Goal: Information Seeking & Learning: Find specific fact

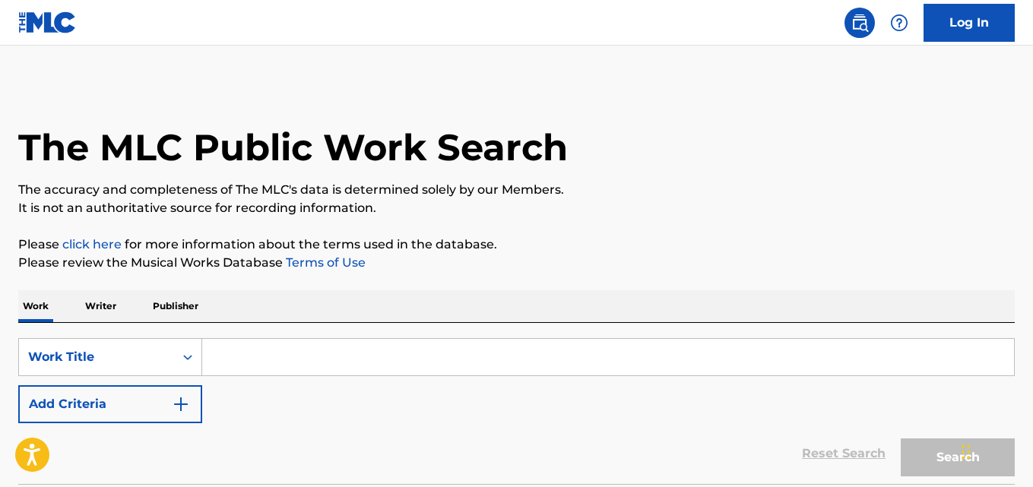
click at [576, 201] on p "It is not an authoritative source for recording information." at bounding box center [516, 208] width 997 height 18
click at [777, 209] on p "It is not an authoritative source for recording information." at bounding box center [516, 208] width 997 height 18
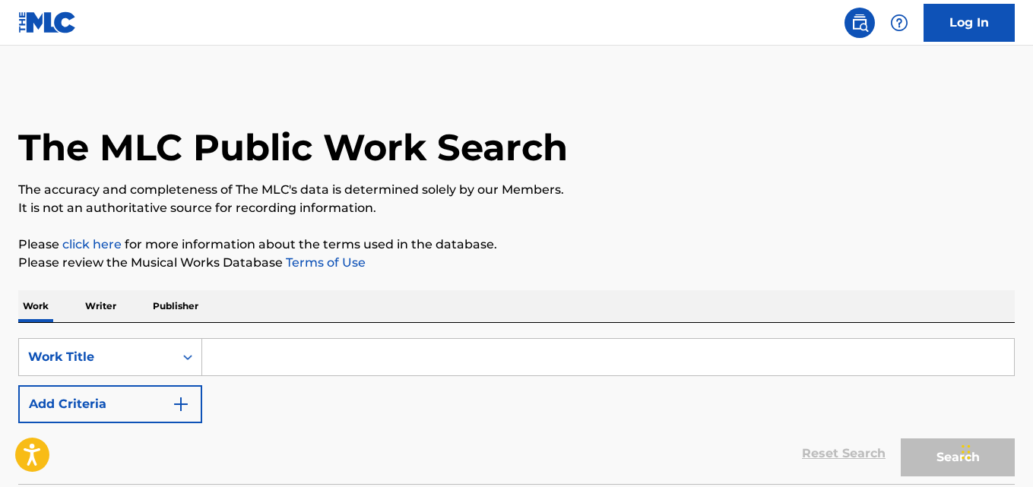
click at [777, 209] on p "It is not an authoritative source for recording information." at bounding box center [516, 208] width 997 height 18
click at [661, 211] on p "It is not an authoritative source for recording information." at bounding box center [516, 208] width 997 height 18
click at [638, 240] on p "Please click here for more information about the terms used in the database." at bounding box center [516, 245] width 997 height 18
click at [611, 201] on p "It is not an authoritative source for recording information." at bounding box center [516, 208] width 997 height 18
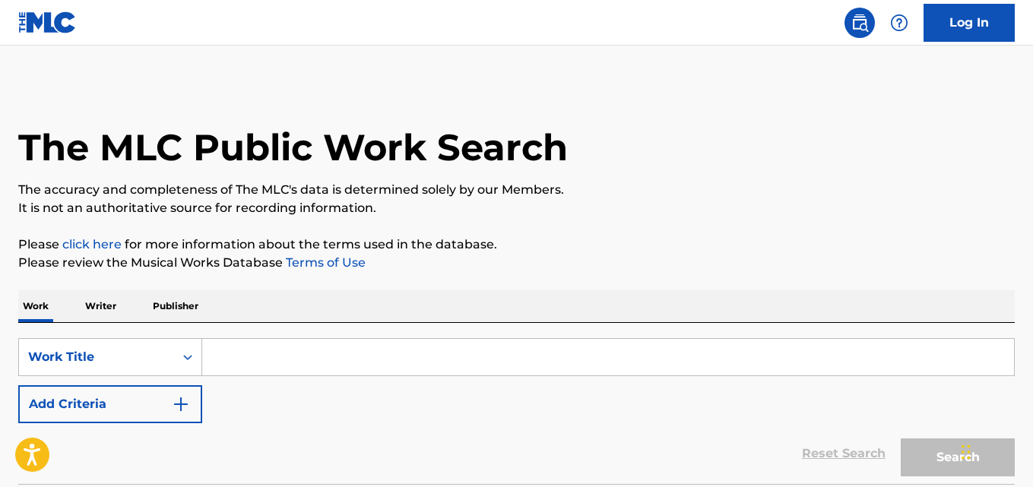
click at [287, 345] on input "Search Form" at bounding box center [608, 357] width 812 height 36
paste input "White Horse"
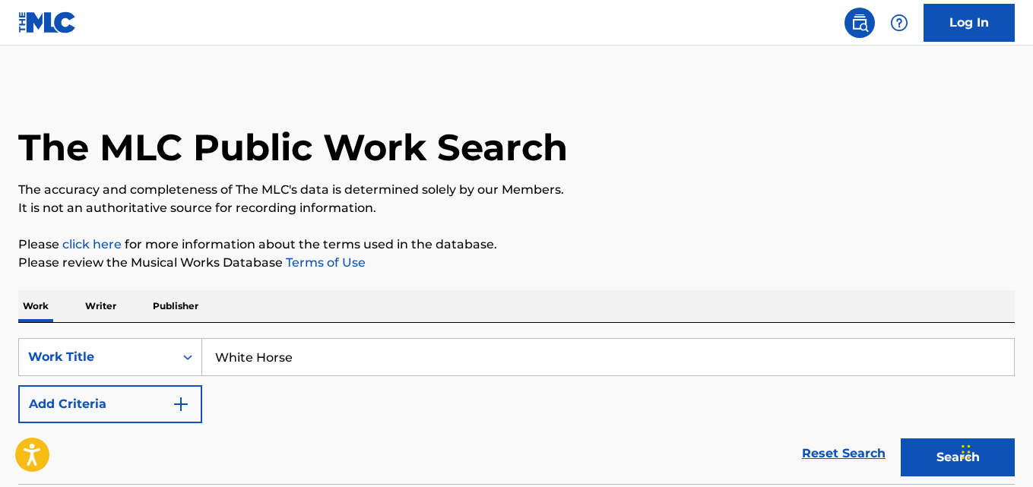
type input "White Horse"
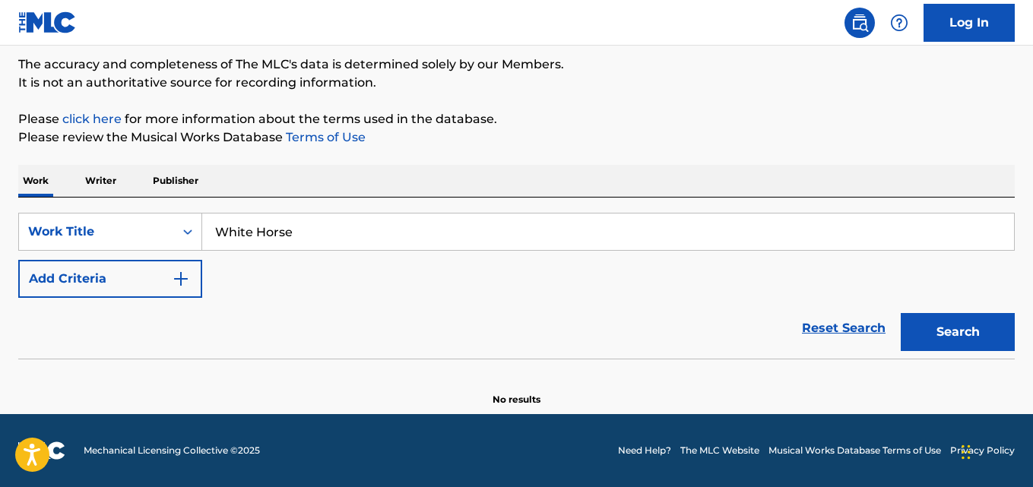
scroll to position [125, 0]
click at [61, 312] on div "Reset Search Search" at bounding box center [516, 328] width 997 height 61
click at [164, 277] on button "Add Criteria" at bounding box center [110, 279] width 184 height 38
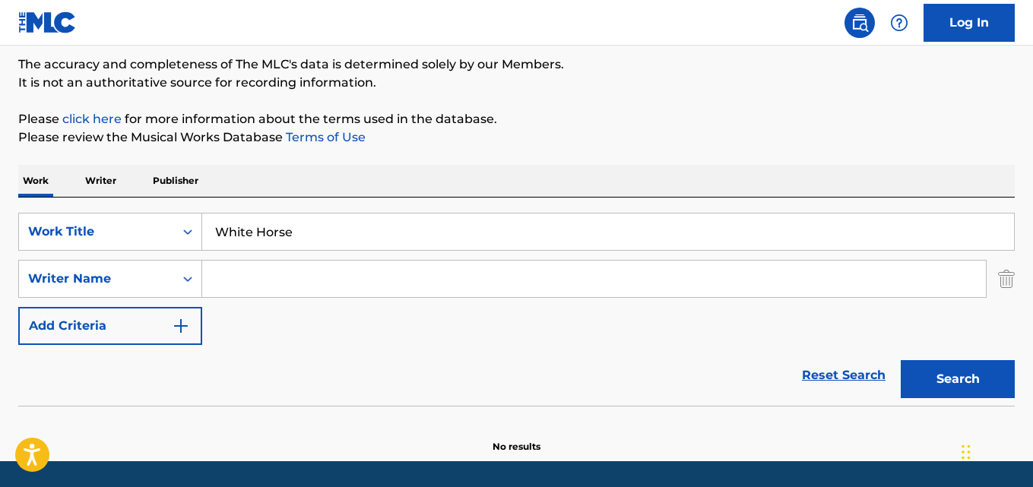
click at [262, 272] on input "Search Form" at bounding box center [594, 279] width 784 height 36
type input "Churko"
click at [901, 360] on button "Search" at bounding box center [958, 379] width 114 height 38
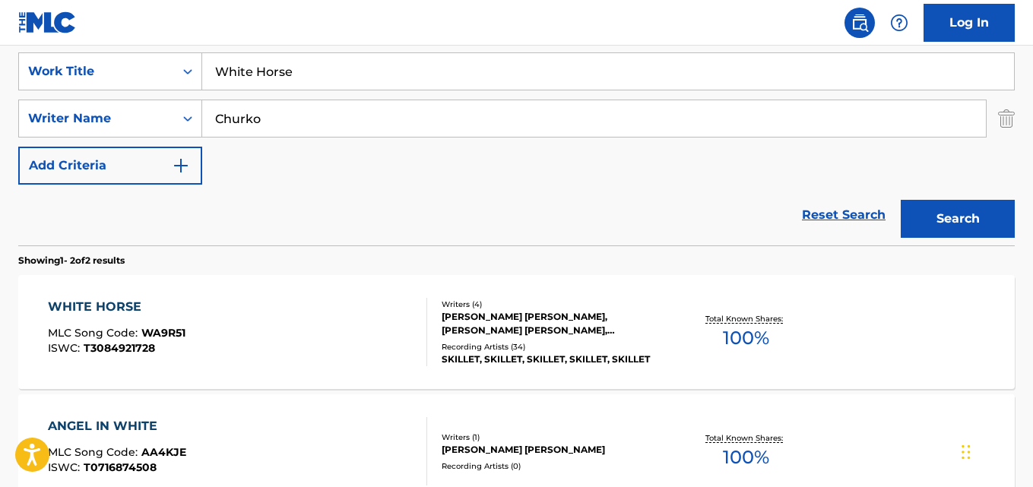
scroll to position [354, 0]
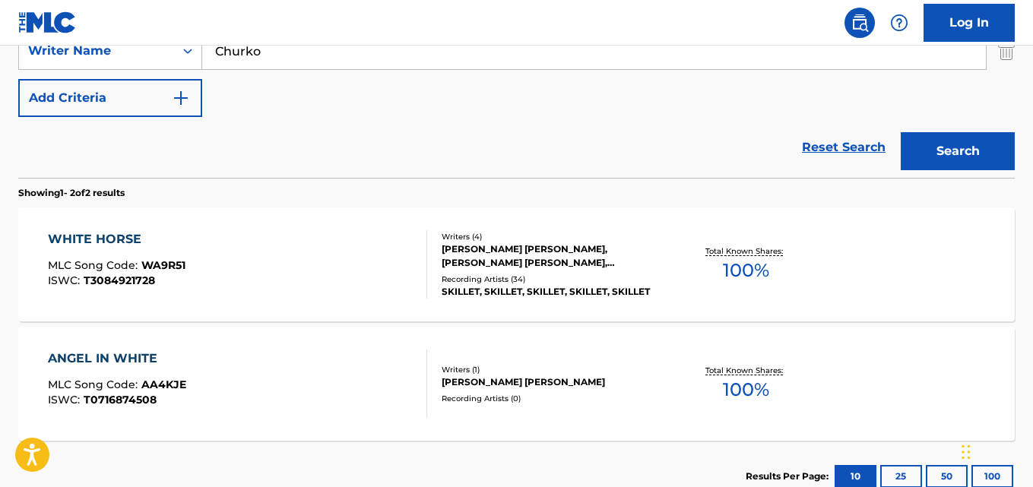
click at [98, 233] on div "WHITE HORSE" at bounding box center [117, 239] width 138 height 18
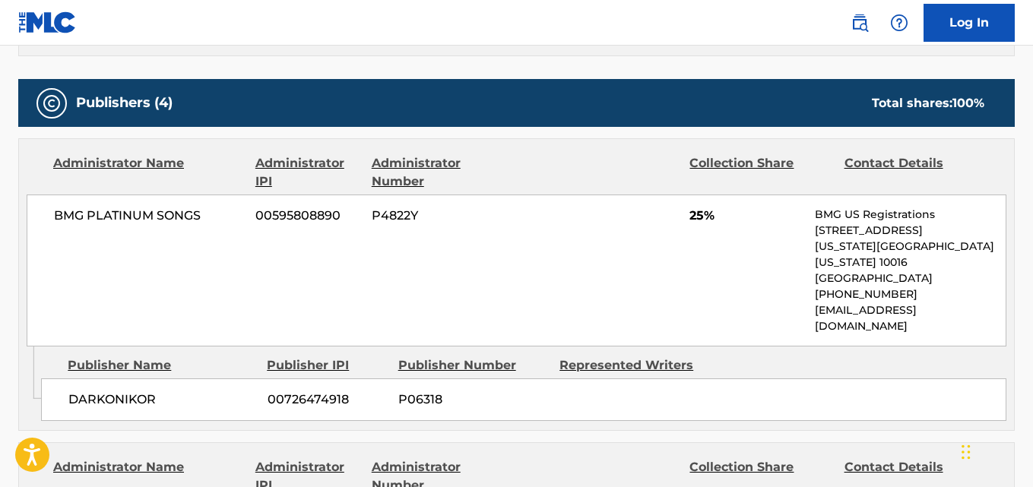
scroll to position [684, 0]
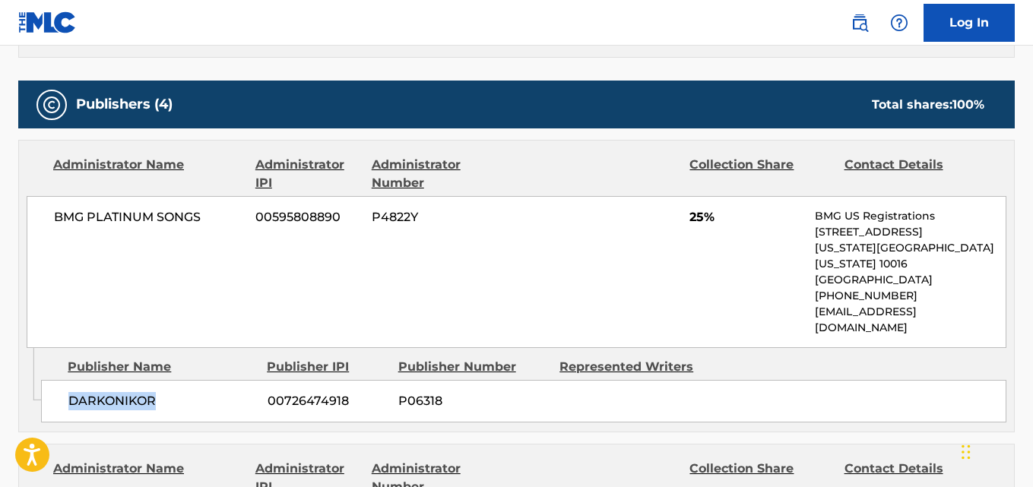
drag, startPoint x: 63, startPoint y: 370, endPoint x: 173, endPoint y: 367, distance: 109.5
click at [173, 380] on div "DARKONIKOR 00726474918 P06318" at bounding box center [524, 401] width 966 height 43
copy span "DARKONIKOR"
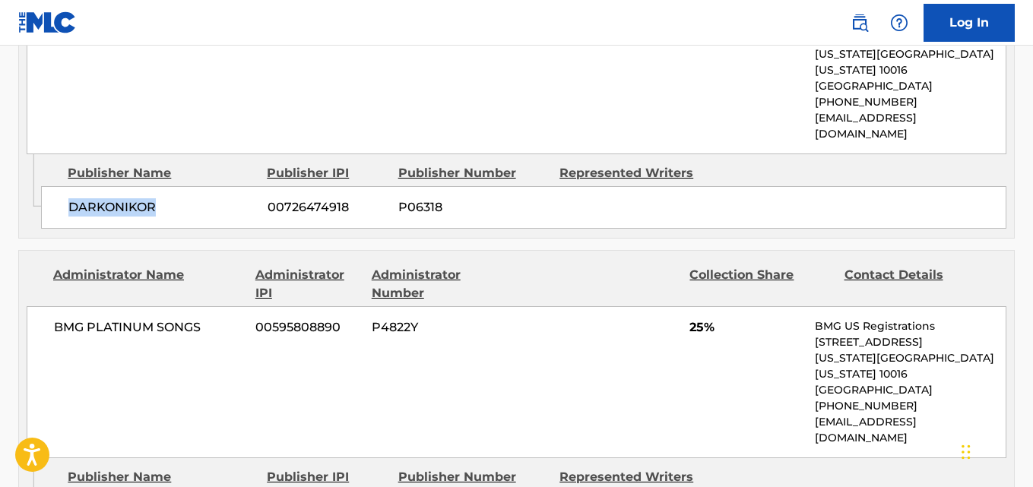
scroll to position [912, 0]
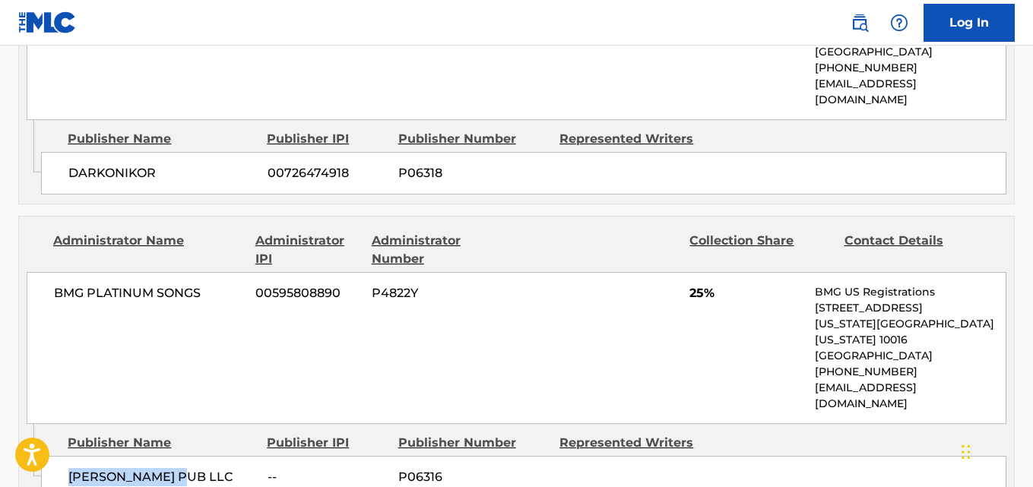
drag, startPoint x: 60, startPoint y: 405, endPoint x: 208, endPoint y: 411, distance: 148.4
click at [208, 456] on div "[PERSON_NAME] PUB LLC -- P06316" at bounding box center [524, 477] width 966 height 43
copy span "[PERSON_NAME] PUB LLC"
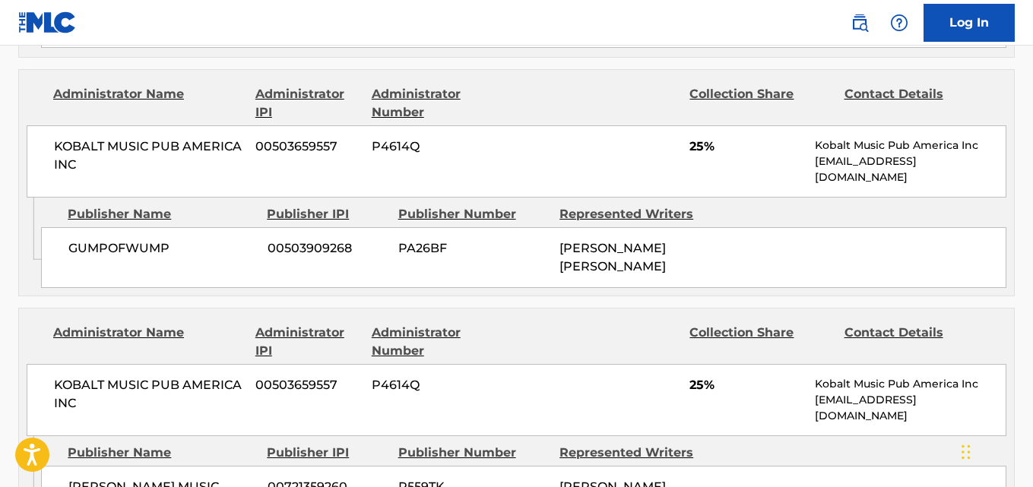
scroll to position [1369, 0]
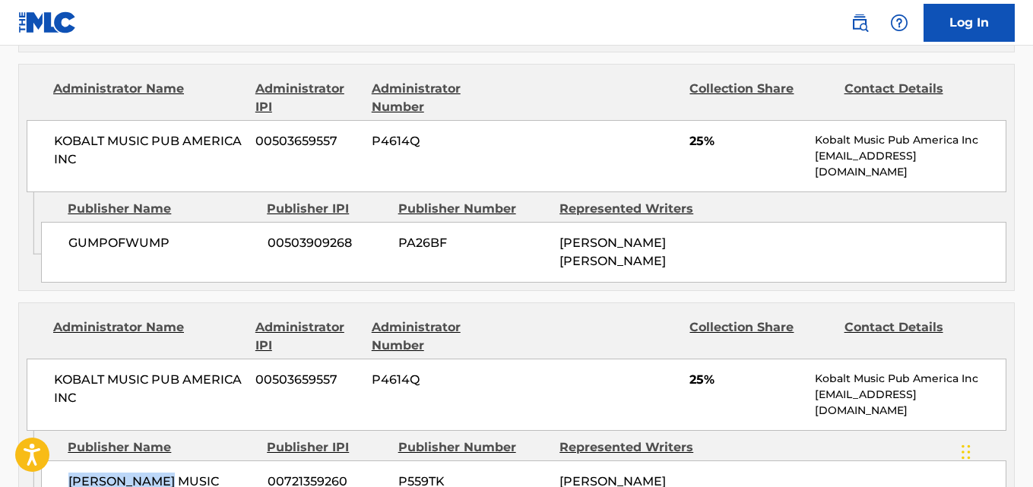
drag, startPoint x: 70, startPoint y: 419, endPoint x: 176, endPoint y: 419, distance: 106.4
click at [176, 473] on span "[PERSON_NAME] MUSIC" at bounding box center [162, 482] width 188 height 18
copy span "[PERSON_NAME] MUSIC"
click at [335, 222] on div "GUMPOFWUMP 00503909268 PA26BF [PERSON_NAME] [PERSON_NAME]" at bounding box center [524, 252] width 966 height 61
drag, startPoint x: 509, startPoint y: 477, endPoint x: 509, endPoint y: 490, distance: 12.9
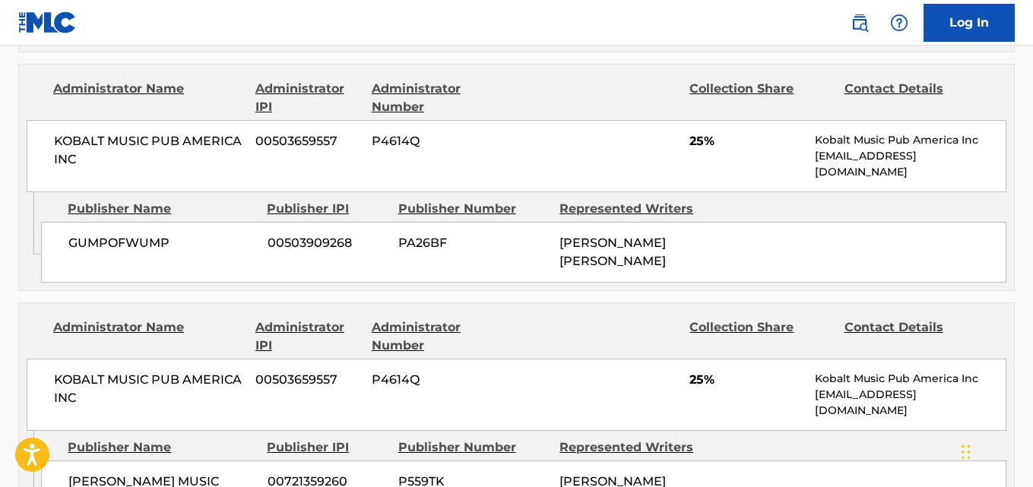
click at [512, 439] on div "Publisher Number" at bounding box center [473, 448] width 151 height 18
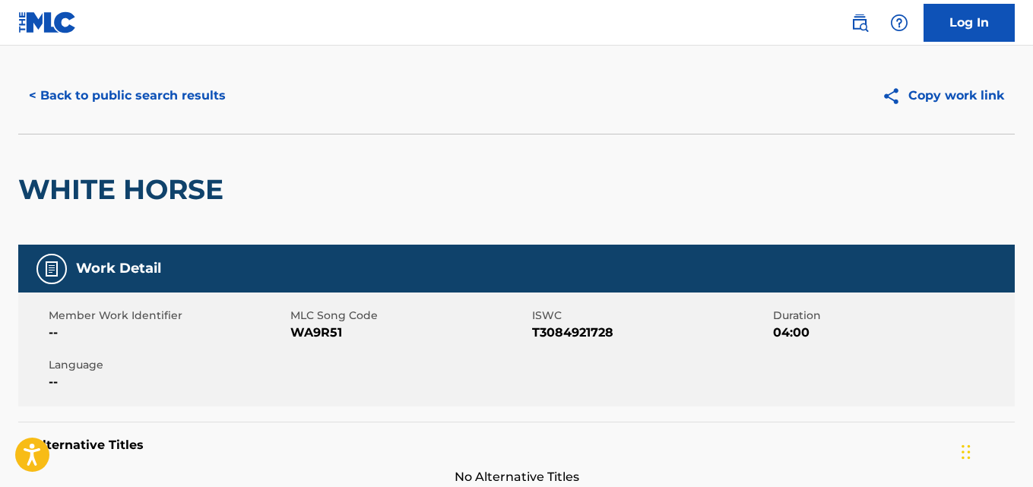
scroll to position [0, 0]
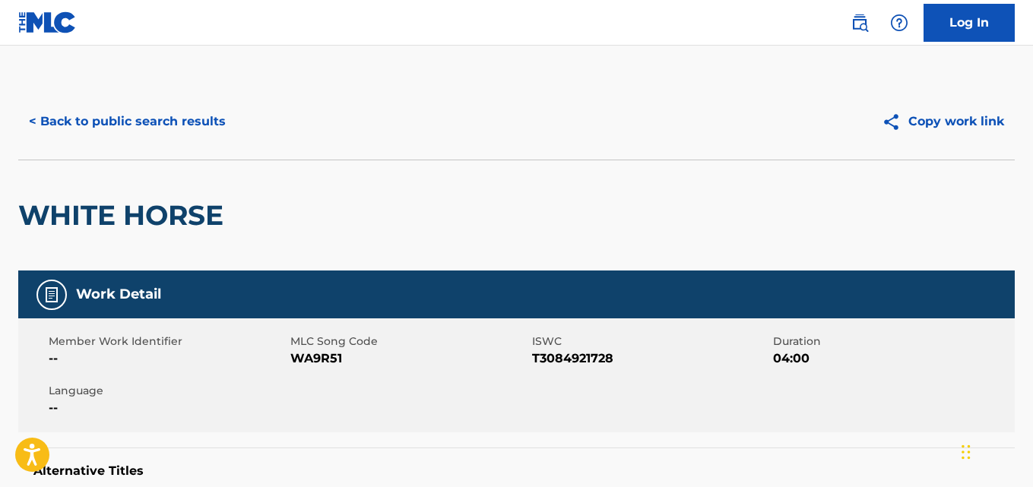
click at [183, 141] on div "< Back to public search results Copy work link" at bounding box center [516, 122] width 997 height 76
click at [181, 123] on button "< Back to public search results" at bounding box center [127, 122] width 218 height 38
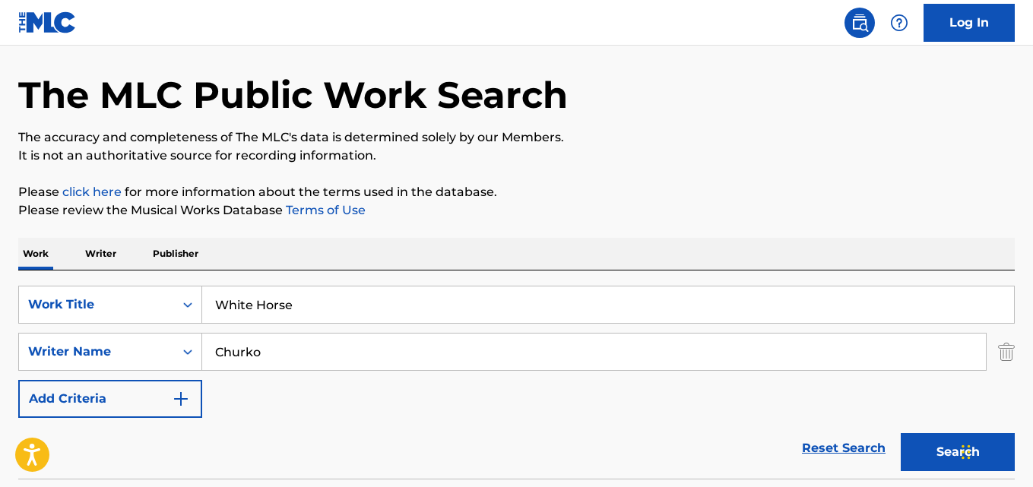
scroll to position [76, 0]
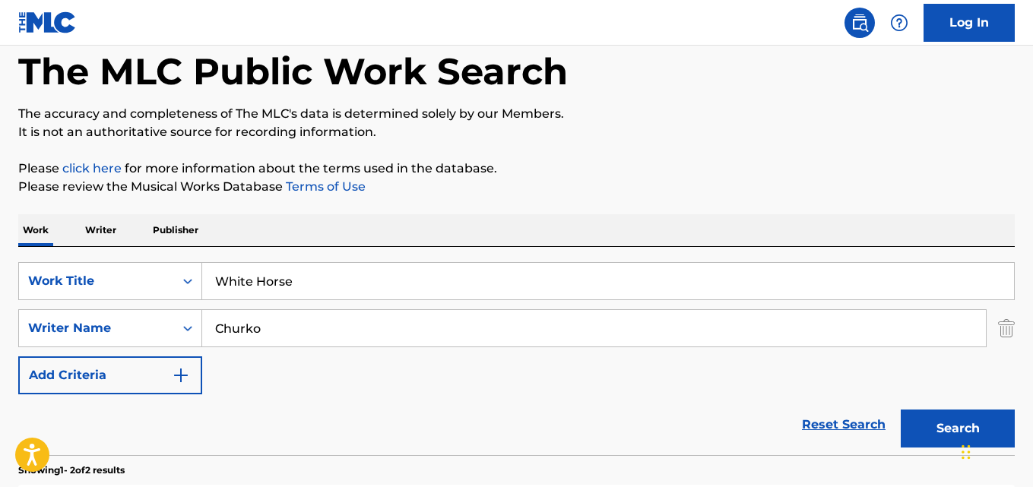
click at [809, 432] on link "Reset Search" at bounding box center [844, 424] width 99 height 33
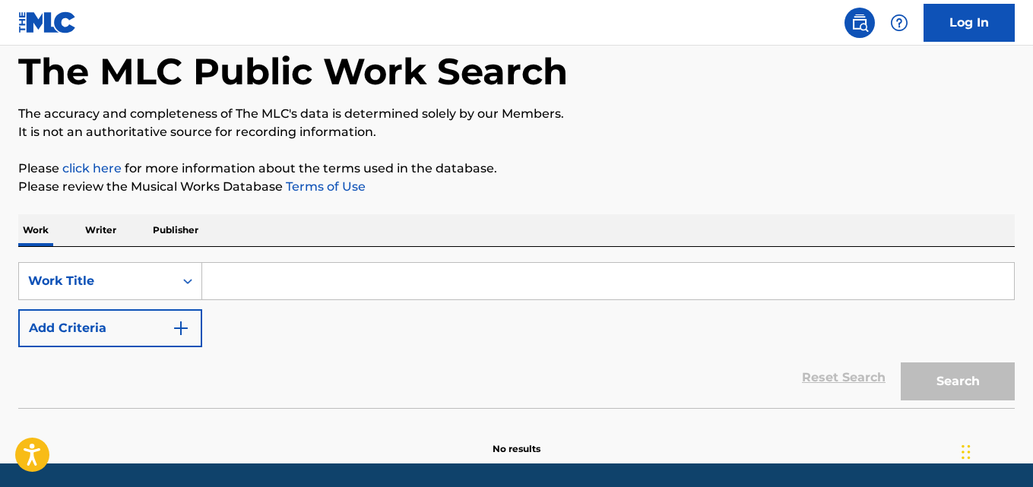
click at [477, 382] on div "Reset Search Search" at bounding box center [516, 377] width 997 height 61
click at [342, 290] on input "Search Form" at bounding box center [608, 281] width 812 height 36
paste input "Would It Matter"
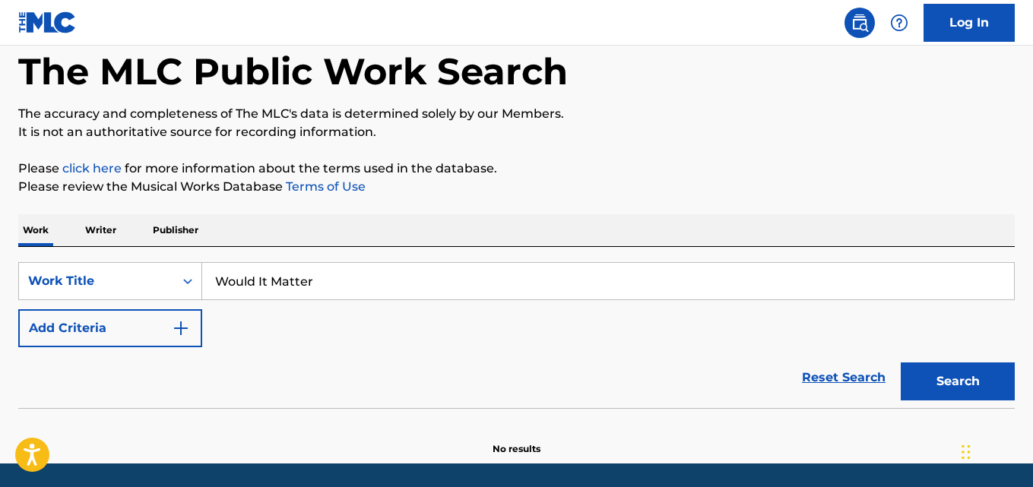
type input "Would It Matter"
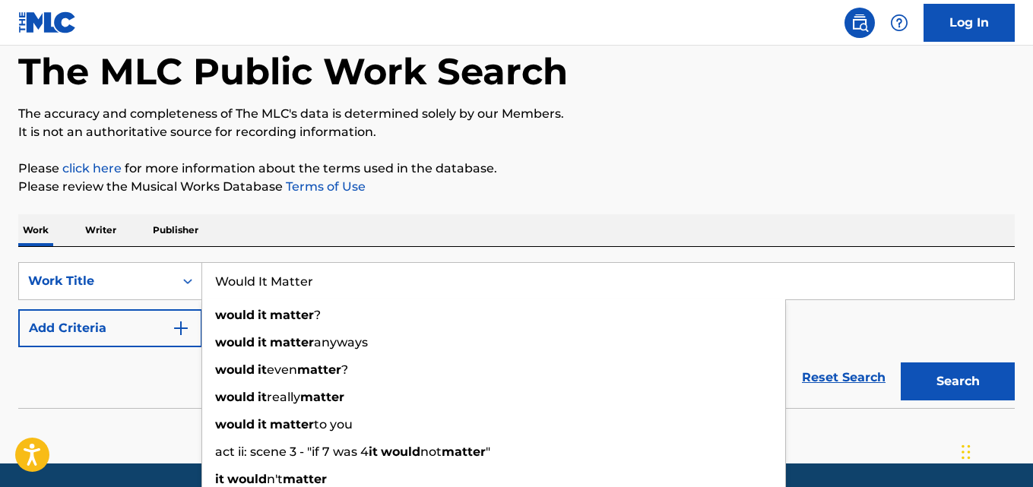
click at [473, 166] on p "Please click here for more information about the terms used in the database." at bounding box center [516, 169] width 997 height 18
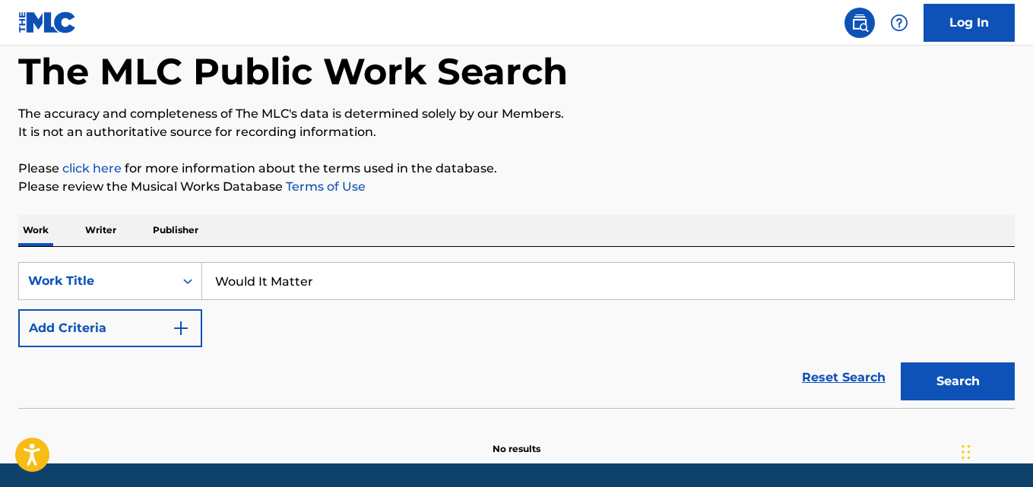
click at [135, 342] on button "Add Criteria" at bounding box center [110, 328] width 184 height 38
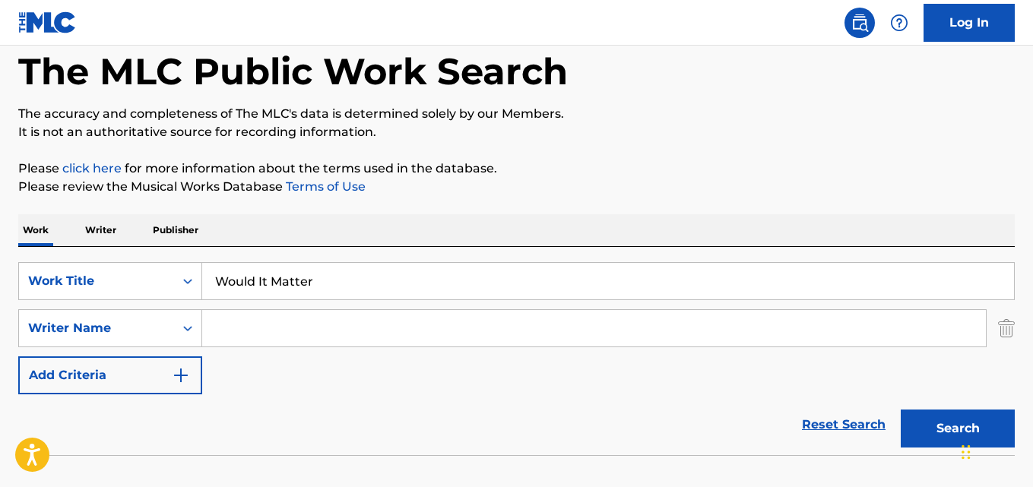
click at [268, 338] on input "Search Form" at bounding box center [594, 328] width 784 height 36
click at [933, 418] on button "Search" at bounding box center [958, 429] width 114 height 38
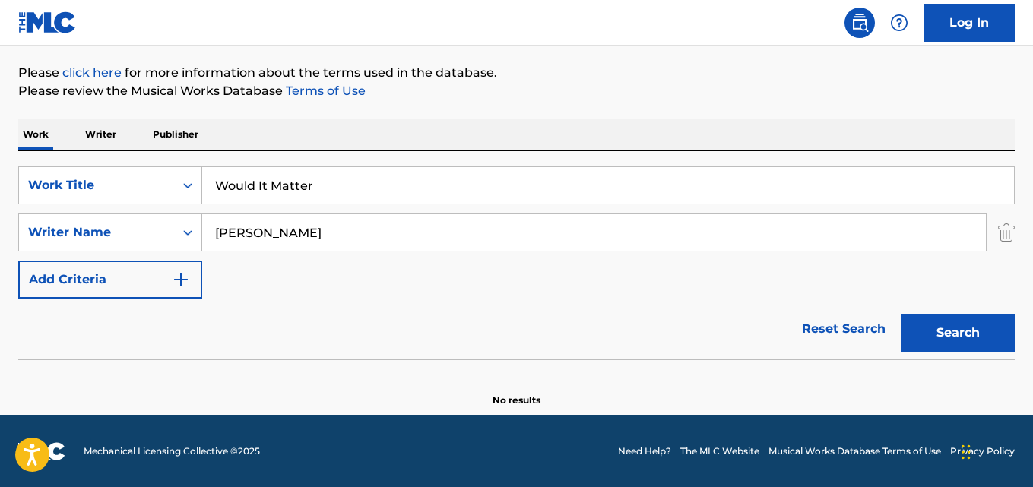
scroll to position [173, 0]
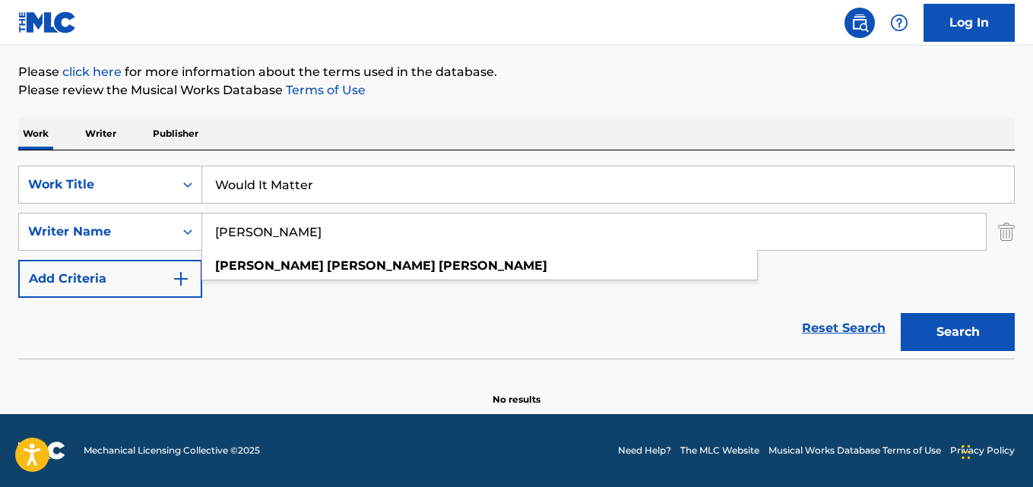
drag, startPoint x: 327, startPoint y: 230, endPoint x: 117, endPoint y: 210, distance: 210.8
click at [117, 210] on div "SearchWithCriteria5281ee02-6dad-44e7-bf54-fac7ee588536 Work Title Would It Matt…" at bounding box center [516, 232] width 997 height 132
type input "[PERSON_NAME]"
click at [901, 313] on button "Search" at bounding box center [958, 332] width 114 height 38
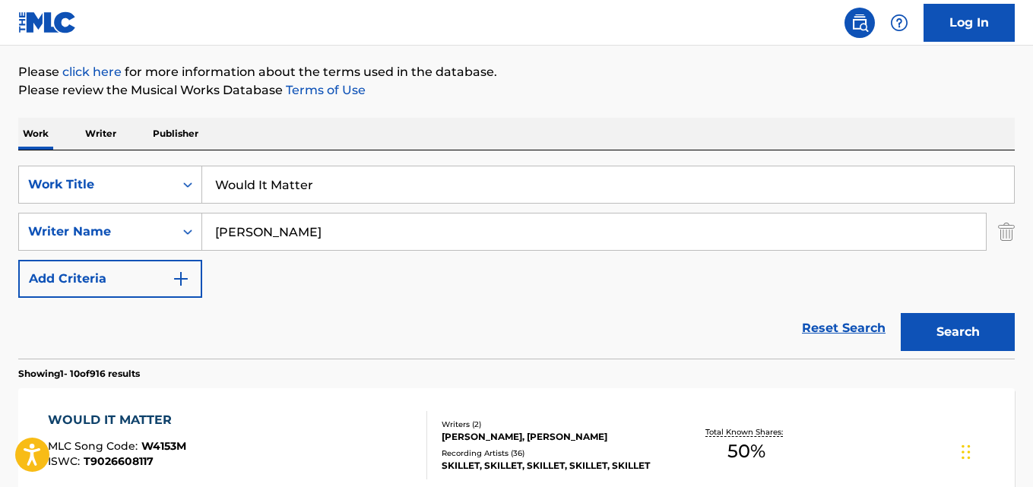
click at [459, 122] on div "Work Writer Publisher" at bounding box center [516, 134] width 997 height 32
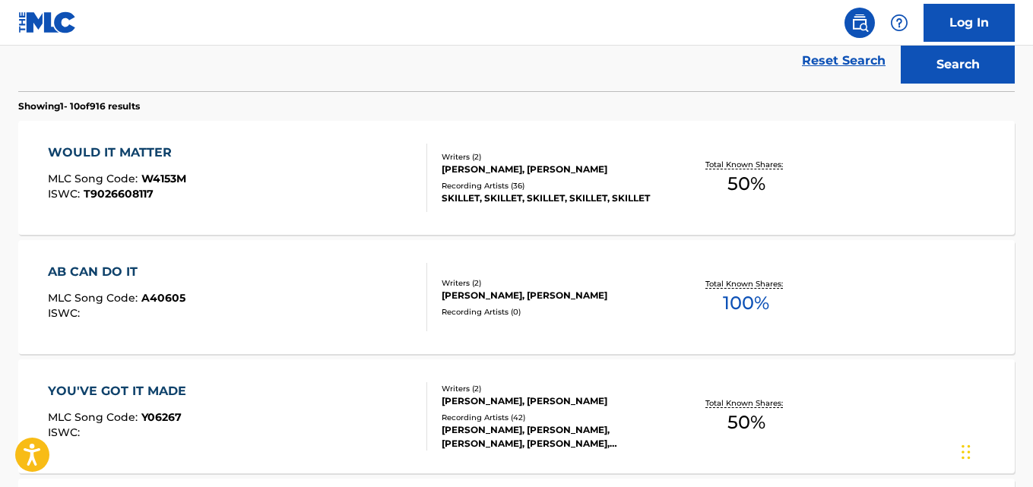
scroll to position [477, 0]
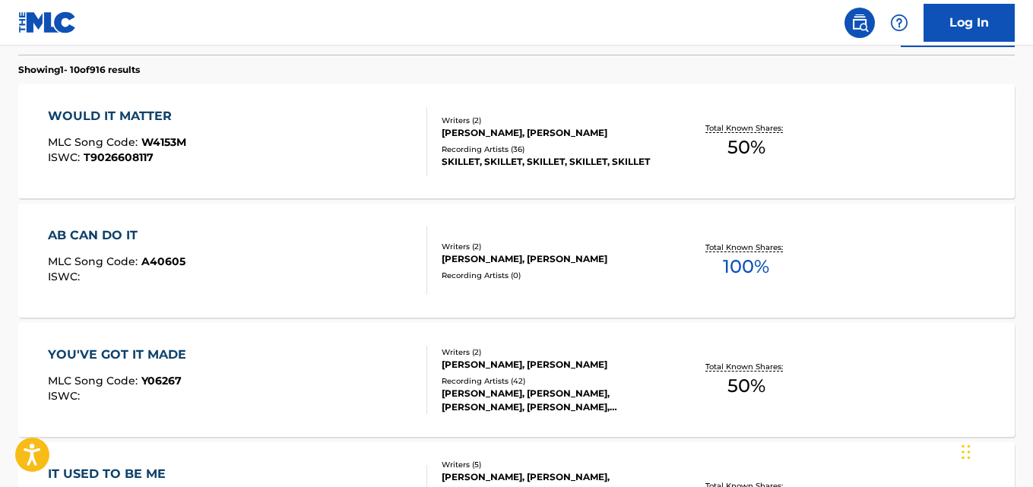
click at [116, 113] on div "WOULD IT MATTER" at bounding box center [117, 116] width 138 height 18
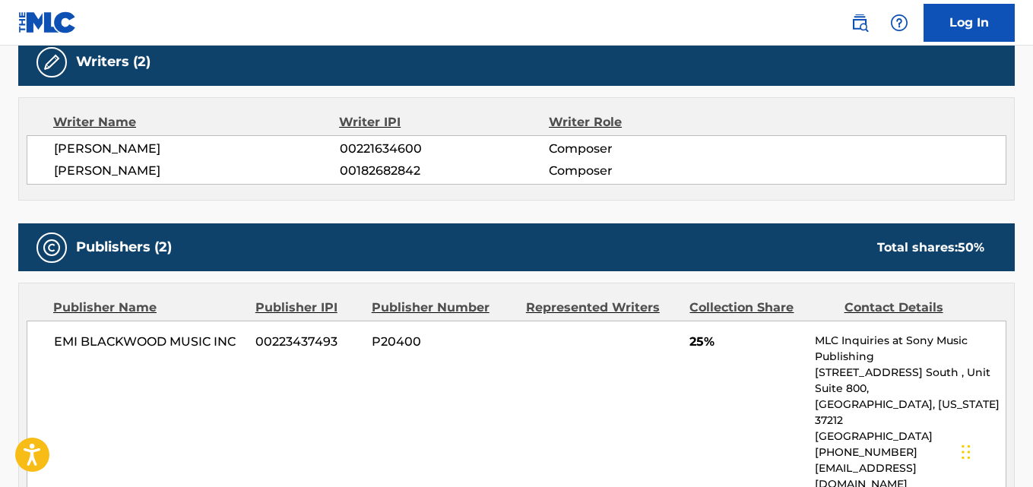
scroll to position [706, 0]
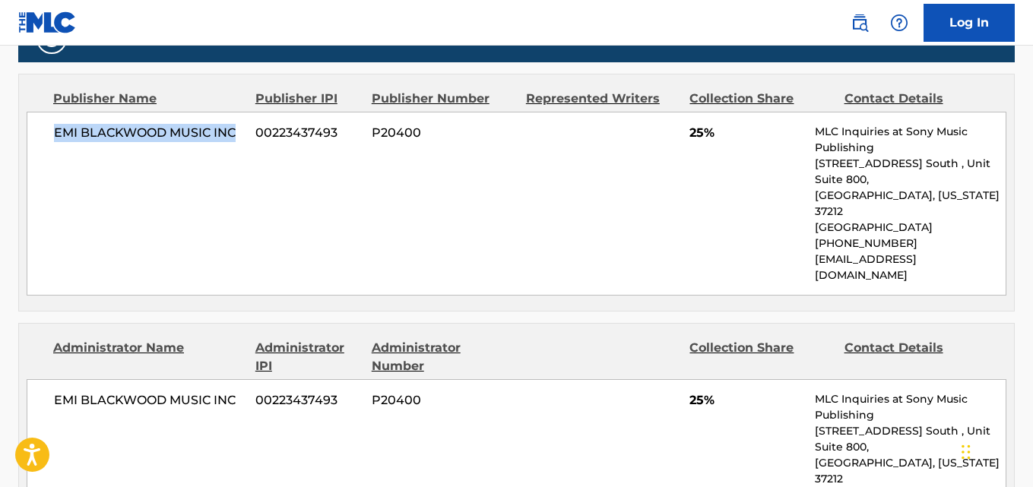
drag, startPoint x: 57, startPoint y: 140, endPoint x: 236, endPoint y: 136, distance: 178.7
click at [236, 136] on span "EMI BLACKWOOD MUSIC INC" at bounding box center [149, 133] width 190 height 18
copy span "EMI BLACKWOOD MUSIC INC"
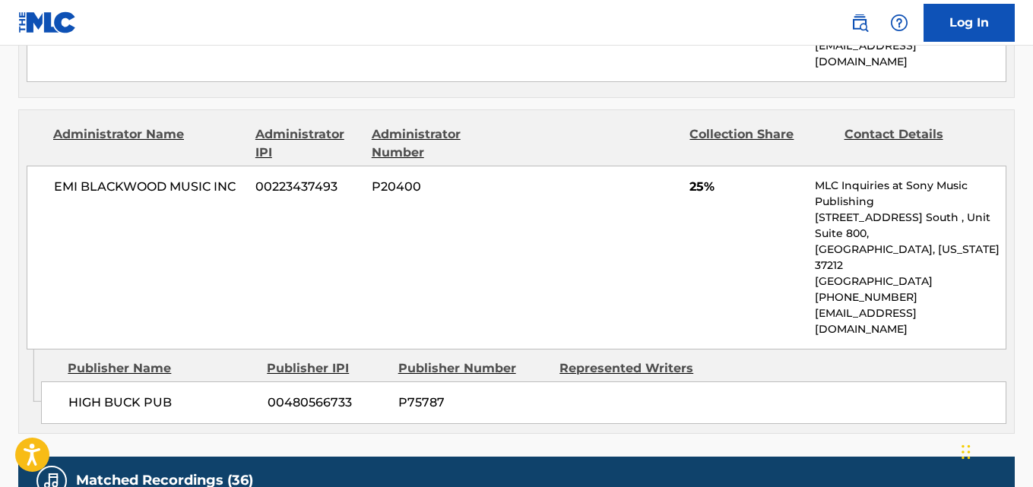
scroll to position [934, 0]
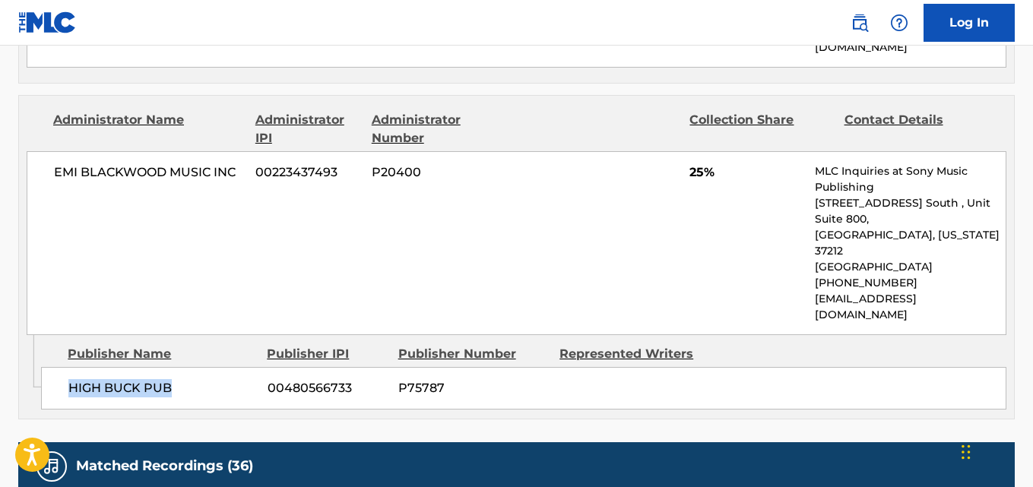
drag, startPoint x: 64, startPoint y: 322, endPoint x: 197, endPoint y: 320, distance: 133.1
click at [197, 367] on div "HIGH BUCK PUB 00480566733 P75787" at bounding box center [524, 388] width 966 height 43
copy span "HIGH BUCK PUB"
click at [693, 163] on span "25%" at bounding box center [747, 172] width 114 height 18
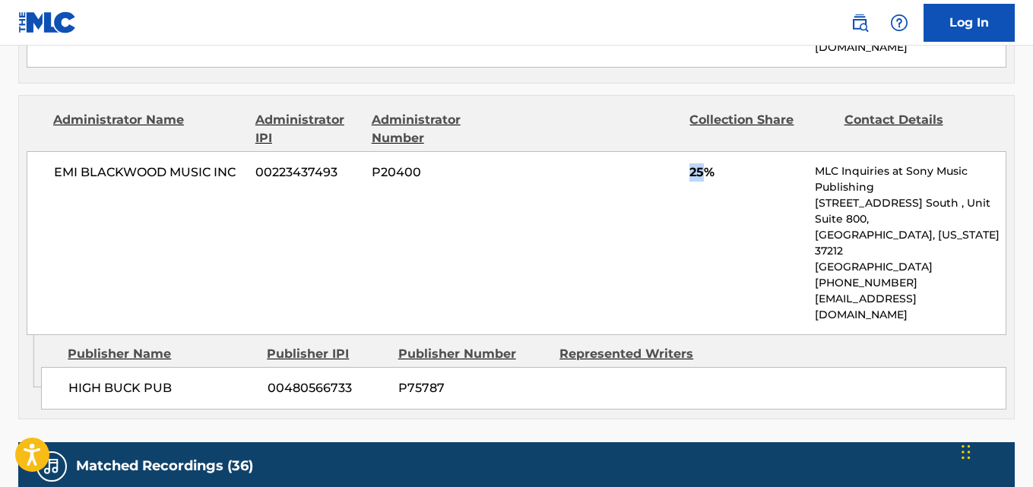
copy span "25"
click at [587, 208] on div "EMI [PERSON_NAME] MUSIC INC 00223437493 P20400 25% MLC Inquiries at Sony Music …" at bounding box center [517, 243] width 980 height 184
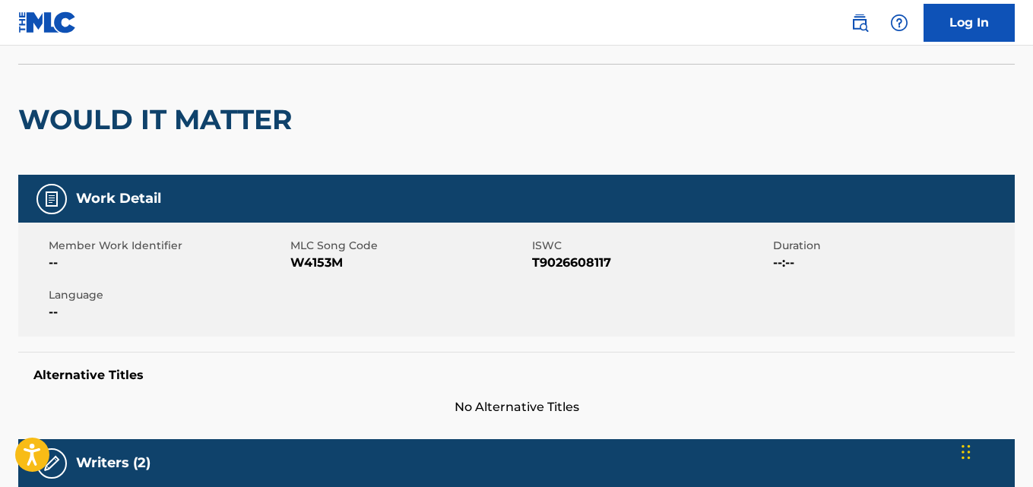
scroll to position [0, 0]
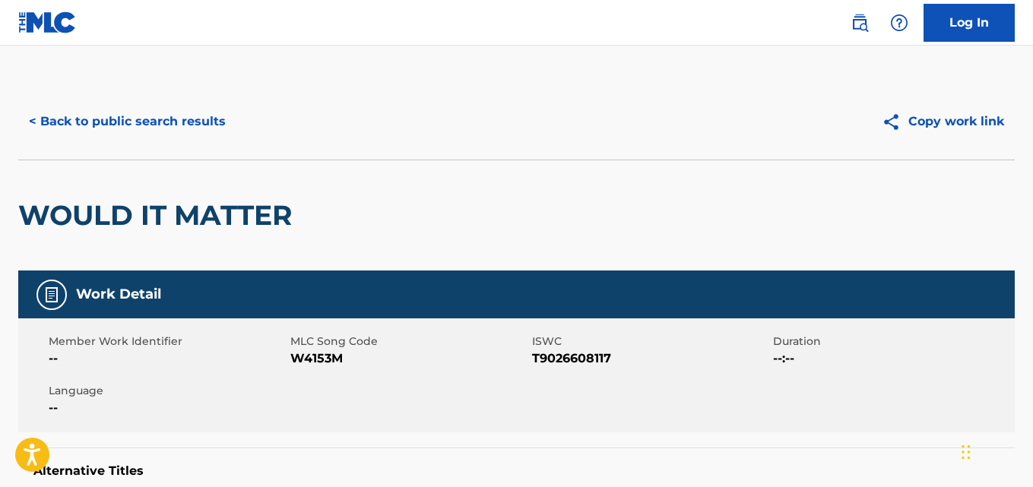
click at [157, 119] on button "< Back to public search results" at bounding box center [127, 122] width 218 height 38
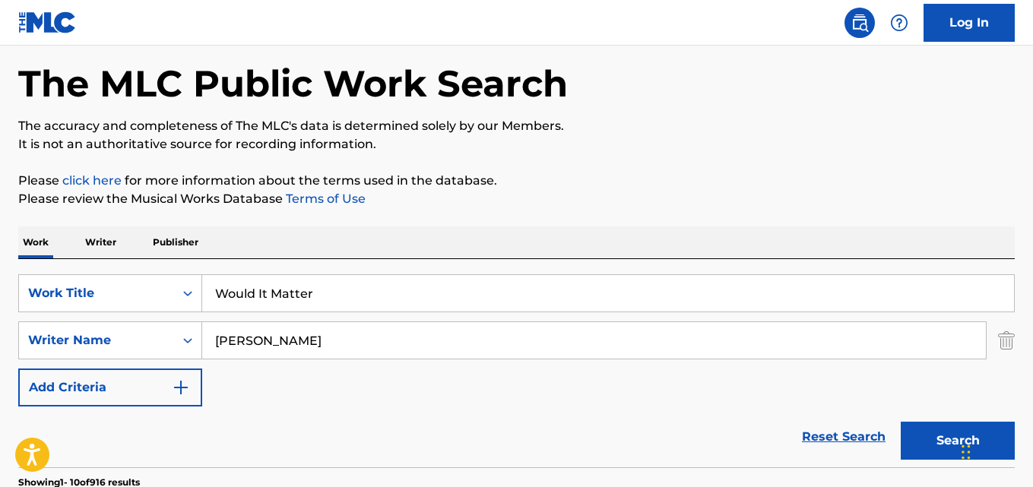
scroll to position [152, 0]
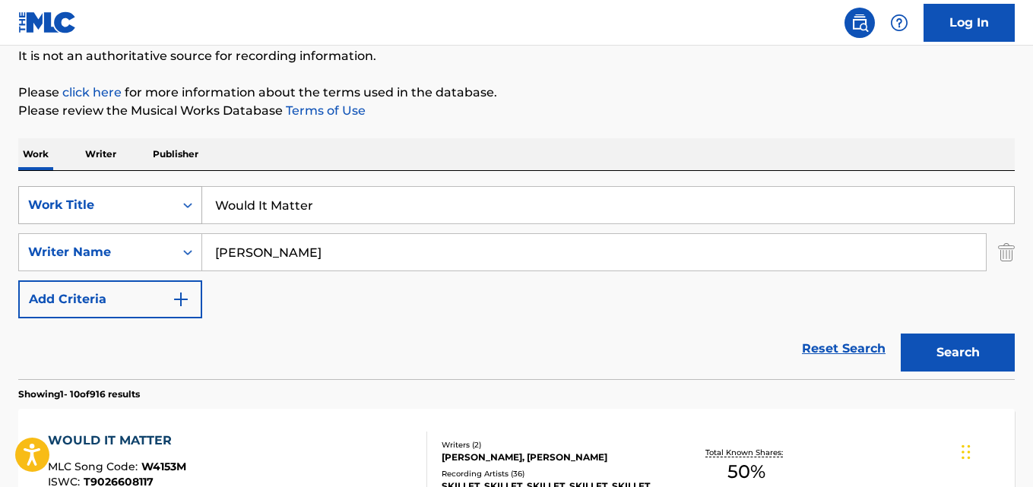
drag, startPoint x: 231, startPoint y: 194, endPoint x: 148, endPoint y: 195, distance: 82.9
click at [148, 195] on div "SearchWithCriteria5281ee02-6dad-44e7-bf54-fac7ee588536 Work Title Would It Matt…" at bounding box center [516, 205] width 997 height 38
paste input "Yours To Hold"
type input "Yours To Hold"
click at [966, 354] on button "Search" at bounding box center [958, 353] width 114 height 38
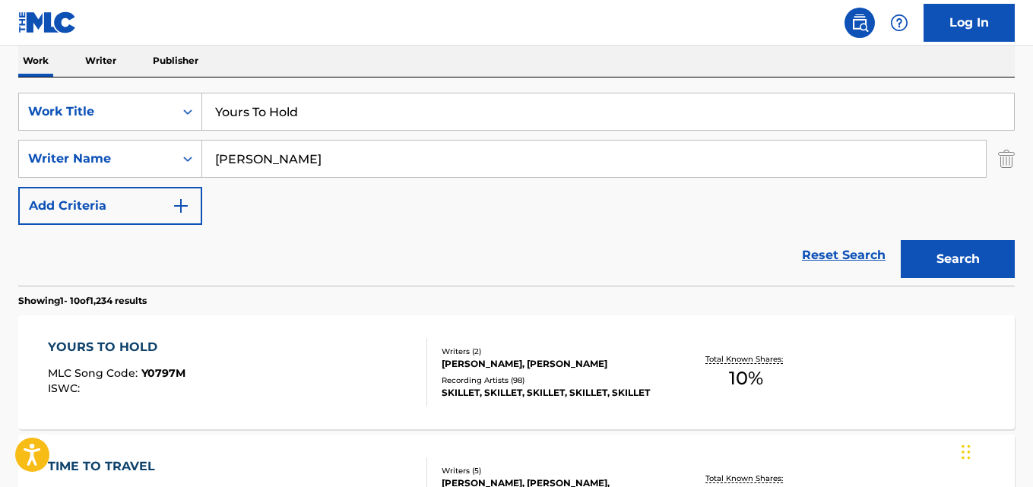
scroll to position [380, 0]
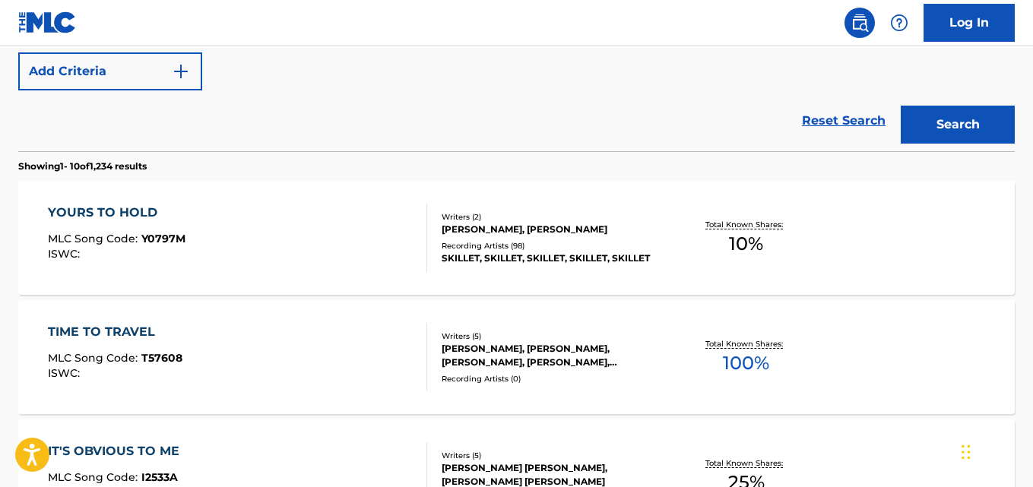
click at [130, 232] on span "MLC Song Code :" at bounding box center [95, 239] width 94 height 14
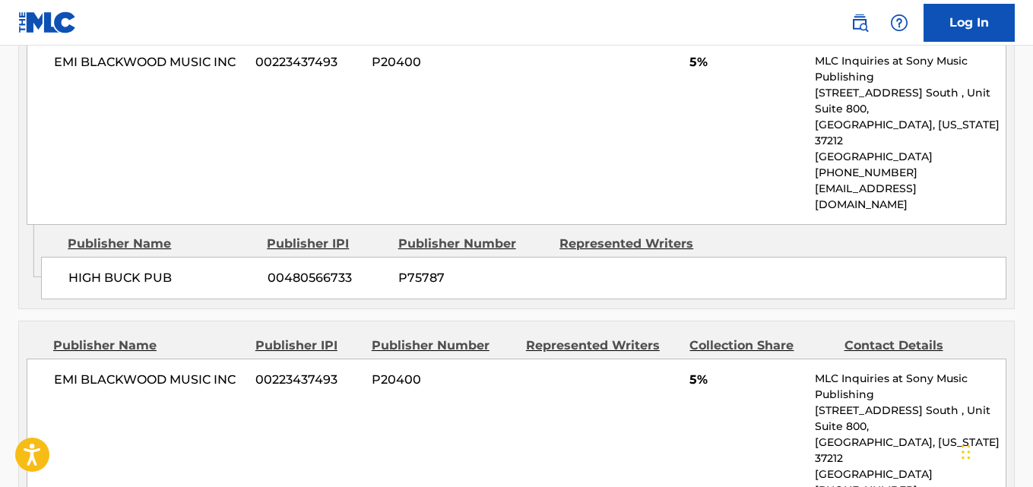
scroll to position [836, 0]
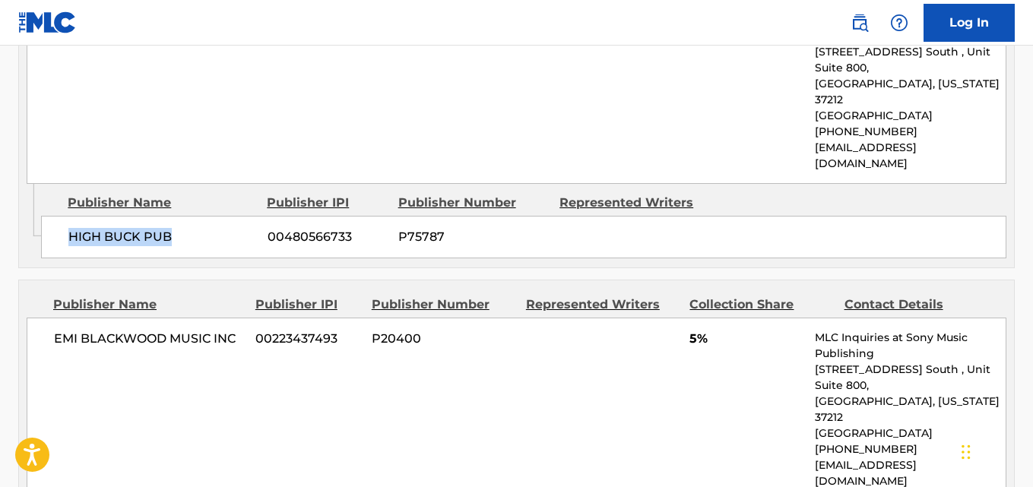
drag, startPoint x: 61, startPoint y: 217, endPoint x: 179, endPoint y: 217, distance: 118.6
click at [179, 217] on div "HIGH BUCK PUB 00480566733 P75787" at bounding box center [524, 237] width 966 height 43
copy span "HIGH BUCK PUB"
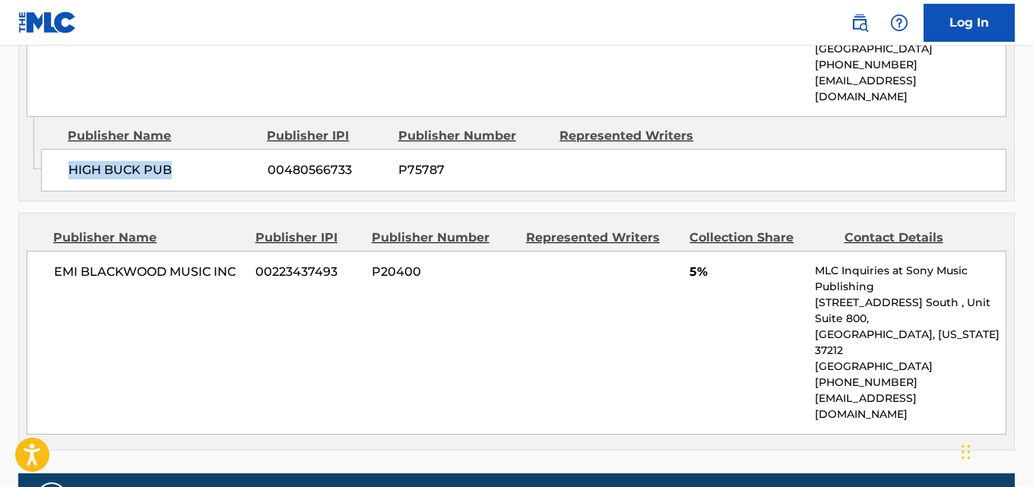
scroll to position [912, 0]
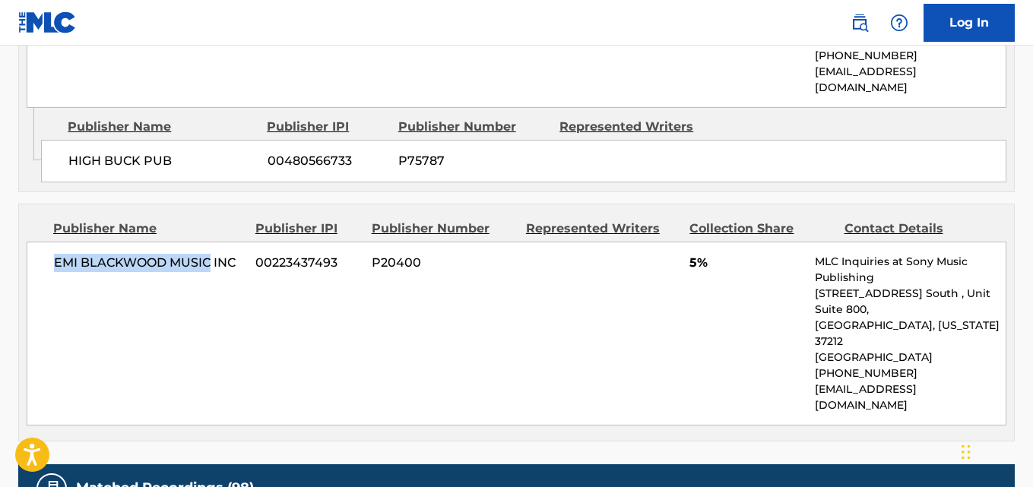
drag, startPoint x: 42, startPoint y: 231, endPoint x: 211, endPoint y: 235, distance: 168.8
click at [211, 242] on div "EMI [PERSON_NAME] MUSIC INC 00223437493 P20400 5% MLC Inquiries at Sony Music P…" at bounding box center [517, 334] width 980 height 184
copy span "EMI [PERSON_NAME] MUSIC"
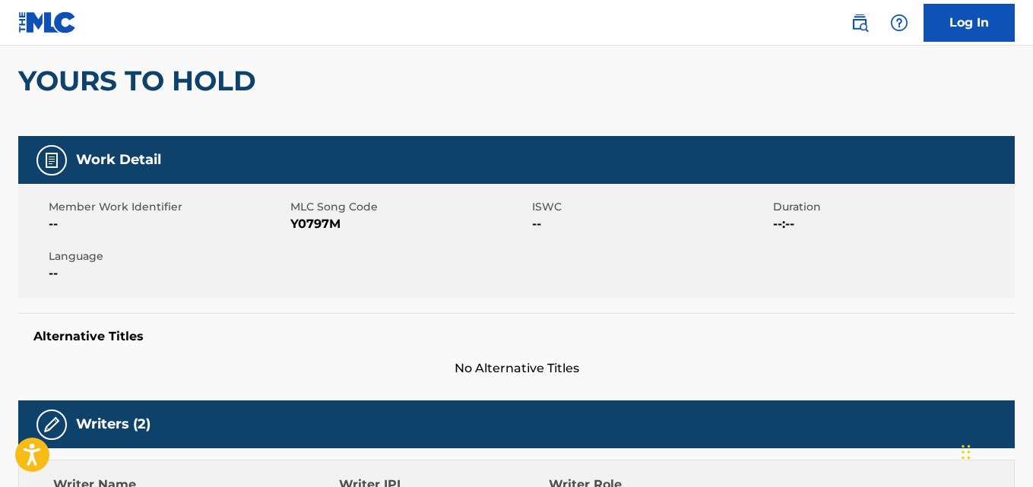
scroll to position [21, 0]
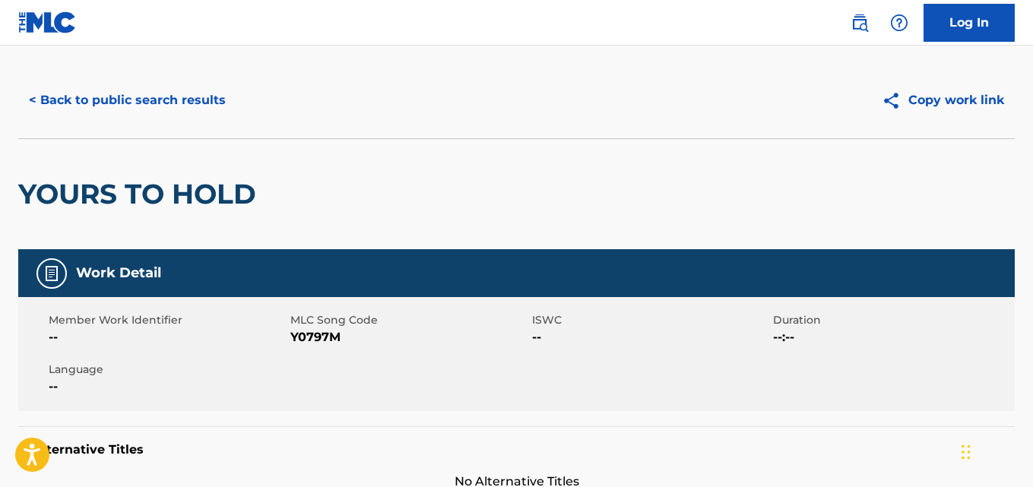
click at [209, 90] on button "< Back to public search results" at bounding box center [127, 100] width 218 height 38
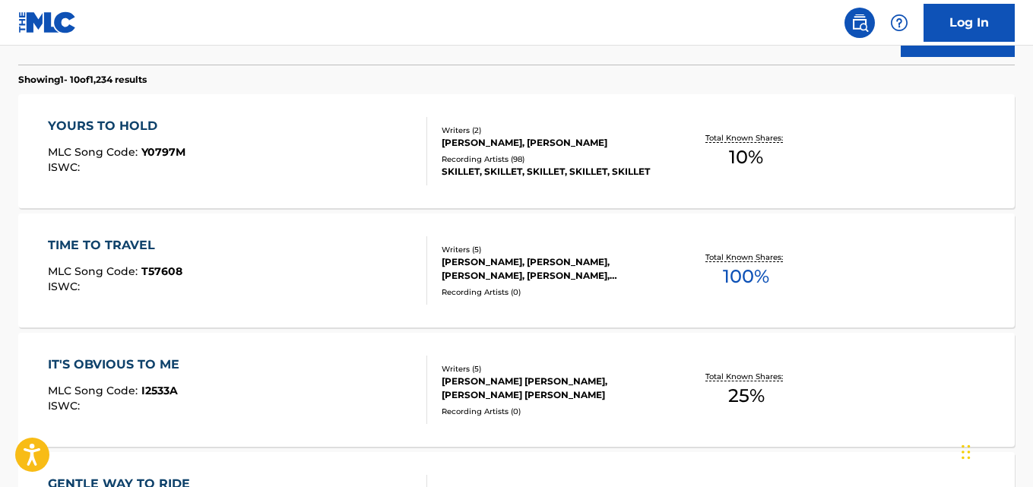
scroll to position [87, 0]
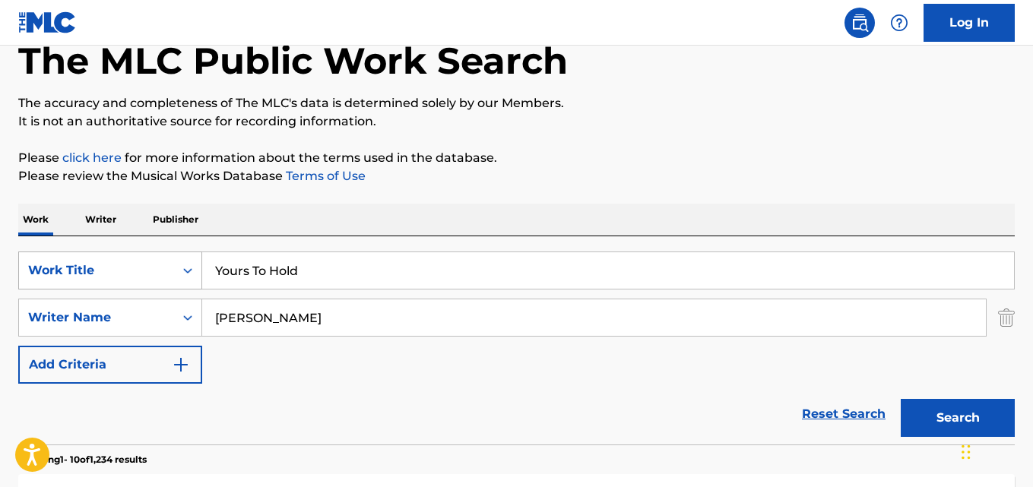
drag, startPoint x: 301, startPoint y: 274, endPoint x: 198, endPoint y: 288, distance: 103.7
click at [198, 288] on div "SearchWithCriteria5281ee02-6dad-44e7-bf54-fac7ee588536 Work Title Yours To Hold" at bounding box center [516, 271] width 997 height 38
paste input "Angel's Cry 2.0"
type input "Angel's Cry 2.0"
drag, startPoint x: 298, startPoint y: 309, endPoint x: 135, endPoint y: 309, distance: 162.7
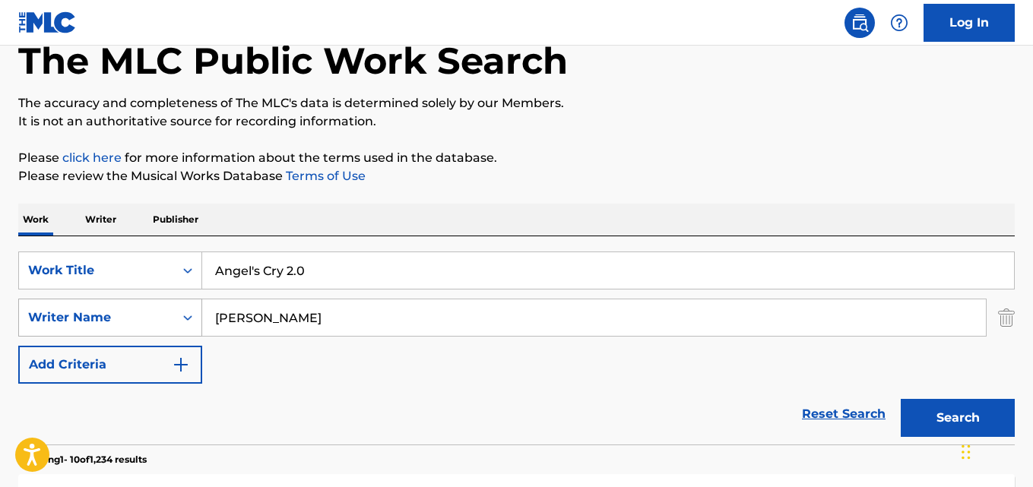
click at [135, 309] on div "SearchWithCriteria78147653-cd83-48eb-a794-7bae3d21a9de Writer Name [PERSON_NAME]" at bounding box center [516, 318] width 997 height 38
paste input "[PERSON_NAME] Zy"
click at [901, 399] on button "Search" at bounding box center [958, 418] width 114 height 38
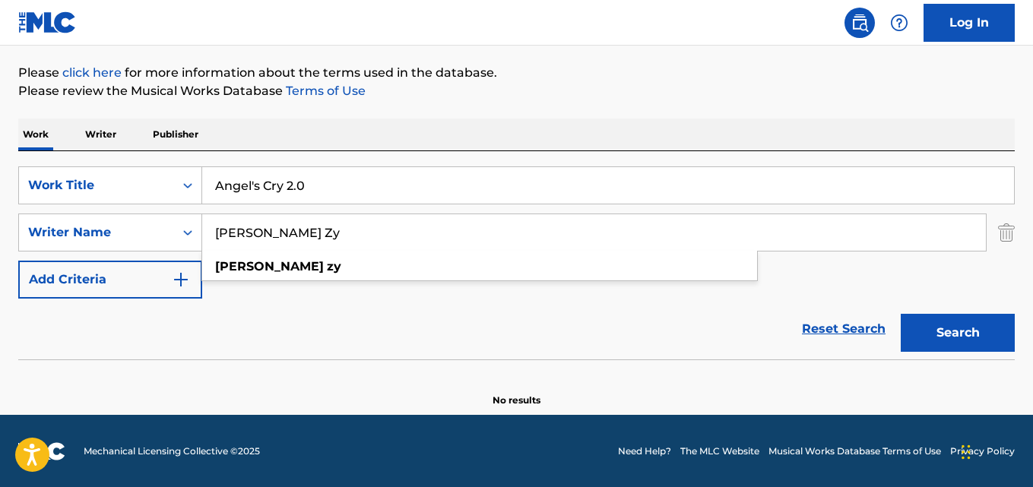
scroll to position [173, 0]
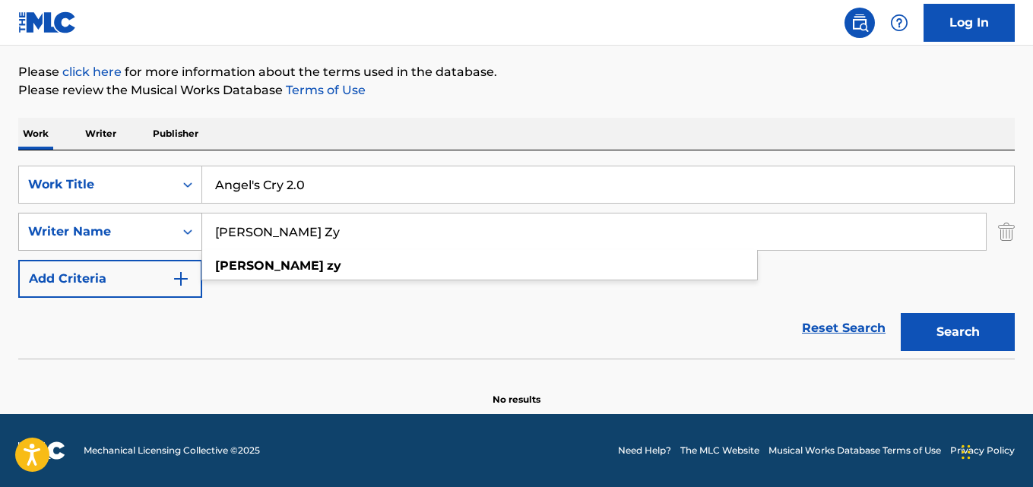
click at [168, 235] on div "SearchWithCriteria78147653-cd83-48eb-a794-7bae3d21a9de Writer Name [PERSON_NAME…" at bounding box center [516, 232] width 997 height 38
paste input "NODGRASS"
type input "[PERSON_NAME]"
click at [901, 313] on button "Search" at bounding box center [958, 332] width 114 height 38
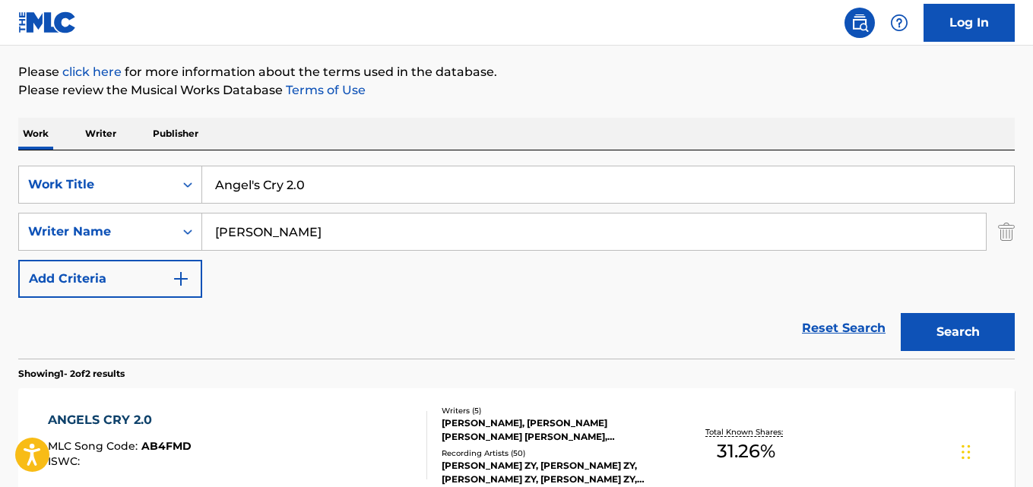
click at [584, 127] on div "Work Writer Publisher" at bounding box center [516, 134] width 997 height 32
click at [560, 305] on div "Reset Search Search" at bounding box center [516, 328] width 997 height 61
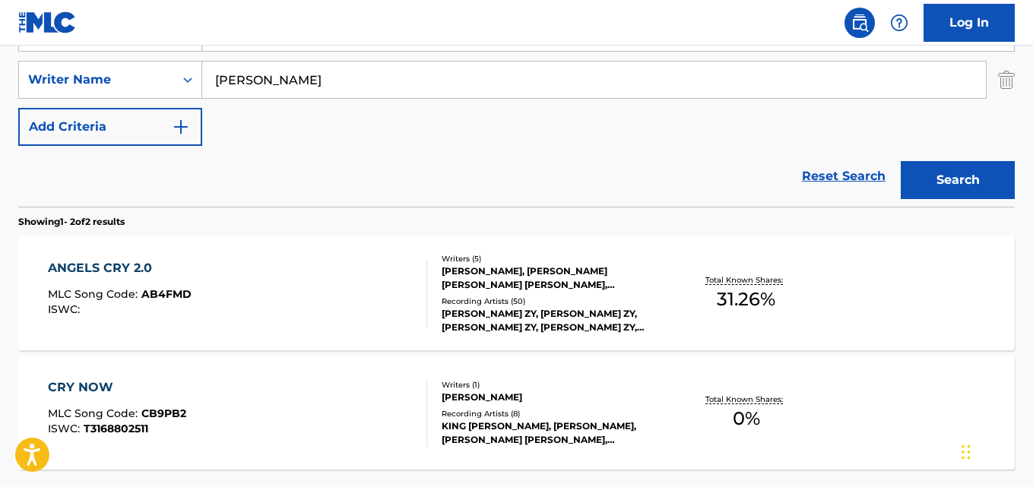
scroll to position [401, 0]
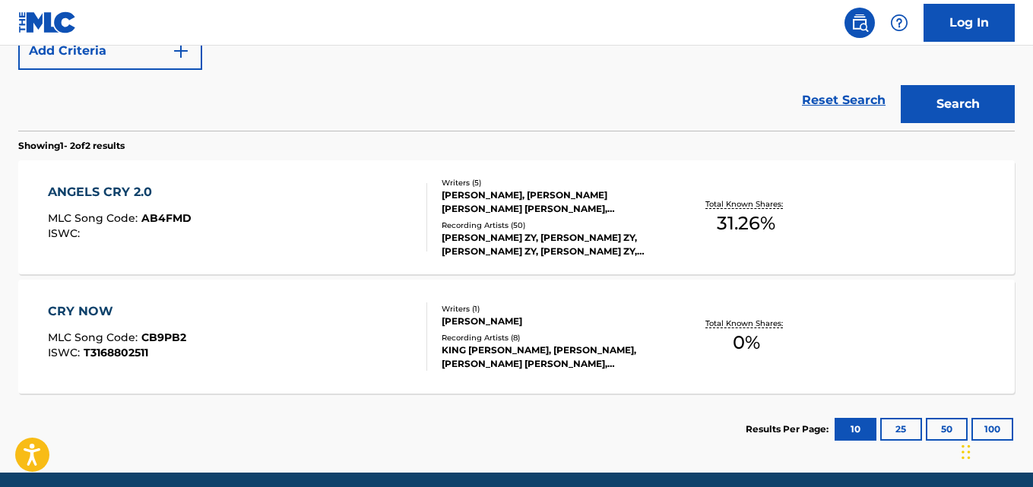
click at [141, 194] on div "ANGELS CRY 2.0" at bounding box center [120, 192] width 144 height 18
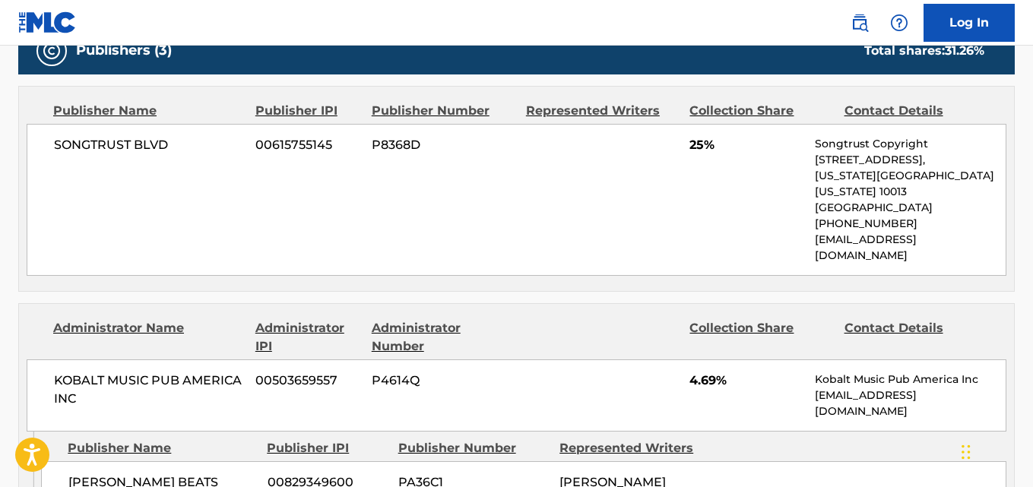
scroll to position [988, 0]
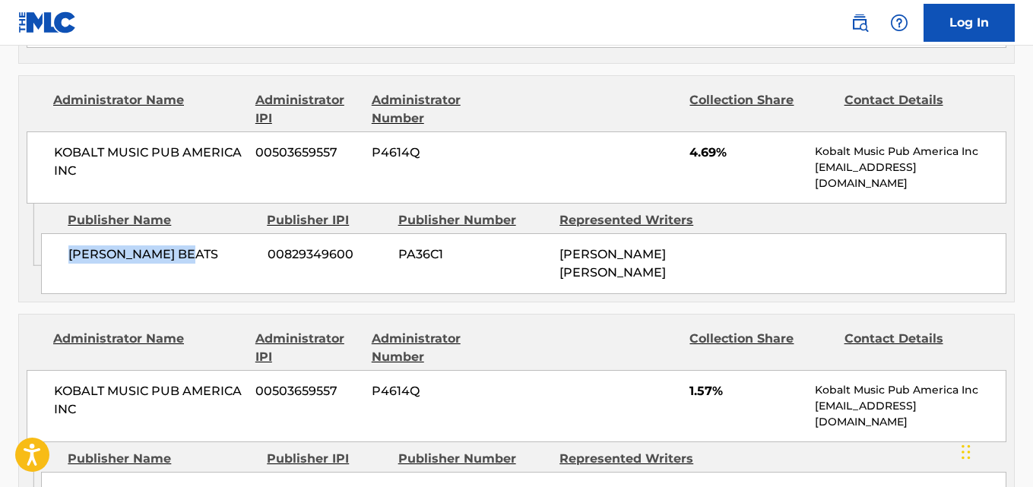
drag, startPoint x: 69, startPoint y: 219, endPoint x: 228, endPoint y: 219, distance: 158.9
click at [228, 246] on span "[PERSON_NAME] BEATS" at bounding box center [162, 255] width 188 height 18
copy span "[PERSON_NAME] BEATS"
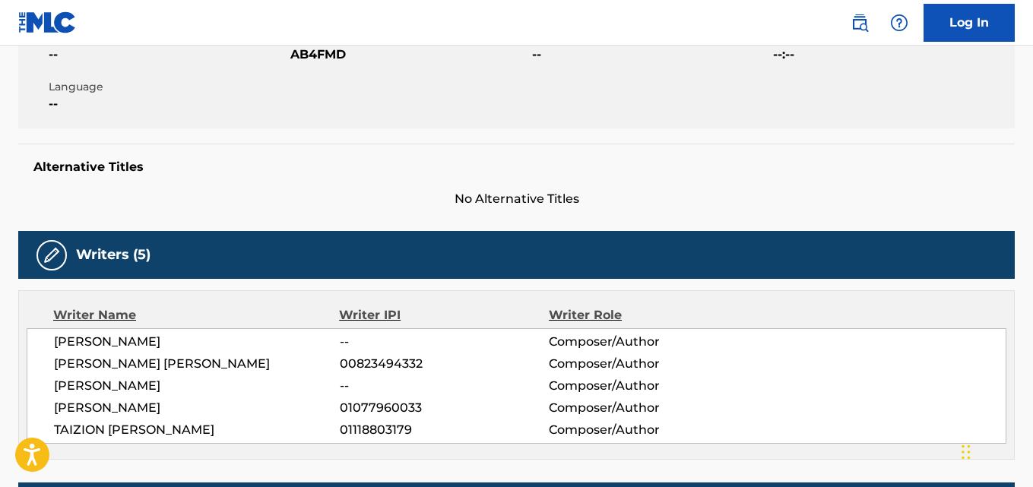
scroll to position [0, 0]
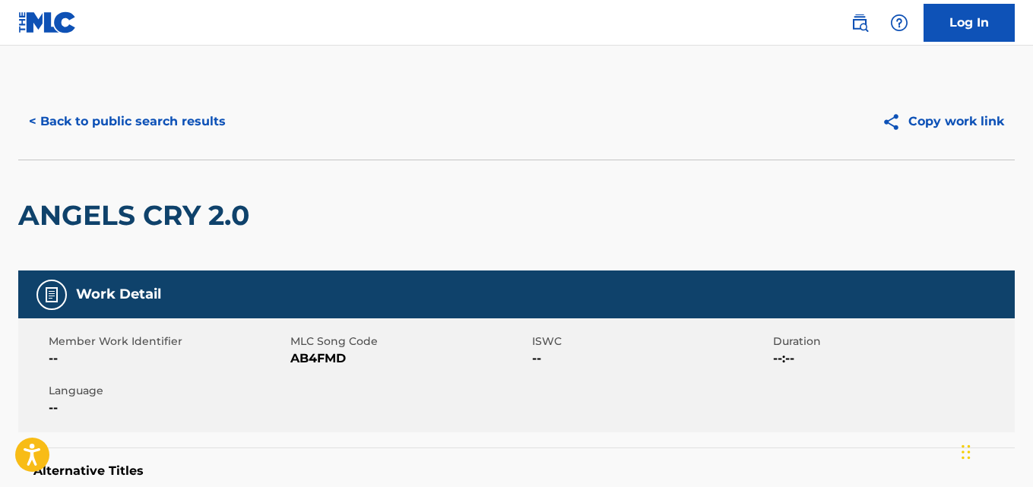
click at [169, 118] on button "< Back to public search results" at bounding box center [127, 122] width 218 height 38
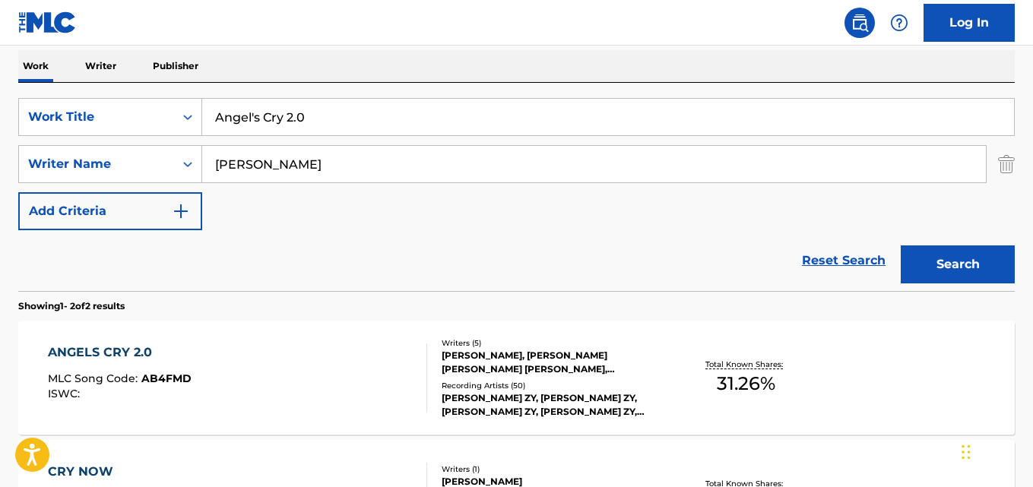
scroll to position [231, 0]
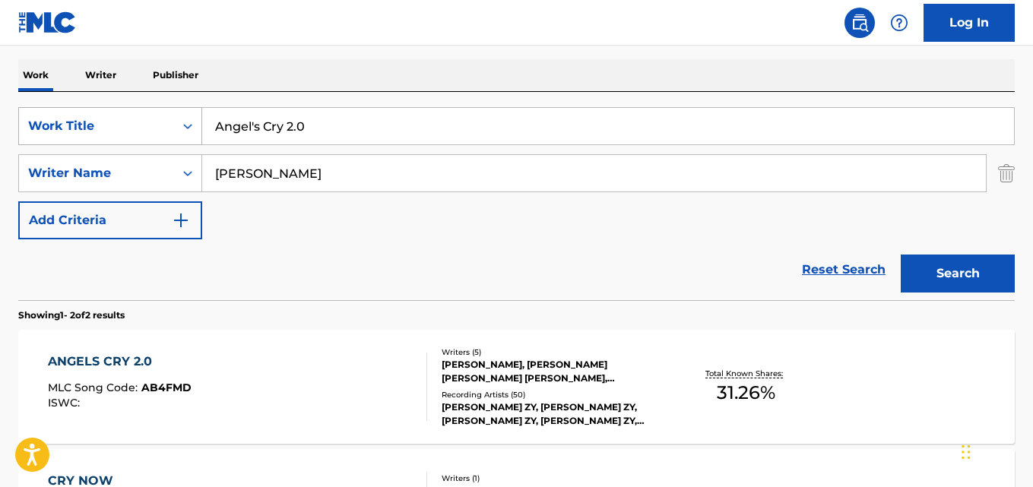
drag, startPoint x: 327, startPoint y: 128, endPoint x: 176, endPoint y: 122, distance: 151.4
click at [176, 122] on div "SearchWithCriteria5281ee02-6dad-44e7-bf54-fac7ee588536 Work Title Angel's Cry 2…" at bounding box center [516, 126] width 997 height 38
paste input "Heart Right"
type input "Heart Right"
click at [395, 29] on nav "Log In" at bounding box center [516, 23] width 1033 height 46
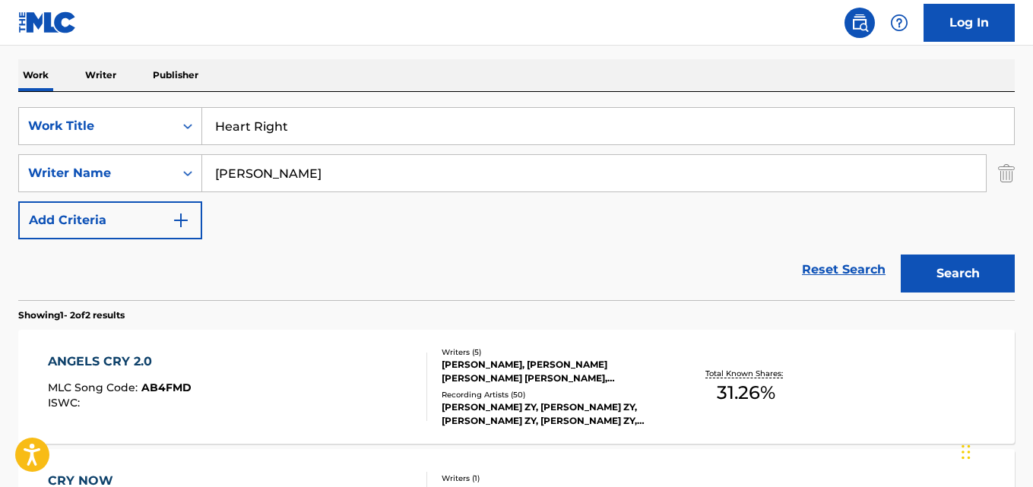
click at [457, 237] on div "SearchWithCriteria5281ee02-6dad-44e7-bf54-fac7ee588536 Work Title Heart Right S…" at bounding box center [516, 173] width 997 height 132
drag, startPoint x: 336, startPoint y: 173, endPoint x: 192, endPoint y: 164, distance: 144.0
click at [192, 164] on div "SearchWithCriteria78147653-cd83-48eb-a794-7bae3d21a9de Writer Name [PERSON_NAME]" at bounding box center [516, 173] width 997 height 38
paste input "[PERSON_NAME]"
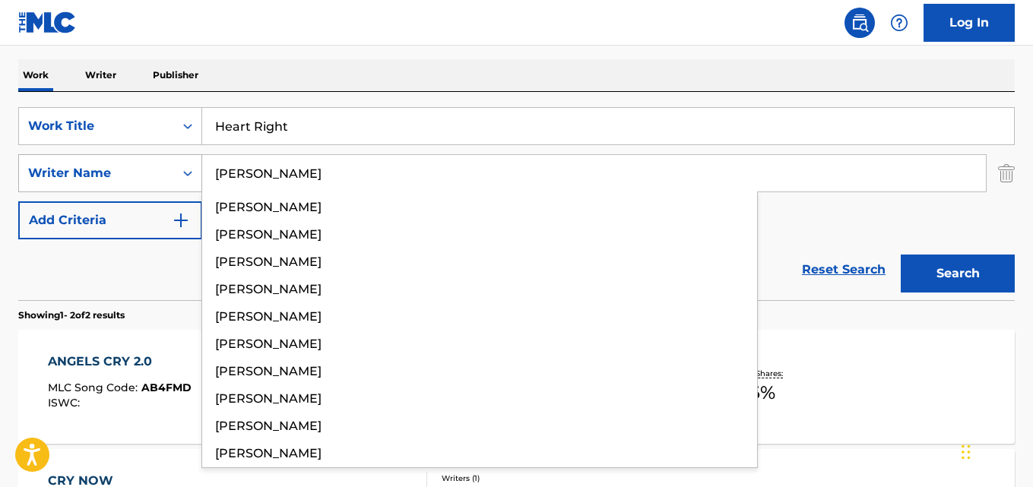
type input "[PERSON_NAME]"
click at [901, 255] on button "Search" at bounding box center [958, 274] width 114 height 38
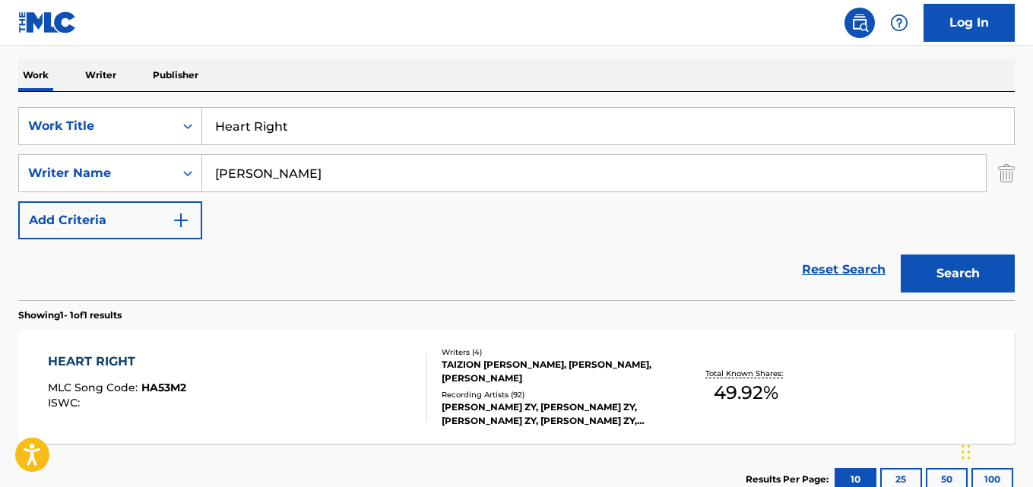
click at [233, 263] on div "Reset Search Search" at bounding box center [516, 270] width 997 height 61
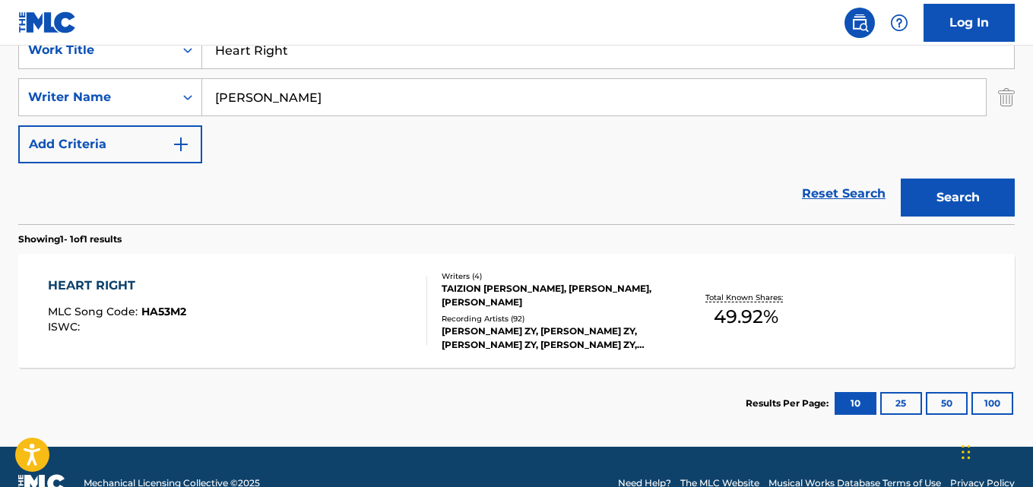
click at [129, 284] on div "HEART RIGHT" at bounding box center [117, 286] width 138 height 18
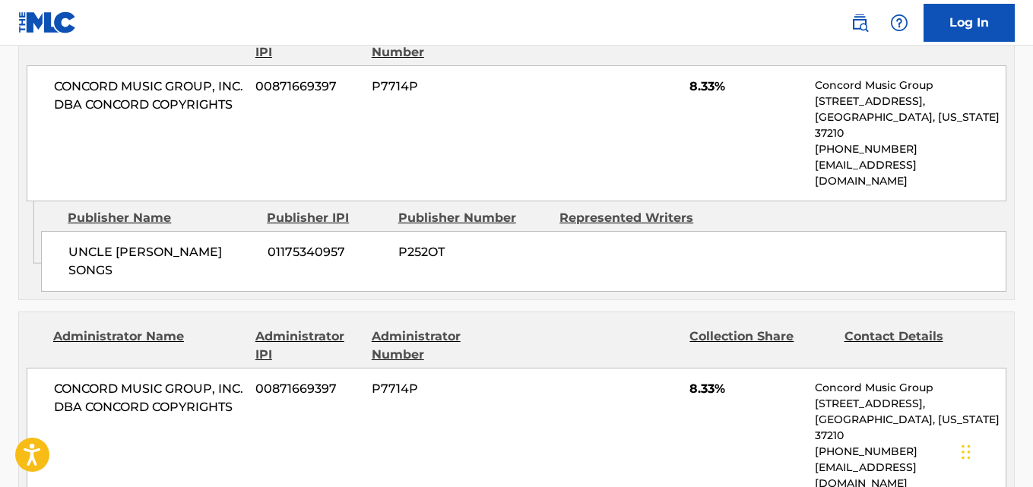
scroll to position [836, 0]
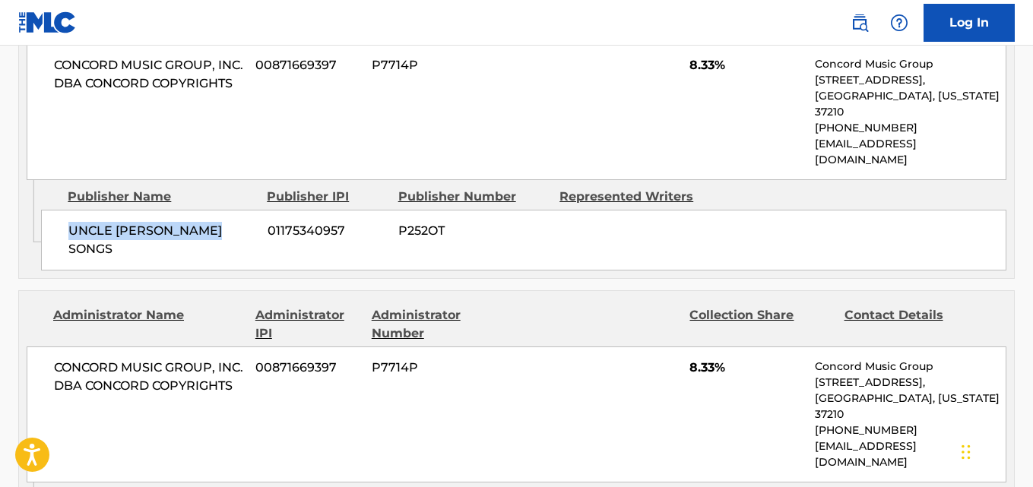
drag, startPoint x: 68, startPoint y: 212, endPoint x: 228, endPoint y: 211, distance: 159.7
click at [228, 211] on div "UNCLE [PERSON_NAME] SONGS 01175340957 P252OT" at bounding box center [524, 240] width 966 height 61
copy span "UNCLE [PERSON_NAME] SONGS"
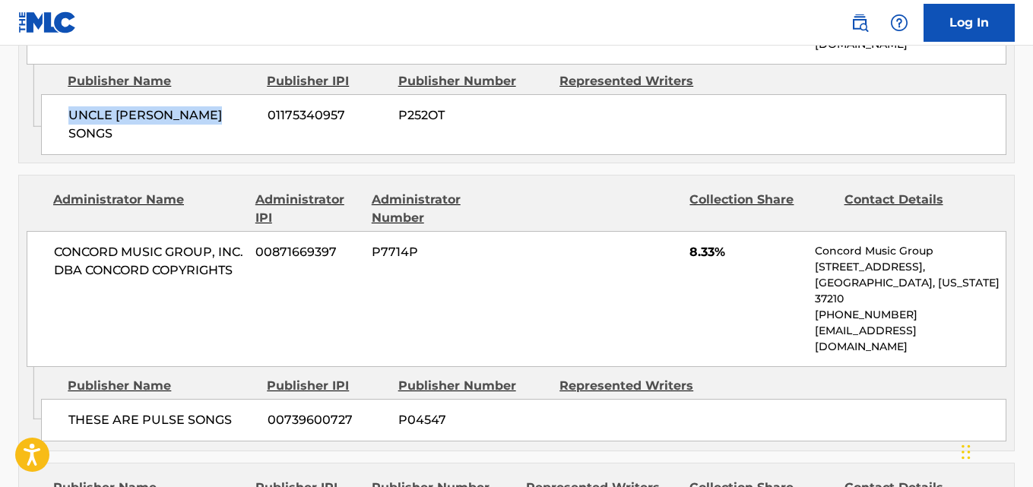
scroll to position [912, 0]
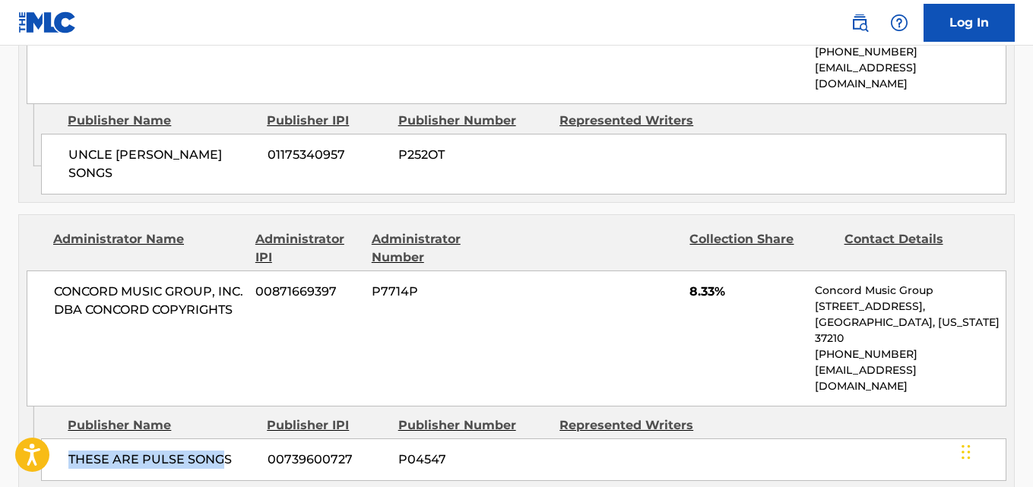
drag, startPoint x: 65, startPoint y: 377, endPoint x: 227, endPoint y: 383, distance: 162.1
click at [227, 439] on div "THESE ARE PULSE SONGS 00739600727 P04547" at bounding box center [524, 460] width 966 height 43
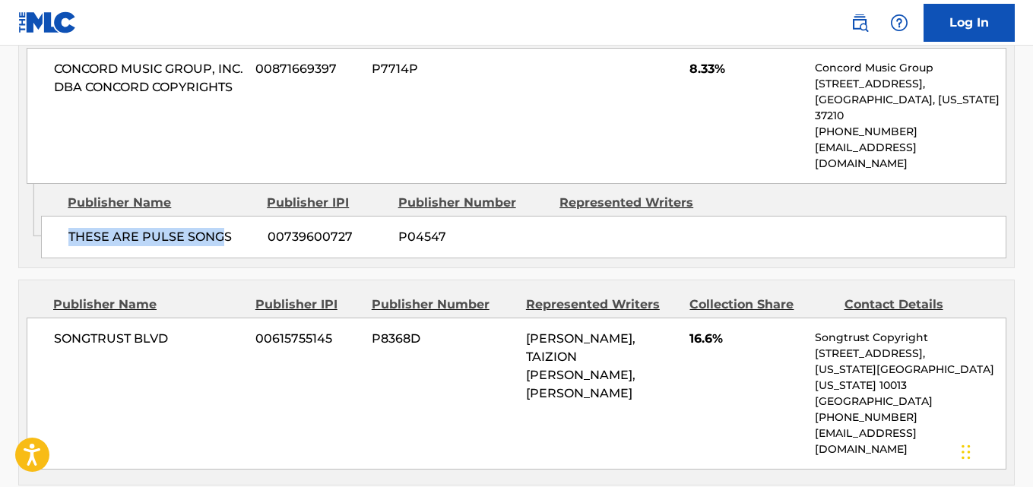
scroll to position [1141, 0]
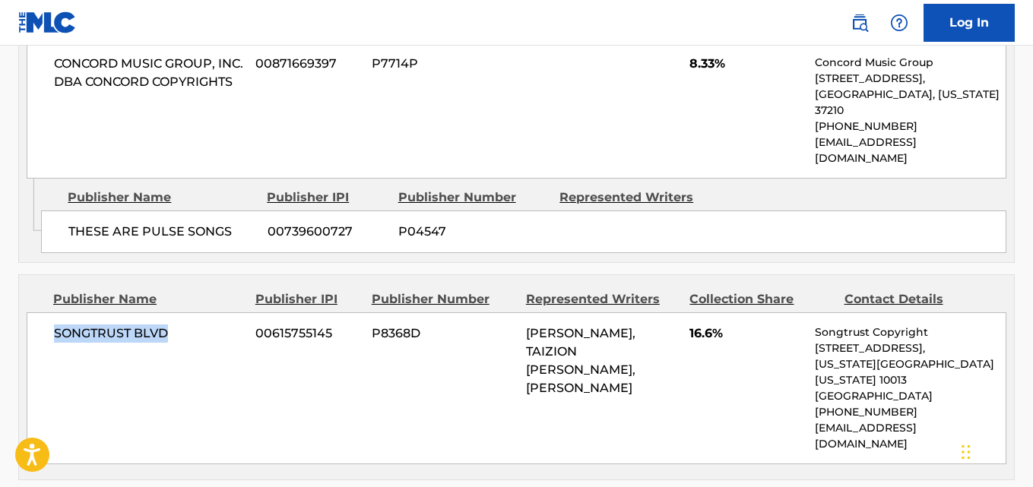
drag, startPoint x: 52, startPoint y: 261, endPoint x: 172, endPoint y: 261, distance: 119.4
click at [172, 313] on div "SONGTRUST BLVD 00615755145 P8368D [PERSON_NAME], TAIZION [PERSON_NAME], [PERSON…" at bounding box center [517, 389] width 980 height 152
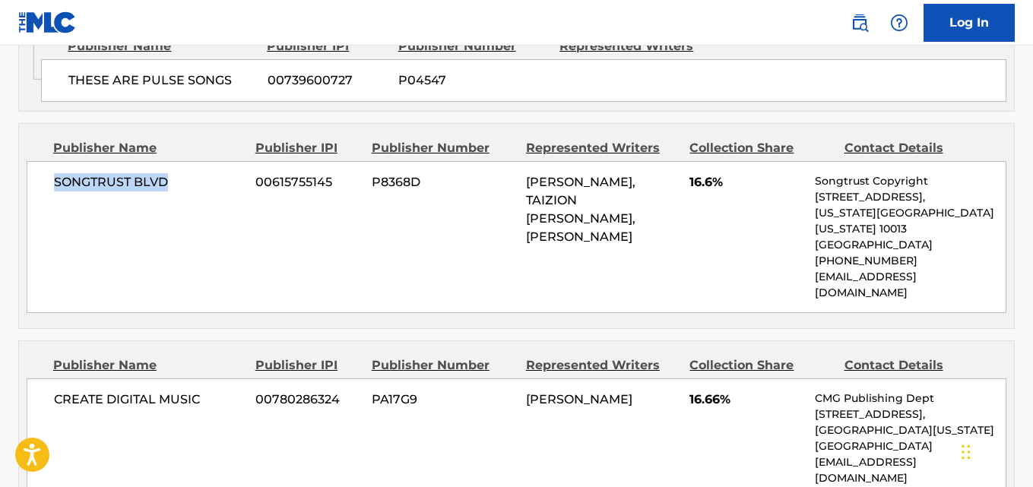
scroll to position [1293, 0]
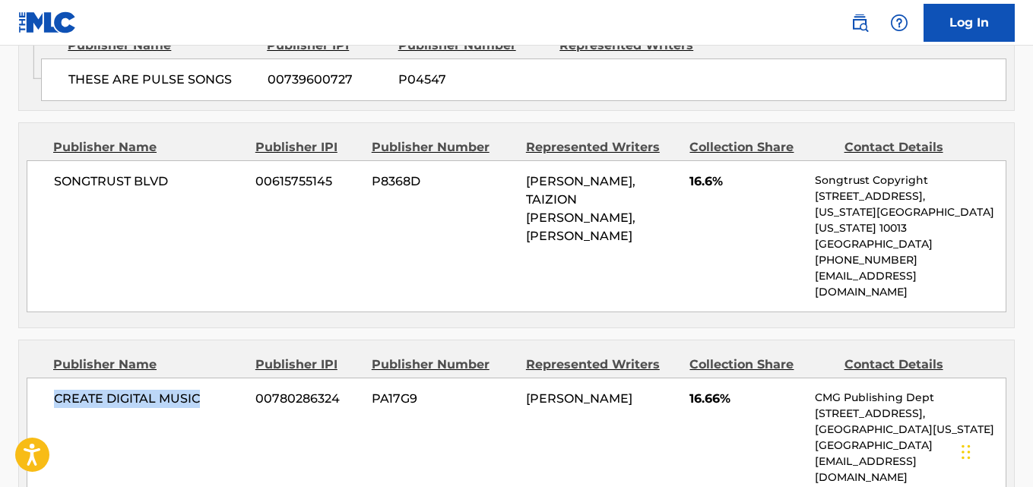
drag, startPoint x: 47, startPoint y: 293, endPoint x: 206, endPoint y: 293, distance: 158.9
click at [206, 378] on div "CREATE DIGITAL MUSIC 00780286324 PA17G9 [PERSON_NAME] 16.66% CMG Publishing Dep…" at bounding box center [517, 438] width 980 height 120
click at [487, 197] on div "SONGTRUST BLVD 00615755145 P8368D [PERSON_NAME], TAIZION [PERSON_NAME], [PERSON…" at bounding box center [517, 236] width 980 height 152
drag, startPoint x: 56, startPoint y: 288, endPoint x: 205, endPoint y: 293, distance: 148.3
click at [205, 390] on span "CREATE DIGITAL MUSIC" at bounding box center [149, 399] width 190 height 18
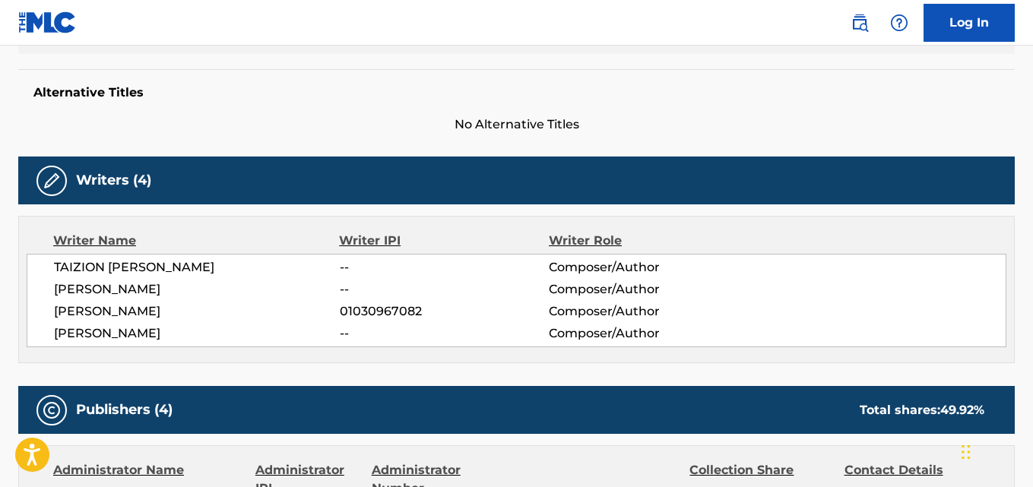
scroll to position [0, 0]
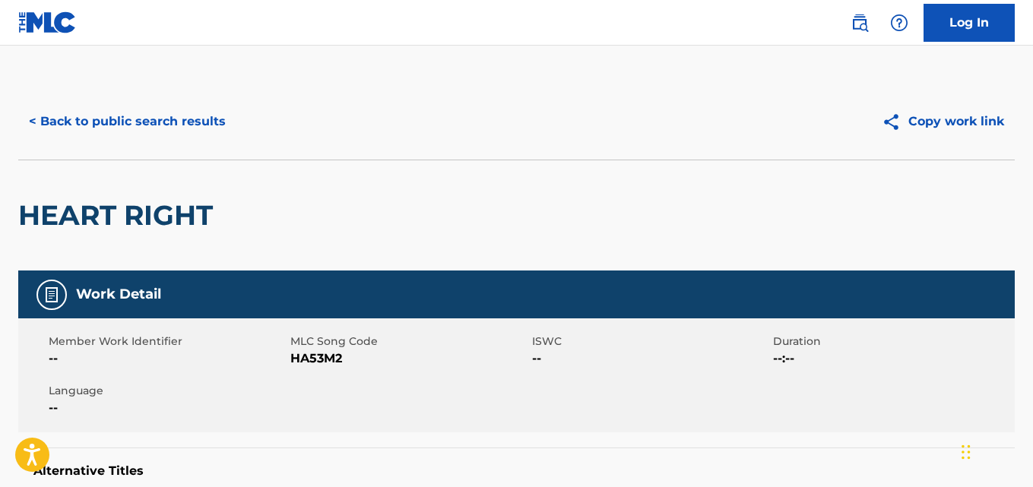
click at [203, 125] on button "< Back to public search results" at bounding box center [127, 122] width 218 height 38
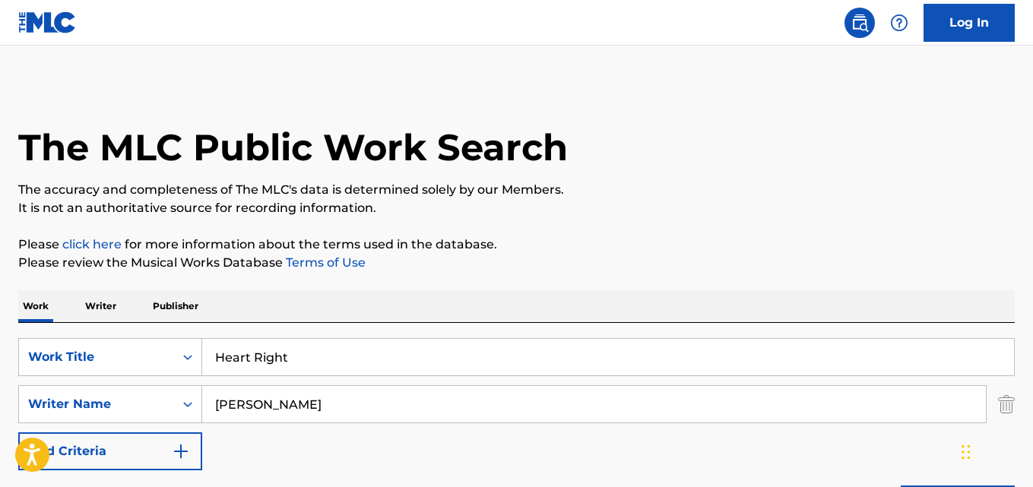
scroll to position [253, 0]
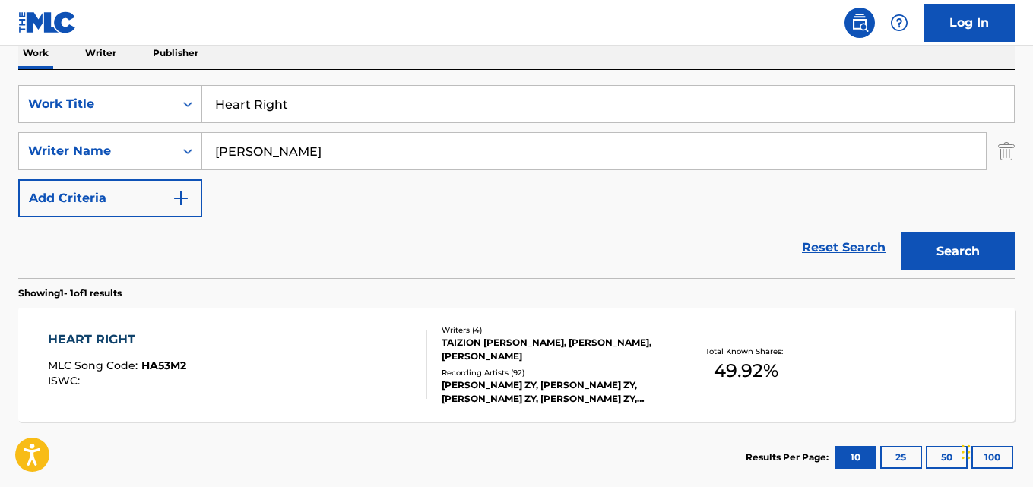
click at [807, 240] on link "Reset Search" at bounding box center [844, 247] width 99 height 33
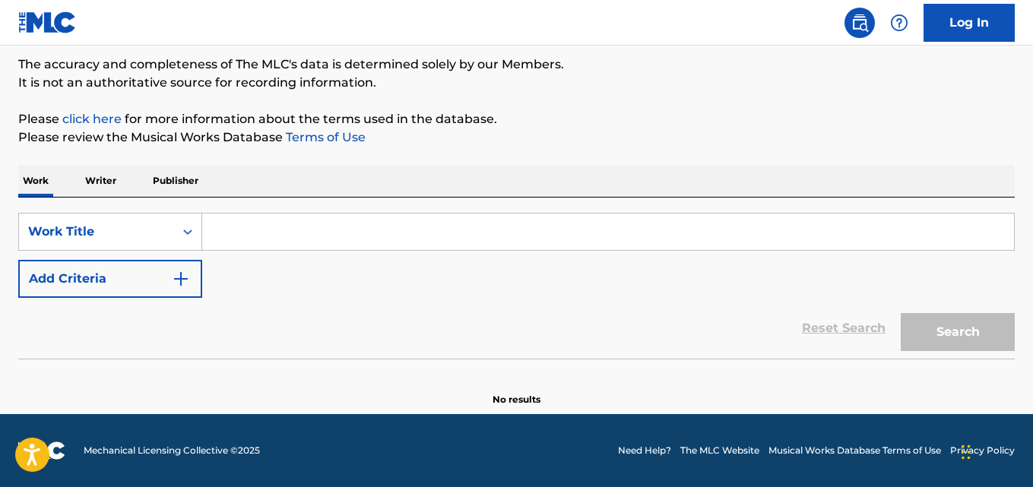
click at [144, 271] on button "Add Criteria" at bounding box center [110, 279] width 184 height 38
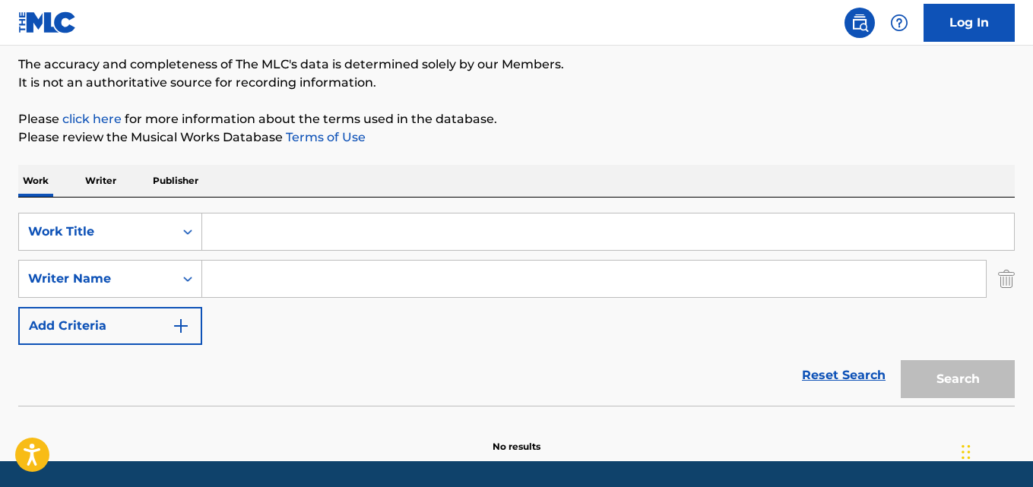
click at [269, 227] on input "Search Form" at bounding box center [608, 232] width 812 height 36
paste input "Only One"
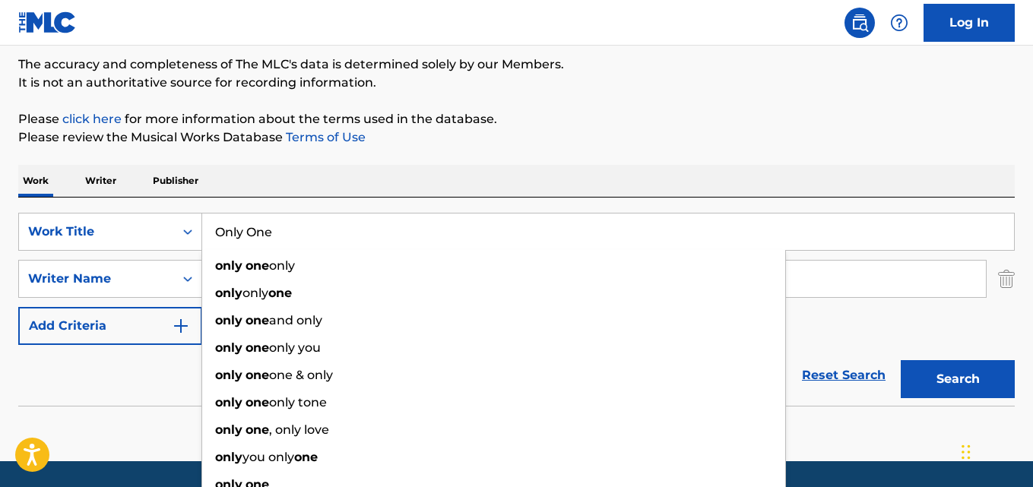
type input "Only One"
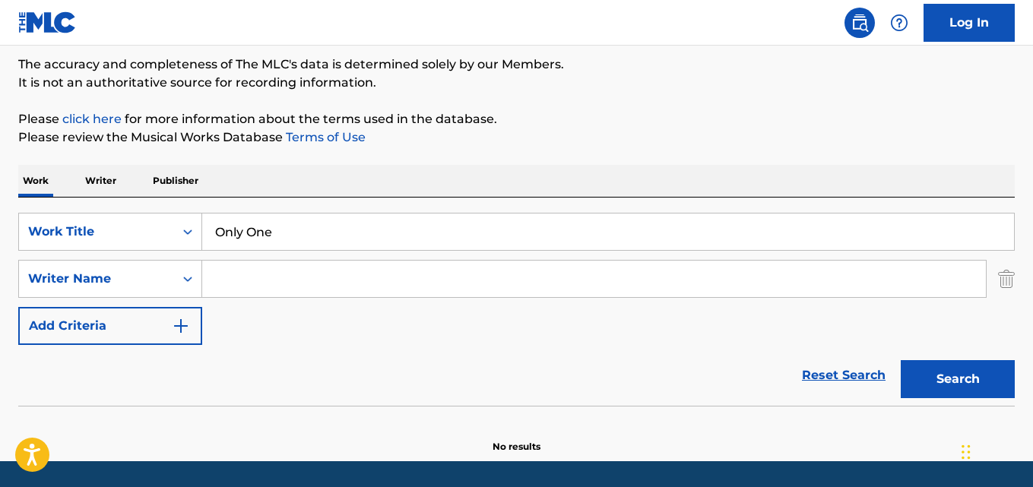
click at [547, 171] on div "Work Writer Publisher" at bounding box center [516, 181] width 997 height 32
click at [226, 297] on div "Search Form" at bounding box center [594, 279] width 785 height 38
click at [229, 285] on input "Search Form" at bounding box center [594, 279] width 784 height 36
paste input "Slipknot"
click at [993, 366] on button "Search" at bounding box center [958, 379] width 114 height 38
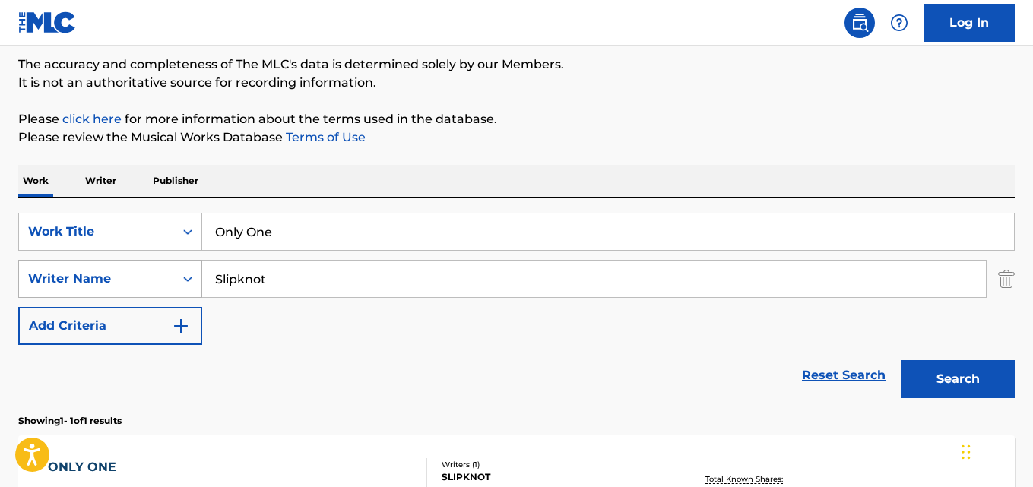
drag, startPoint x: 275, startPoint y: 282, endPoint x: 186, endPoint y: 282, distance: 89.0
click at [186, 282] on div "SearchWithCriteria78147653-cd83-48eb-a794-7bae3d21a9de Writer Name Slipknot" at bounding box center [516, 279] width 997 height 38
paste input "[PERSON_NAME]"
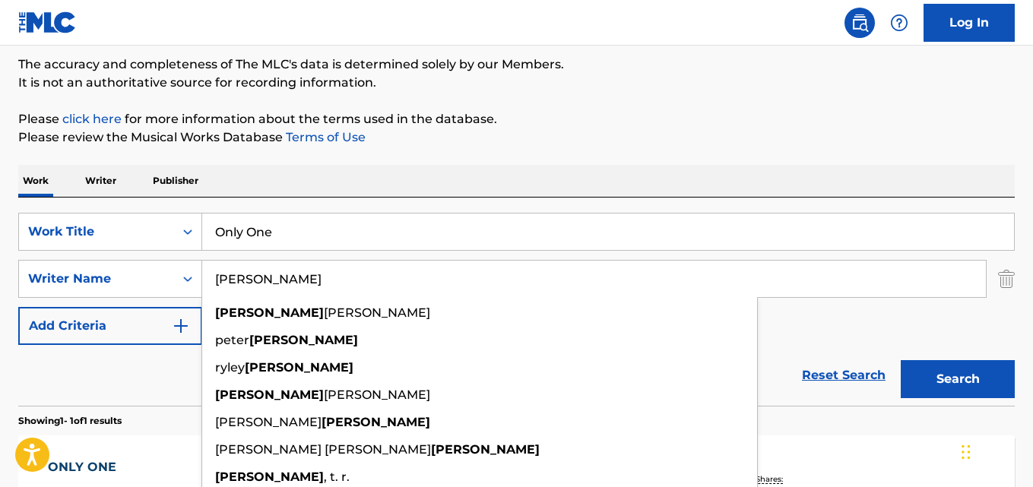
scroll to position [278, 0]
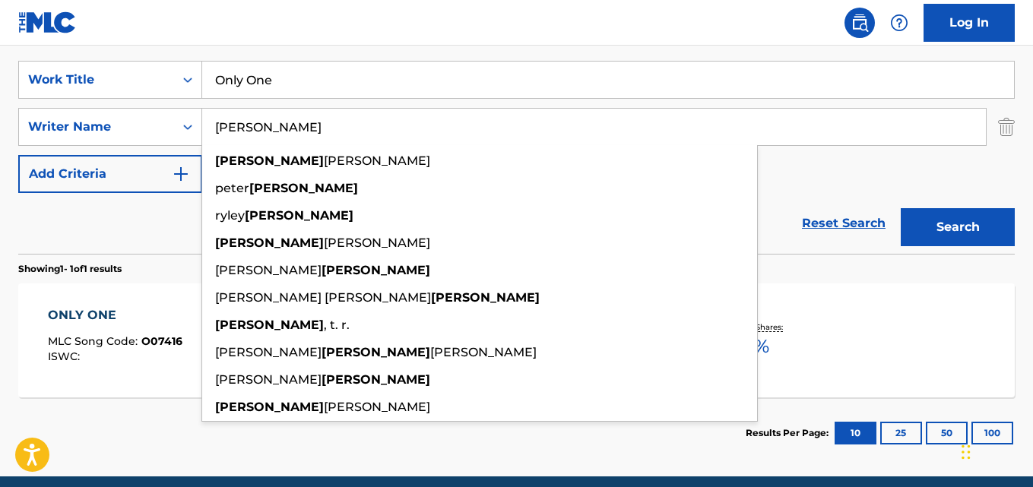
type input "[PERSON_NAME]"
click at [901, 208] on button "Search" at bounding box center [958, 227] width 114 height 38
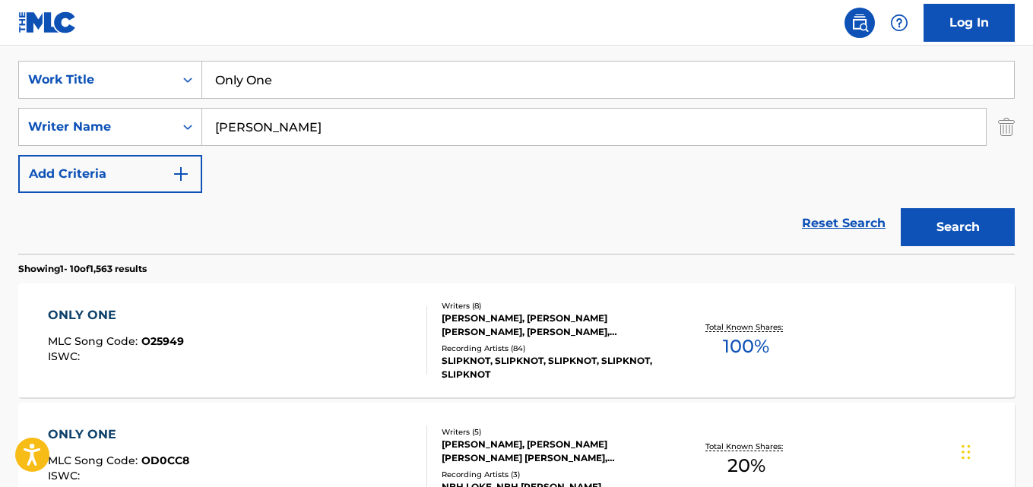
click at [90, 310] on div "ONLY ONE" at bounding box center [116, 315] width 136 height 18
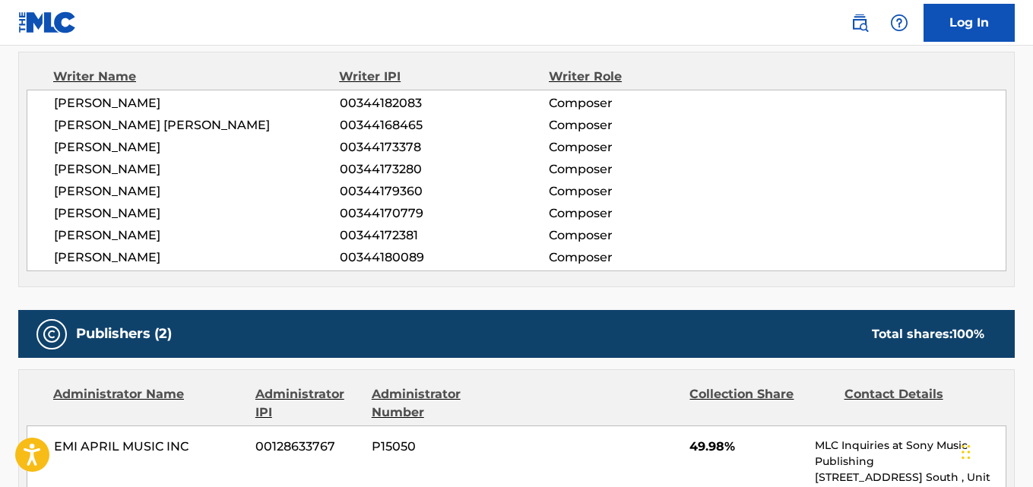
scroll to position [532, 0]
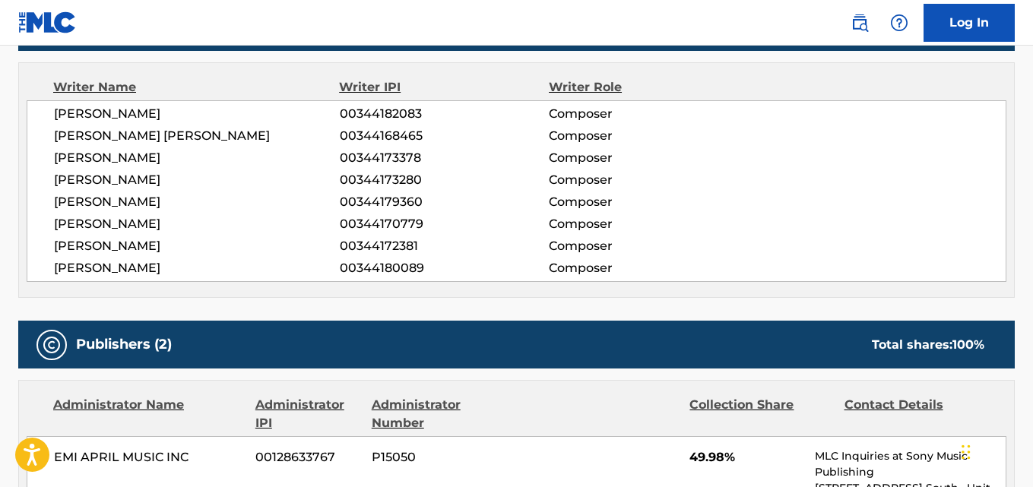
click at [166, 273] on span "[PERSON_NAME]" at bounding box center [197, 268] width 286 height 18
click at [121, 161] on span "[PERSON_NAME]" at bounding box center [197, 158] width 286 height 18
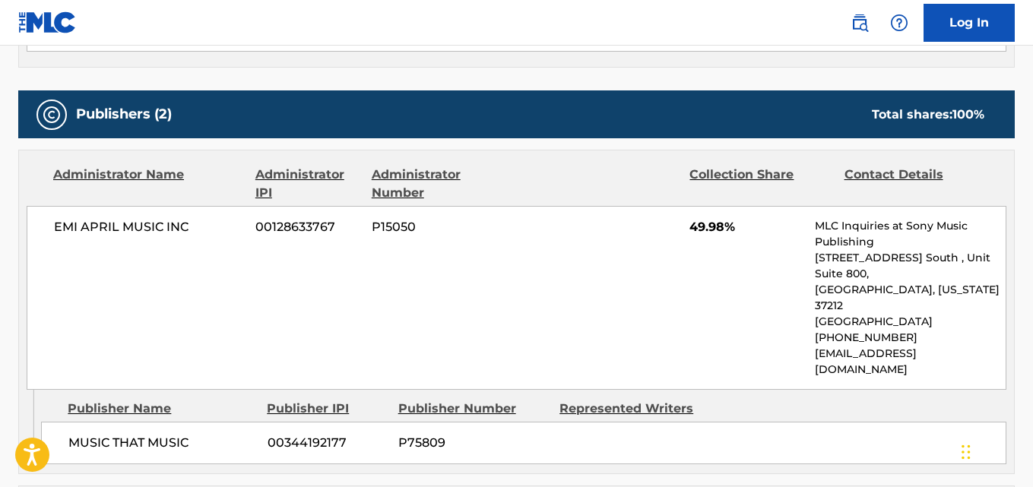
scroll to position [836, 0]
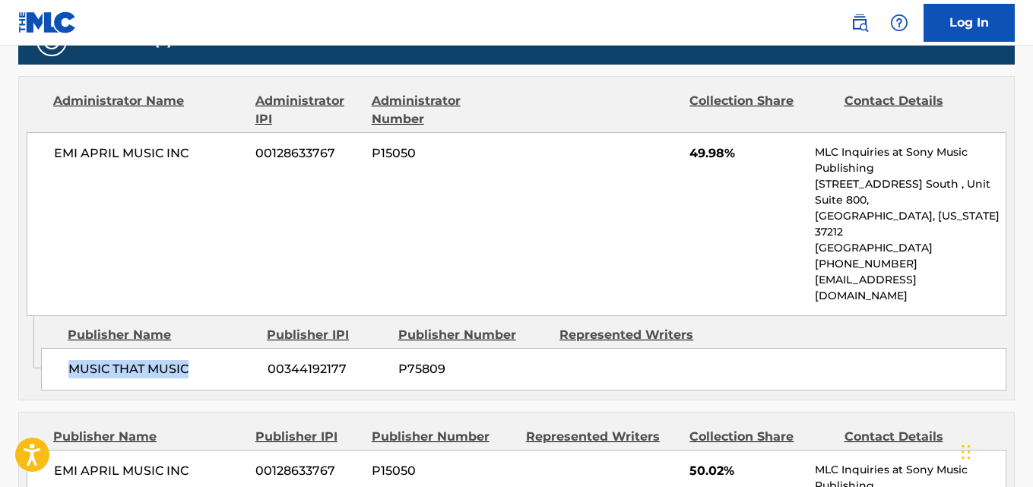
drag, startPoint x: 56, startPoint y: 344, endPoint x: 201, endPoint y: 341, distance: 146.0
click at [201, 348] on div "MUSIC THAT MUSIC 00344192177 P75809" at bounding box center [524, 369] width 966 height 43
click at [709, 163] on div "EMI APRIL MUSIC INC 00128633767 P15050 49.98% MLC Inquiries at Sony Music Publi…" at bounding box center [517, 224] width 980 height 184
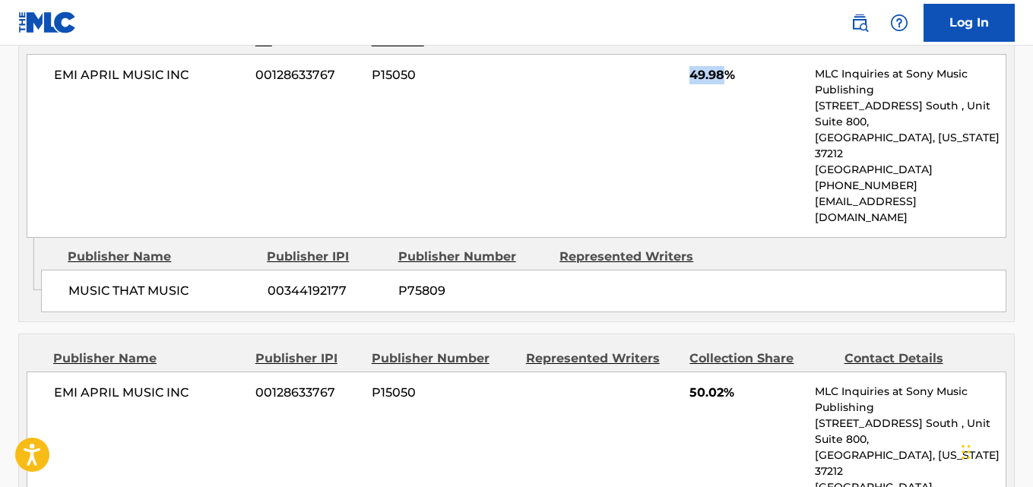
scroll to position [988, 0]
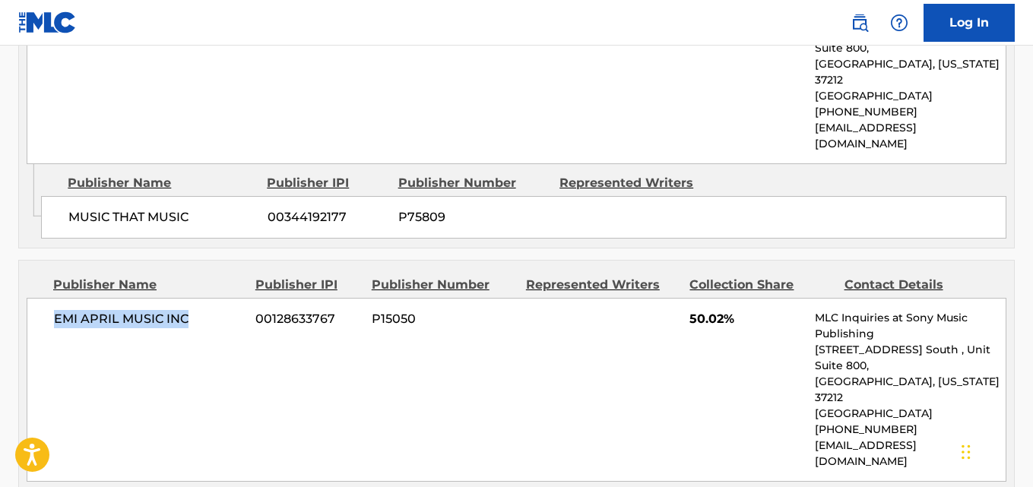
drag, startPoint x: 48, startPoint y: 297, endPoint x: 217, endPoint y: 304, distance: 169.0
click at [217, 304] on div "EMI APRIL MUSIC INC 00128633767 P15050 50.02% MLC Inquiries at Sony Music Publi…" at bounding box center [517, 390] width 980 height 184
click at [703, 310] on span "50.02%" at bounding box center [747, 319] width 114 height 18
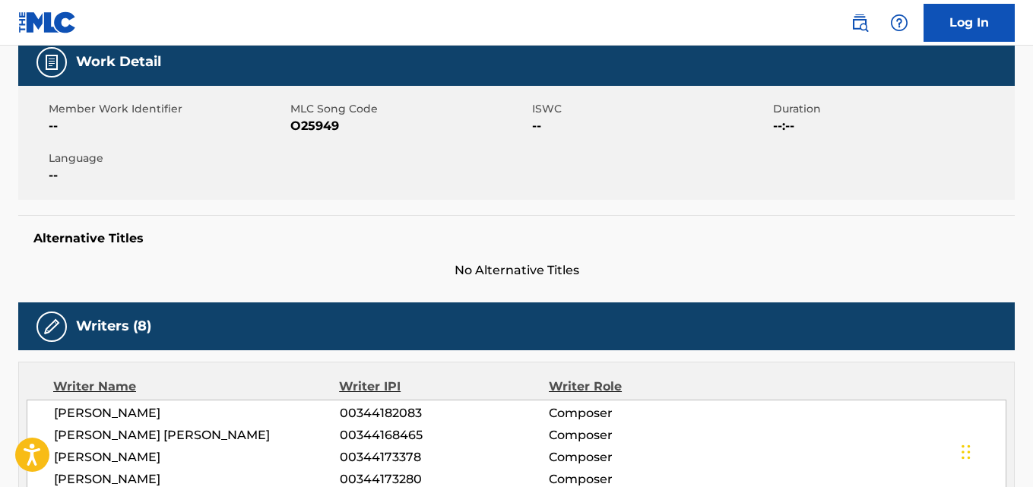
scroll to position [0, 0]
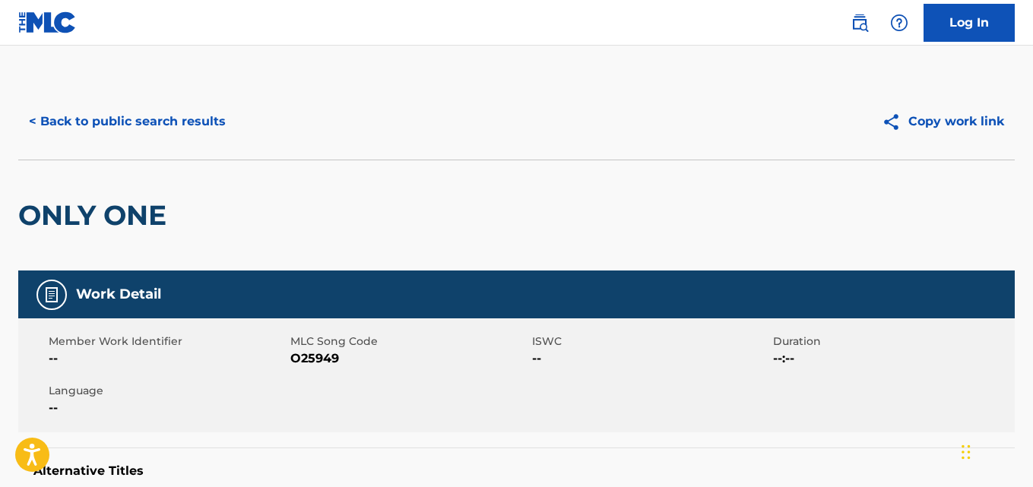
click at [178, 120] on button "< Back to public search results" at bounding box center [127, 122] width 218 height 38
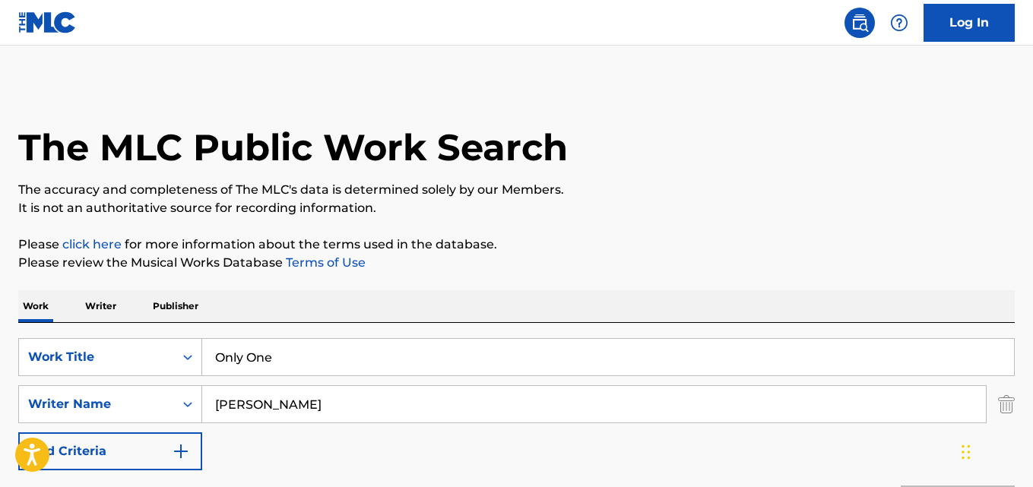
scroll to position [278, 0]
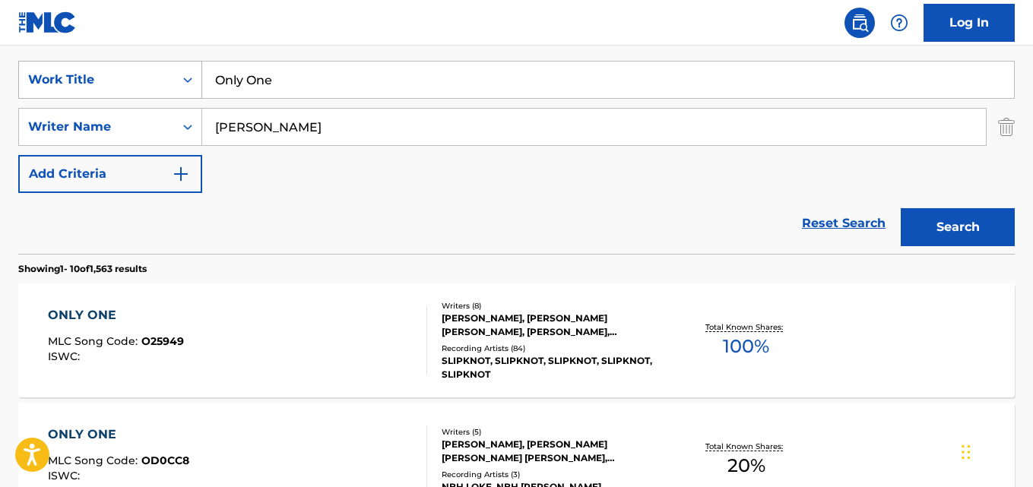
drag, startPoint x: 297, startPoint y: 71, endPoint x: 162, endPoint y: 67, distance: 134.7
click at [162, 67] on div "SearchWithCriteria5281ee02-6dad-44e7-bf54-fac7ee588536 Work Title Only One" at bounding box center [516, 80] width 997 height 38
paste input "321 Go!"
type input "321 Go!"
click at [939, 232] on button "Search" at bounding box center [958, 227] width 114 height 38
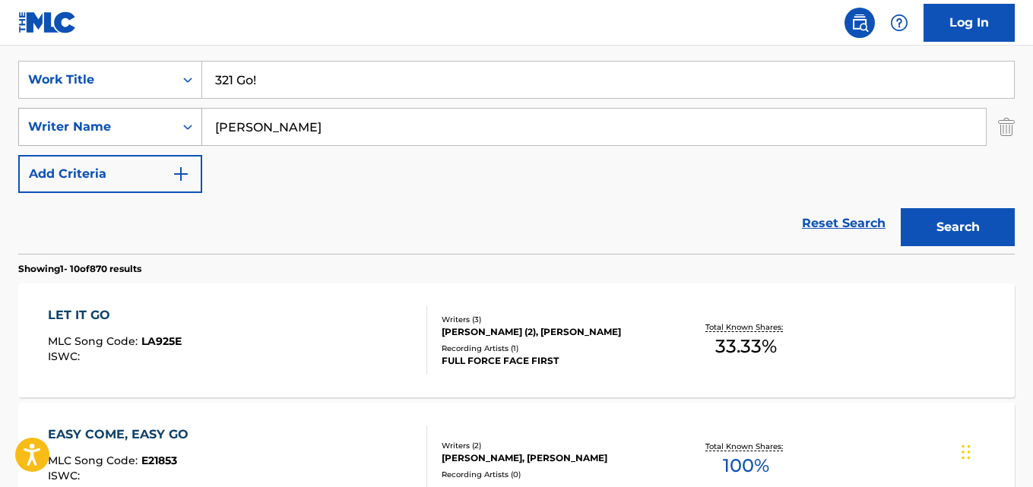
drag, startPoint x: 338, startPoint y: 130, endPoint x: 165, endPoint y: 119, distance: 172.9
click at [165, 119] on div "SearchWithCriteria78147653-cd83-48eb-a794-7bae3d21a9de Writer Name [PERSON_NAME]" at bounding box center [516, 127] width 997 height 38
paste input "[PERSON_NAME]"
type input "[PERSON_NAME]"
click at [901, 208] on button "Search" at bounding box center [958, 227] width 114 height 38
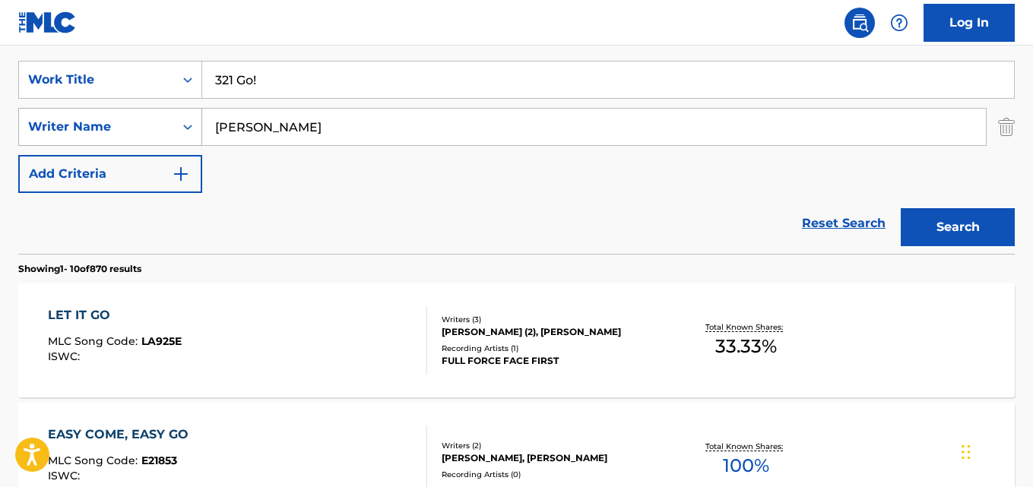
scroll to position [222, 0]
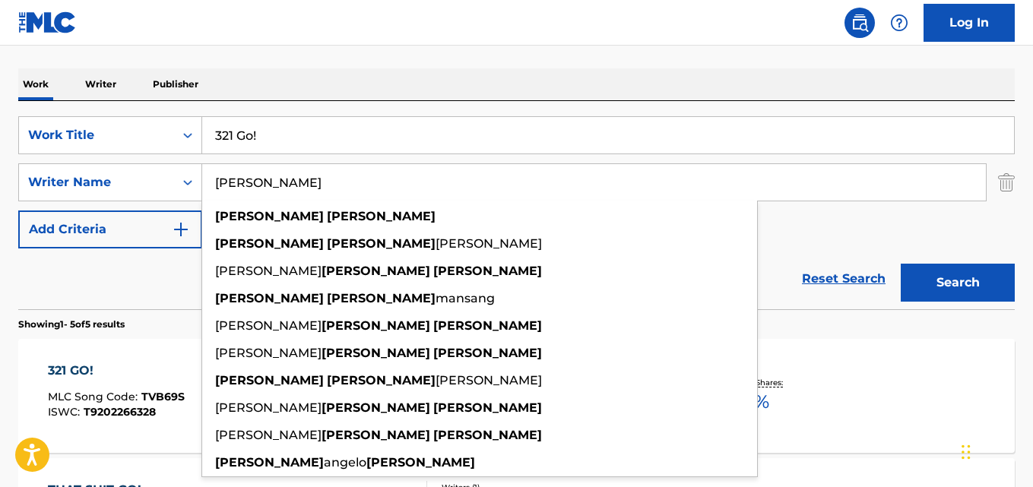
click at [382, 87] on div "Work Writer Publisher" at bounding box center [516, 84] width 997 height 32
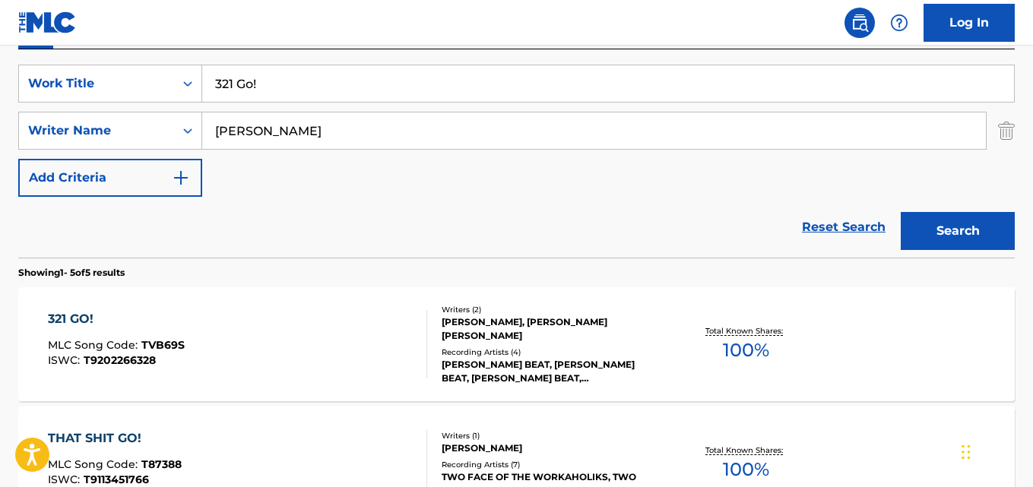
scroll to position [298, 0]
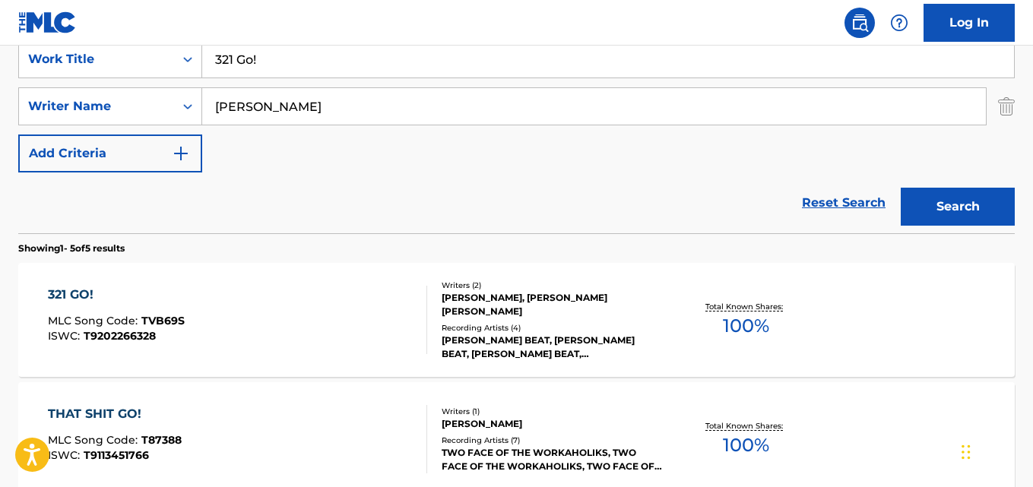
click at [113, 294] on div "321 GO!" at bounding box center [116, 295] width 137 height 18
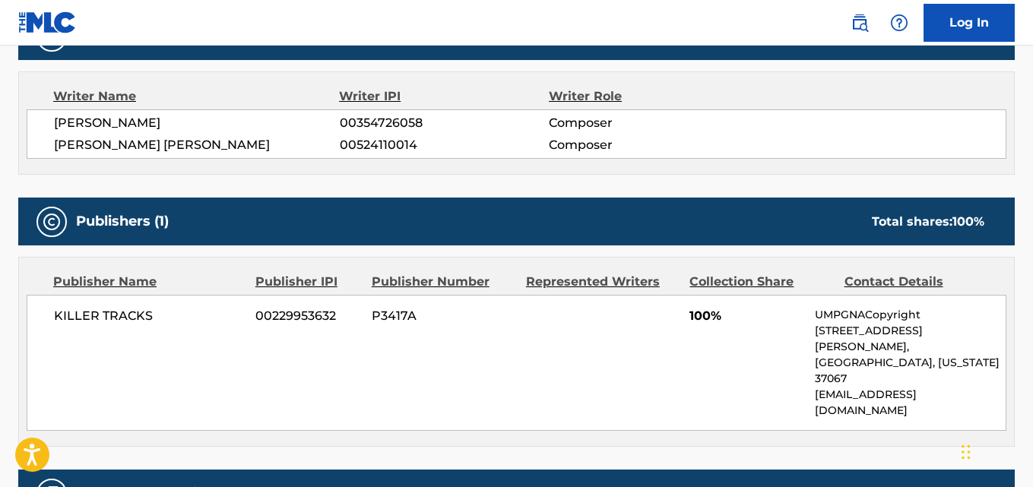
scroll to position [608, 0]
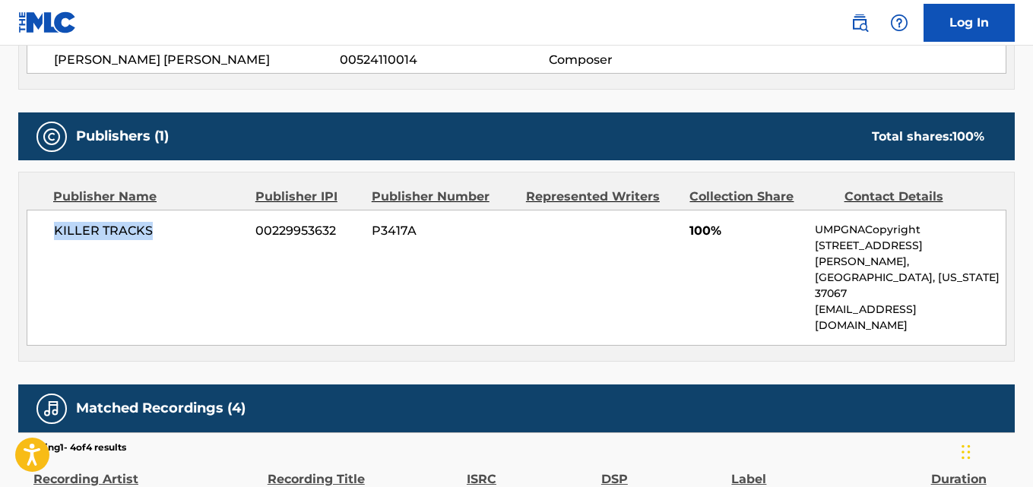
drag, startPoint x: 46, startPoint y: 234, endPoint x: 178, endPoint y: 240, distance: 131.7
click at [178, 240] on div "KILLER TRACKS 00229953632 P3417A 100% UMPGNACopyright [STREET_ADDRESS][PERSON_N…" at bounding box center [517, 278] width 980 height 136
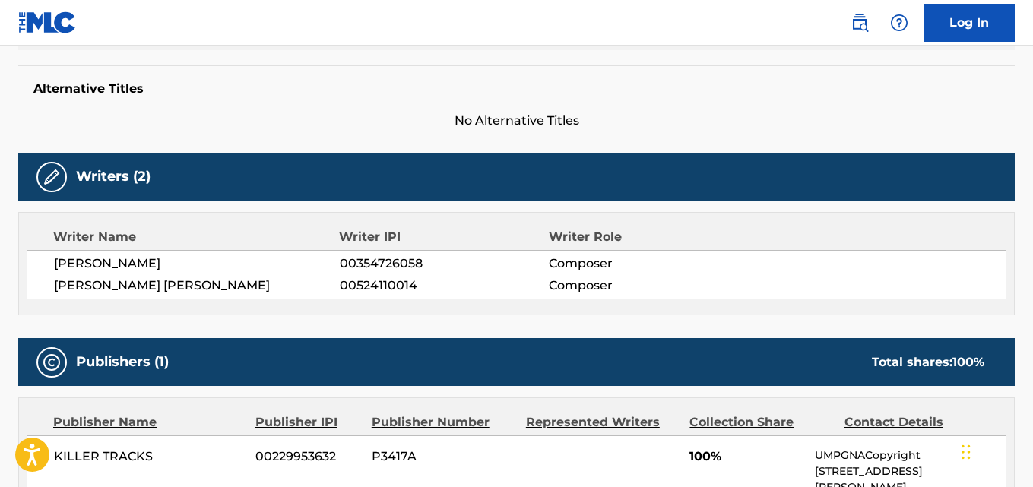
scroll to position [380, 0]
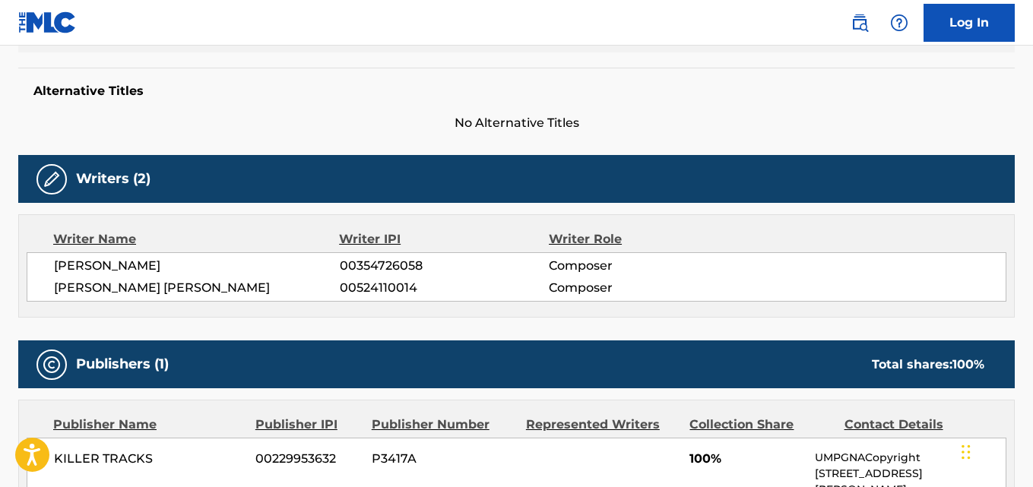
click at [234, 264] on span "[PERSON_NAME]" at bounding box center [197, 266] width 286 height 18
click at [233, 374] on div "Publishers (1) Total shares: 100 %" at bounding box center [516, 365] width 997 height 48
click at [198, 297] on span "[PERSON_NAME] [PERSON_NAME]" at bounding box center [197, 288] width 286 height 18
click at [198, 287] on span "[PERSON_NAME] [PERSON_NAME]" at bounding box center [197, 288] width 286 height 18
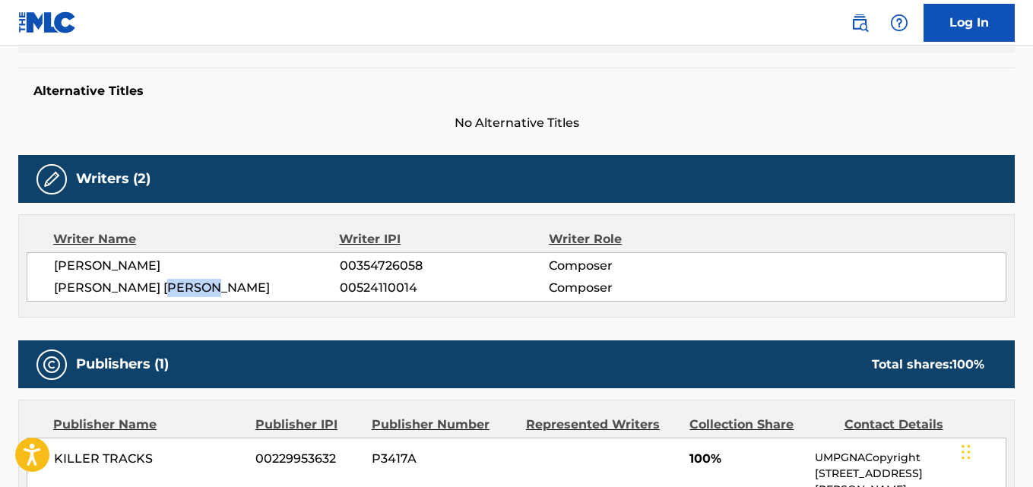
click at [198, 287] on span "[PERSON_NAME] [PERSON_NAME]" at bounding box center [197, 288] width 286 height 18
click at [86, 263] on span "[PERSON_NAME]" at bounding box center [197, 266] width 286 height 18
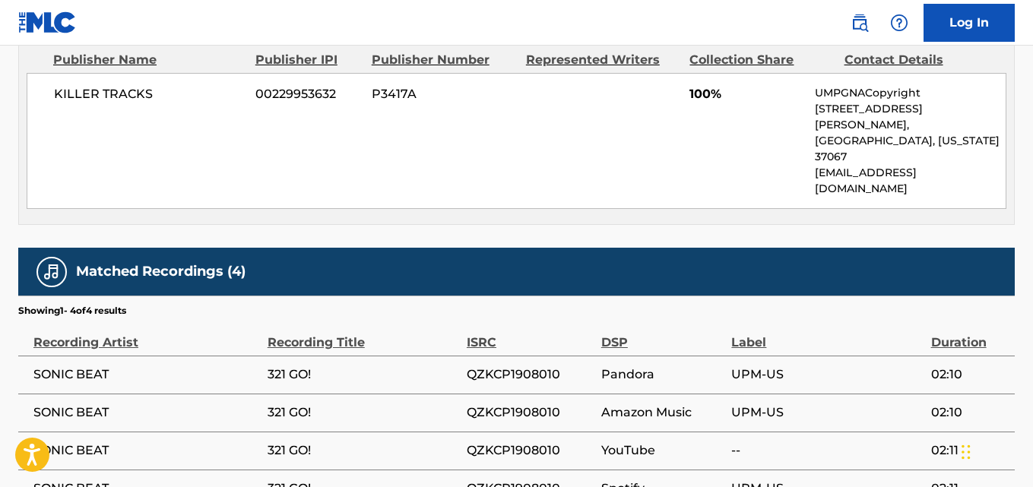
scroll to position [814, 0]
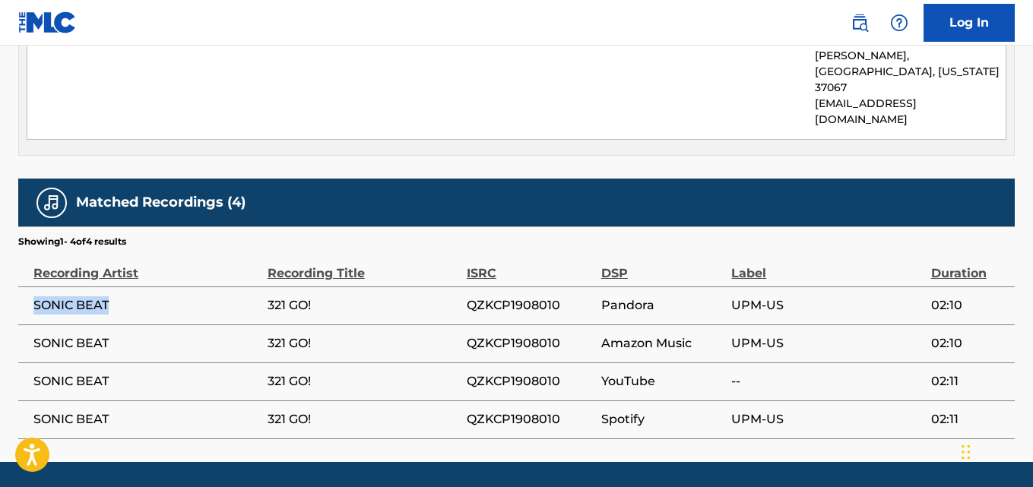
drag, startPoint x: 33, startPoint y: 262, endPoint x: 163, endPoint y: 264, distance: 129.3
click at [163, 297] on span "SONIC BEAT" at bounding box center [146, 306] width 227 height 18
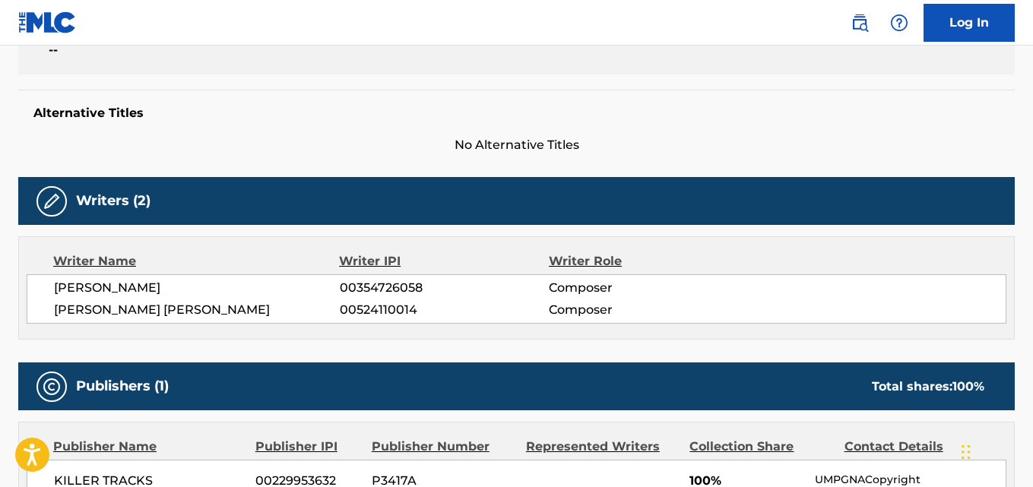
scroll to position [0, 0]
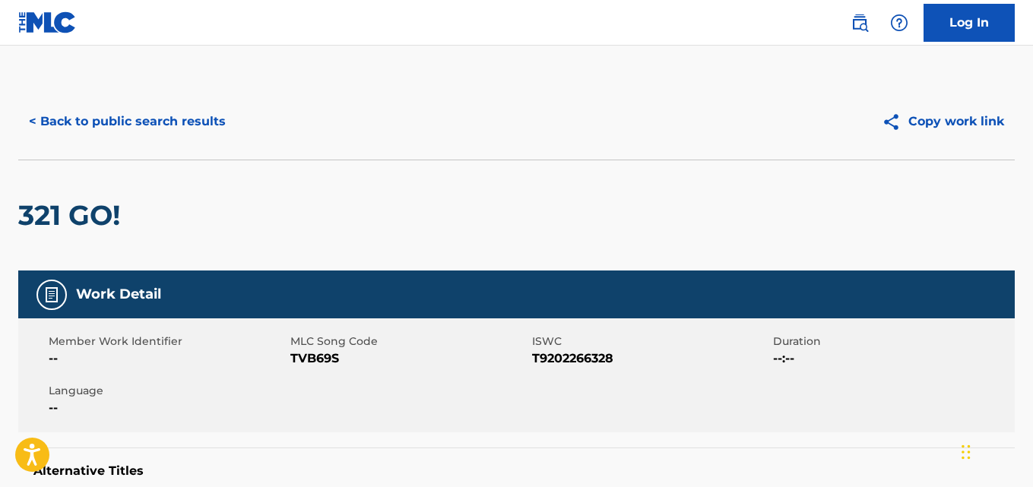
click at [179, 103] on button "< Back to public search results" at bounding box center [127, 122] width 218 height 38
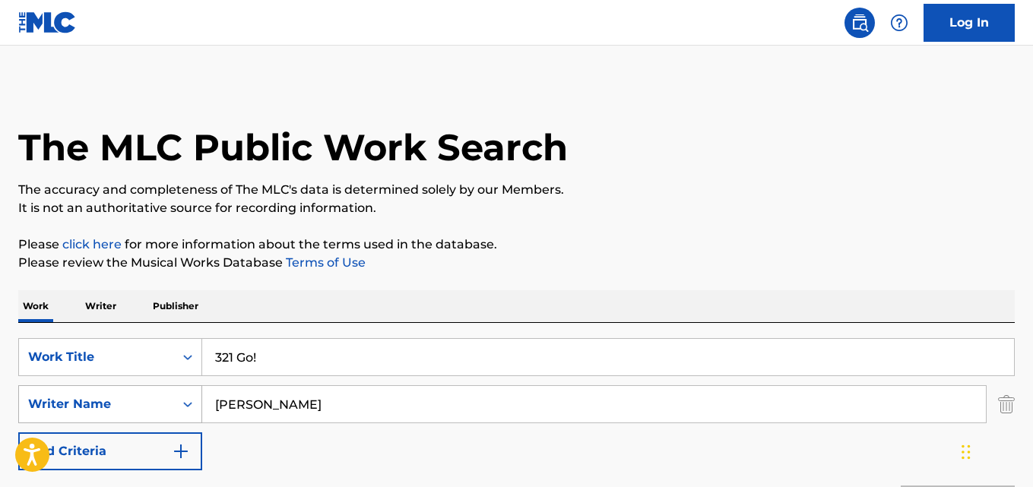
scroll to position [298, 0]
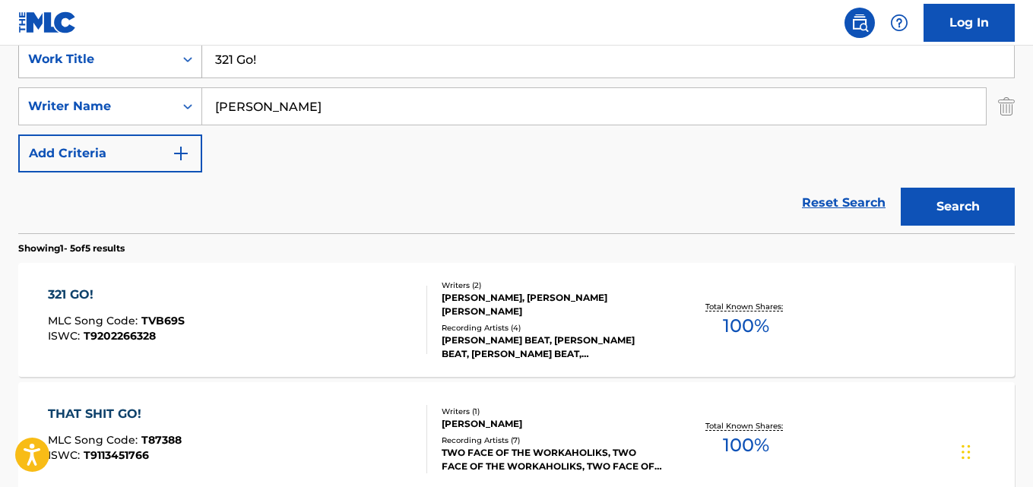
drag, startPoint x: 361, startPoint y: 70, endPoint x: 117, endPoint y: 62, distance: 244.2
click at [117, 62] on div "SearchWithCriteria5281ee02-6dad-44e7-bf54-fac7ee588536 Work Title 321 Go!" at bounding box center [516, 59] width 997 height 38
paste input "Stand Up"
type input "Stand Up"
click at [988, 207] on button "Search" at bounding box center [958, 207] width 114 height 38
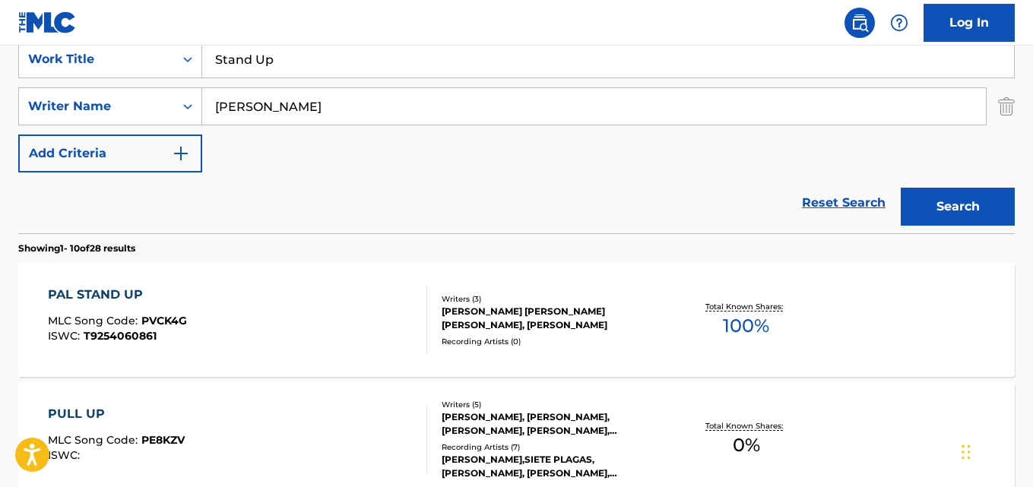
drag, startPoint x: 209, startPoint y: 90, endPoint x: 154, endPoint y: 85, distance: 55.0
click at [154, 85] on div "SearchWithCriteria5281ee02-6dad-44e7-bf54-fac7ee588536 Work Title Stand Up Sear…" at bounding box center [516, 106] width 997 height 132
click at [326, 79] on div "SearchWithCriteria5281ee02-6dad-44e7-bf54-fac7ee588536 Work Title Stand Up Sear…" at bounding box center [516, 106] width 997 height 132
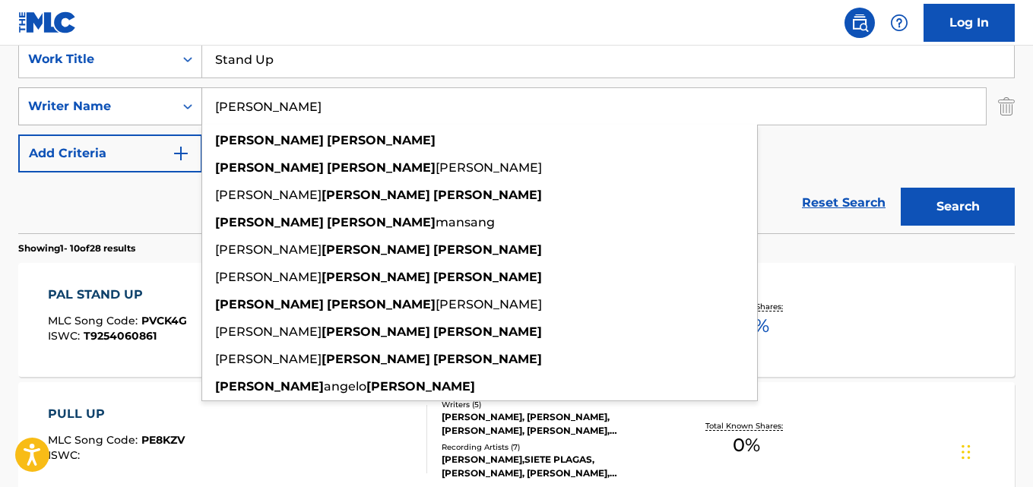
drag, startPoint x: 236, startPoint y: 124, endPoint x: 160, endPoint y: 125, distance: 76.8
click at [160, 125] on div "SearchWithCriteria78147653-cd83-48eb-a794-7bae3d21a9de Writer Name [PERSON_NAME…" at bounding box center [516, 106] width 997 height 38
paste input "Sonic Beat"
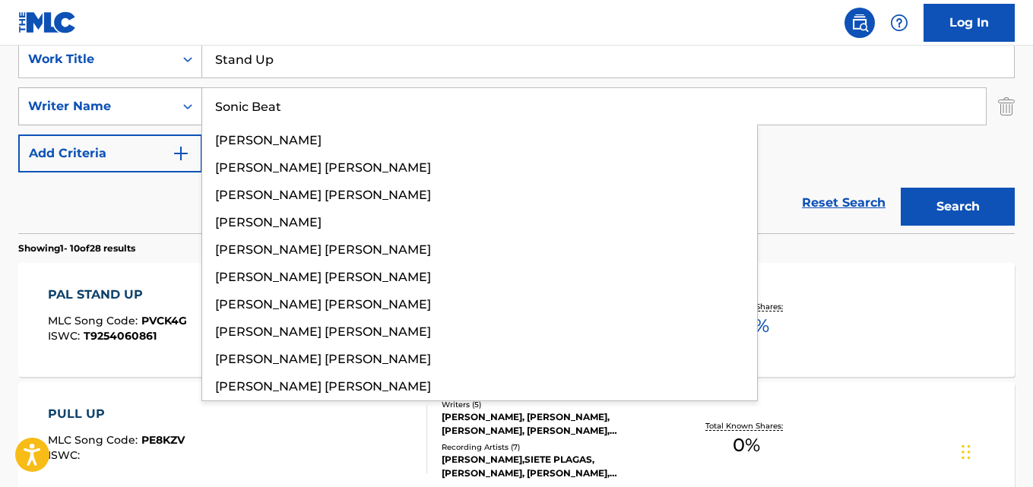
click at [901, 188] on button "Search" at bounding box center [958, 207] width 114 height 38
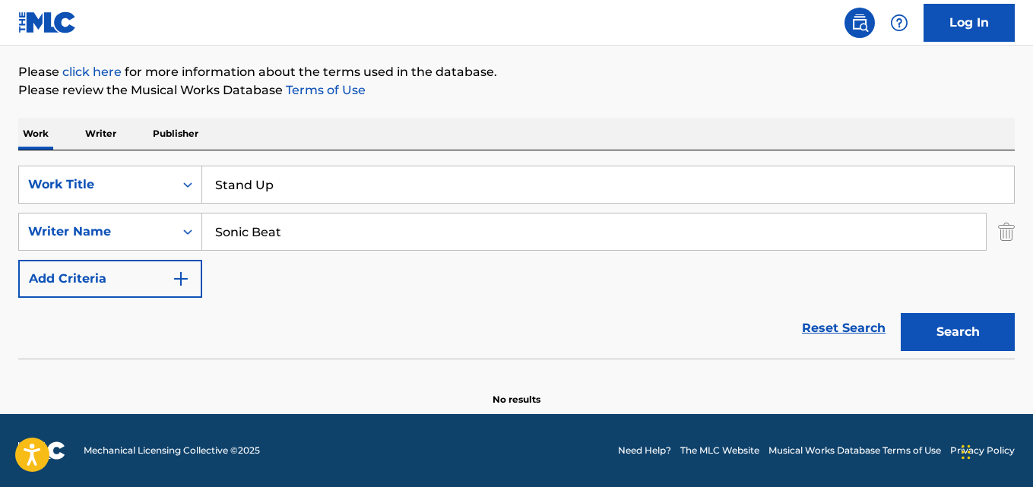
scroll to position [173, 0]
drag, startPoint x: 222, startPoint y: 224, endPoint x: 198, endPoint y: 224, distance: 23.6
click at [198, 224] on div "SearchWithCriteria78147653-cd83-48eb-a794-7bae3d21a9de Writer Name Sonic Beat" at bounding box center [516, 232] width 997 height 38
paste input "[PERSON_NAME] Hokima"
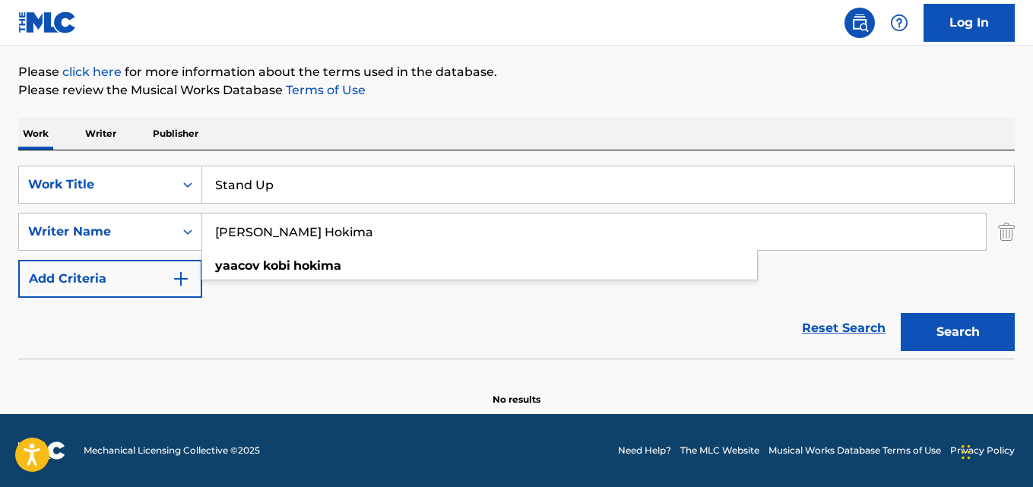
type input "[PERSON_NAME] Hokima"
click at [901, 313] on button "Search" at bounding box center [958, 332] width 114 height 38
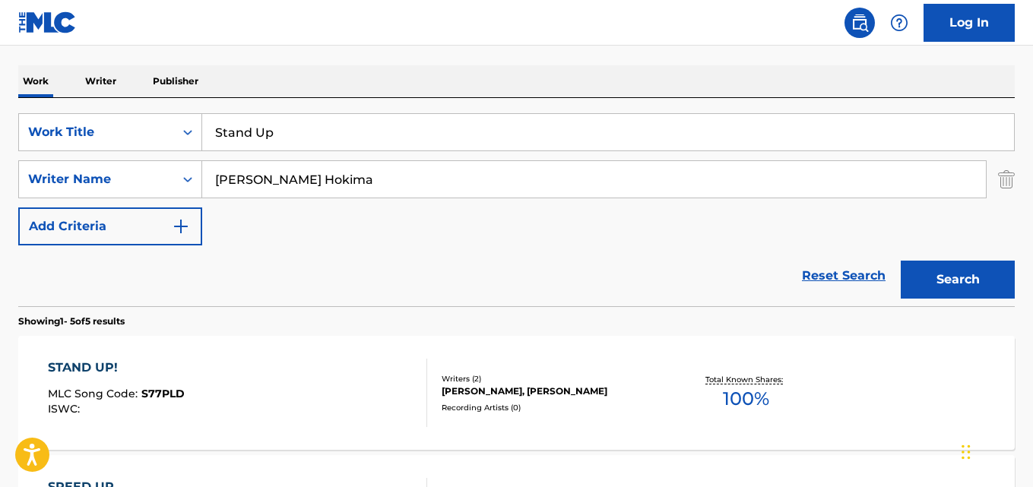
scroll to position [325, 0]
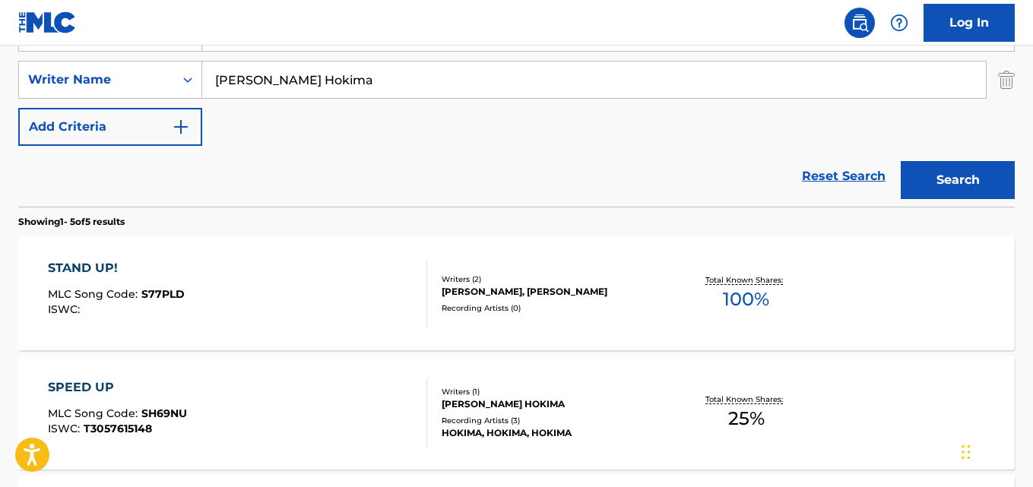
click at [87, 271] on div "STAND UP!" at bounding box center [116, 268] width 137 height 18
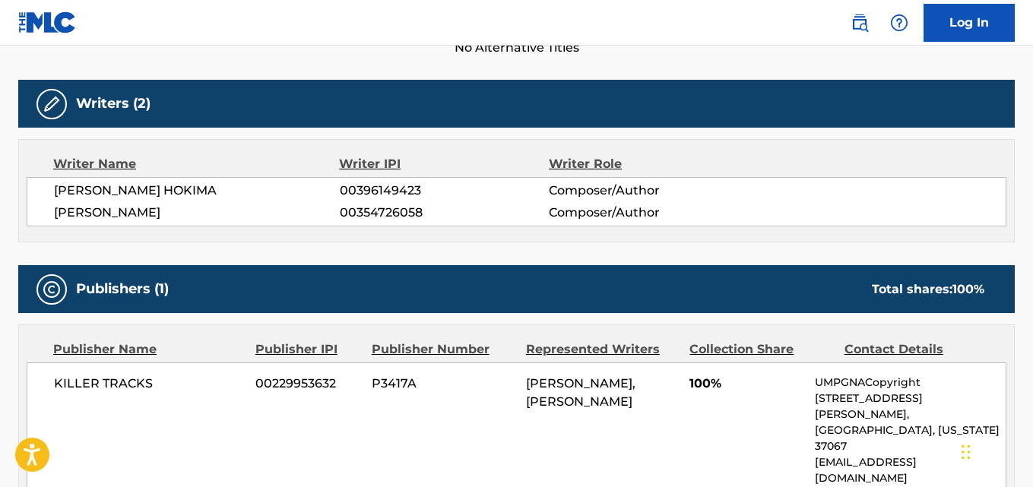
scroll to position [456, 0]
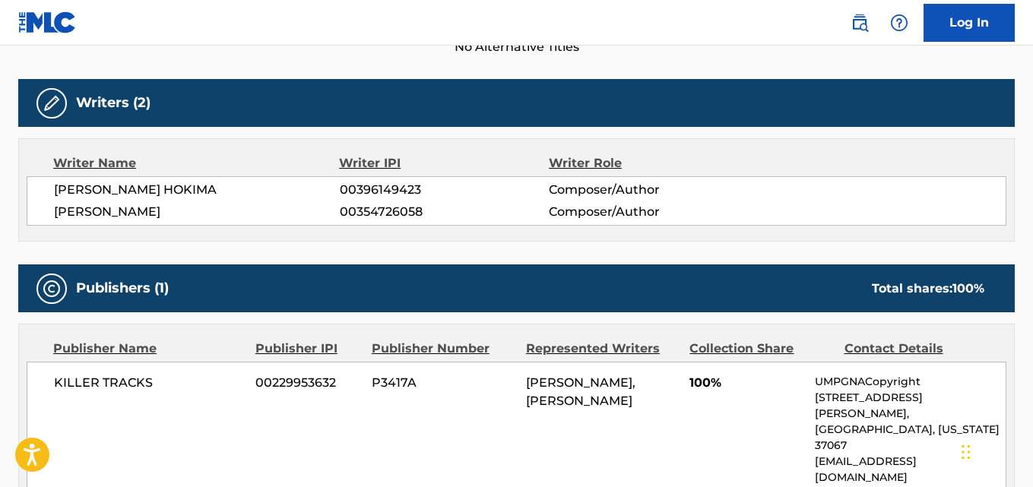
click at [167, 184] on span "[PERSON_NAME] HOKIMA" at bounding box center [197, 190] width 286 height 18
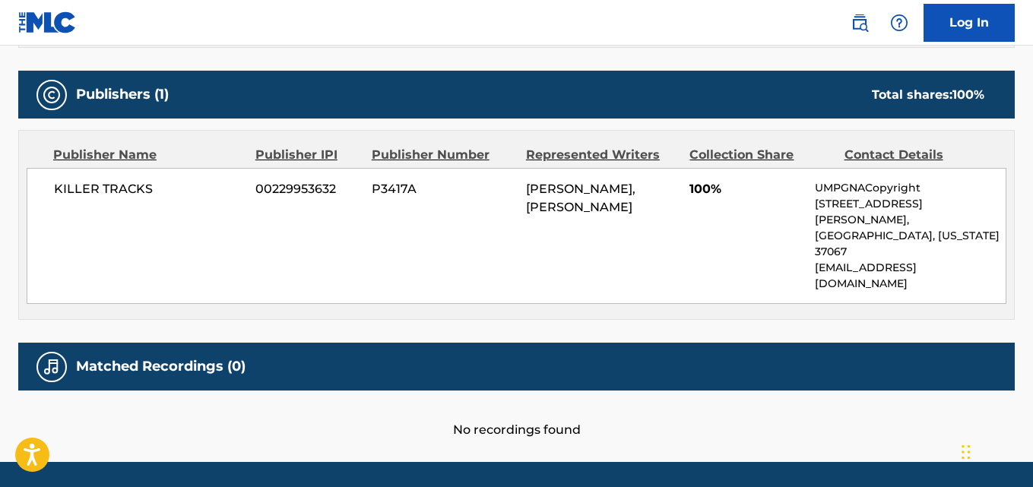
scroll to position [422, 0]
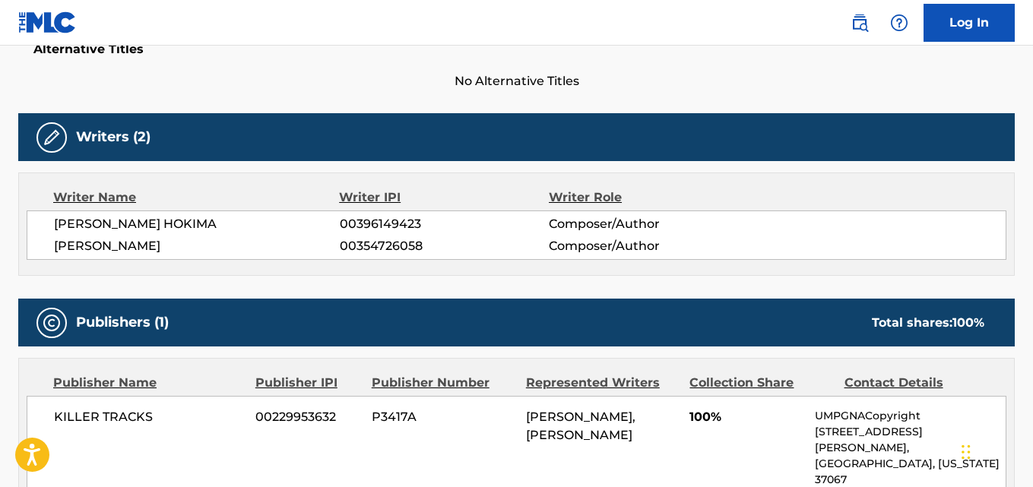
click at [228, 239] on span "[PERSON_NAME]" at bounding box center [197, 246] width 286 height 18
click at [79, 224] on span "[PERSON_NAME] HOKIMA" at bounding box center [197, 224] width 286 height 18
click at [99, 251] on span "[PERSON_NAME]" at bounding box center [197, 246] width 286 height 18
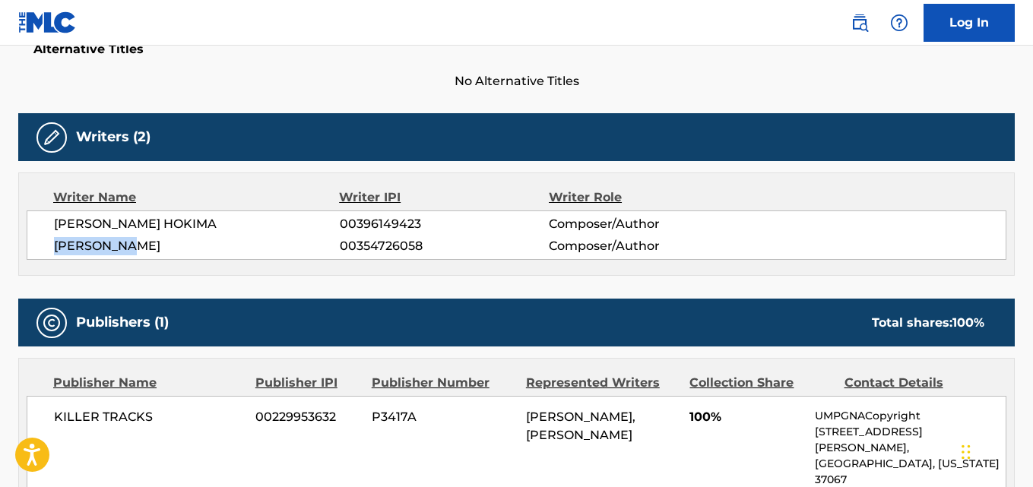
click at [99, 251] on span "[PERSON_NAME]" at bounding box center [197, 246] width 286 height 18
click at [268, 241] on span "[PERSON_NAME]" at bounding box center [197, 246] width 286 height 18
click at [157, 227] on span "[PERSON_NAME] HOKIMA" at bounding box center [197, 224] width 286 height 18
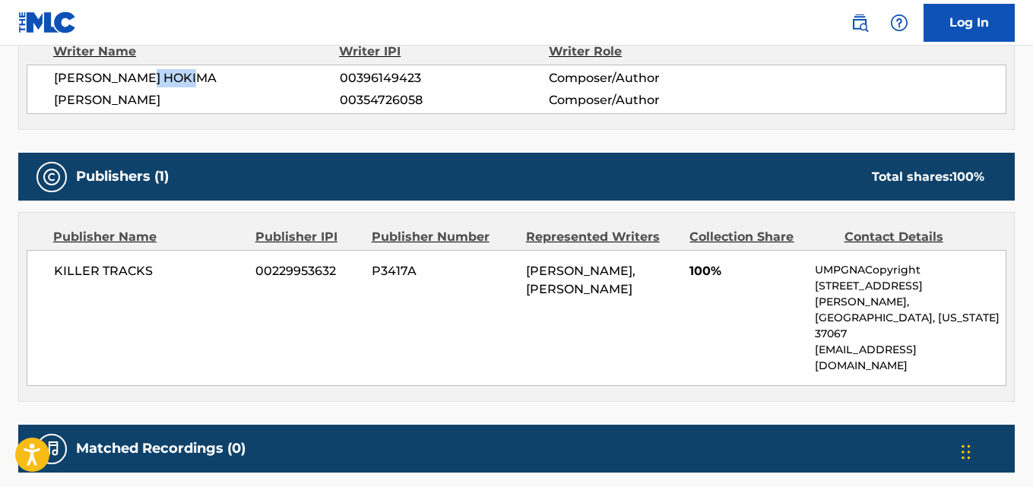
scroll to position [574, 0]
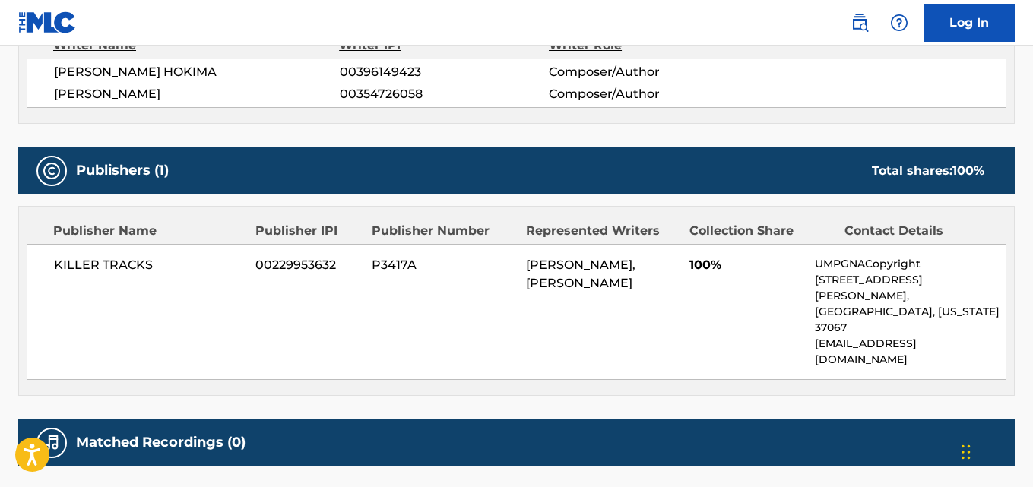
click at [166, 79] on span "[PERSON_NAME] HOKIMA" at bounding box center [197, 72] width 286 height 18
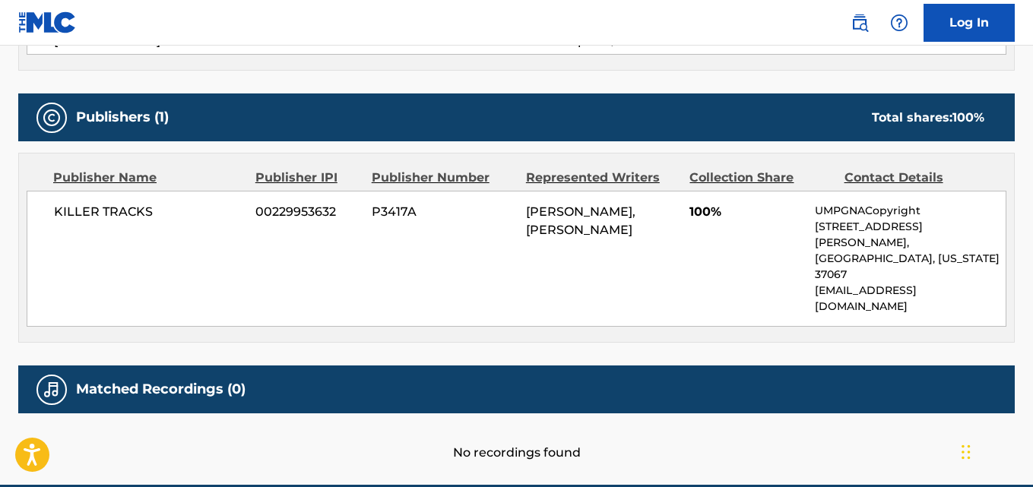
scroll to position [650, 0]
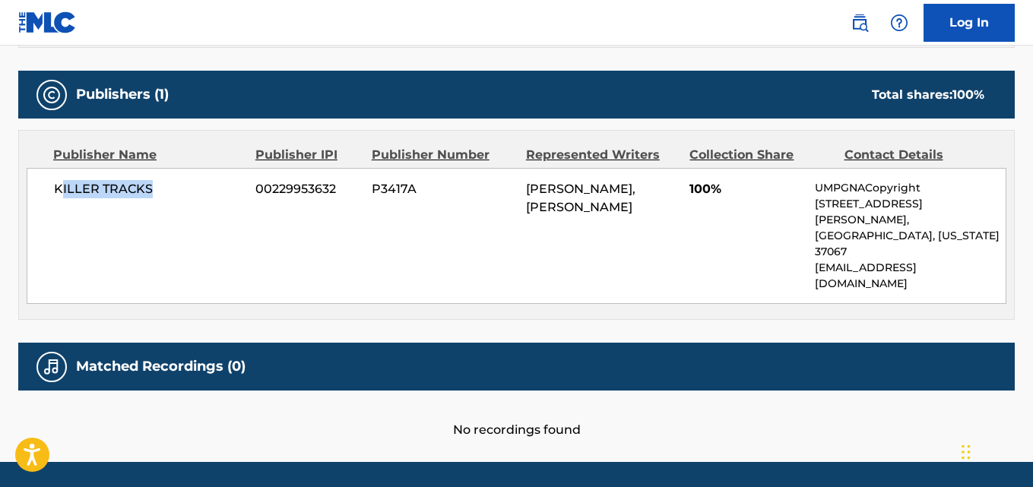
drag, startPoint x: 59, startPoint y: 200, endPoint x: 183, endPoint y: 199, distance: 124.7
click at [183, 199] on div "KILLER TRACKS 00229953632 P3417A [PERSON_NAME], [PERSON_NAME] 100% UMPGNACopyri…" at bounding box center [517, 236] width 980 height 136
click at [109, 219] on div "KILLER TRACKS 00229953632 P3417A [PERSON_NAME], [PERSON_NAME] 100% UMPGNACopyri…" at bounding box center [517, 236] width 980 height 136
click at [59, 195] on span "KILLER TRACKS" at bounding box center [149, 189] width 190 height 18
drag, startPoint x: 54, startPoint y: 194, endPoint x: 167, endPoint y: 198, distance: 112.6
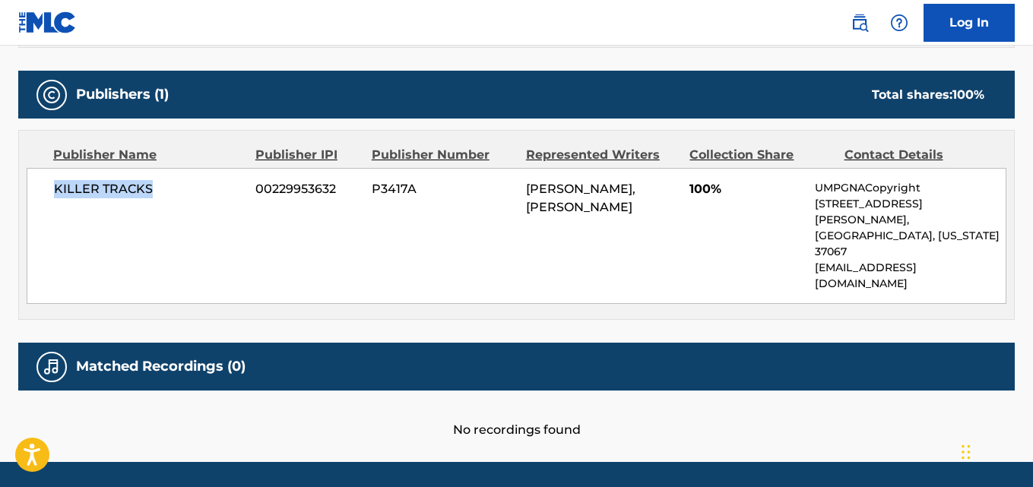
click at [167, 198] on span "KILLER TRACKS" at bounding box center [149, 189] width 190 height 18
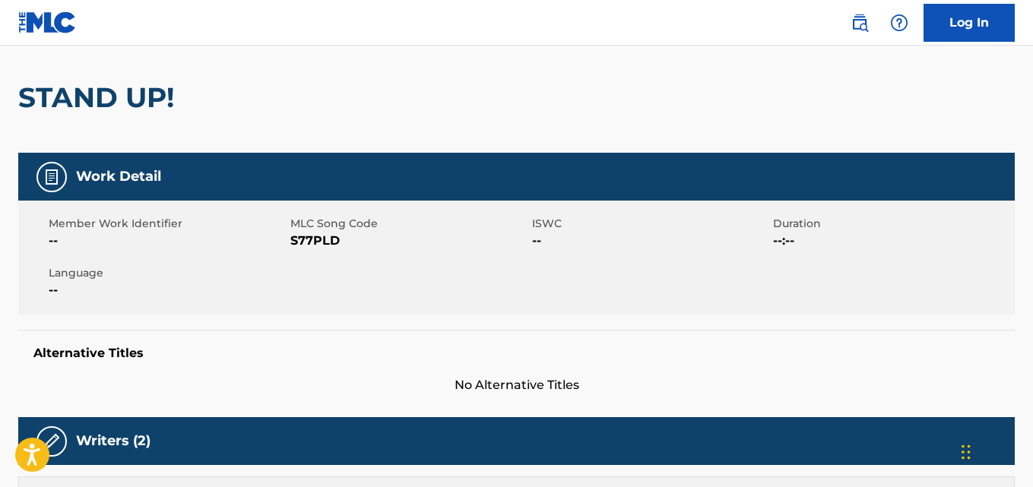
scroll to position [0, 0]
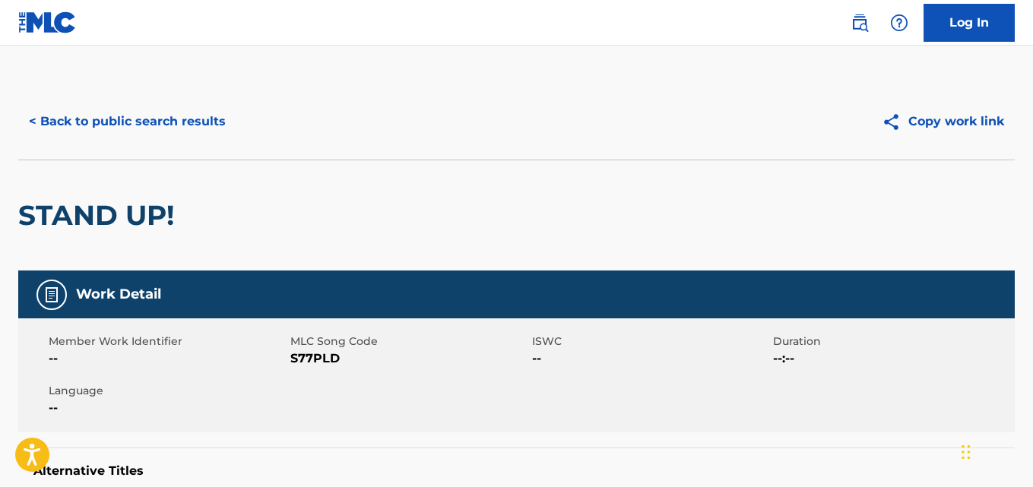
click at [237, 143] on div "< Back to public search results Copy work link" at bounding box center [516, 122] width 997 height 76
click at [217, 123] on button "< Back to public search results" at bounding box center [127, 122] width 218 height 38
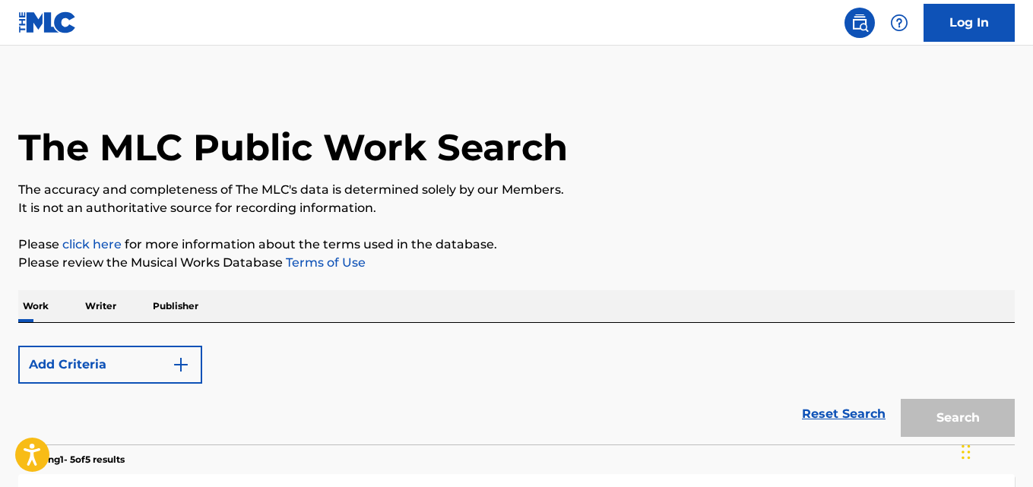
scroll to position [325, 0]
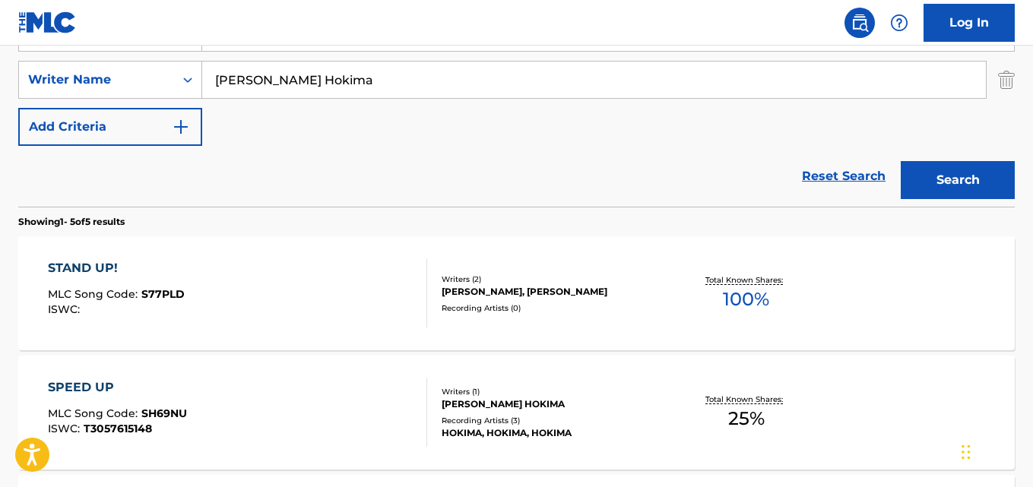
click at [861, 176] on link "Reset Search" at bounding box center [844, 176] width 99 height 33
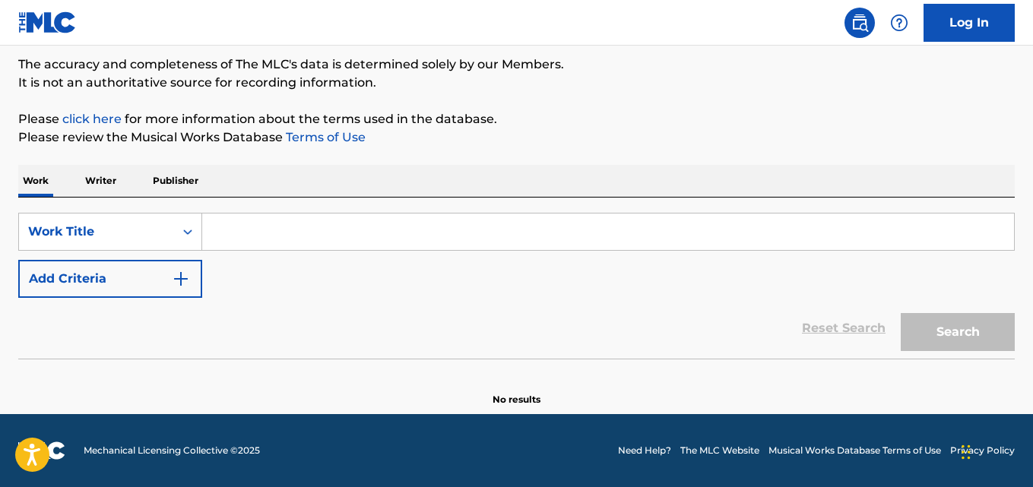
scroll to position [125, 0]
click at [725, 160] on div "The MLC Public Work Search The accuracy and completeness of The MLC's data is d…" at bounding box center [516, 182] width 1033 height 449
click at [347, 240] on input "Search Form" at bounding box center [608, 232] width 812 height 36
paste input "All I Do"
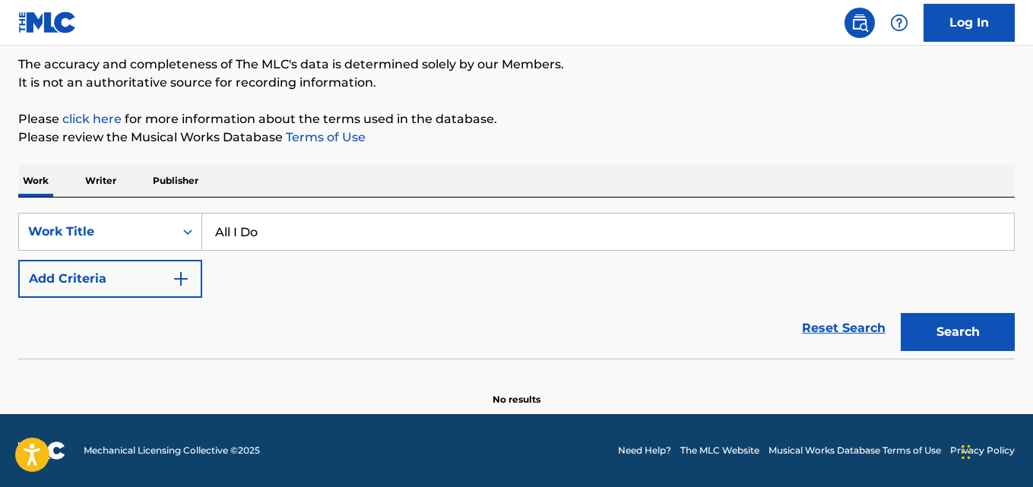
type input "All I Do"
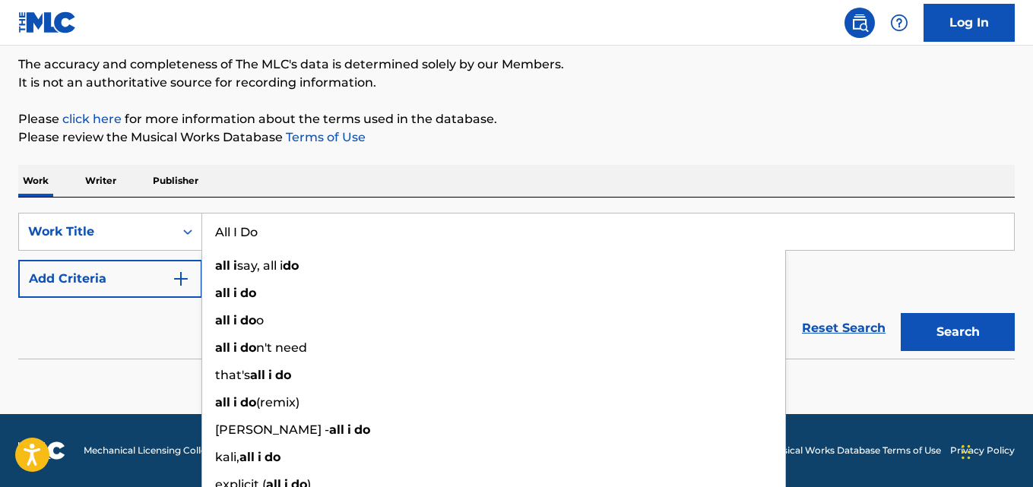
click at [452, 170] on div "Work Writer Publisher" at bounding box center [516, 181] width 997 height 32
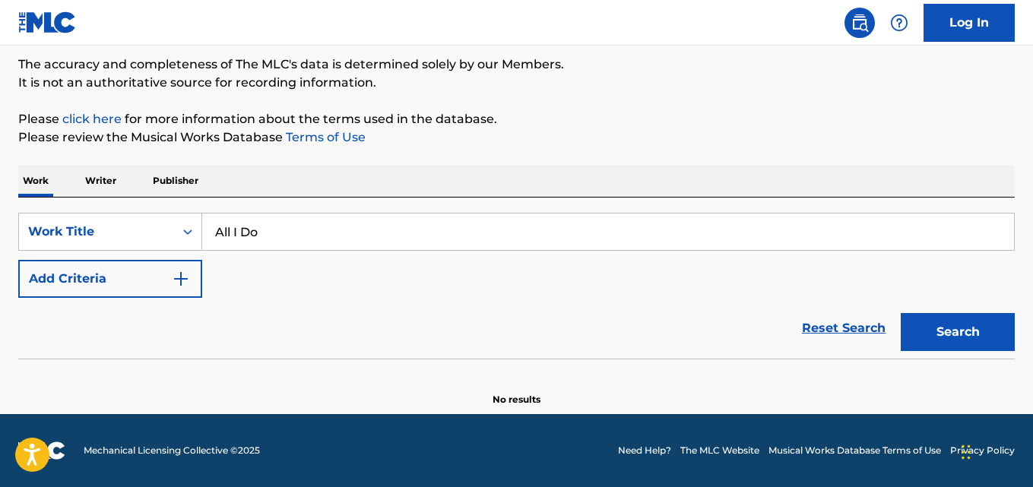
click at [166, 267] on button "Add Criteria" at bounding box center [110, 279] width 184 height 38
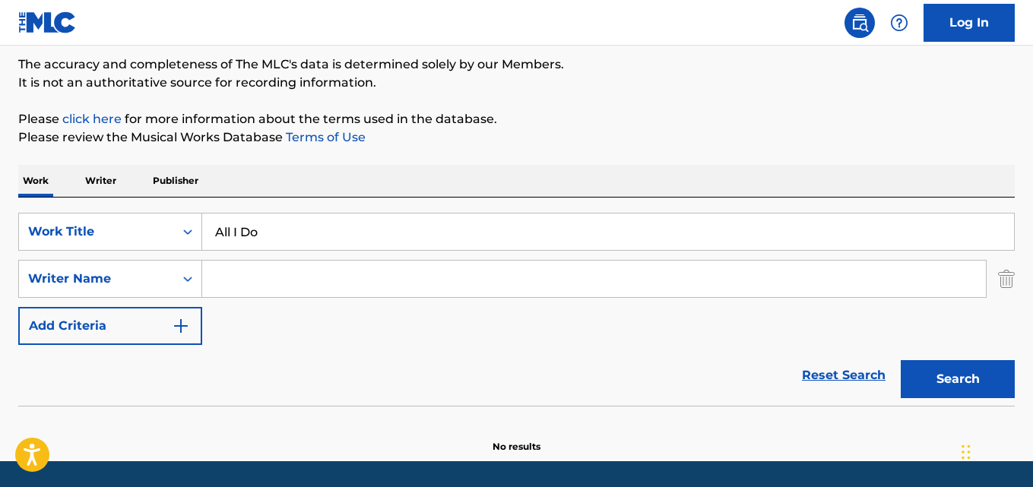
click at [249, 272] on input "Search Form" at bounding box center [594, 279] width 784 height 36
type input "[PERSON_NAME]"
click at [901, 360] on button "Search" at bounding box center [958, 379] width 114 height 38
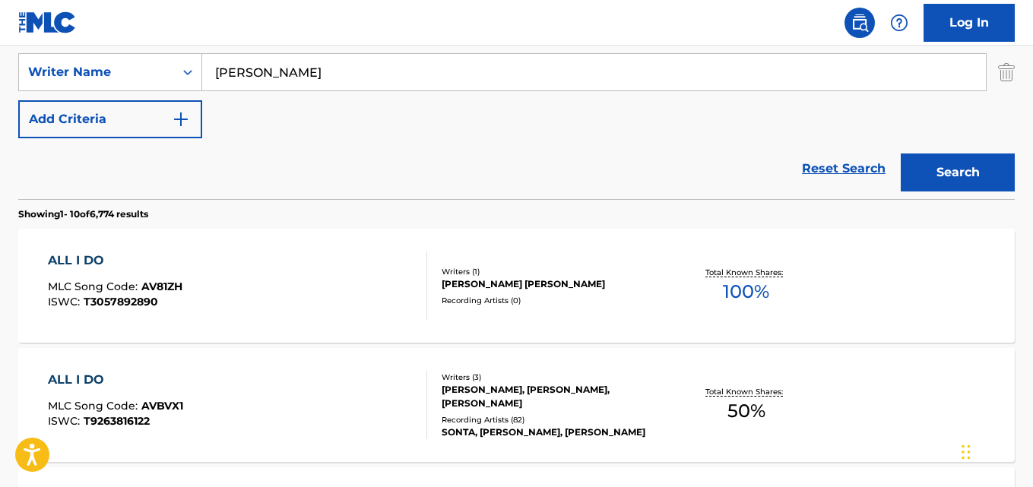
scroll to position [354, 0]
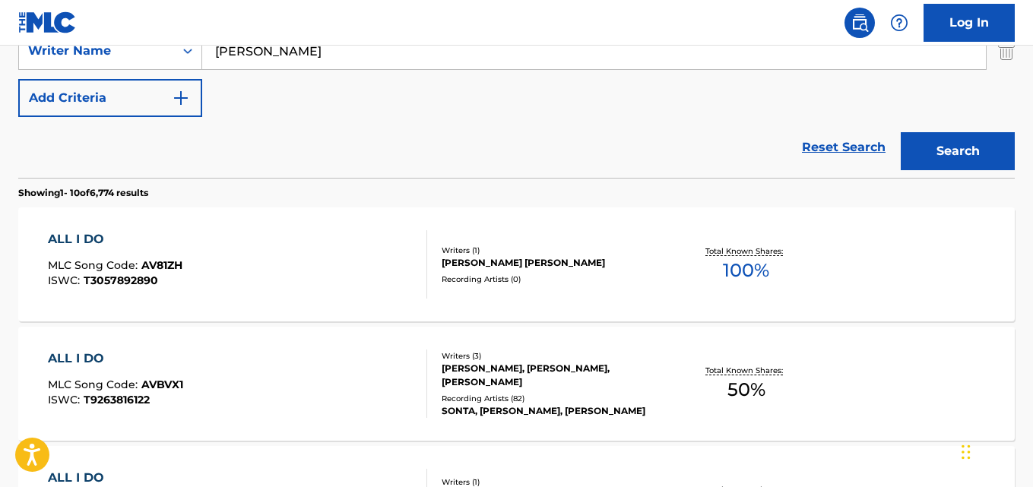
click at [477, 26] on nav "Log In" at bounding box center [516, 23] width 1033 height 46
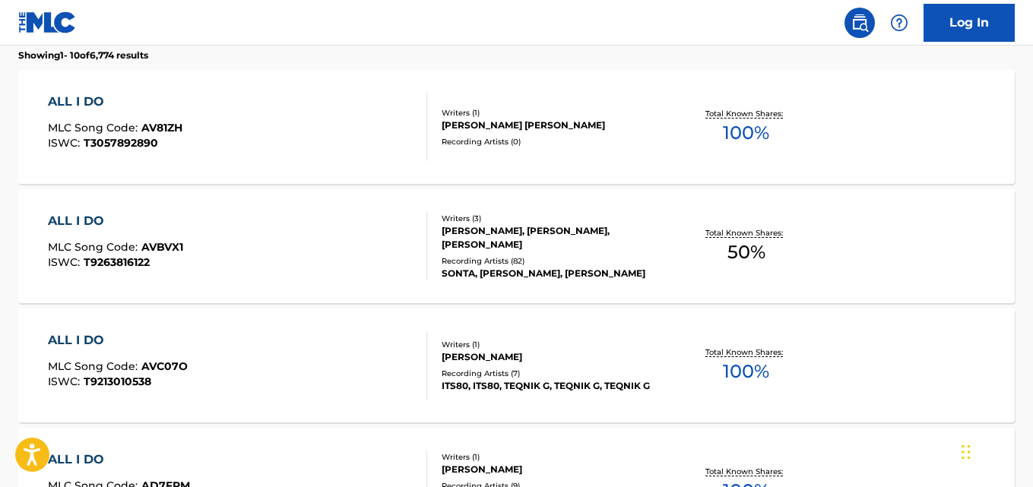
scroll to position [506, 0]
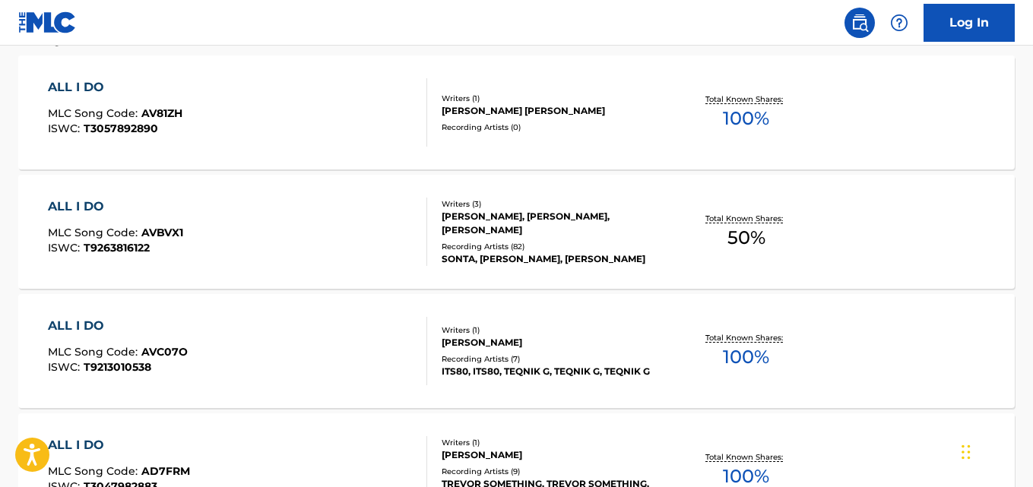
click at [114, 218] on div "ALL I DO MLC Song Code : AVBVX1 ISWC : T9263816122" at bounding box center [115, 232] width 135 height 68
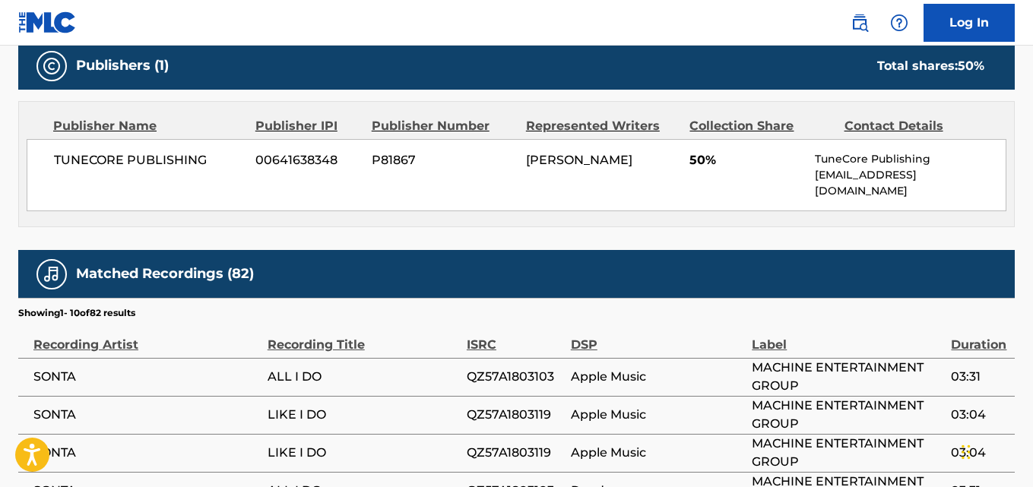
scroll to position [760, 0]
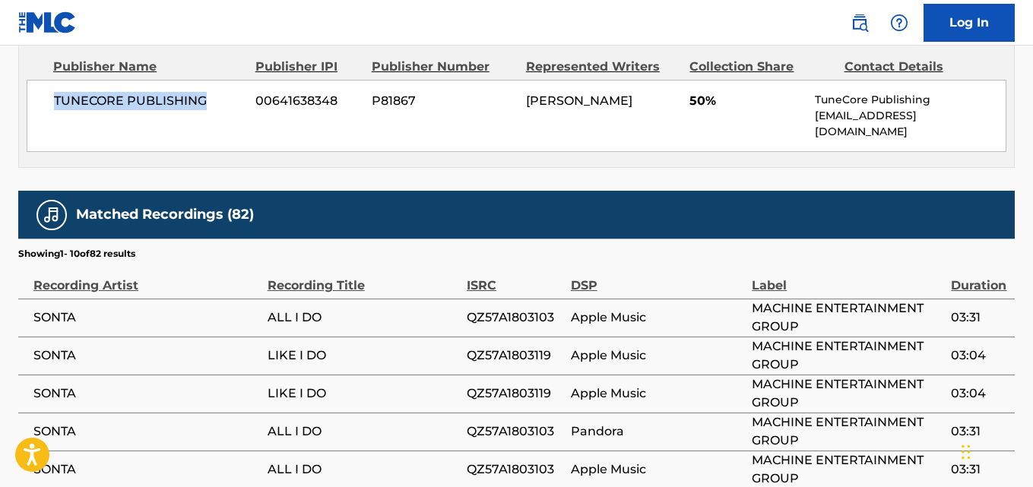
drag, startPoint x: 49, startPoint y: 104, endPoint x: 224, endPoint y: 109, distance: 175.7
click at [224, 109] on div "TUNECORE PUBLISHING 00641638348 P81867 [PERSON_NAME] 50% TuneCore Publishing [E…" at bounding box center [517, 116] width 980 height 72
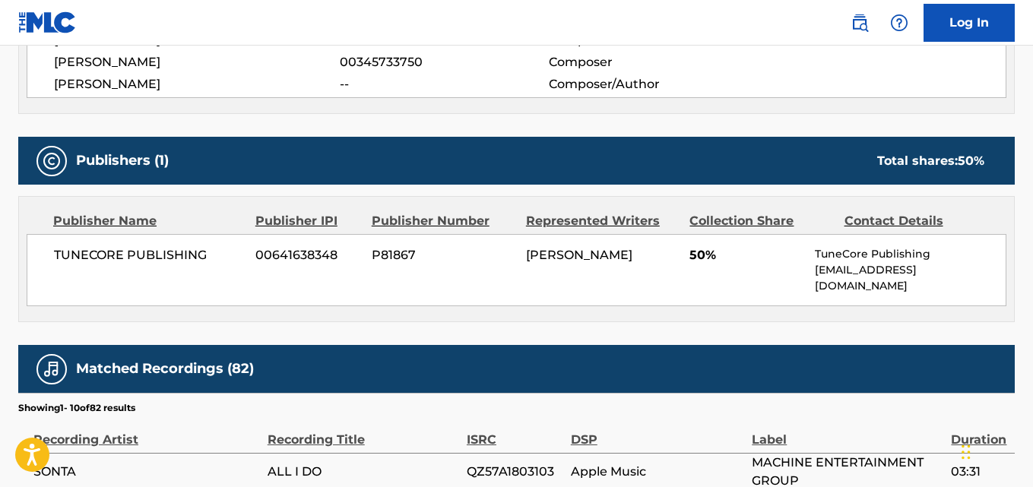
scroll to position [684, 0]
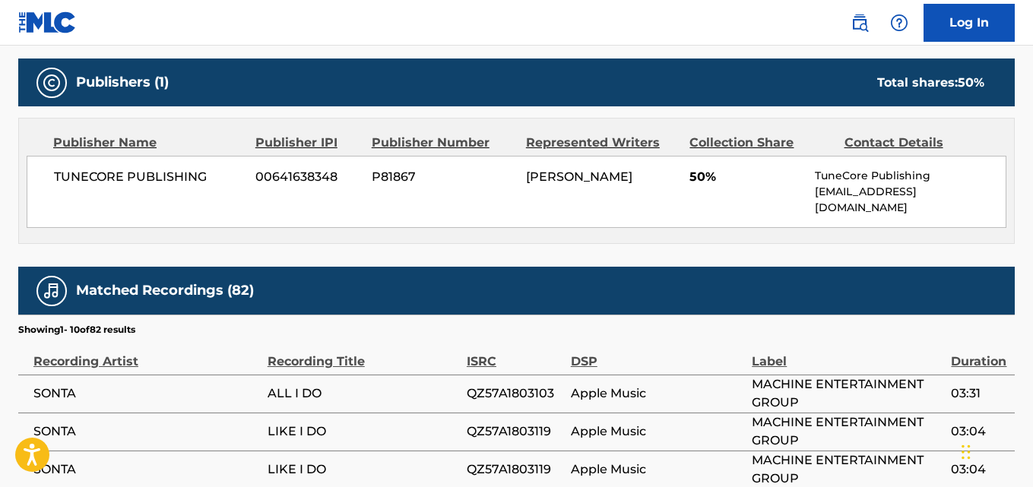
click at [65, 385] on span "SONTA" at bounding box center [146, 394] width 227 height 18
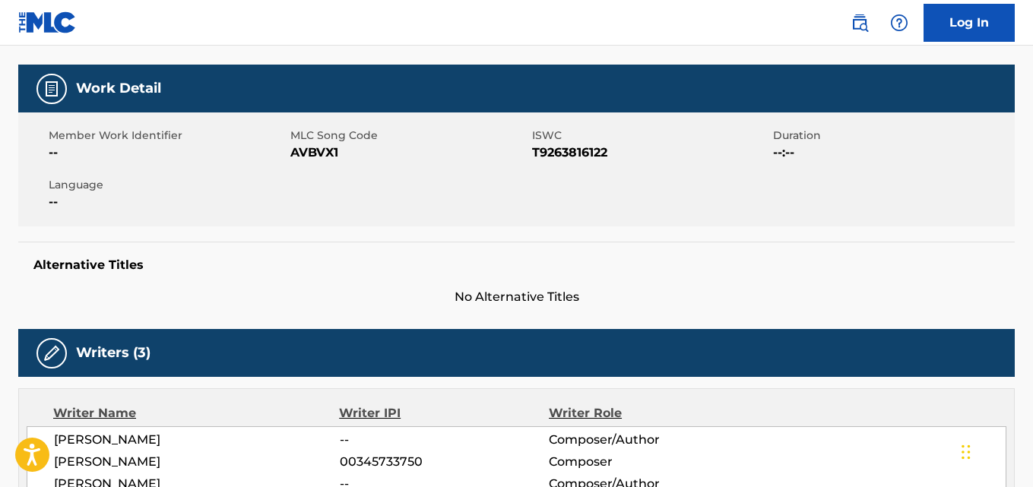
scroll to position [76, 0]
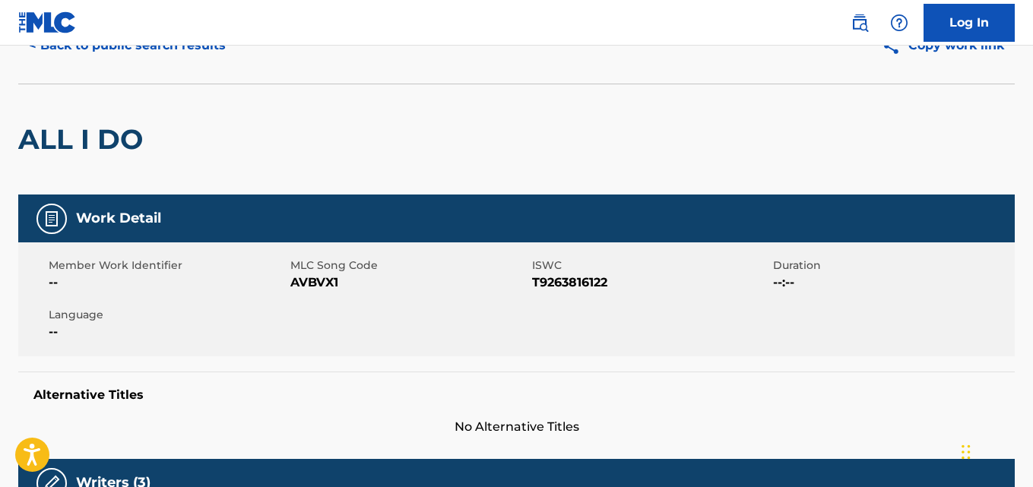
click at [115, 57] on button "< Back to public search results" at bounding box center [127, 46] width 218 height 38
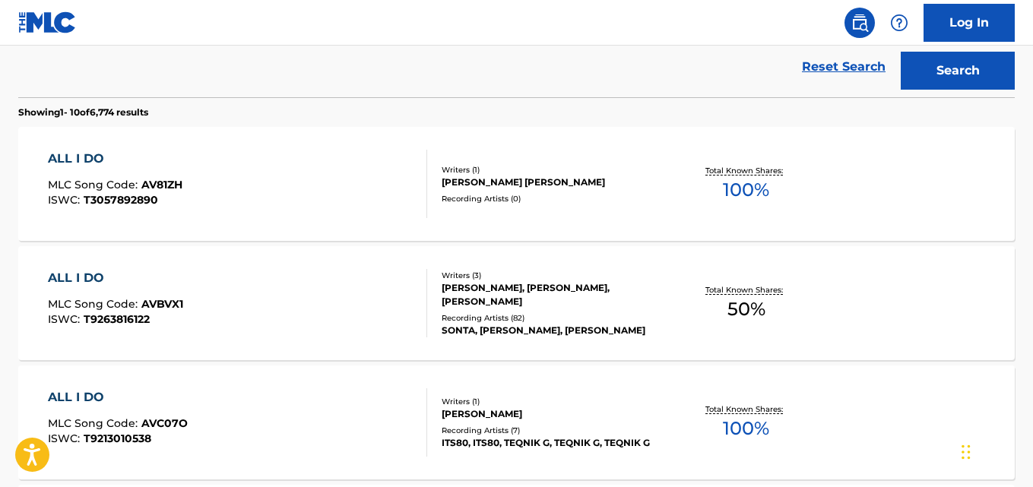
scroll to position [440, 0]
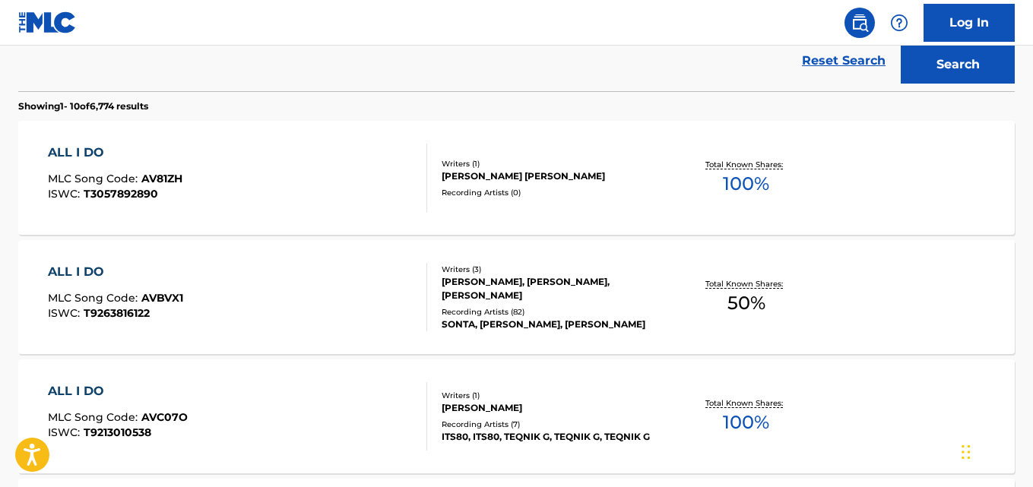
click at [88, 280] on div "ALL I DO" at bounding box center [115, 272] width 135 height 18
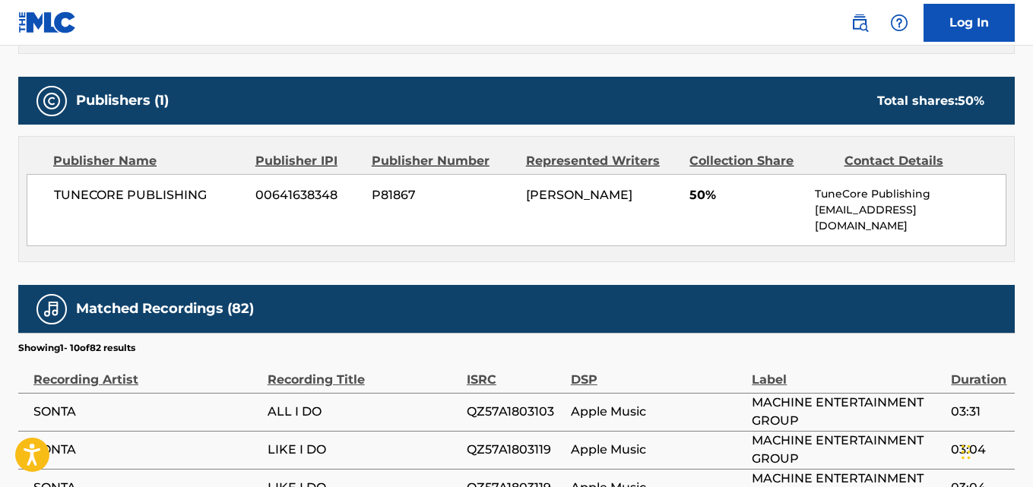
scroll to position [684, 0]
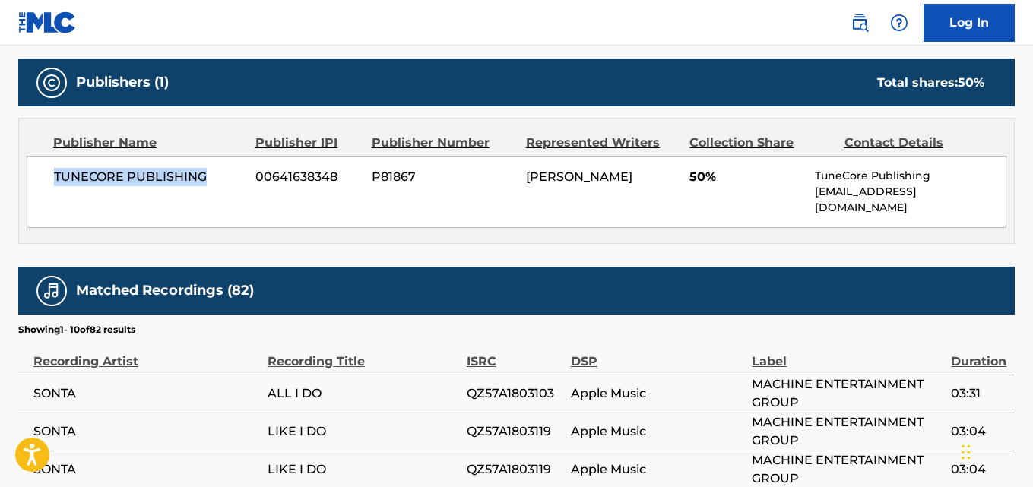
drag, startPoint x: 46, startPoint y: 182, endPoint x: 234, endPoint y: 182, distance: 188.6
click at [234, 182] on div "TUNECORE PUBLISHING 00641638348 P81867 [PERSON_NAME] 50% TuneCore Publishing [E…" at bounding box center [517, 192] width 980 height 72
click at [690, 173] on span "50%" at bounding box center [747, 177] width 114 height 18
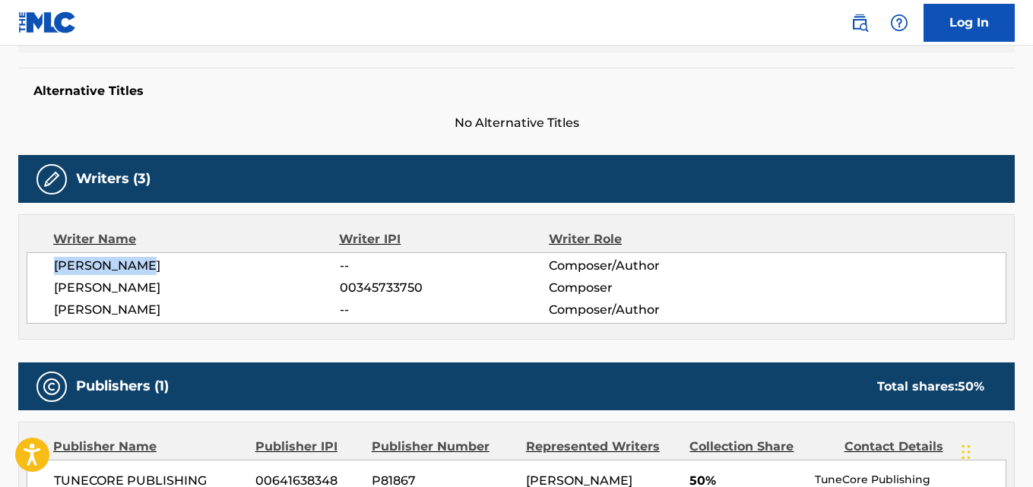
drag, startPoint x: 54, startPoint y: 276, endPoint x: 208, endPoint y: 274, distance: 153.6
click at [208, 274] on div "[PERSON_NAME] -- Composer/Author [PERSON_NAME] 00345733750 Composer [PERSON_NAM…" at bounding box center [517, 287] width 980 height 71
drag, startPoint x: 48, startPoint y: 290, endPoint x: 191, endPoint y: 290, distance: 142.9
click at [191, 290] on div "[PERSON_NAME] -- Composer/Author [PERSON_NAME] 00345733750 Composer [PERSON_NAM…" at bounding box center [517, 287] width 980 height 71
drag, startPoint x: 56, startPoint y: 314, endPoint x: 199, endPoint y: 314, distance: 143.7
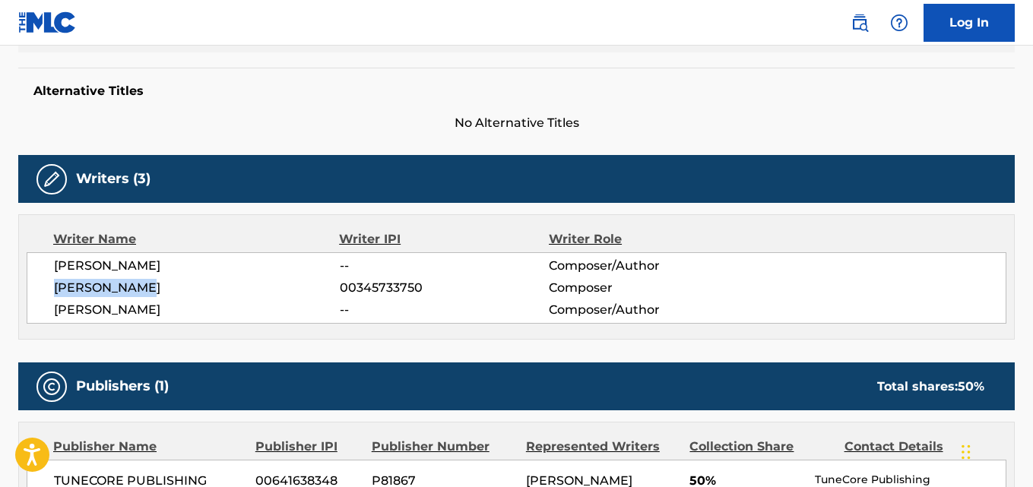
click at [199, 314] on span "[PERSON_NAME]" at bounding box center [197, 310] width 286 height 18
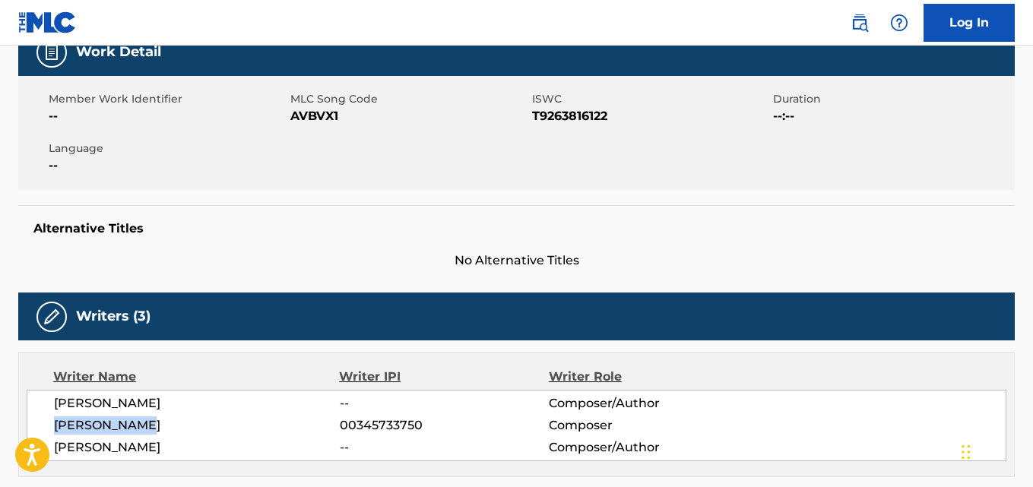
scroll to position [0, 0]
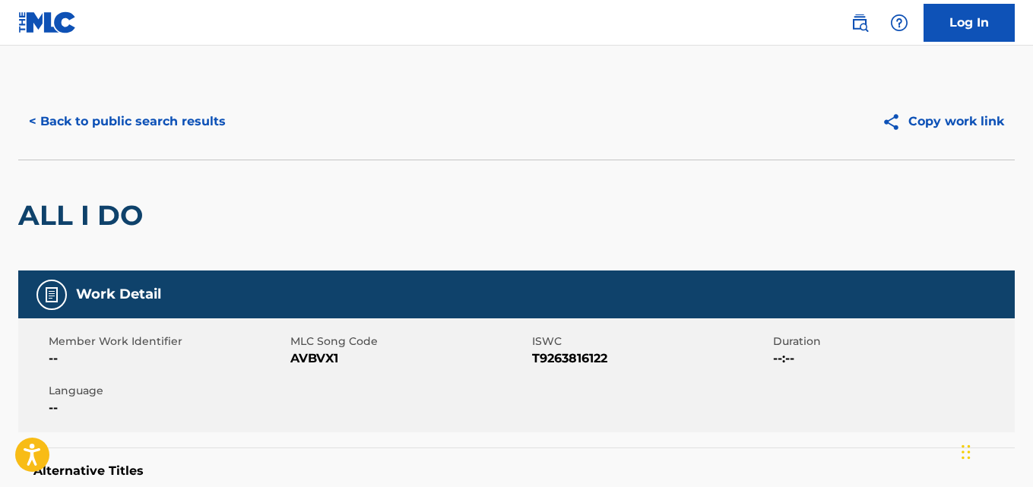
click at [188, 127] on button "< Back to public search results" at bounding box center [127, 122] width 218 height 38
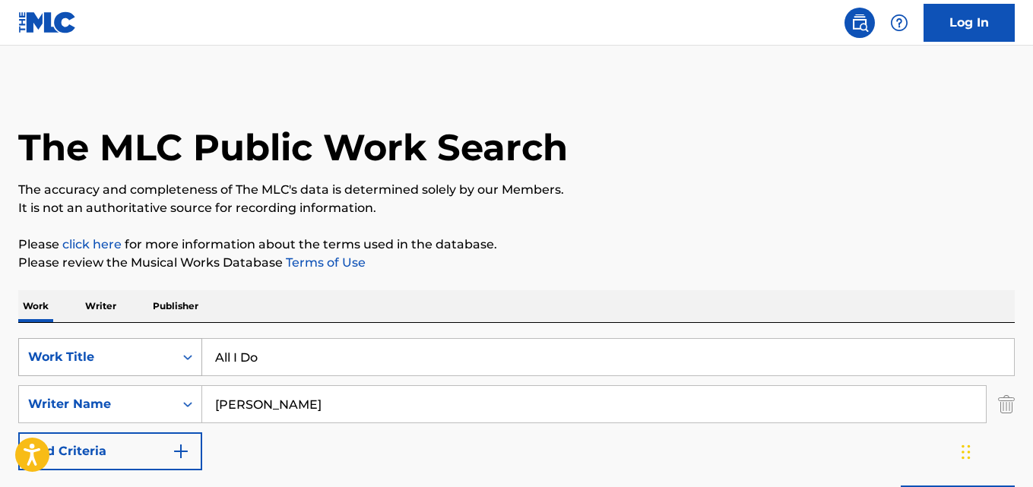
drag, startPoint x: 417, startPoint y: 375, endPoint x: 103, endPoint y: 374, distance: 313.3
click at [103, 374] on div "SearchWithCriteria5281ee02-6dad-44e7-bf54-fac7ee588536 Work Title All I Do" at bounding box center [516, 357] width 997 height 38
paste input "Now"
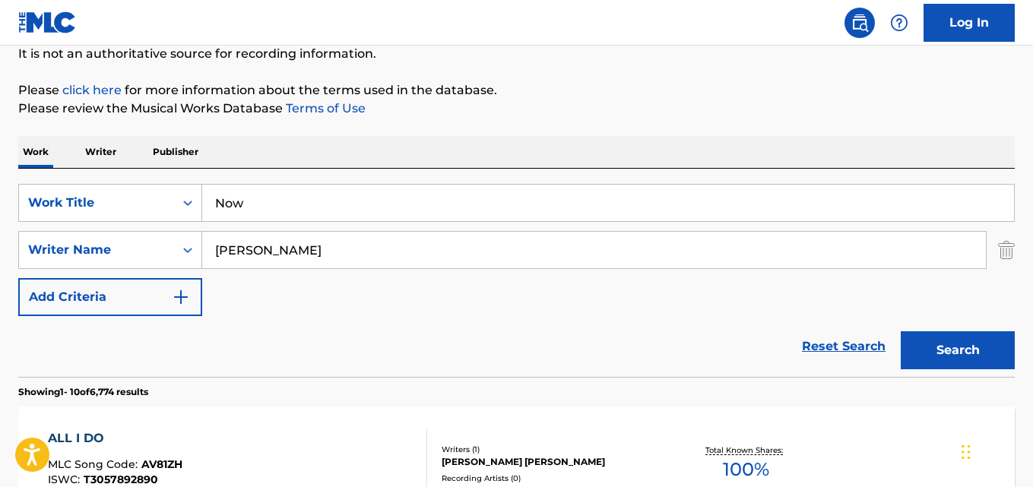
scroll to position [152, 0]
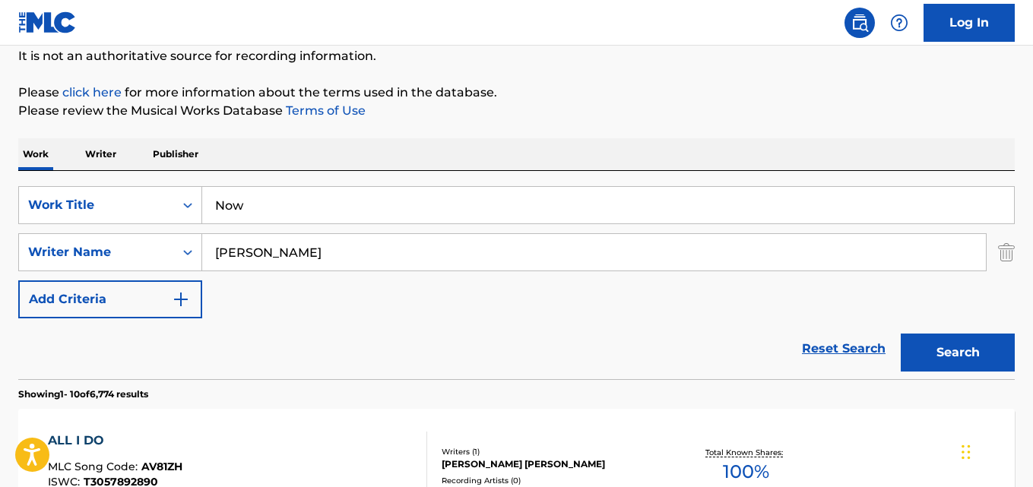
type input "Now"
drag, startPoint x: 293, startPoint y: 256, endPoint x: 141, endPoint y: 256, distance: 152.8
click at [141, 256] on div "SearchWithCriteria78147653-cd83-48eb-a794-7bae3d21a9de Writer Name [PERSON_NAME]" at bounding box center [516, 252] width 997 height 38
click at [901, 334] on button "Search" at bounding box center [958, 353] width 114 height 38
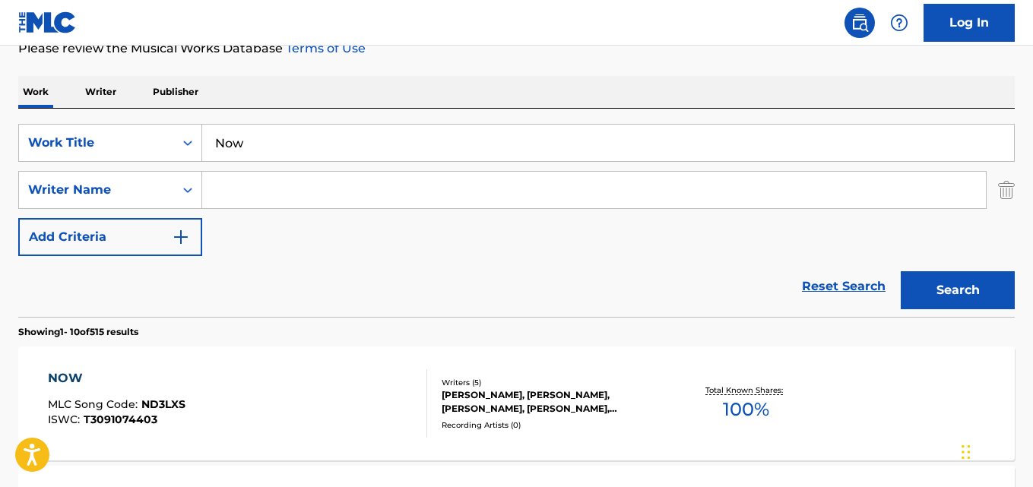
scroll to position [304, 0]
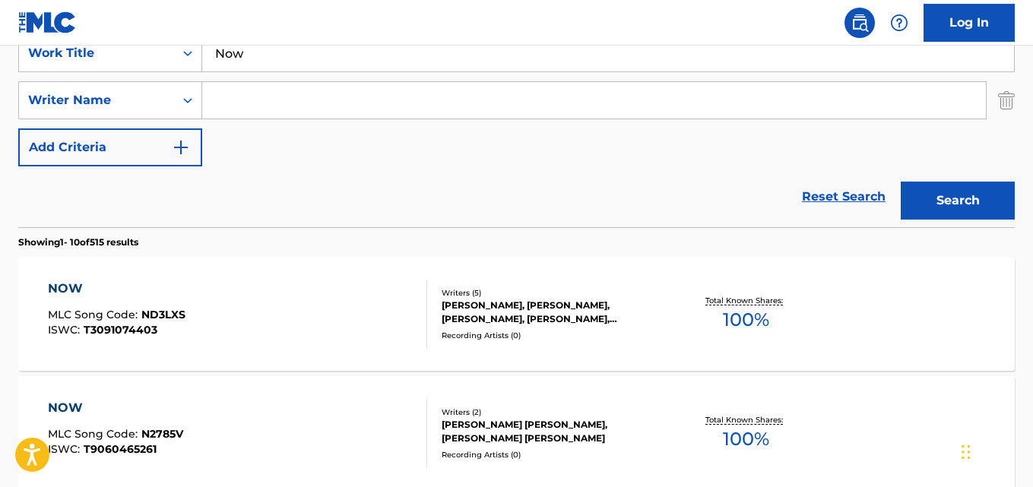
click at [370, 109] on input "Search Form" at bounding box center [594, 100] width 784 height 36
paste input "Mushok"
type input "Mushok"
click at [965, 201] on button "Search" at bounding box center [958, 201] width 114 height 38
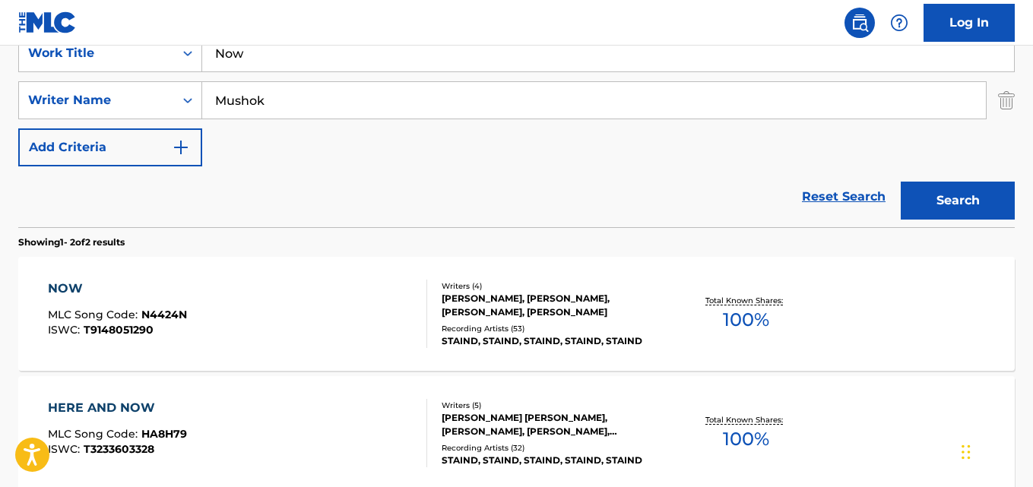
click at [489, 154] on div "SearchWithCriteria5281ee02-6dad-44e7-bf54-fac7ee588536 Work Title Now SearchWit…" at bounding box center [516, 100] width 997 height 132
click at [58, 289] on div "NOW" at bounding box center [117, 289] width 139 height 18
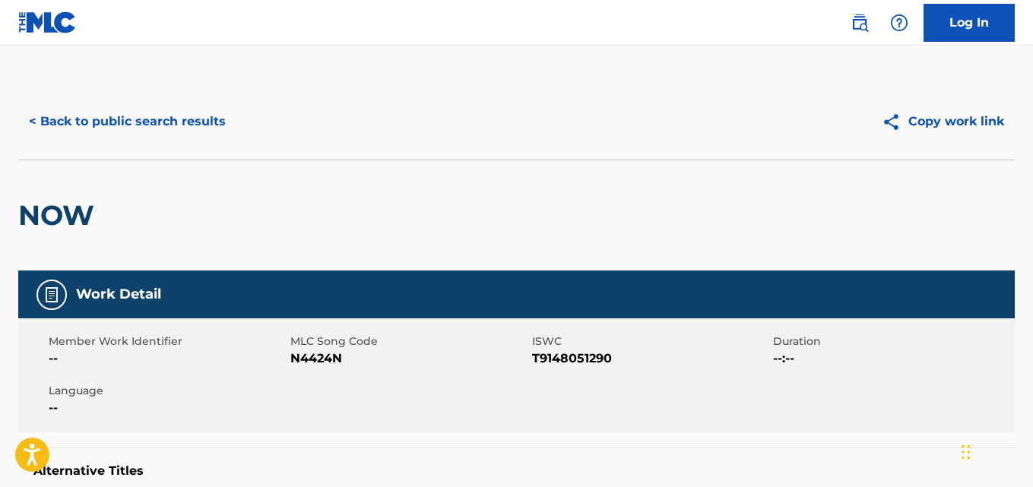
click at [485, 224] on div "NOW" at bounding box center [516, 215] width 997 height 111
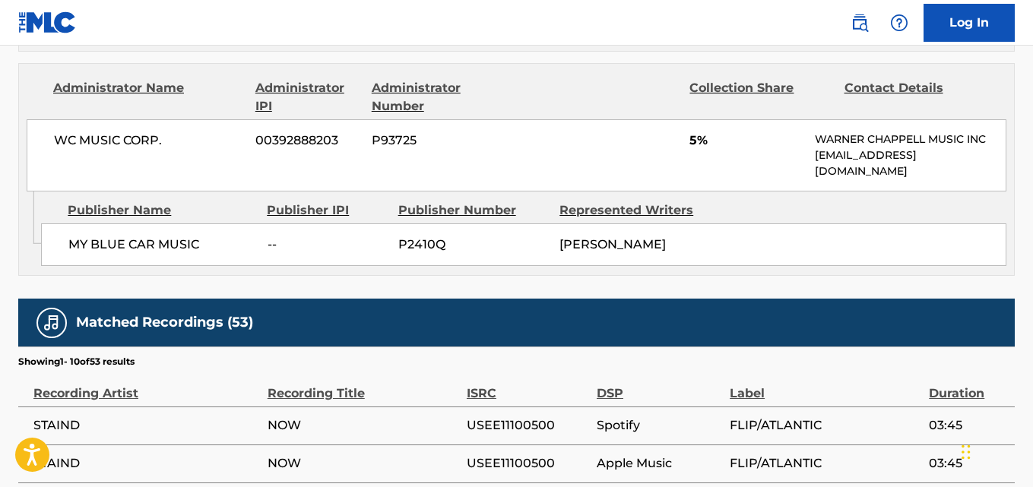
scroll to position [424, 0]
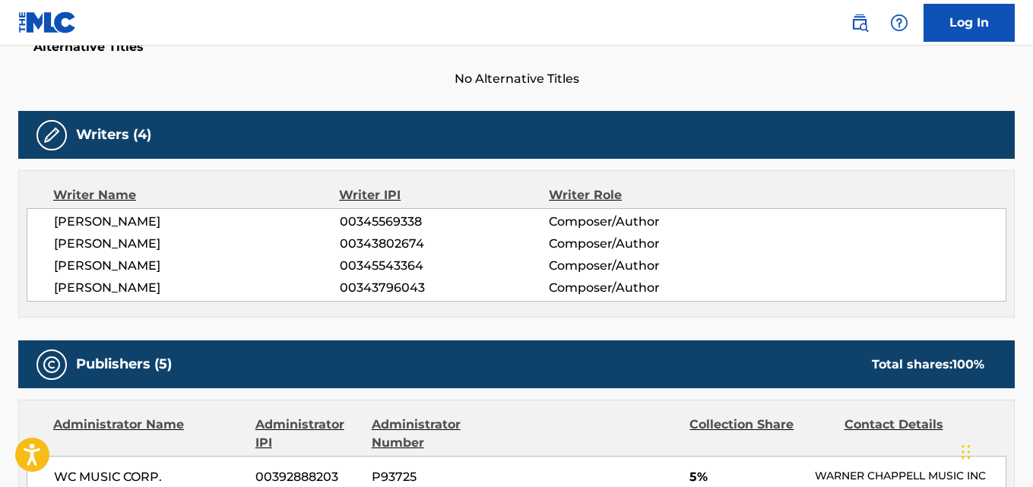
click at [157, 290] on span "[PERSON_NAME]" at bounding box center [197, 288] width 286 height 18
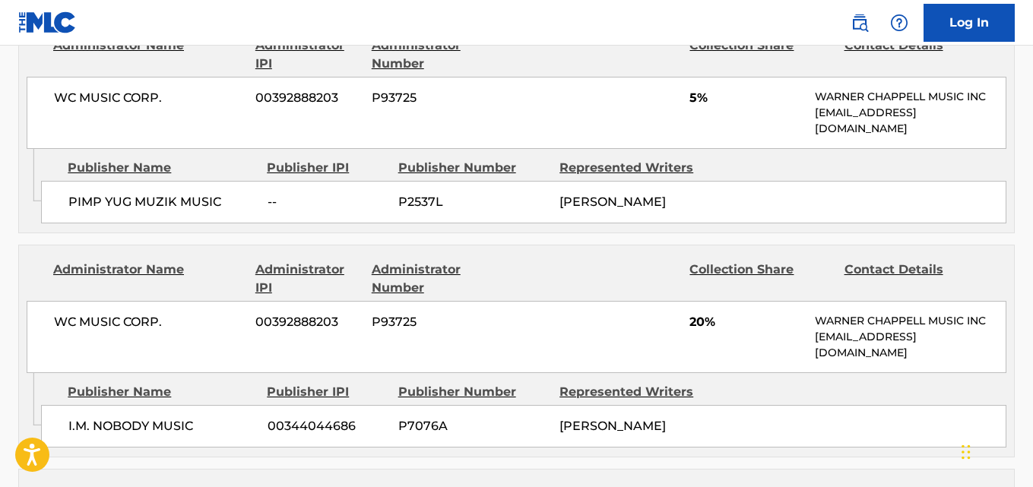
scroll to position [804, 0]
drag, startPoint x: 56, startPoint y: 197, endPoint x: 238, endPoint y: 199, distance: 181.7
click at [238, 199] on div "PIMP YUG MUZIK MUSIC -- P2537L [PERSON_NAME]" at bounding box center [524, 201] width 966 height 43
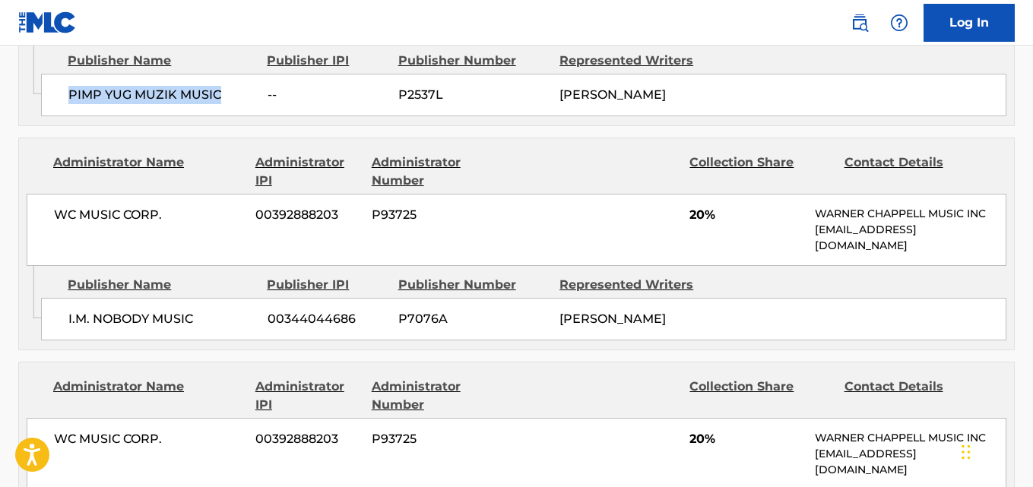
scroll to position [957, 0]
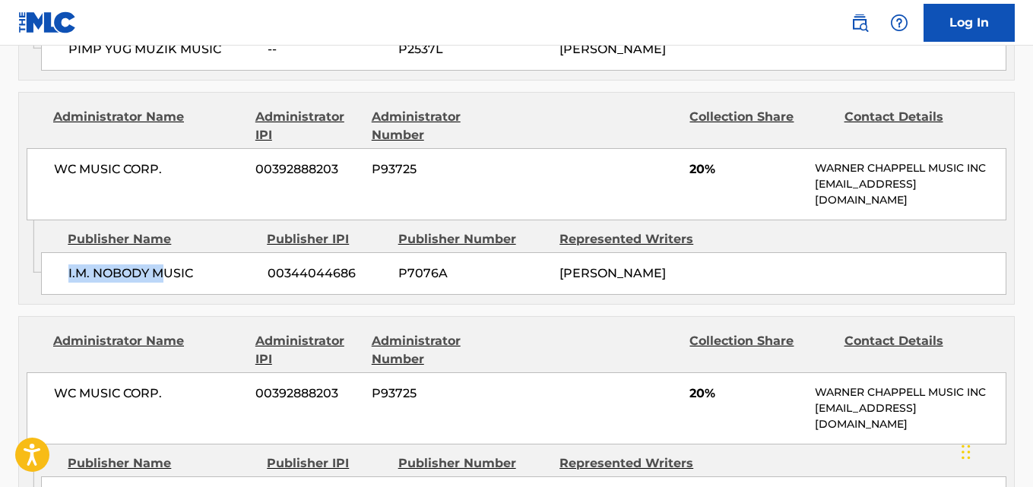
drag, startPoint x: 69, startPoint y: 278, endPoint x: 163, endPoint y: 262, distance: 94.8
click at [163, 262] on div "I.M. NOBODY MUSIC 00344044686 P7076A [PERSON_NAME]" at bounding box center [524, 273] width 966 height 43
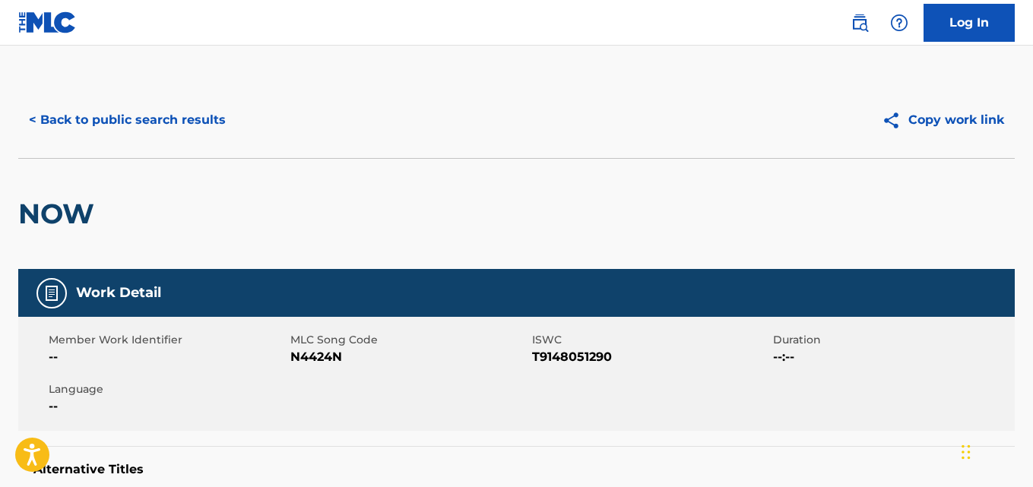
scroll to position [0, 0]
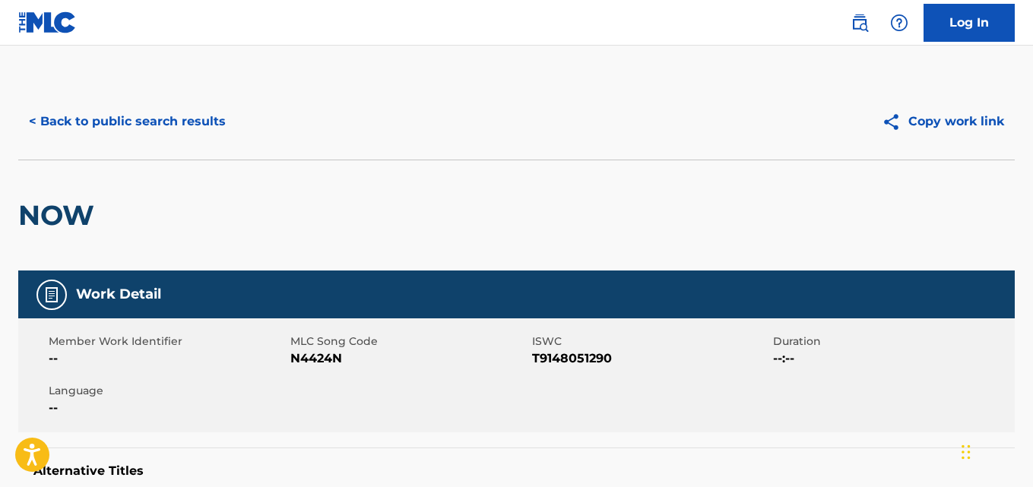
click at [204, 101] on div "< Back to public search results Copy work link" at bounding box center [516, 122] width 997 height 76
click at [198, 113] on button "< Back to public search results" at bounding box center [127, 122] width 218 height 38
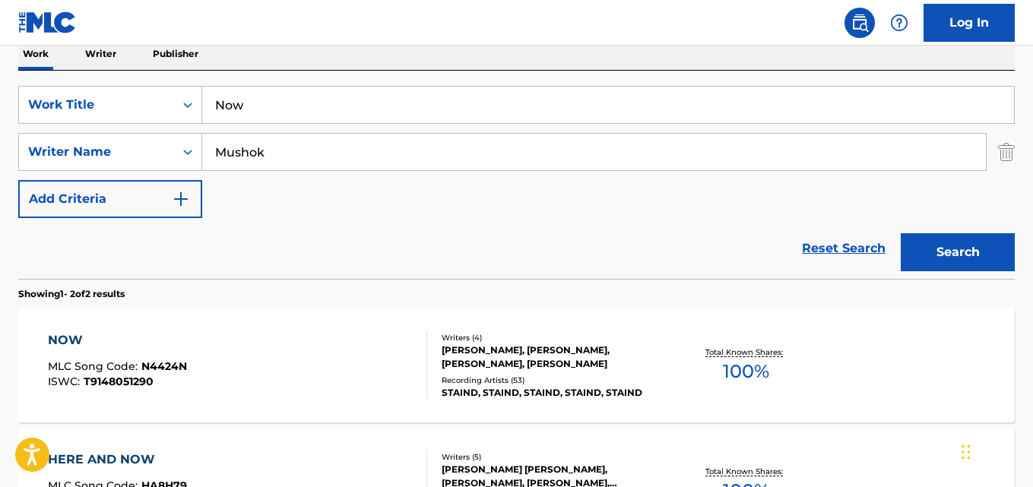
scroll to position [228, 0]
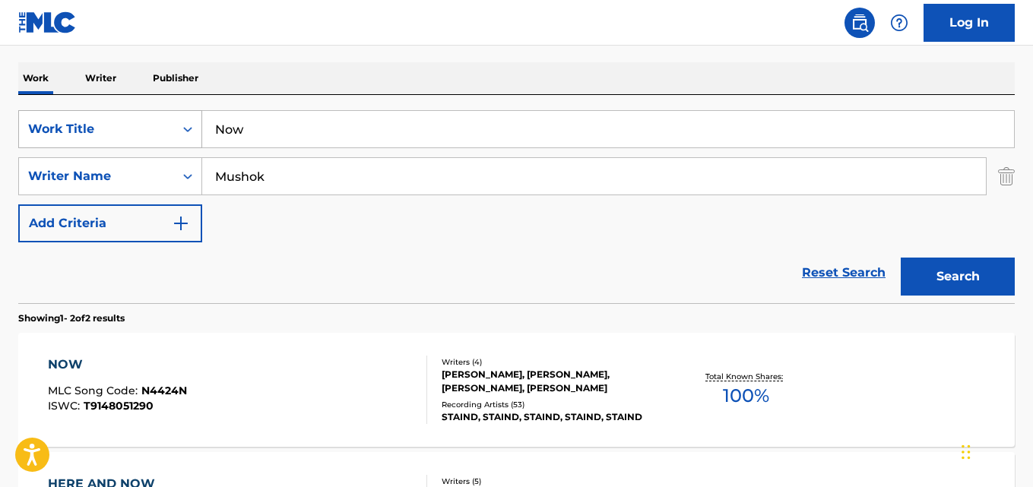
drag, startPoint x: 314, startPoint y: 132, endPoint x: 150, endPoint y: 135, distance: 164.3
click at [151, 133] on div "SearchWithCriteria5281ee02-6dad-44e7-bf54-fac7ee588536 Work Title Now" at bounding box center [516, 129] width 997 height 38
paste input "Wannabe (Feat. [PERSON_NAME])"
drag, startPoint x: 274, startPoint y: 124, endPoint x: 555, endPoint y: 128, distance: 280.6
click at [555, 128] on input "Wannabe (Feat. [PERSON_NAME])" at bounding box center [608, 129] width 812 height 36
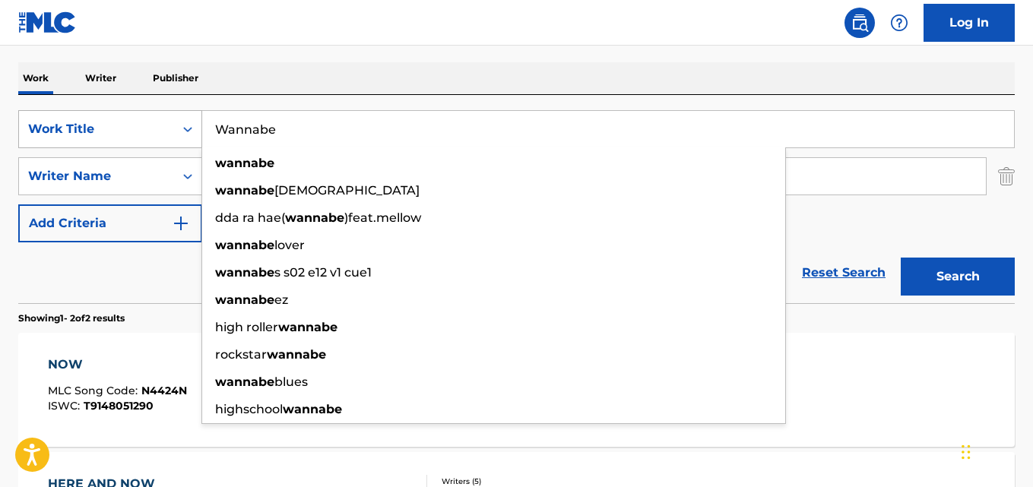
drag, startPoint x: 295, startPoint y: 134, endPoint x: 195, endPoint y: 125, distance: 100.0
click at [195, 125] on div "SearchWithCriteria5281ee02-6dad-44e7-bf54-fac7ee588536 Work Title Wannabe wanna…" at bounding box center [516, 129] width 997 height 38
type input "Wannabe"
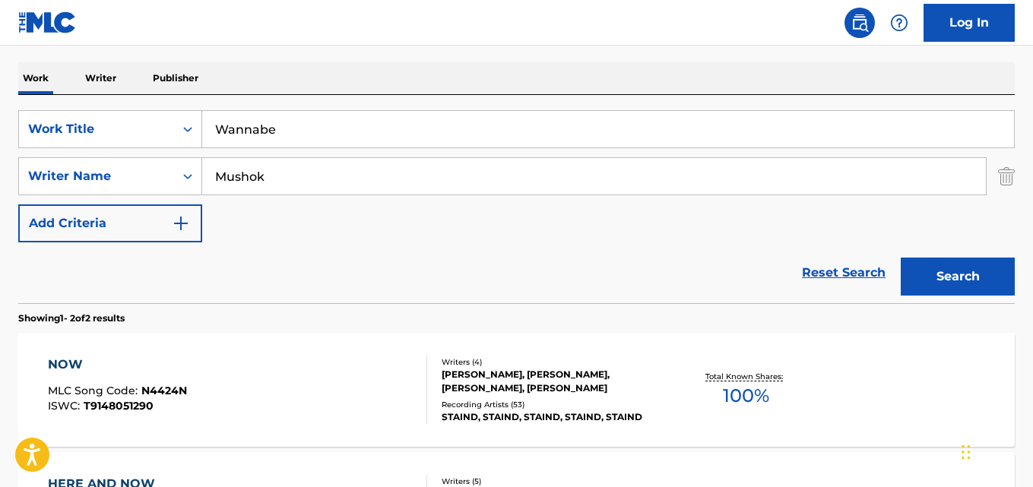
click at [346, 56] on div "The MLC Public Work Search The accuracy and completeness of The MLC's data is d…" at bounding box center [516, 247] width 1033 height 782
drag, startPoint x: 351, startPoint y: 124, endPoint x: 144, endPoint y: 129, distance: 206.9
click at [144, 129] on div "SearchWithCriteria5281ee02-6dad-44e7-bf54-fac7ee588536 Work Title Wannabe" at bounding box center [516, 129] width 997 height 38
click at [376, 66] on div "Work Writer Publisher" at bounding box center [516, 78] width 997 height 32
drag, startPoint x: 293, startPoint y: 176, endPoint x: 151, endPoint y: 182, distance: 143.0
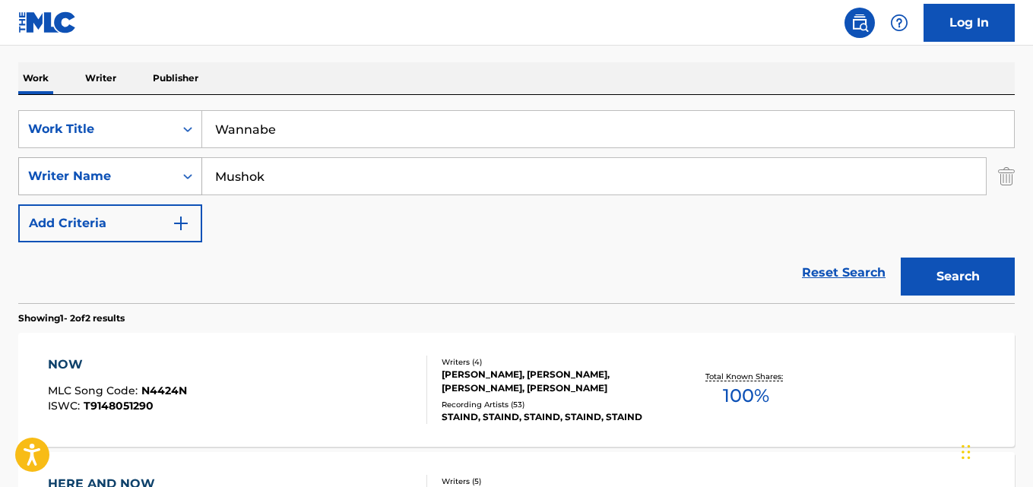
click at [151, 182] on div "SearchWithCriteria78147653-cd83-48eb-a794-7bae3d21a9de Writer Name [PERSON_NAME]" at bounding box center [516, 176] width 997 height 38
paste input "[PERSON_NAME]"
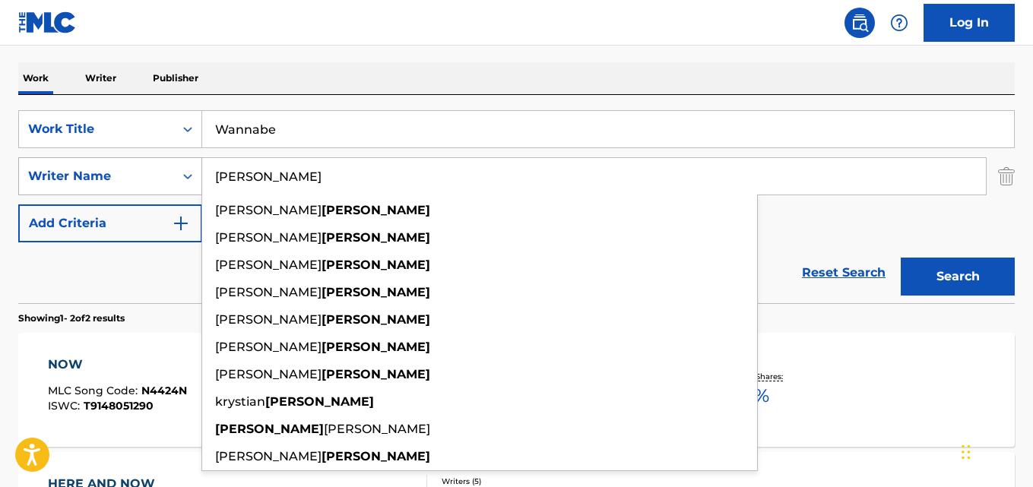
type input "[PERSON_NAME]"
click at [901, 258] on button "Search" at bounding box center [958, 277] width 114 height 38
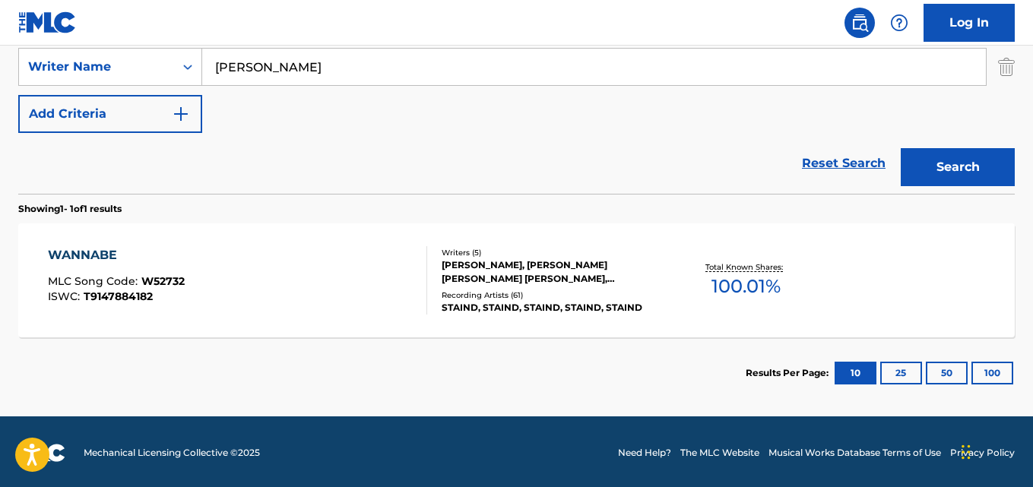
scroll to position [340, 0]
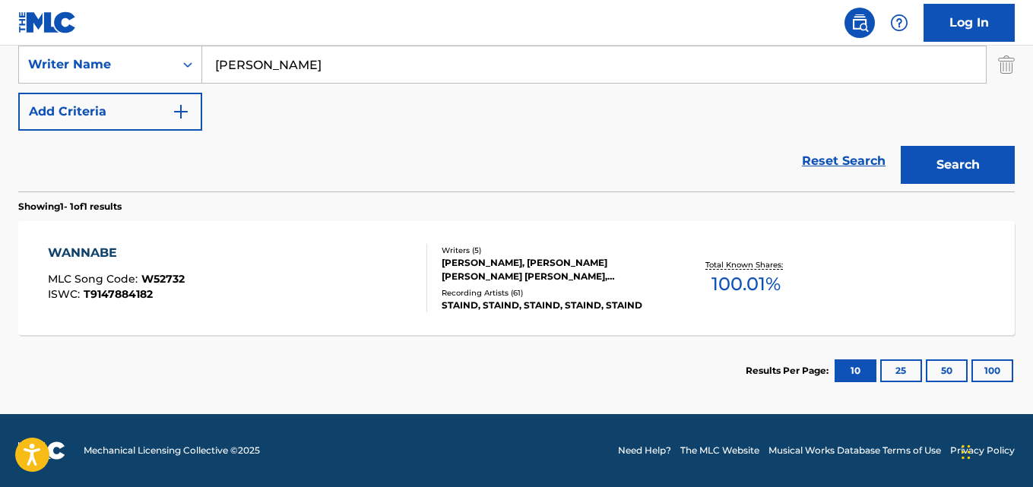
click at [114, 262] on div "WANNABE MLC Song Code : W52732 ISWC : T9147884182" at bounding box center [116, 278] width 137 height 68
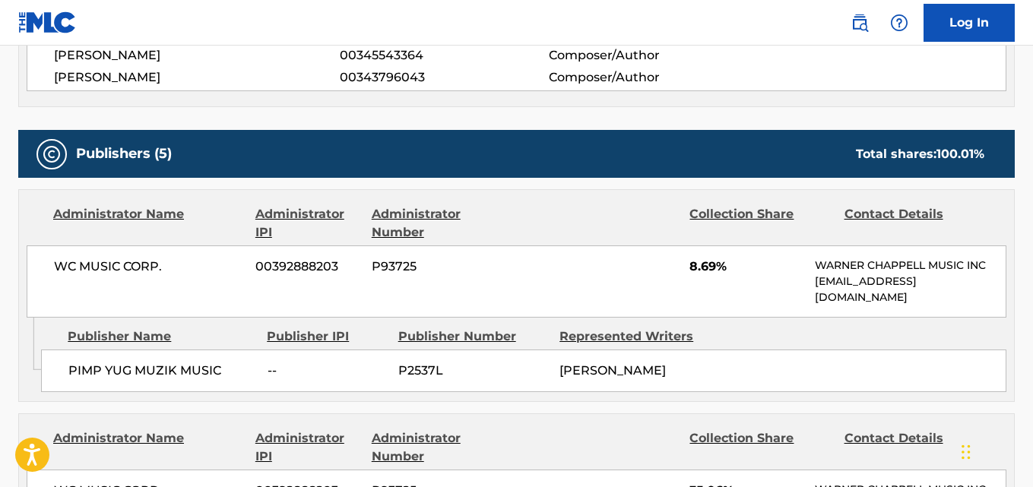
scroll to position [684, 0]
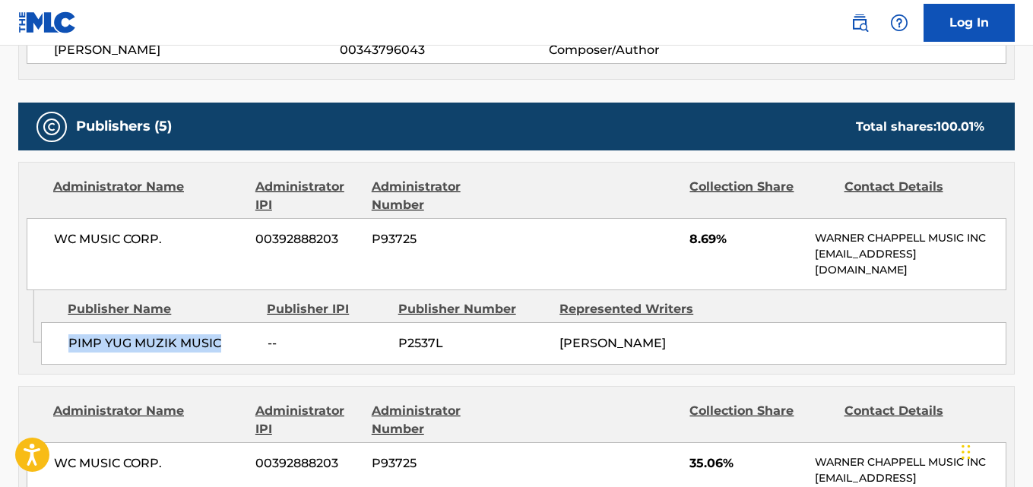
drag, startPoint x: 66, startPoint y: 347, endPoint x: 242, endPoint y: 347, distance: 175.6
click at [242, 347] on div "PIMP YUG MUZIK MUSIC -- P2537L [PERSON_NAME]" at bounding box center [524, 343] width 966 height 43
click at [703, 245] on span "8.69%" at bounding box center [747, 239] width 114 height 18
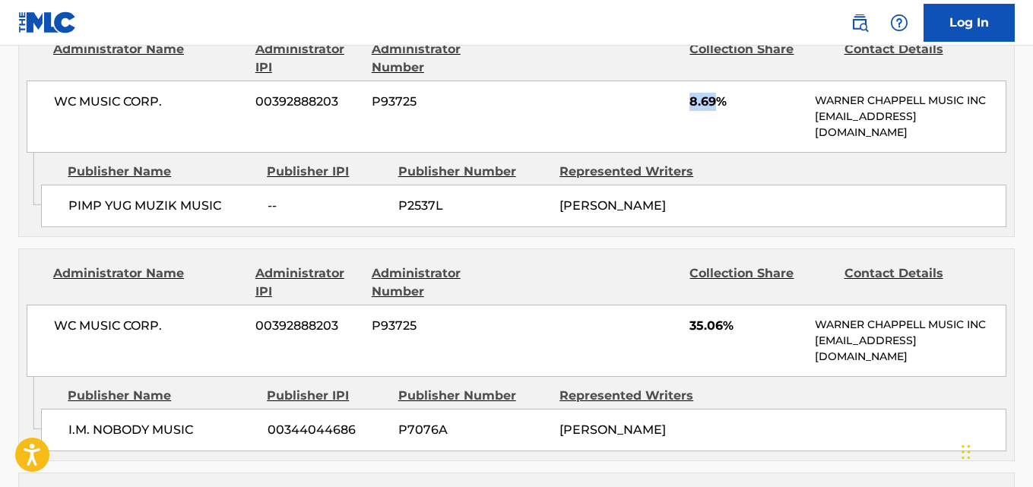
scroll to position [836, 0]
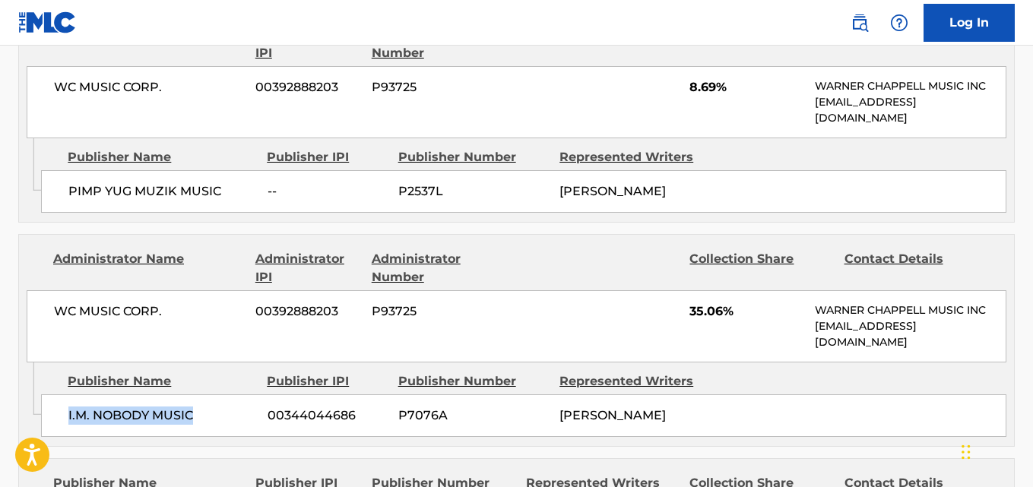
drag, startPoint x: 68, startPoint y: 422, endPoint x: 214, endPoint y: 420, distance: 145.2
click at [214, 420] on span "I.M. NOBODY MUSIC" at bounding box center [162, 416] width 188 height 18
click at [693, 312] on span "35.06%" at bounding box center [747, 312] width 114 height 18
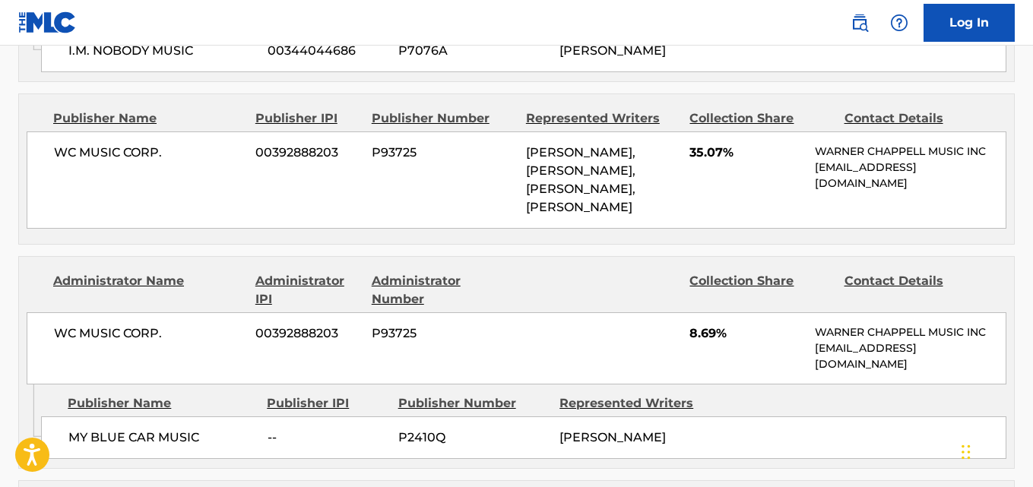
scroll to position [1217, 0]
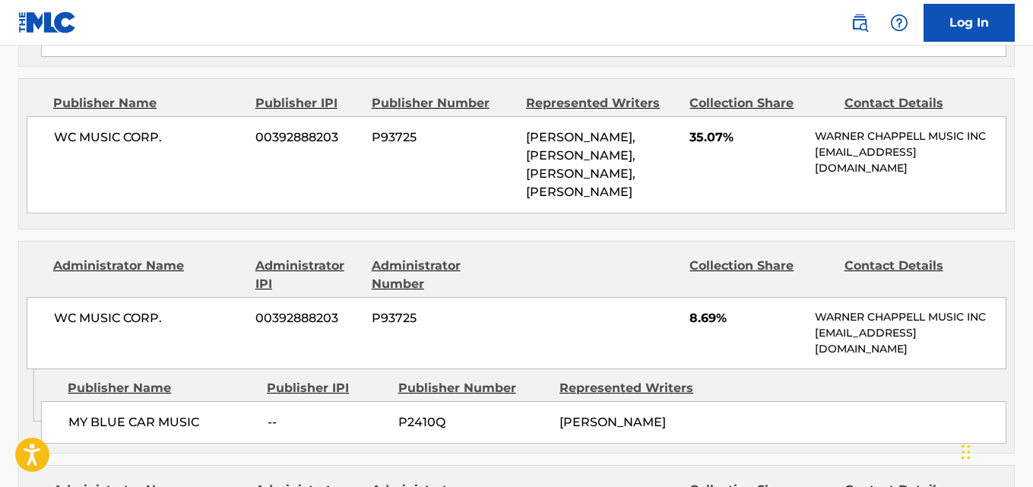
click at [693, 143] on span "35.07%" at bounding box center [747, 137] width 114 height 18
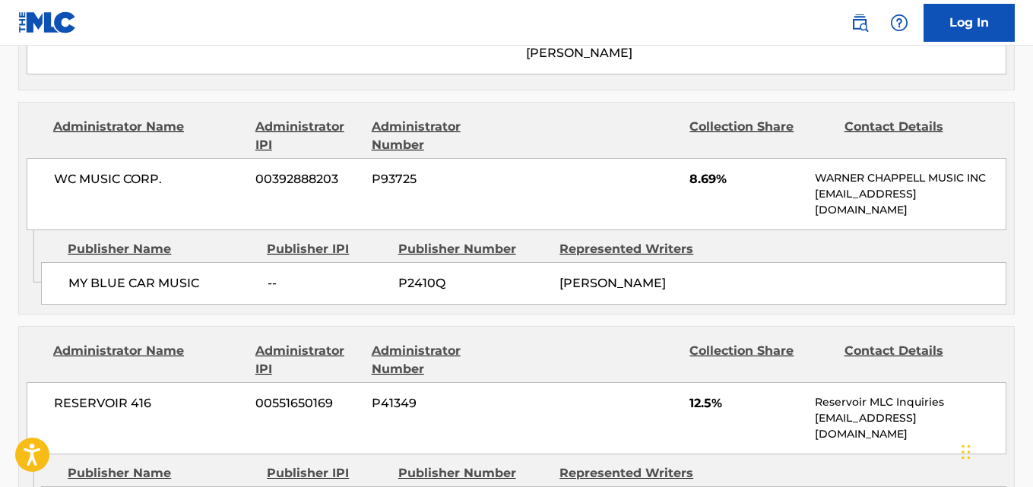
scroll to position [1369, 0]
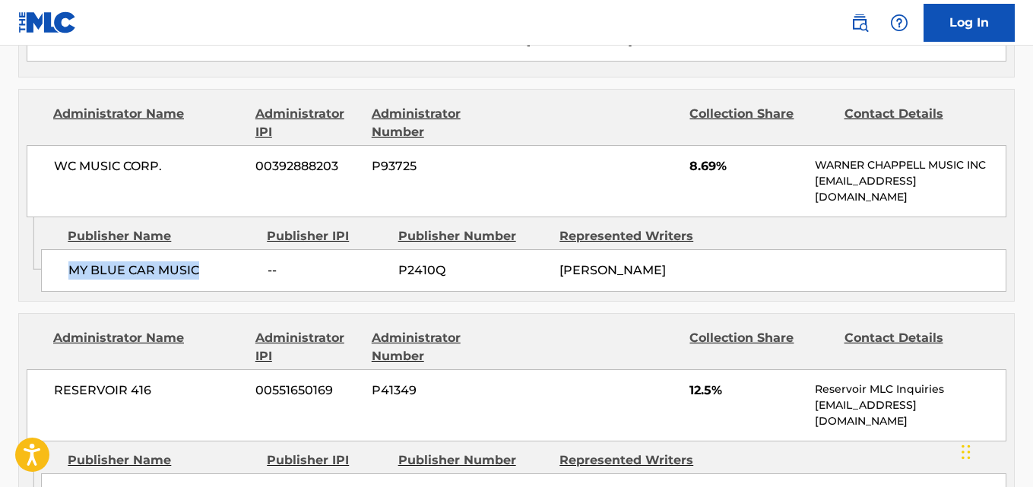
drag, startPoint x: 113, startPoint y: 269, endPoint x: 227, endPoint y: 259, distance: 114.5
click at [227, 259] on div "MY BLUE CAR MUSIC -- P2410Q [PERSON_NAME]" at bounding box center [524, 270] width 966 height 43
click at [697, 160] on span "8.69%" at bounding box center [747, 166] width 114 height 18
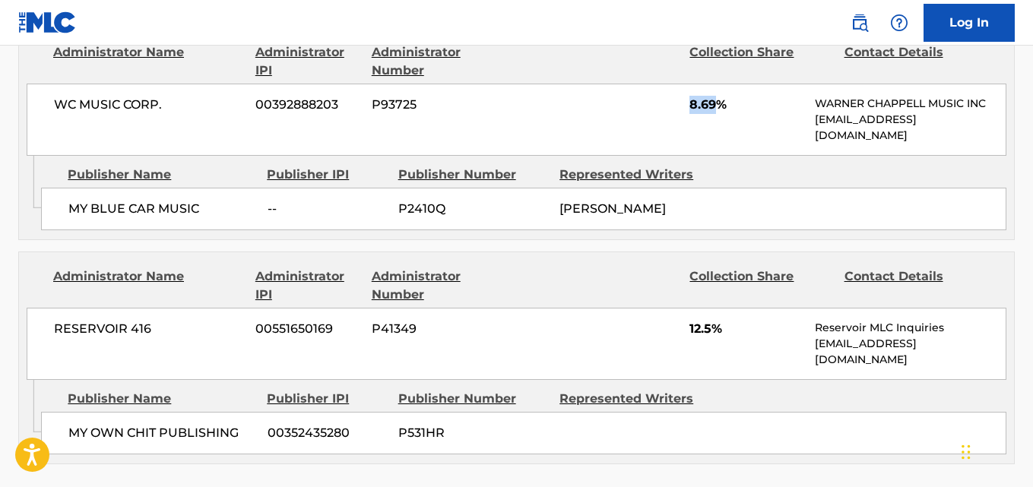
scroll to position [1521, 0]
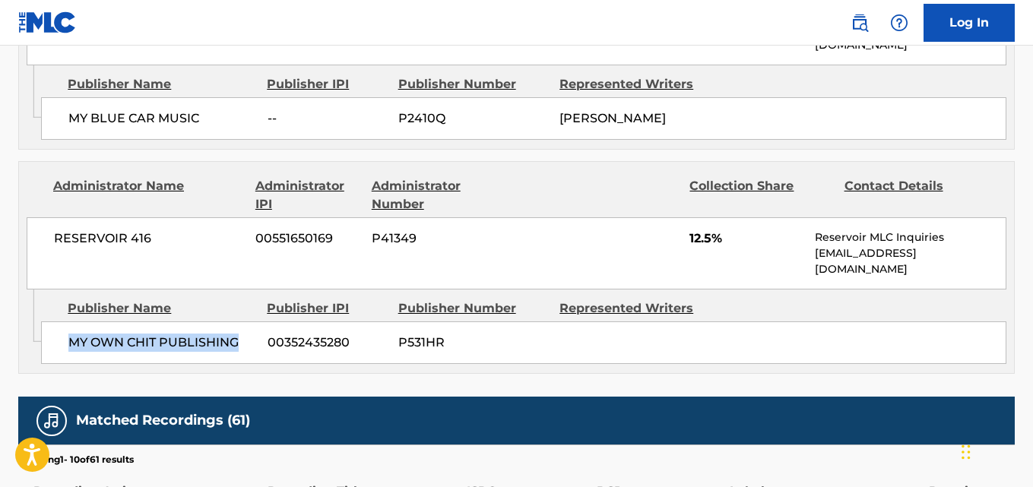
drag, startPoint x: 69, startPoint y: 332, endPoint x: 258, endPoint y: 335, distance: 188.6
click at [258, 335] on div "MY OWN CHIT PUBLISHING 00352435280 P531HR" at bounding box center [524, 343] width 966 height 43
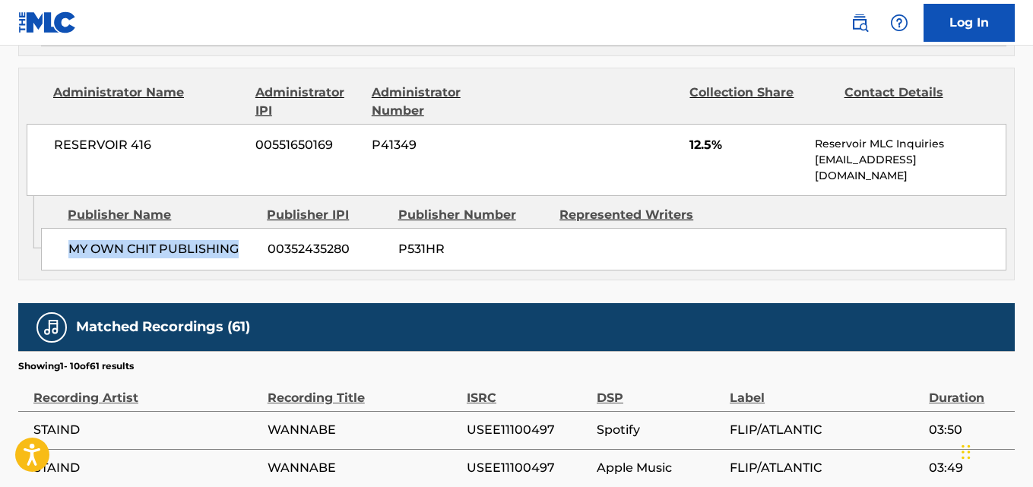
scroll to position [1597, 0]
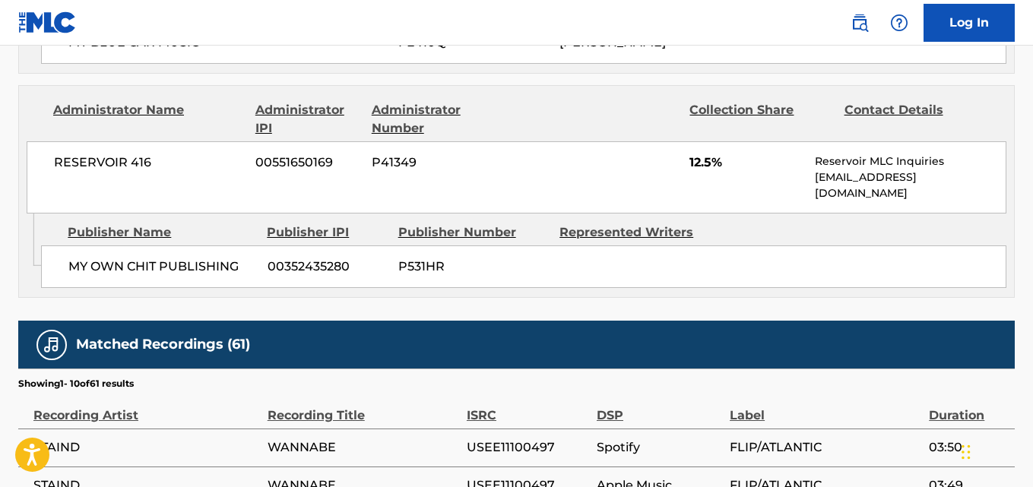
click at [701, 157] on span "12.5%" at bounding box center [747, 163] width 114 height 18
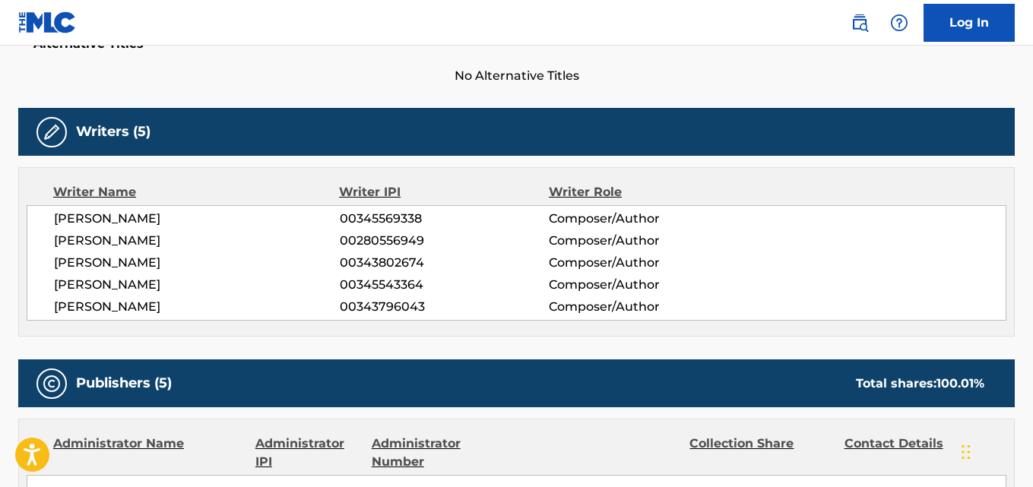
scroll to position [456, 0]
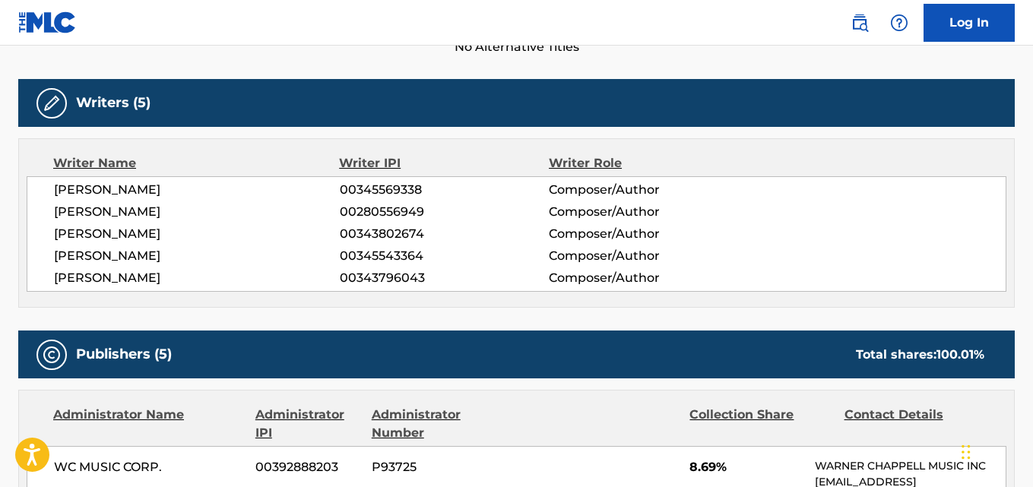
click at [96, 229] on span "[PERSON_NAME]" at bounding box center [197, 234] width 286 height 18
drag, startPoint x: 54, startPoint y: 195, endPoint x: 168, endPoint y: 198, distance: 114.1
click at [168, 198] on span "[PERSON_NAME]" at bounding box center [197, 190] width 286 height 18
drag, startPoint x: 56, startPoint y: 211, endPoint x: 213, endPoint y: 211, distance: 157.4
click at [213, 211] on span "[PERSON_NAME]" at bounding box center [197, 212] width 286 height 18
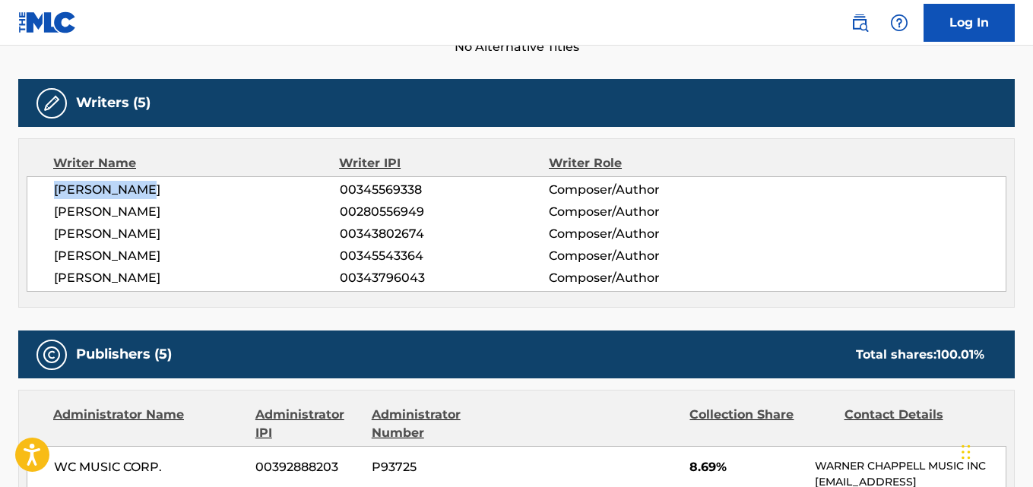
drag, startPoint x: 54, startPoint y: 240, endPoint x: 202, endPoint y: 237, distance: 148.3
click at [202, 237] on span "[PERSON_NAME]" at bounding box center [197, 234] width 286 height 18
drag, startPoint x: 40, startPoint y: 255, endPoint x: 143, endPoint y: 255, distance: 102.6
click at [143, 255] on div "[PERSON_NAME] 00345569338 Composer/Author [PERSON_NAME] 00280556949 Composer/Au…" at bounding box center [517, 234] width 980 height 116
drag, startPoint x: 58, startPoint y: 279, endPoint x: 211, endPoint y: 283, distance: 153.6
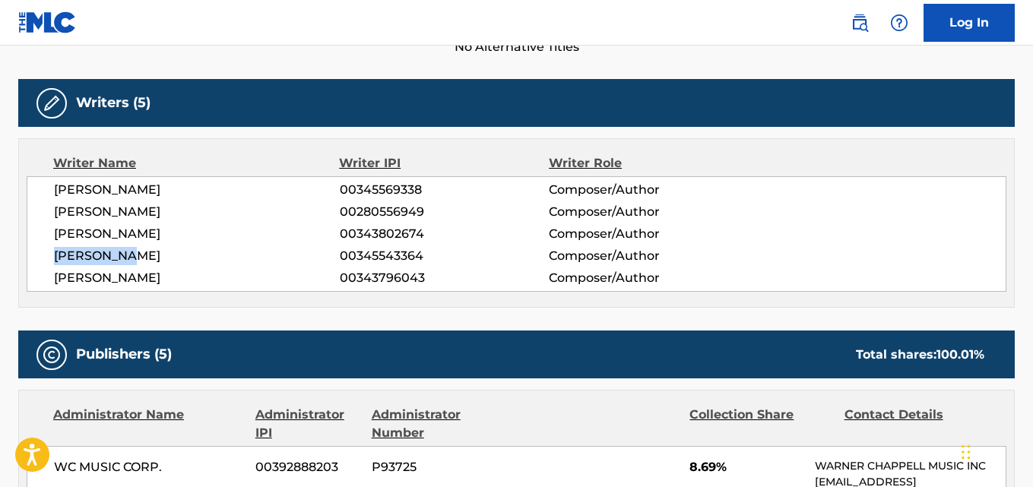
click at [211, 283] on span "[PERSON_NAME]" at bounding box center [197, 278] width 286 height 18
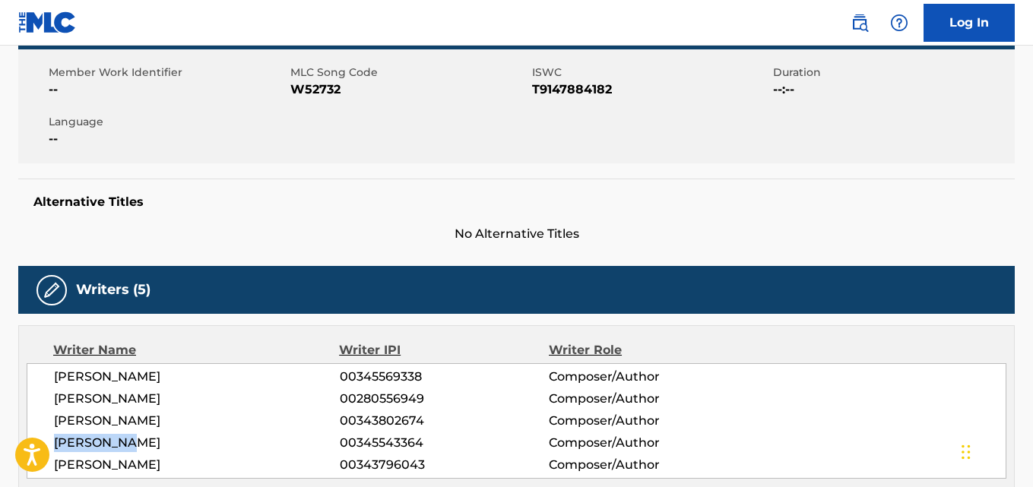
scroll to position [0, 0]
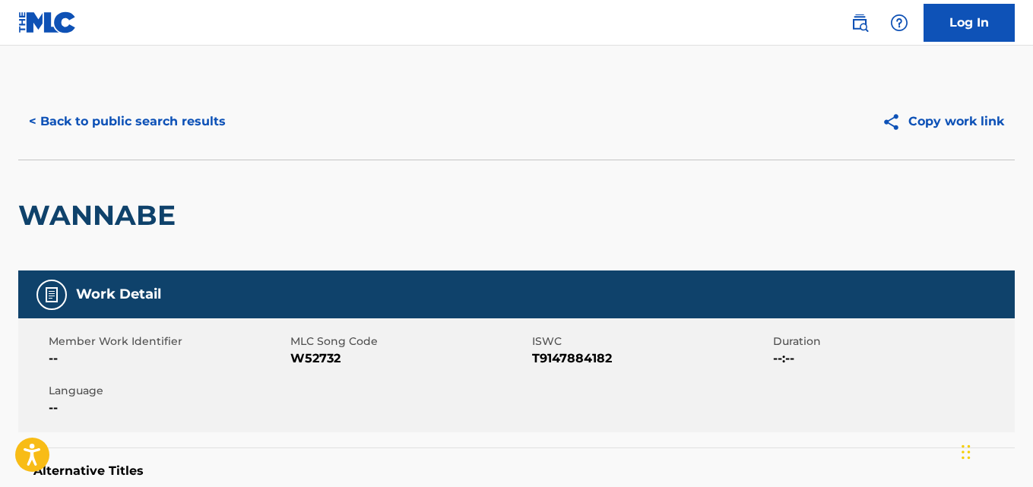
click at [149, 127] on button "< Back to public search results" at bounding box center [127, 122] width 218 height 38
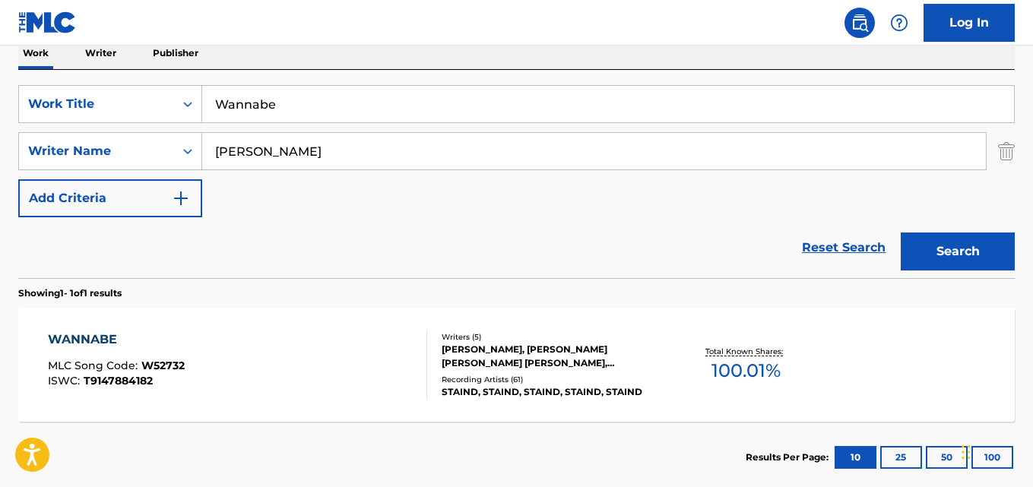
click at [878, 254] on link "Reset Search" at bounding box center [844, 247] width 99 height 33
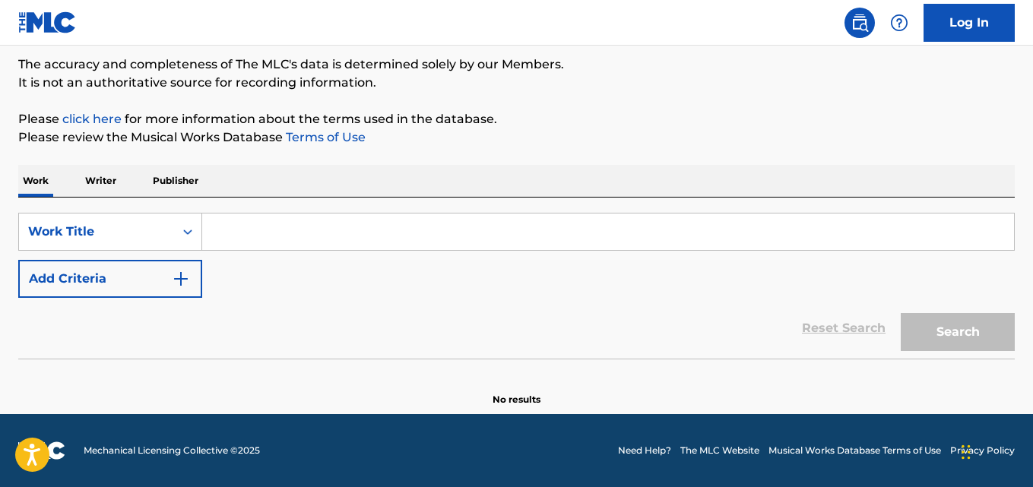
scroll to position [125, 0]
click at [756, 112] on p "Please click here for more information about the terms used in the database." at bounding box center [516, 119] width 997 height 18
click at [713, 107] on div "The MLC Public Work Search The accuracy and completeness of The MLC's data is d…" at bounding box center [516, 182] width 1033 height 449
click at [712, 106] on div "The MLC Public Work Search The accuracy and completeness of The MLC's data is d…" at bounding box center [516, 182] width 1033 height 449
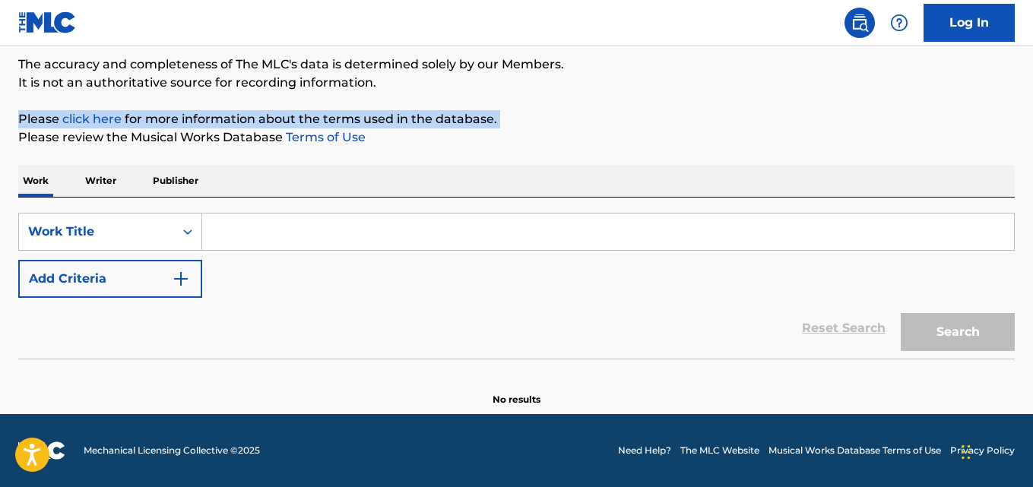
click at [712, 106] on div "The MLC Public Work Search The accuracy and completeness of The MLC's data is d…" at bounding box center [516, 182] width 1033 height 449
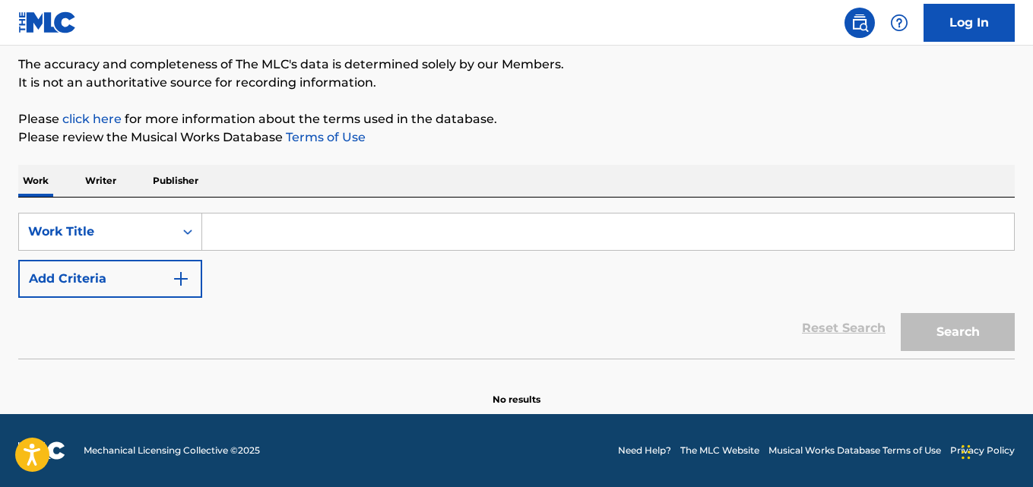
click at [711, 82] on p "It is not an authoritative source for recording information." at bounding box center [516, 83] width 997 height 18
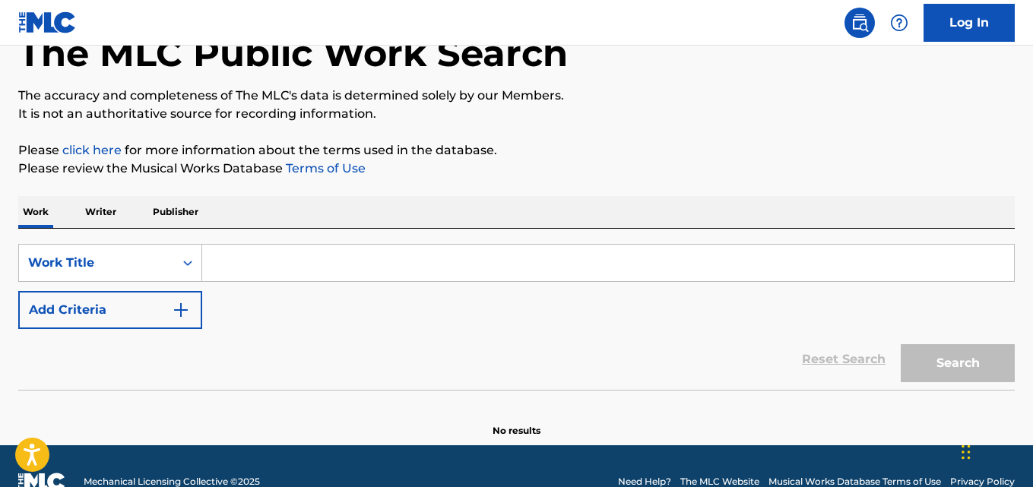
scroll to position [95, 0]
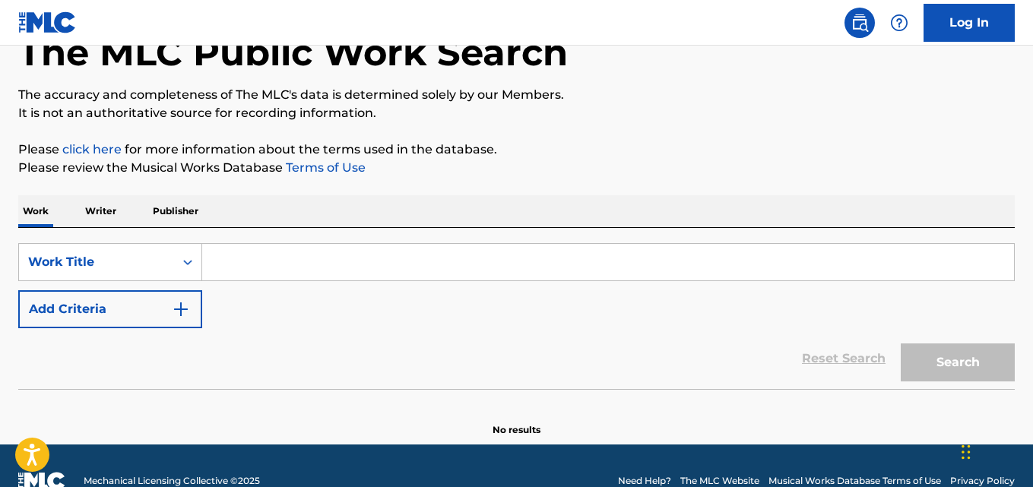
click at [699, 98] on p "The accuracy and completeness of The MLC's data is determined solely by our Mem…" at bounding box center [516, 95] width 997 height 18
click at [660, 99] on p "The accuracy and completeness of The MLC's data is determined solely by our Mem…" at bounding box center [516, 95] width 997 height 18
click at [659, 99] on p "The accuracy and completeness of The MLC's data is determined solely by our Mem…" at bounding box center [516, 95] width 997 height 18
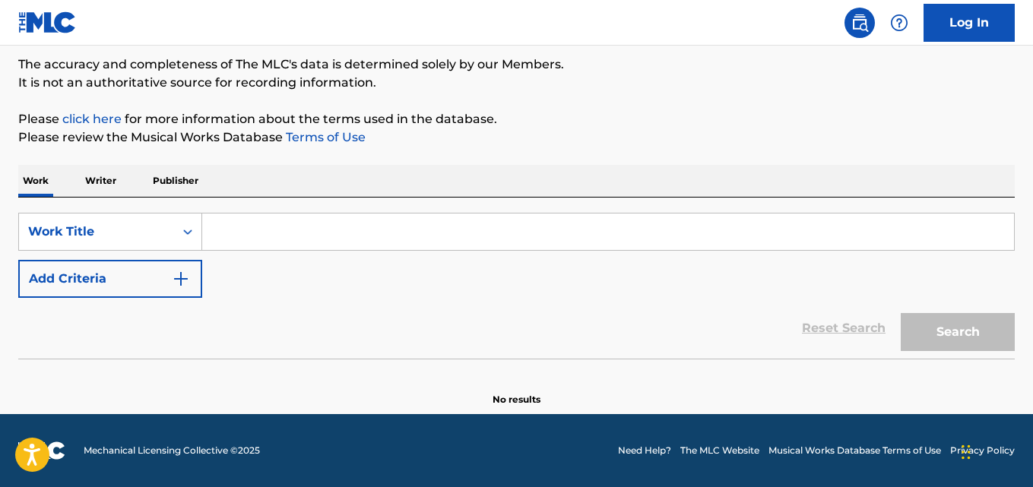
click at [532, 325] on div "Reset Search Search" at bounding box center [516, 328] width 997 height 61
click at [401, 196] on div "Work Writer Publisher" at bounding box center [516, 181] width 997 height 32
click at [395, 227] on input "Search Form" at bounding box center [608, 232] width 812 height 36
click at [542, 180] on div "Work Writer Publisher" at bounding box center [516, 181] width 997 height 32
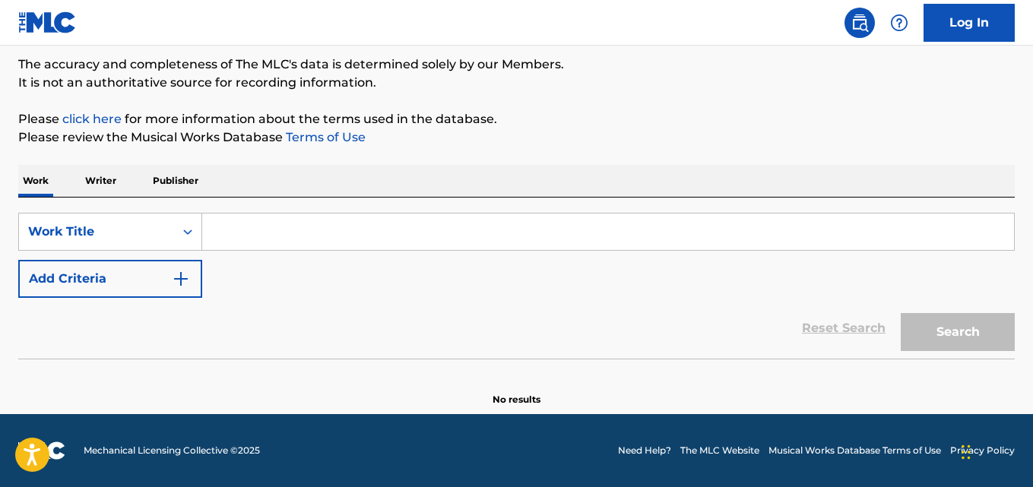
click at [574, 140] on p "Please review the Musical Works Database Terms of Use" at bounding box center [516, 137] width 997 height 18
click at [528, 319] on div "Reset Search Search" at bounding box center [516, 328] width 997 height 61
click at [554, 332] on div "Reset Search Search" at bounding box center [516, 328] width 997 height 61
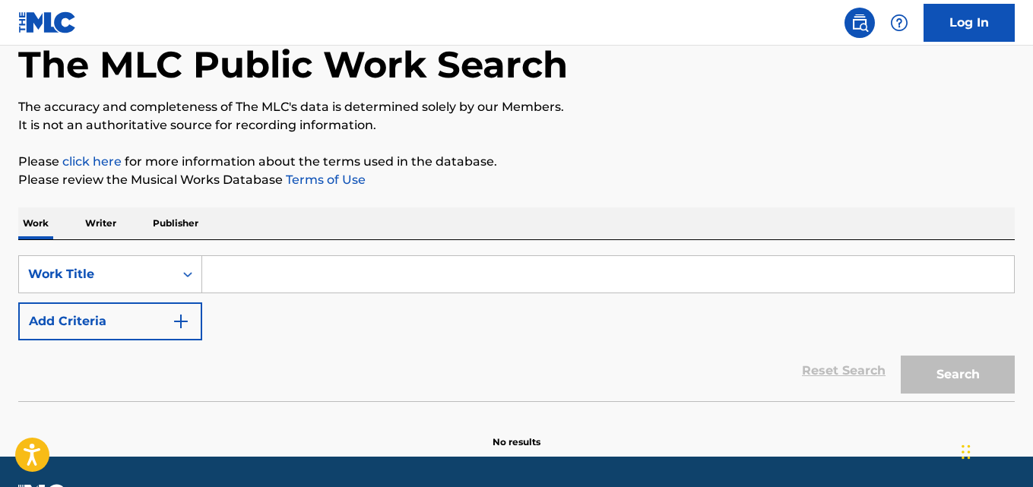
scroll to position [65, 0]
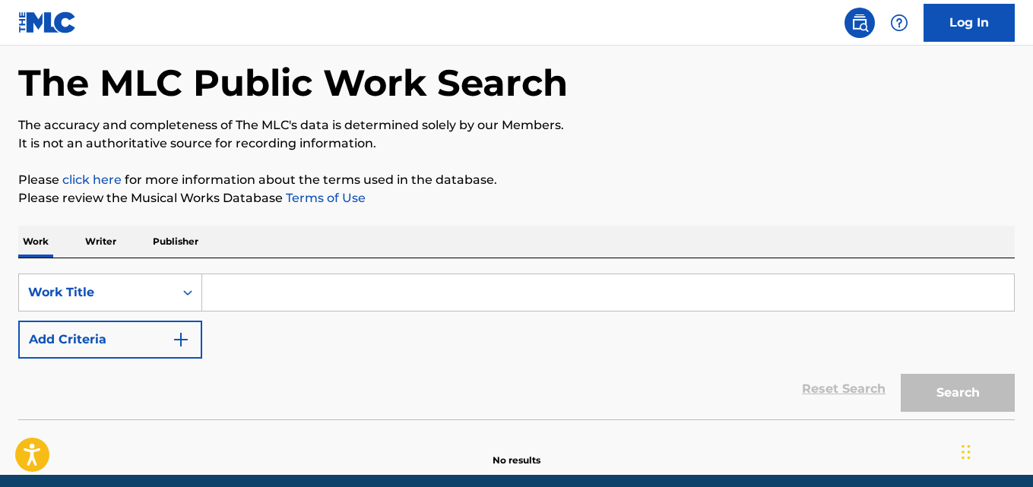
click at [728, 178] on p "Please click here for more information about the terms used in the database." at bounding box center [516, 180] width 997 height 18
click at [731, 145] on p "It is not an authoritative source for recording information." at bounding box center [516, 144] width 997 height 18
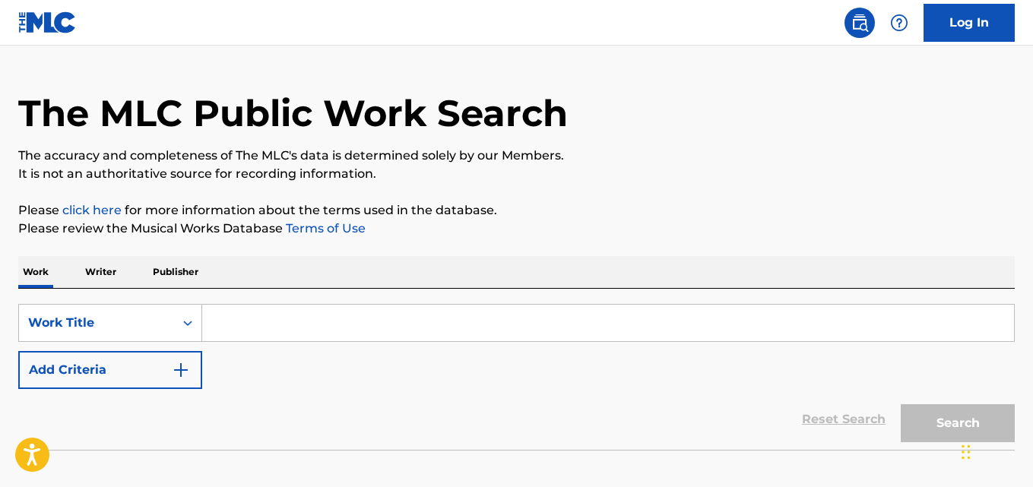
scroll to position [0, 0]
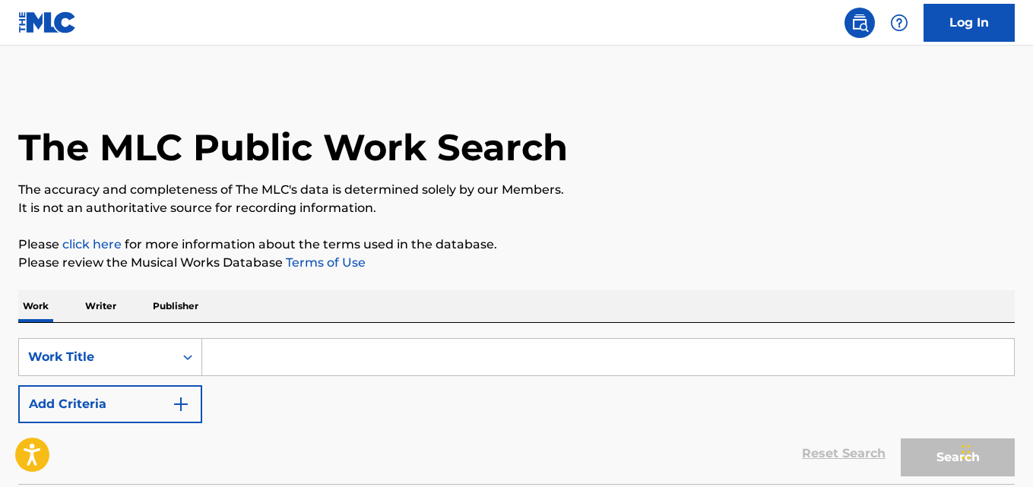
click at [734, 144] on div "The MLC Public Work Search" at bounding box center [516, 139] width 997 height 111
click at [709, 183] on p "The accuracy and completeness of The MLC's data is determined solely by our Mem…" at bounding box center [516, 190] width 997 height 18
click at [694, 189] on p "The accuracy and completeness of The MLC's data is determined solely by our Mem…" at bounding box center [516, 190] width 997 height 18
click at [694, 186] on p "The accuracy and completeness of The MLC's data is determined solely by our Mem…" at bounding box center [516, 190] width 997 height 18
click at [764, 192] on p "The accuracy and completeness of The MLC's data is determined solely by our Mem…" at bounding box center [516, 190] width 997 height 18
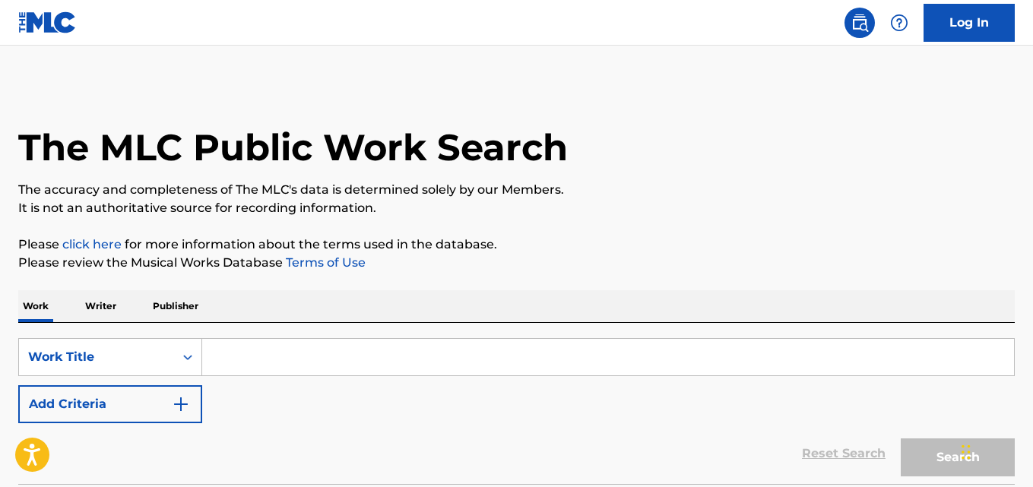
click at [723, 201] on p "It is not an authoritative source for recording information." at bounding box center [516, 208] width 997 height 18
click at [722, 174] on div "The MLC Public Work Search" at bounding box center [516, 139] width 997 height 111
click at [734, 234] on div "The MLC Public Work Search The accuracy and completeness of The MLC's data is d…" at bounding box center [516, 308] width 1033 height 449
click at [627, 190] on p "The accuracy and completeness of The MLC's data is determined solely by our Mem…" at bounding box center [516, 190] width 997 height 18
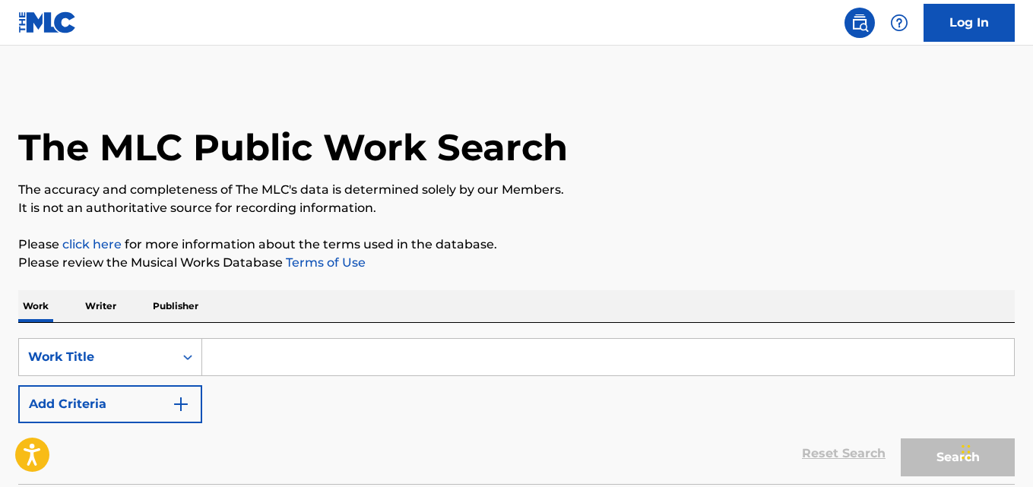
click at [633, 186] on p "The accuracy and completeness of The MLC's data is determined solely by our Mem…" at bounding box center [516, 190] width 997 height 18
click at [747, 259] on p "Please review the Musical Works Database Terms of Use" at bounding box center [516, 263] width 997 height 18
click at [599, 255] on p "Please review the Musical Works Database Terms of Use" at bounding box center [516, 263] width 997 height 18
click at [672, 143] on div "The MLC Public Work Search" at bounding box center [516, 139] width 997 height 111
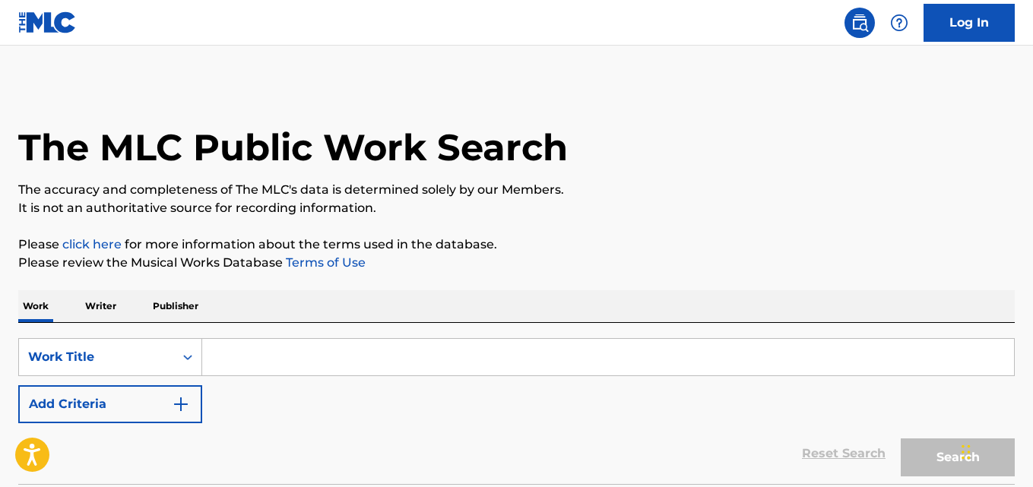
click at [661, 238] on p "Please click here for more information about the terms used in the database." at bounding box center [516, 245] width 997 height 18
click at [284, 376] on div "SearchWithCriteria5281ee02-6dad-44e7-bf54-fac7ee588536 Work Title Add Criteria" at bounding box center [516, 380] width 997 height 85
click at [293, 370] on input "Search Form" at bounding box center [608, 357] width 812 height 36
paste input "Big Empty"
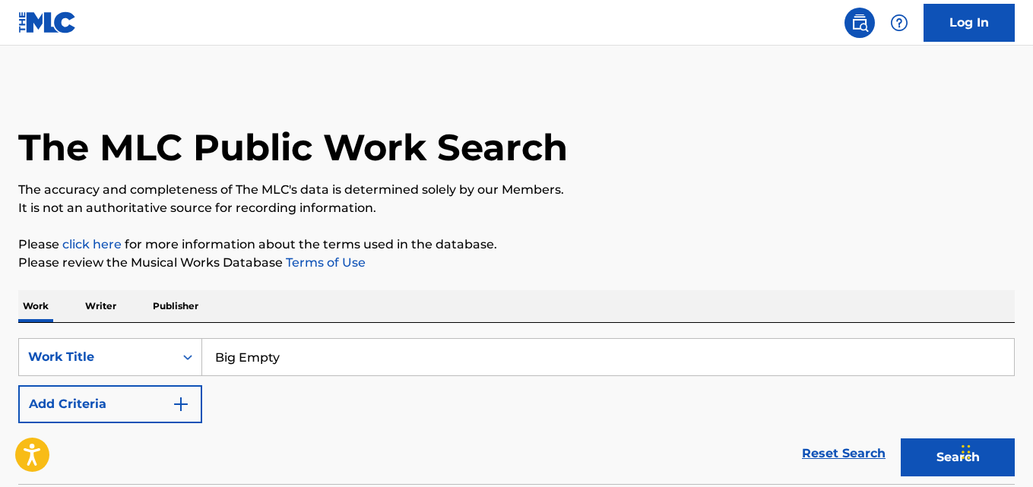
type input "Big Empty"
click at [422, 233] on div "The MLC Public Work Search The accuracy and completeness of The MLC's data is d…" at bounding box center [516, 308] width 1033 height 449
click at [179, 388] on button "Add Criteria" at bounding box center [110, 404] width 184 height 38
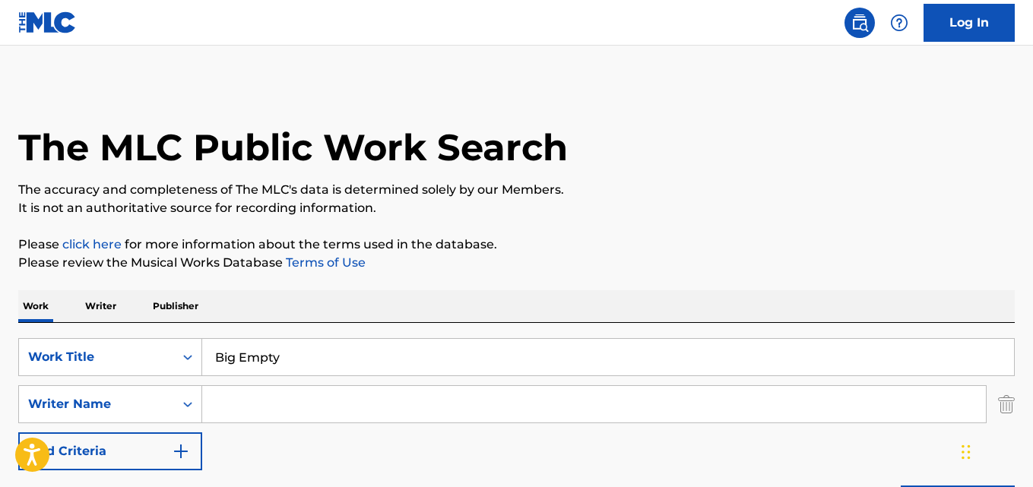
click at [236, 397] on input "Search Form" at bounding box center [594, 404] width 784 height 36
paste input "Stone Temple Pilots"
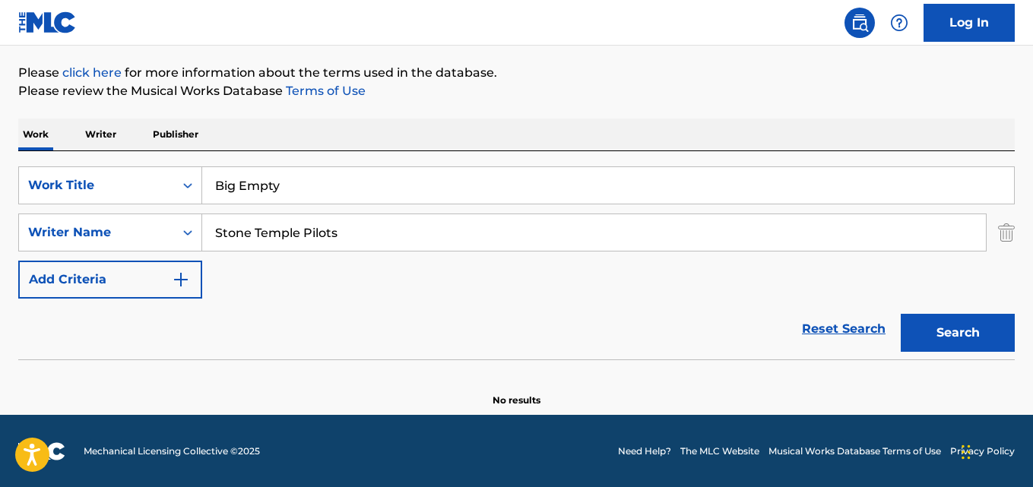
scroll to position [173, 0]
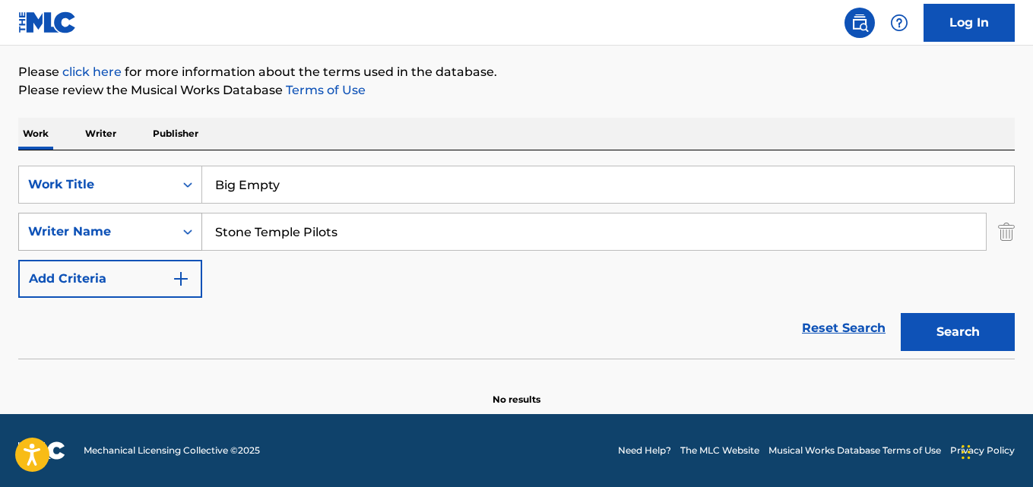
drag, startPoint x: 360, startPoint y: 237, endPoint x: 178, endPoint y: 231, distance: 181.8
click at [178, 231] on div "SearchWithCriteria78147653-cd83-48eb-a794-7bae3d21a9de Writer Name Stone Temple…" at bounding box center [516, 232] width 997 height 38
paste input "[PERSON_NAME]"
click at [901, 313] on button "Search" at bounding box center [958, 332] width 114 height 38
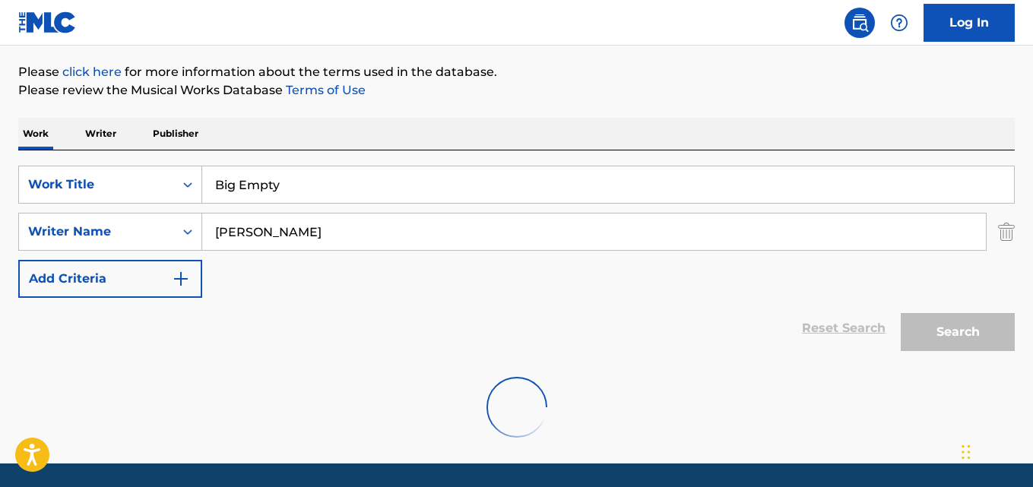
click at [547, 104] on div "The MLC Public Work Search The accuracy and completeness of The MLC's data is d…" at bounding box center [516, 183] width 1033 height 545
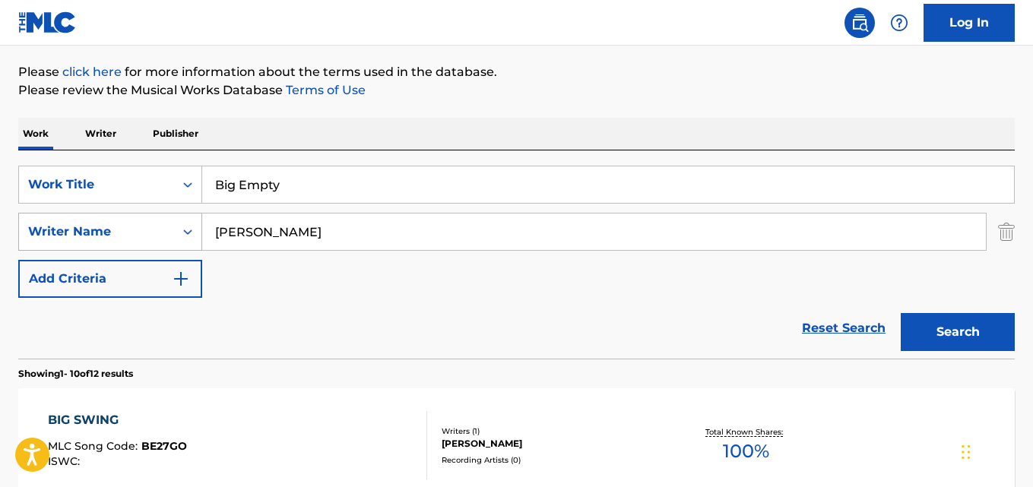
click at [150, 245] on div "SearchWithCriteria78147653-cd83-48eb-a794-7bae3d21a9de Writer Name [PERSON_NAME]" at bounding box center [516, 232] width 997 height 38
paste input "[PERSON_NAME]"
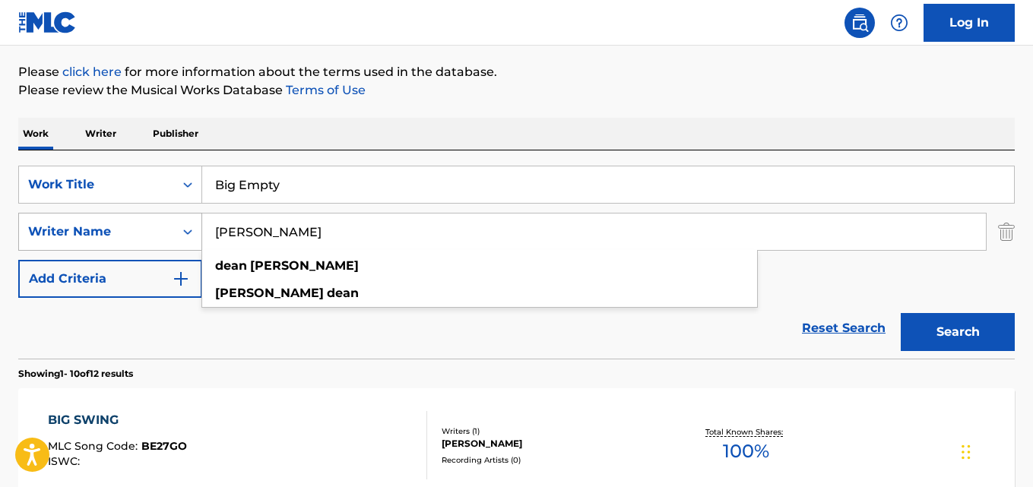
click at [901, 313] on button "Search" at bounding box center [958, 332] width 114 height 38
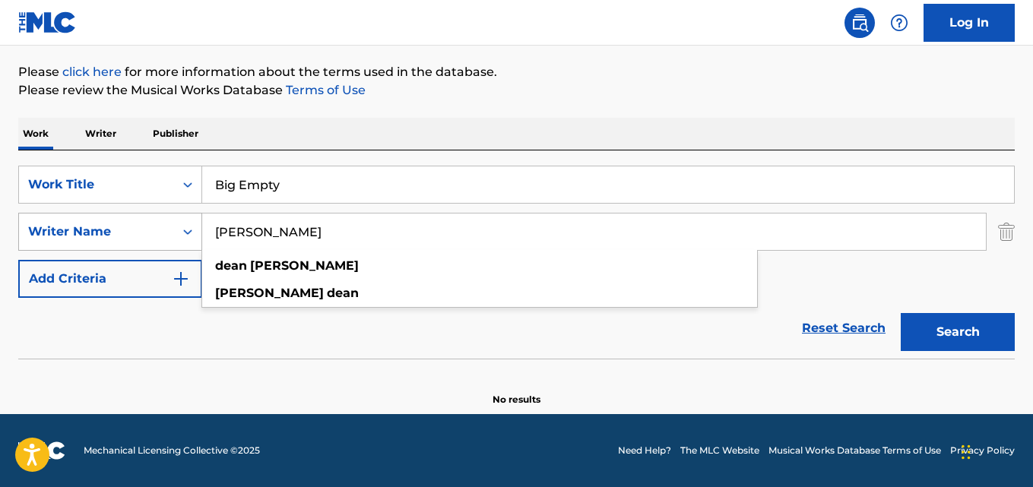
click at [141, 230] on div "SearchWithCriteria78147653-cd83-48eb-a794-7bae3d21a9de Writer Name [PERSON_NAME…" at bounding box center [516, 232] width 997 height 38
paste input "[PERSON_NAME]"
type input "[PERSON_NAME]"
click at [901, 313] on button "Search" at bounding box center [958, 332] width 114 height 38
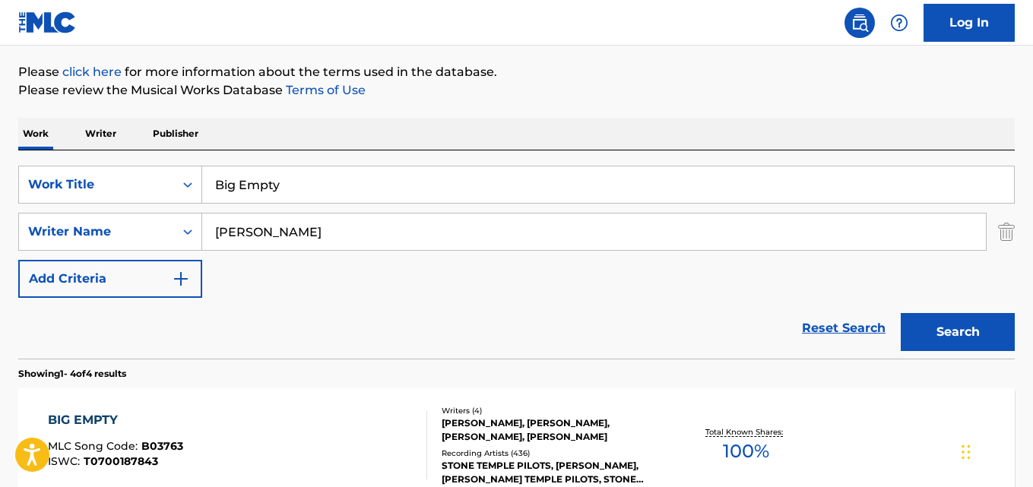
click at [492, 111] on div "The MLC Public Work Search The accuracy and completeness of The MLC's data is d…" at bounding box center [516, 421] width 1033 height 1021
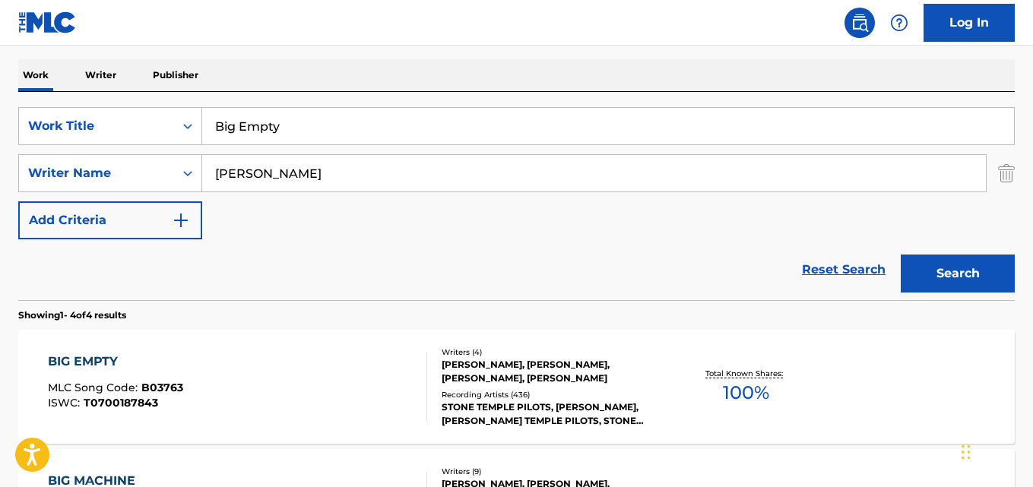
scroll to position [325, 0]
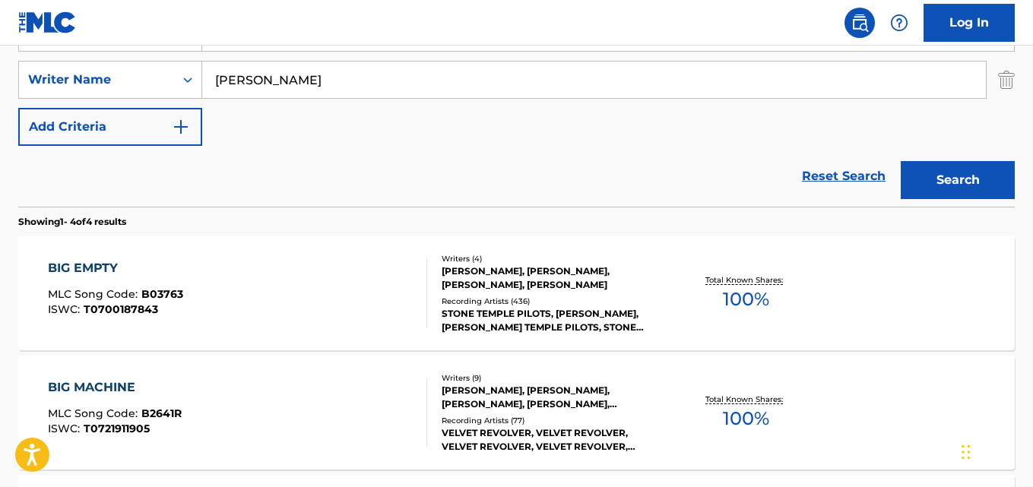
click at [94, 272] on div "BIG EMPTY" at bounding box center [115, 268] width 135 height 18
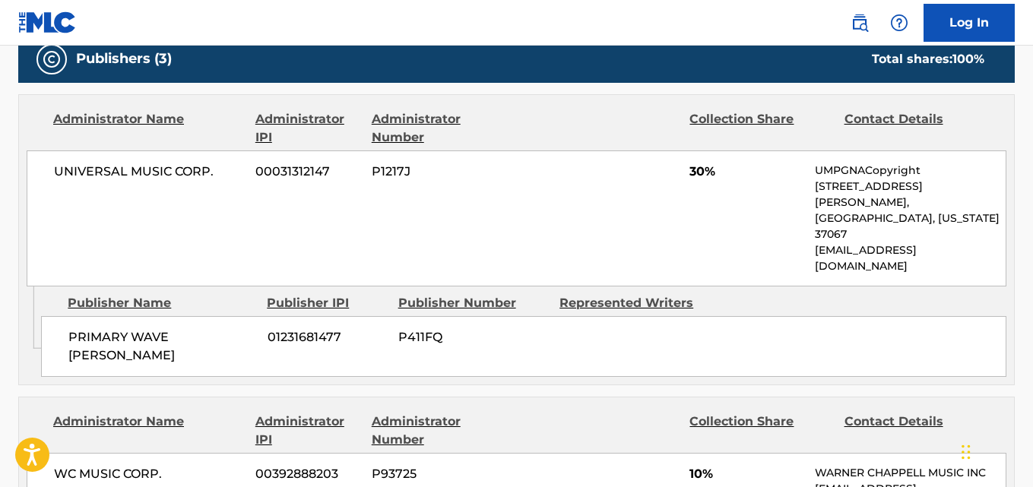
scroll to position [760, 0]
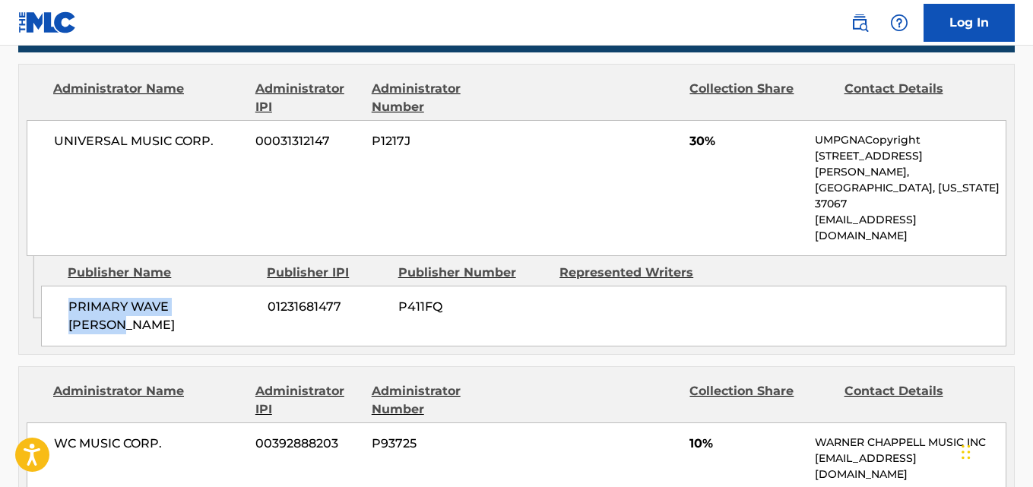
drag, startPoint x: 141, startPoint y: 262, endPoint x: 246, endPoint y: 262, distance: 105.7
click at [246, 286] on div "PRIMARY WAVE [PERSON_NAME] 01231681477 P411FQ" at bounding box center [524, 316] width 966 height 61
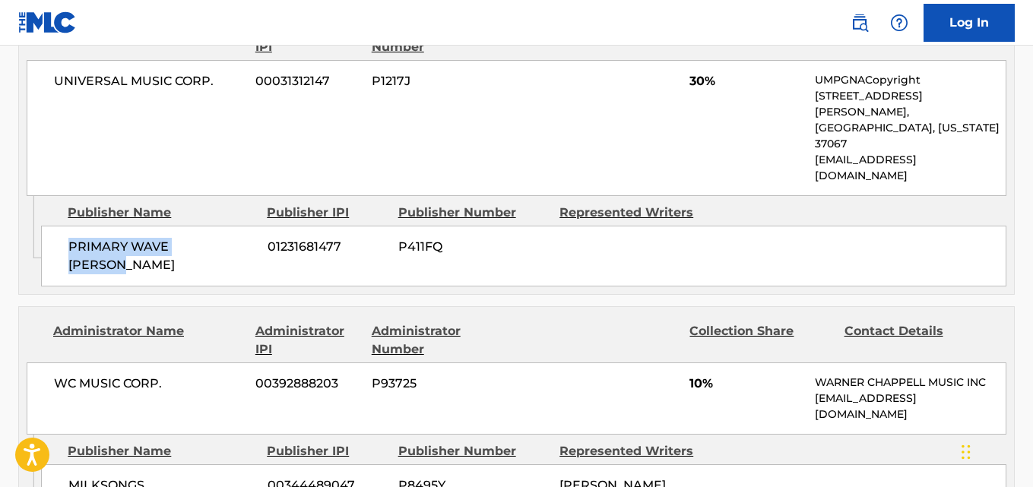
scroll to position [912, 0]
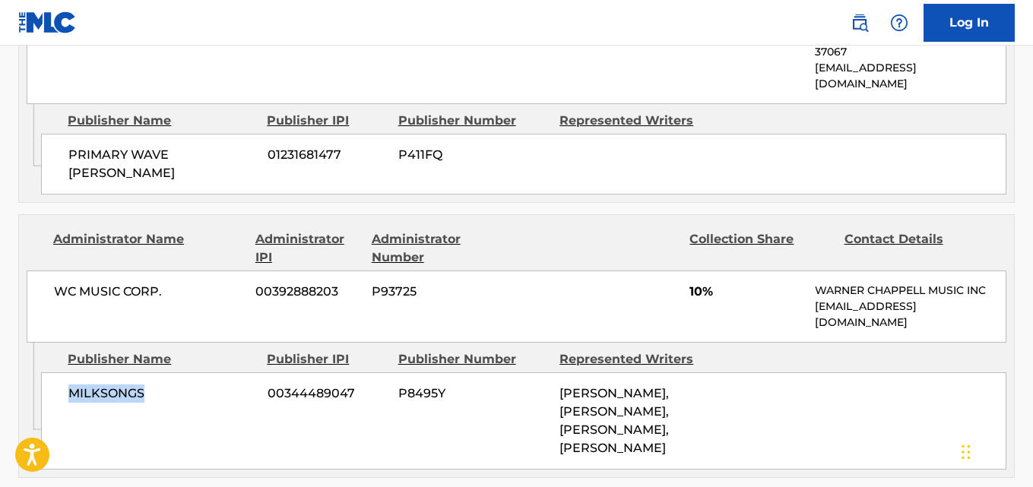
drag, startPoint x: 63, startPoint y: 336, endPoint x: 162, endPoint y: 335, distance: 98.9
click at [162, 373] on div "MILKSONGS 00344489047 P8495Y [PERSON_NAME], [PERSON_NAME], [PERSON_NAME], [PERS…" at bounding box center [524, 421] width 966 height 97
click at [689, 271] on div "WC MUSIC CORP. 00392888203 P93725 10% [PERSON_NAME] MUSIC INC [EMAIL_ADDRESS][D…" at bounding box center [517, 307] width 980 height 72
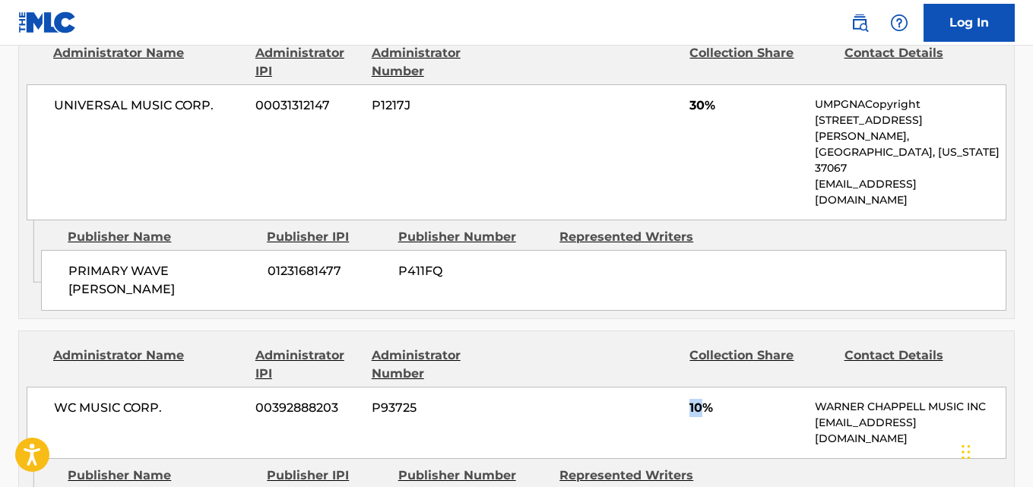
scroll to position [760, 0]
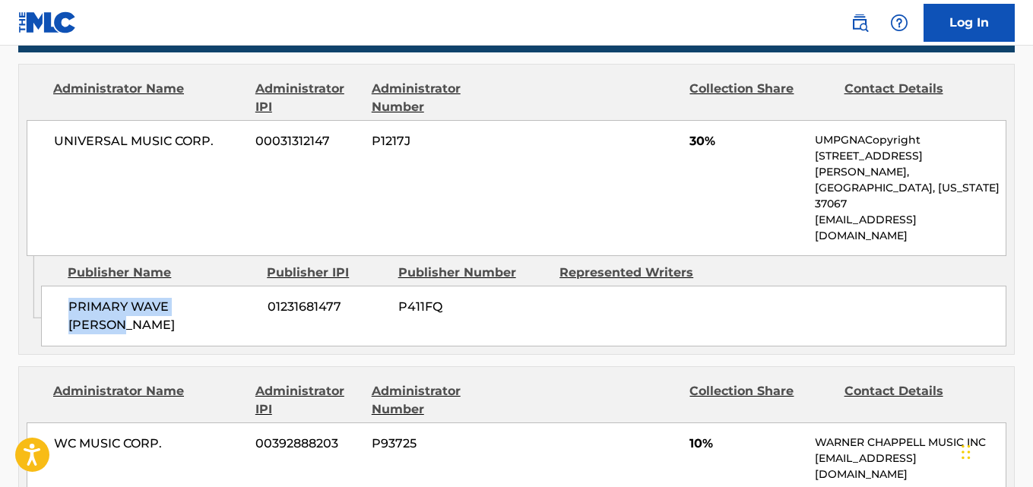
drag, startPoint x: 68, startPoint y: 267, endPoint x: 259, endPoint y: 266, distance: 190.8
click at [259, 286] on div "PRIMARY WAVE [PERSON_NAME] 01231681477 P411FQ" at bounding box center [524, 316] width 966 height 61
click at [695, 144] on span "30%" at bounding box center [747, 141] width 114 height 18
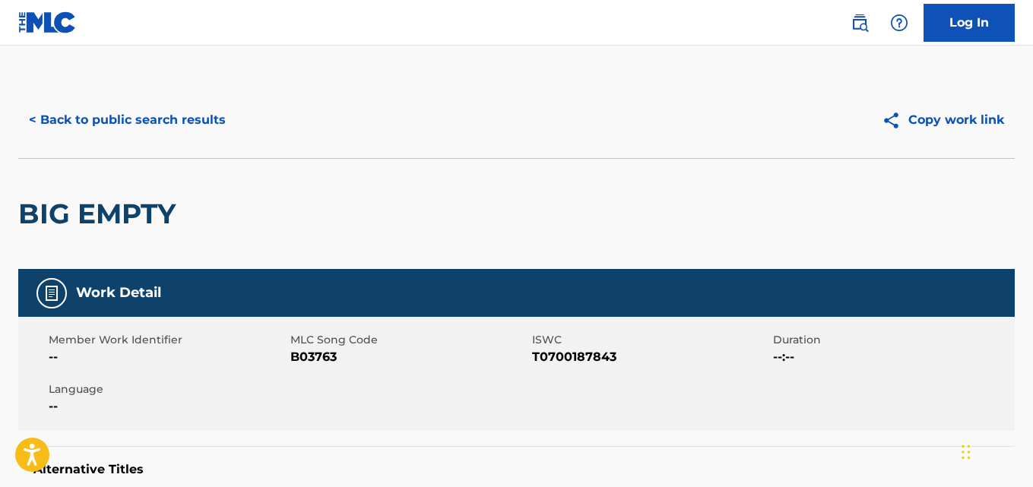
scroll to position [0, 0]
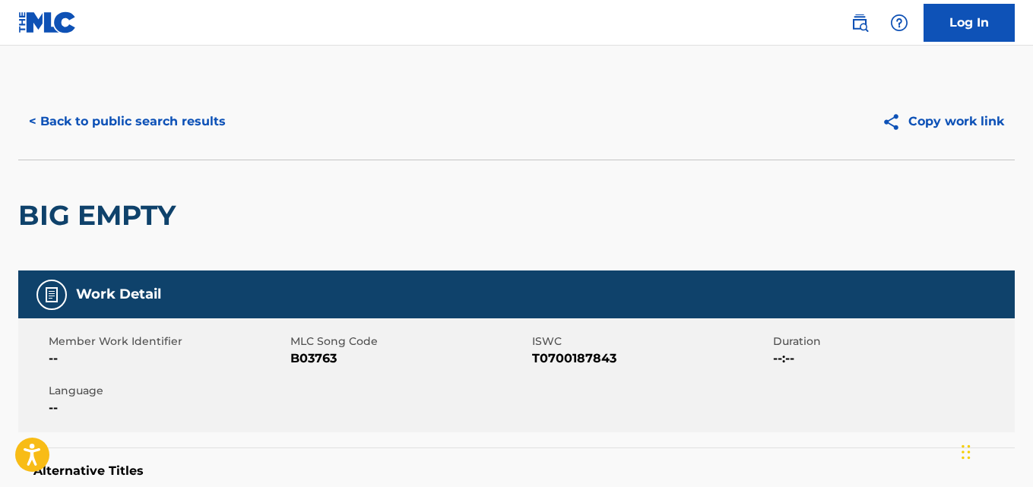
click at [186, 133] on button "< Back to public search results" at bounding box center [127, 122] width 218 height 38
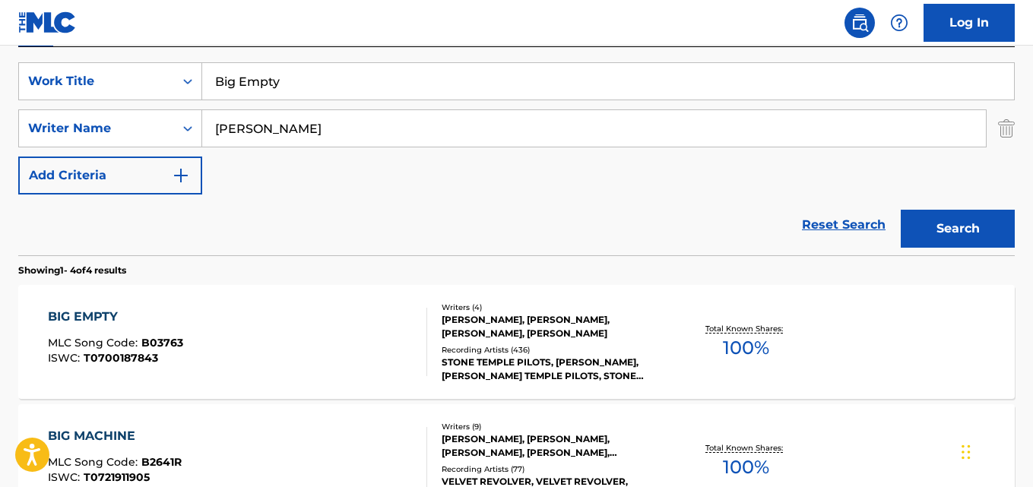
scroll to position [249, 0]
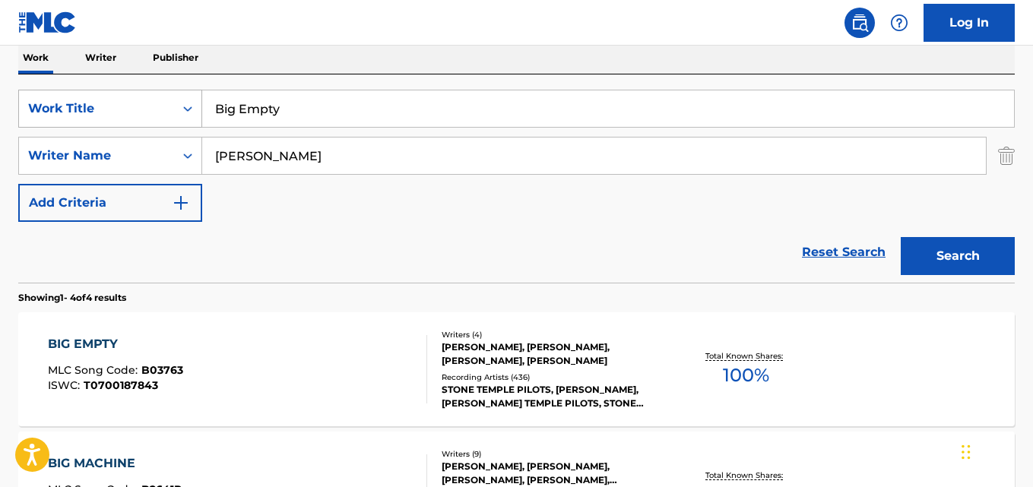
drag, startPoint x: 342, startPoint y: 106, endPoint x: 154, endPoint y: 105, distance: 187.8
click at [154, 105] on div "SearchWithCriteria5281ee02-6dad-44e7-bf54-fac7ee588536 Work Title Big Empty" at bounding box center [516, 109] width 997 height 38
paste input "Cry Cr"
type input "Cry Cry"
click at [317, 62] on div "Work Writer Publisher" at bounding box center [516, 58] width 997 height 32
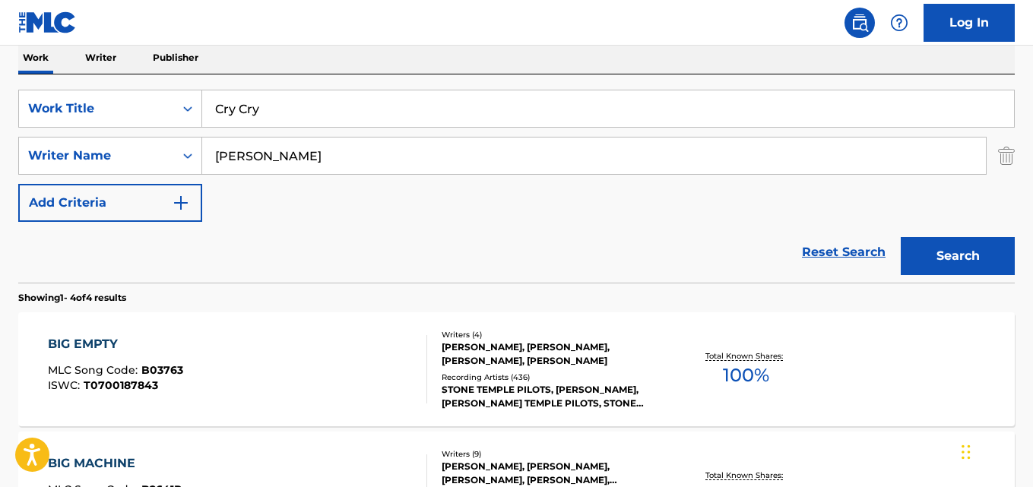
drag, startPoint x: 390, startPoint y: 160, endPoint x: 225, endPoint y: 160, distance: 165.0
click at [225, 160] on input "[PERSON_NAME]" at bounding box center [594, 156] width 784 height 36
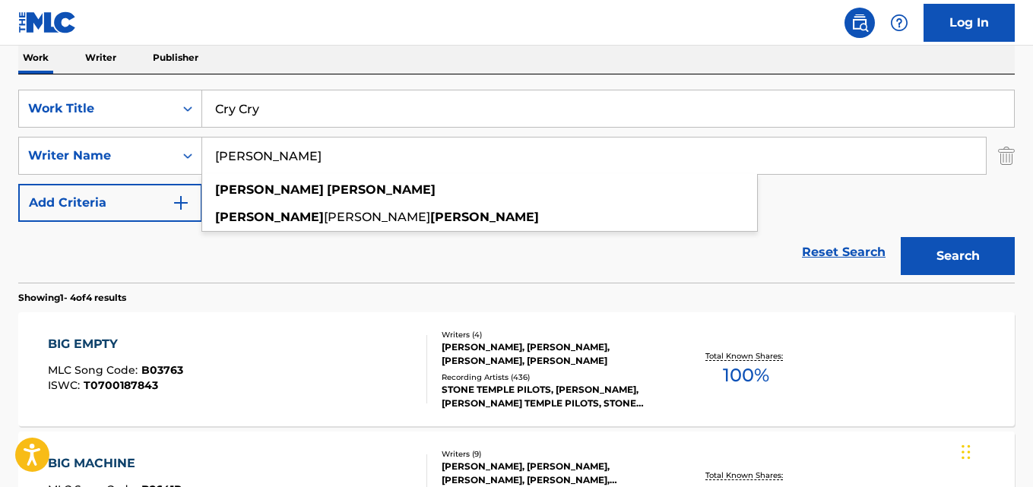
click at [265, 157] on input "[PERSON_NAME]" at bounding box center [594, 156] width 784 height 36
drag, startPoint x: 357, startPoint y: 154, endPoint x: 173, endPoint y: 154, distance: 184.8
click at [173, 154] on div "SearchWithCriteria78147653-cd83-48eb-a794-7bae3d21a9de Writer Name [PERSON_NAME…" at bounding box center [516, 156] width 997 height 38
paste input "tone Temple Pilots"
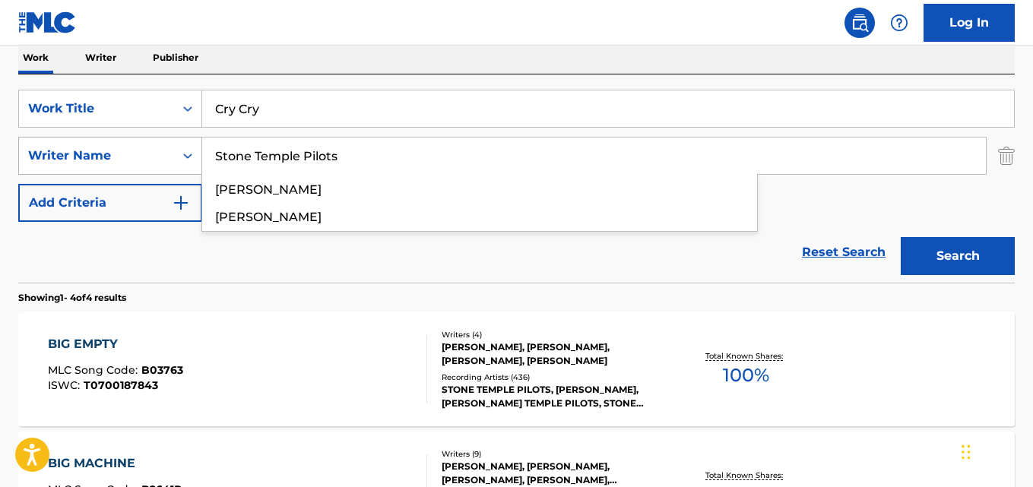
click at [901, 237] on button "Search" at bounding box center [958, 256] width 114 height 38
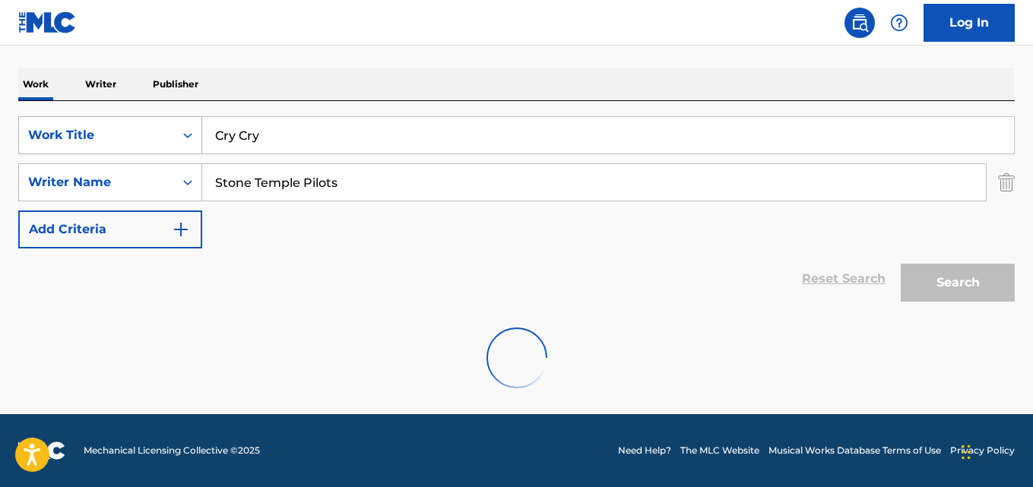
scroll to position [173, 0]
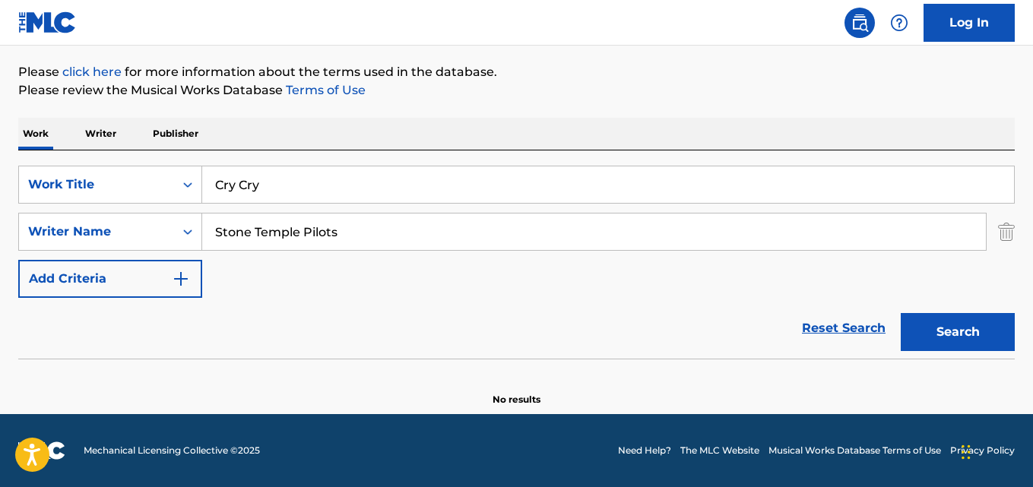
click at [577, 269] on div "SearchWithCriteria5281ee02-6dad-44e7-bf54-fac7ee588536 Work Title Cry Cry Searc…" at bounding box center [516, 232] width 997 height 132
drag, startPoint x: 360, startPoint y: 243, endPoint x: 193, endPoint y: 241, distance: 166.5
click at [193, 241] on div "SearchWithCriteria78147653-cd83-48eb-a794-7bae3d21a9de Writer Name Stone Temple…" at bounding box center [516, 232] width 997 height 38
paste input "Bennington"
type input "Bennington"
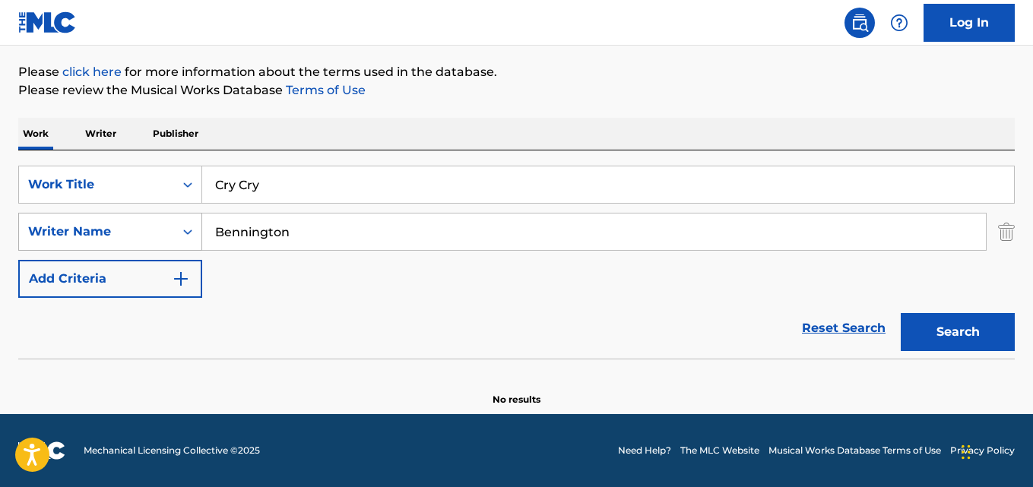
click at [901, 313] on button "Search" at bounding box center [958, 332] width 114 height 38
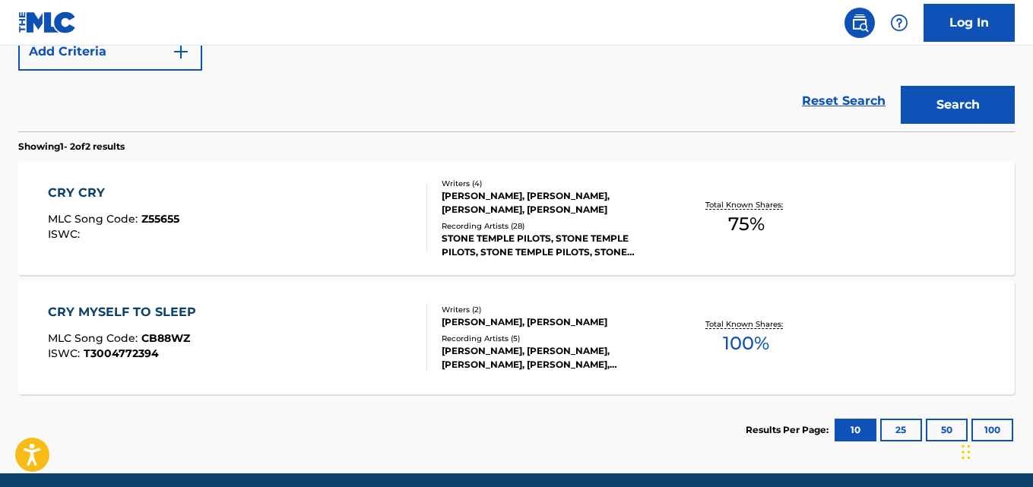
scroll to position [401, 0]
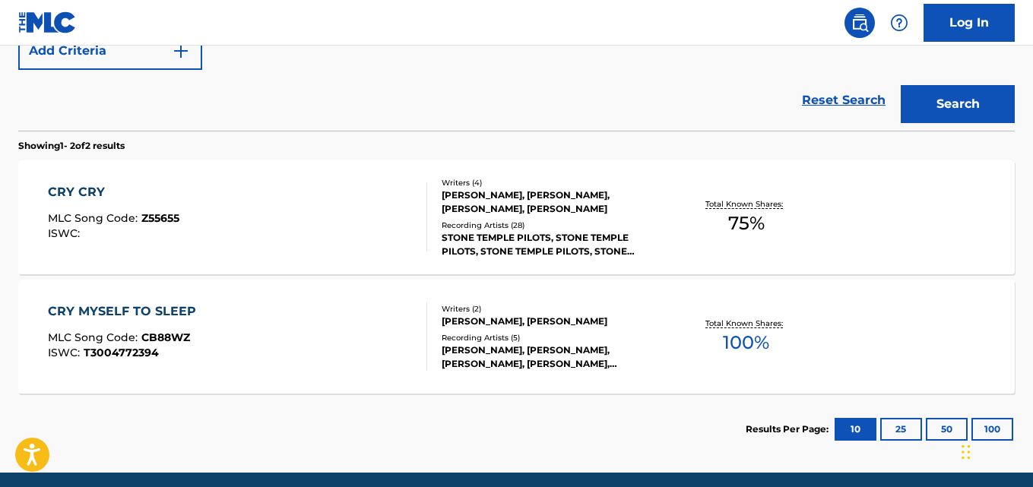
click at [63, 208] on div "CRY CRY MLC Song Code : Z55655 ISWC :" at bounding box center [114, 217] width 132 height 68
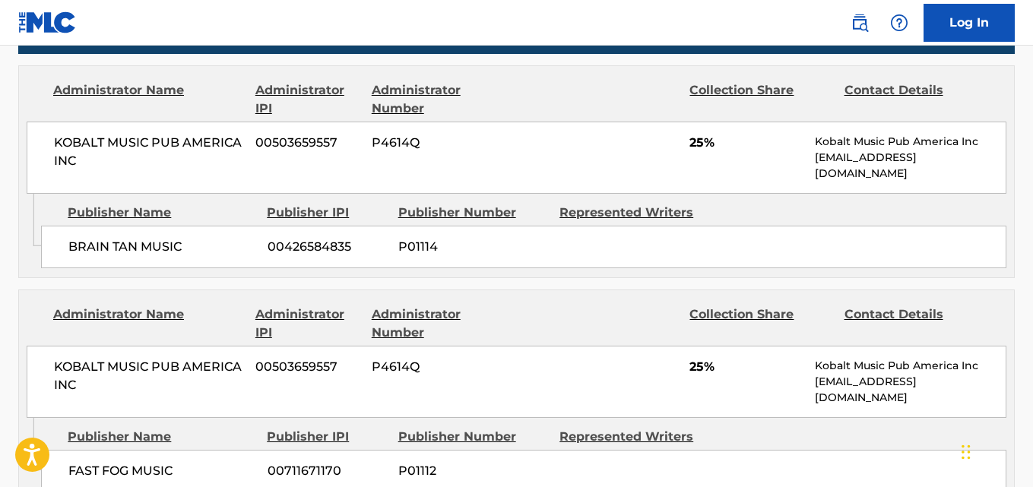
scroll to position [760, 0]
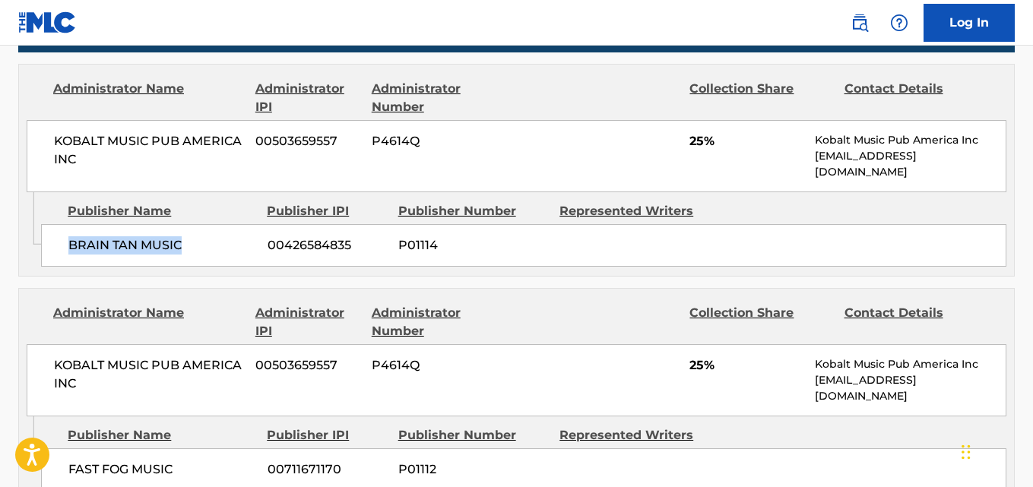
drag, startPoint x: 59, startPoint y: 238, endPoint x: 205, endPoint y: 255, distance: 147.7
click at [205, 255] on div "BRAIN TAN MUSIC 00426584835 P01114" at bounding box center [524, 245] width 966 height 43
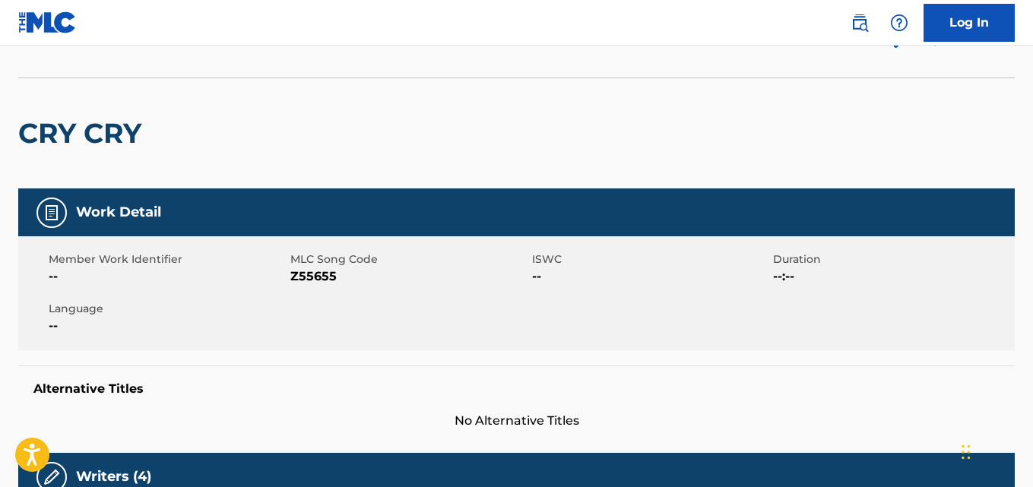
scroll to position [456, 0]
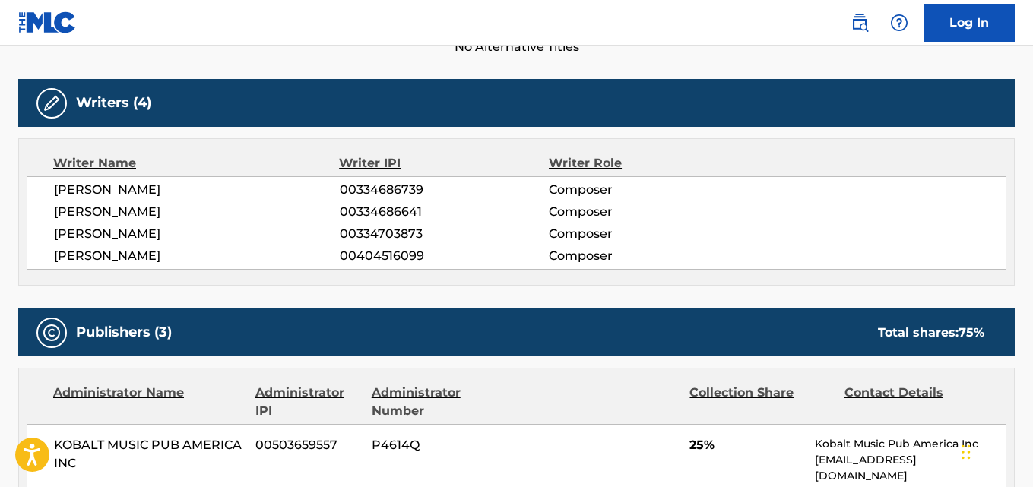
click at [113, 229] on span "[PERSON_NAME]" at bounding box center [197, 234] width 286 height 18
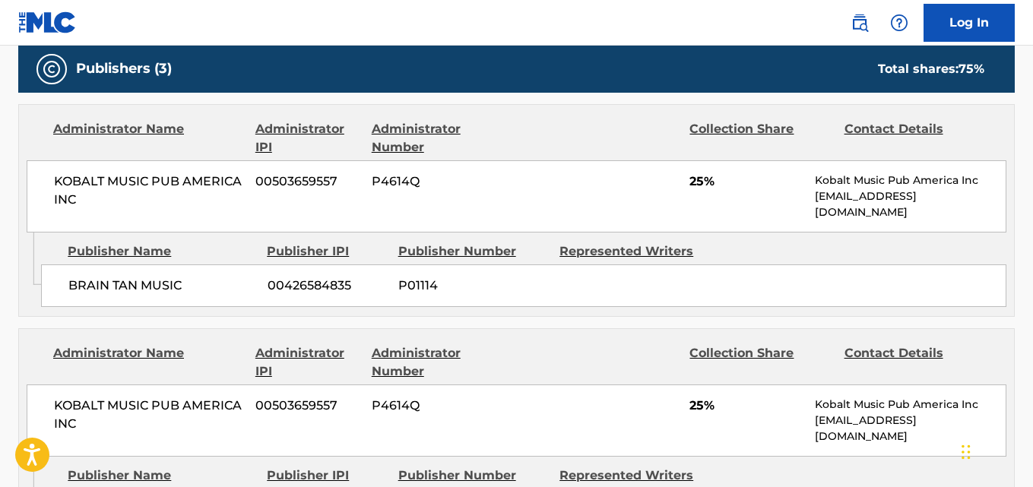
scroll to position [760, 0]
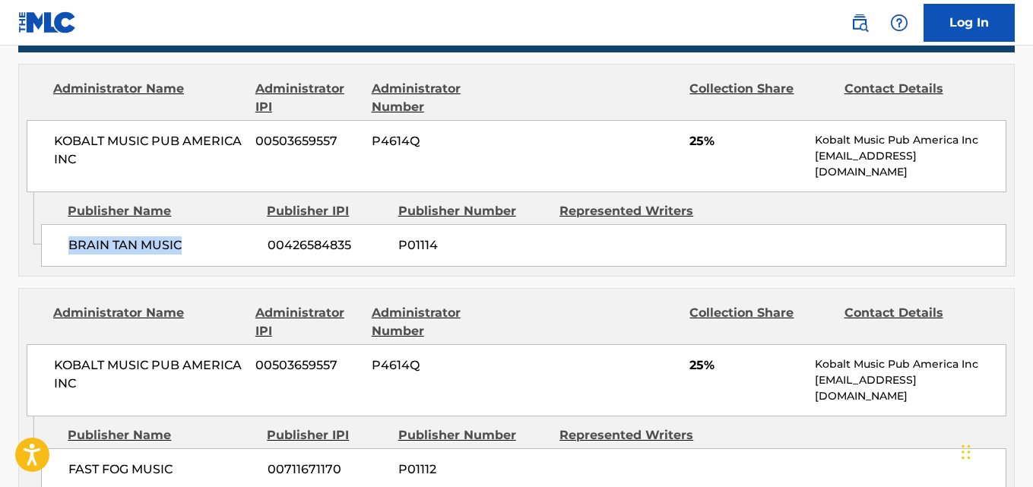
drag, startPoint x: 67, startPoint y: 249, endPoint x: 216, endPoint y: 248, distance: 149.0
click at [216, 248] on div "BRAIN TAN MUSIC 00426584835 P01114" at bounding box center [524, 245] width 966 height 43
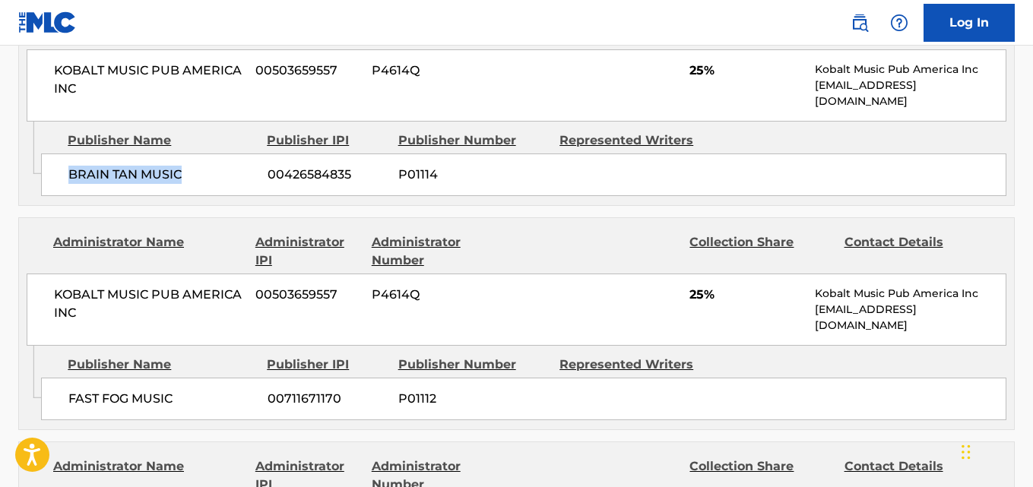
scroll to position [912, 0]
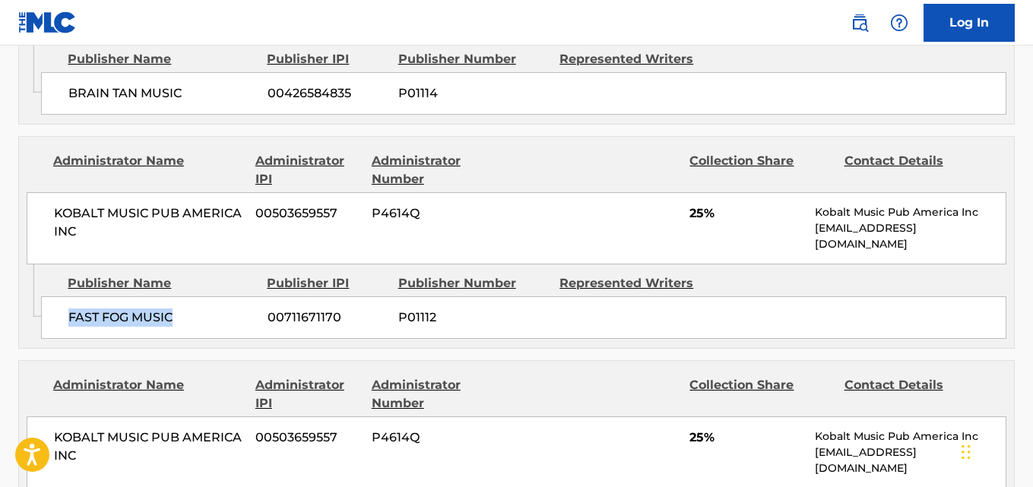
drag, startPoint x: 62, startPoint y: 336, endPoint x: 229, endPoint y: 325, distance: 166.9
click at [229, 325] on div "FAST FOG MUSIC 00711671170 P01112" at bounding box center [524, 318] width 966 height 43
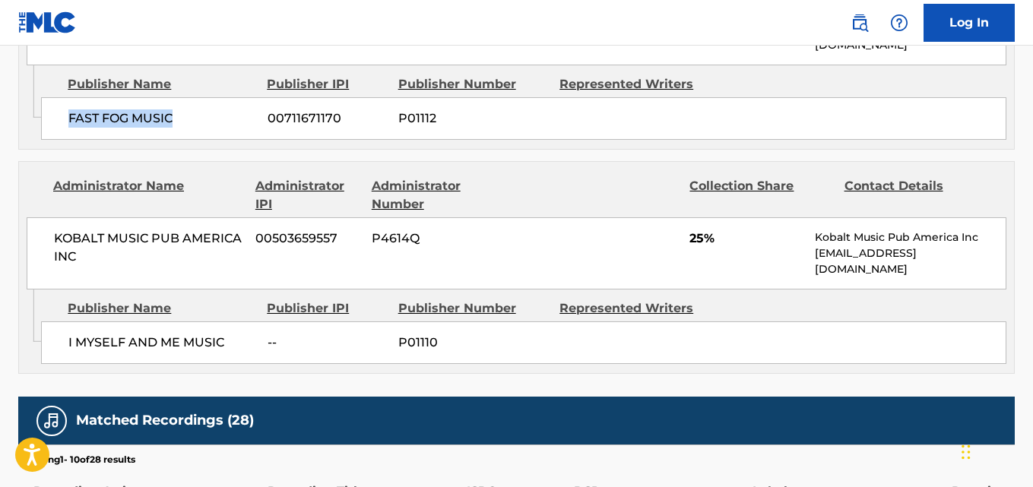
scroll to position [1141, 0]
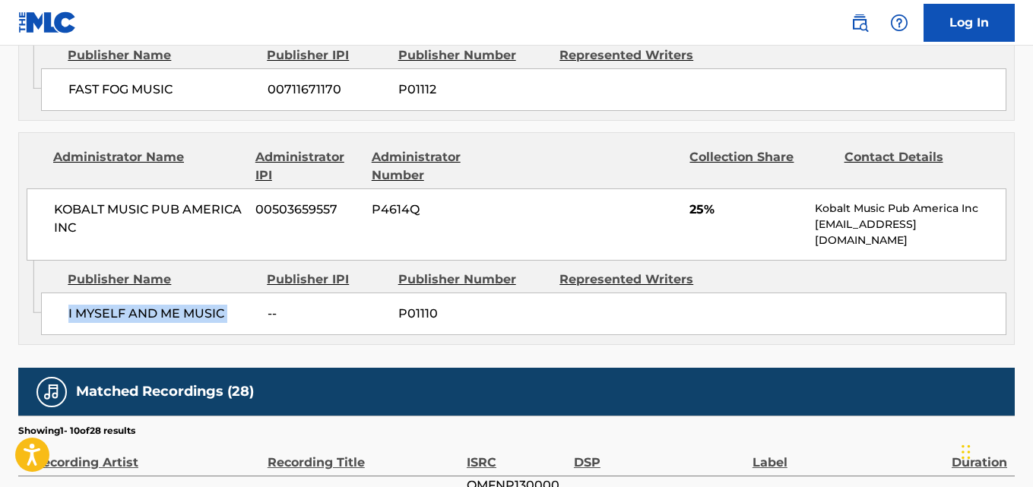
drag, startPoint x: 61, startPoint y: 312, endPoint x: 263, endPoint y: 313, distance: 202.3
click at [263, 313] on div "I MYSELF AND ME MUSIC -- P01110" at bounding box center [524, 314] width 966 height 43
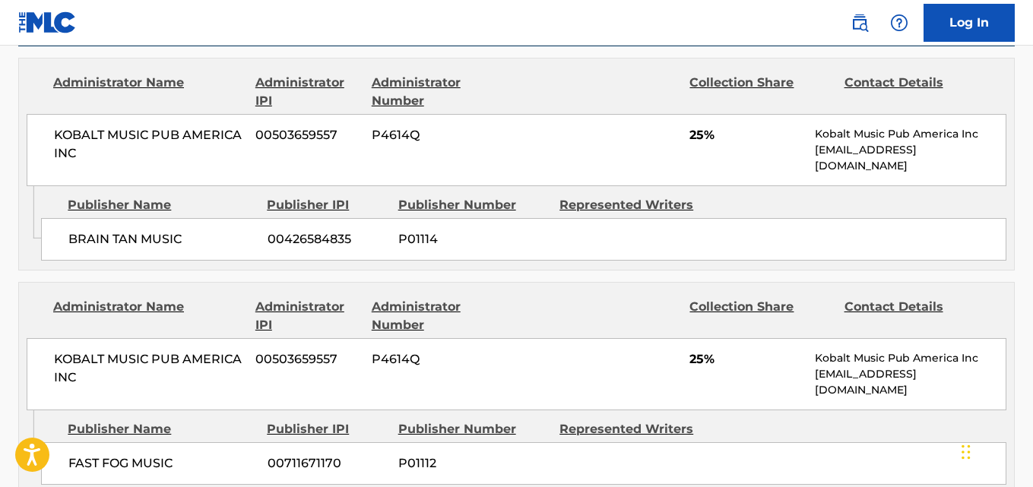
scroll to position [760, 0]
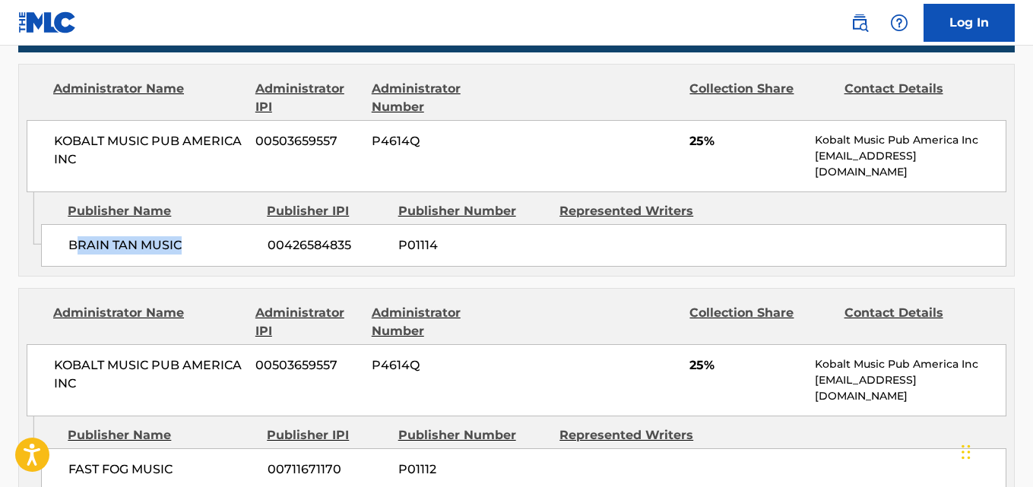
drag, startPoint x: 176, startPoint y: 250, endPoint x: 207, endPoint y: 250, distance: 30.4
click at [207, 250] on span "BRAIN TAN MUSIC" at bounding box center [162, 245] width 188 height 18
click at [131, 262] on div "BRAIN TAN MUSIC 00426584835 P01114" at bounding box center [524, 245] width 966 height 43
drag, startPoint x: 67, startPoint y: 251, endPoint x: 195, endPoint y: 243, distance: 128.7
click at [195, 243] on div "BRAIN TAN MUSIC 00426584835 P01114" at bounding box center [524, 245] width 966 height 43
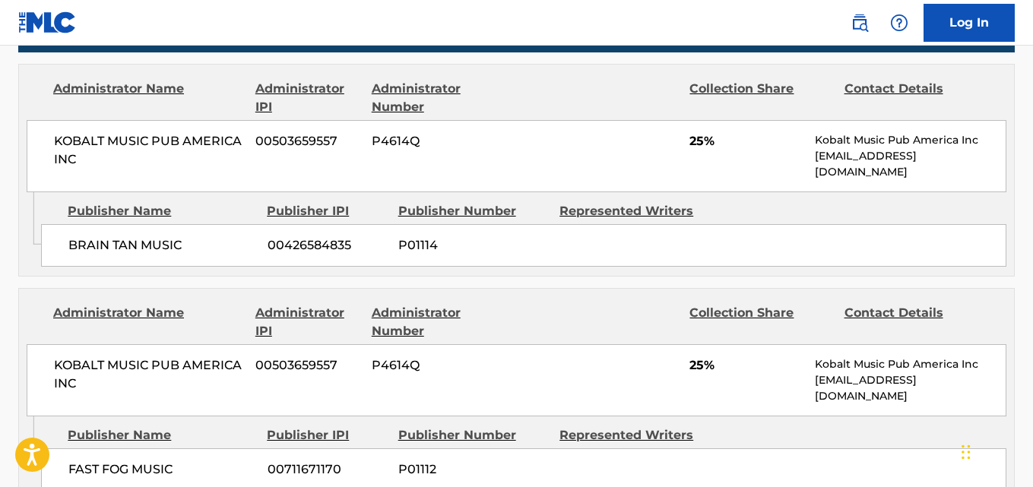
click at [691, 144] on span "25%" at bounding box center [747, 141] width 114 height 18
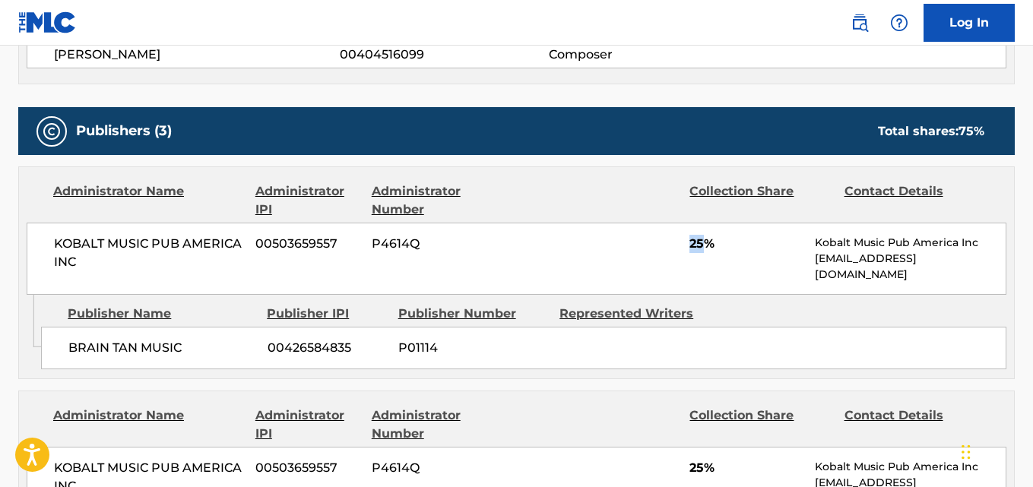
scroll to position [532, 0]
